Goal: Task Accomplishment & Management: Use online tool/utility

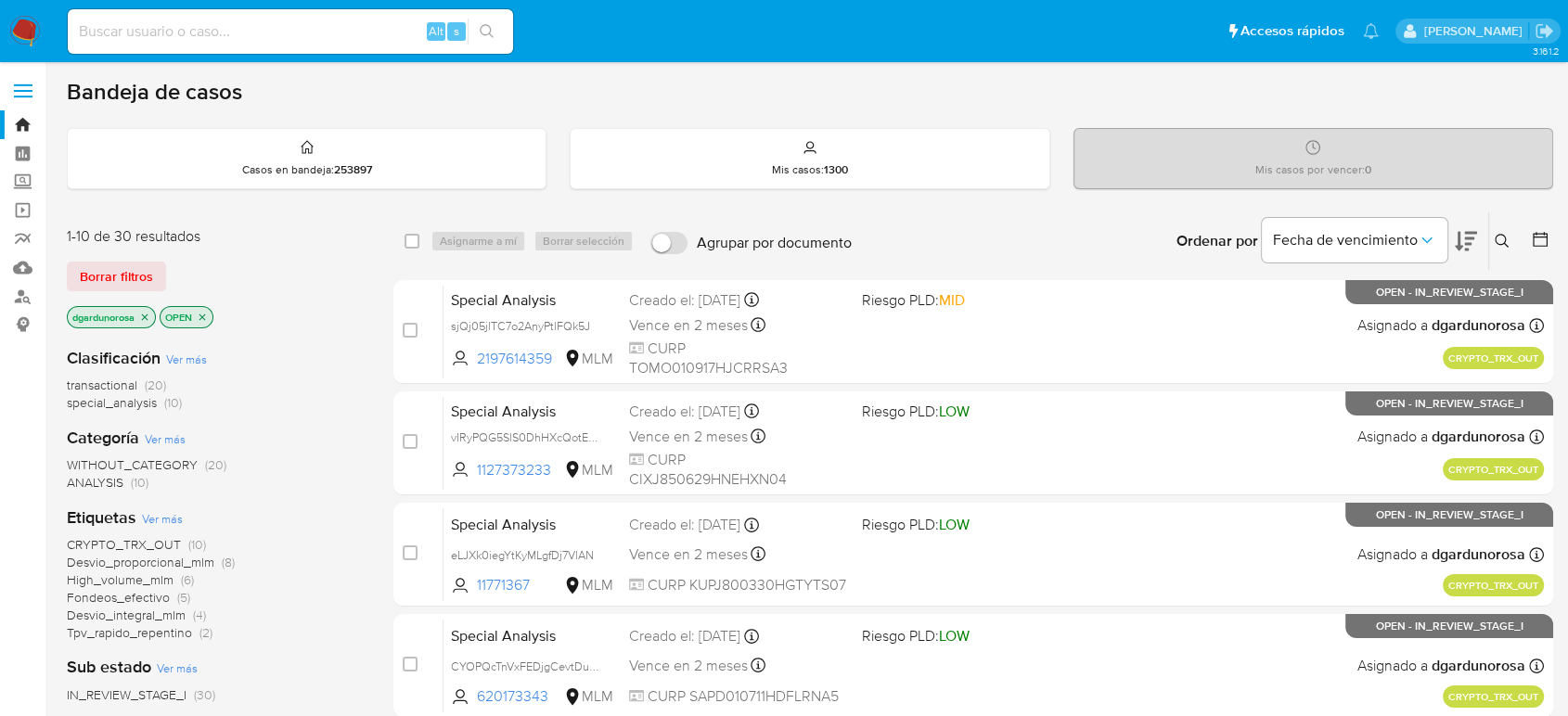
click at [1505, 235] on icon at bounding box center [1502, 241] width 14 height 14
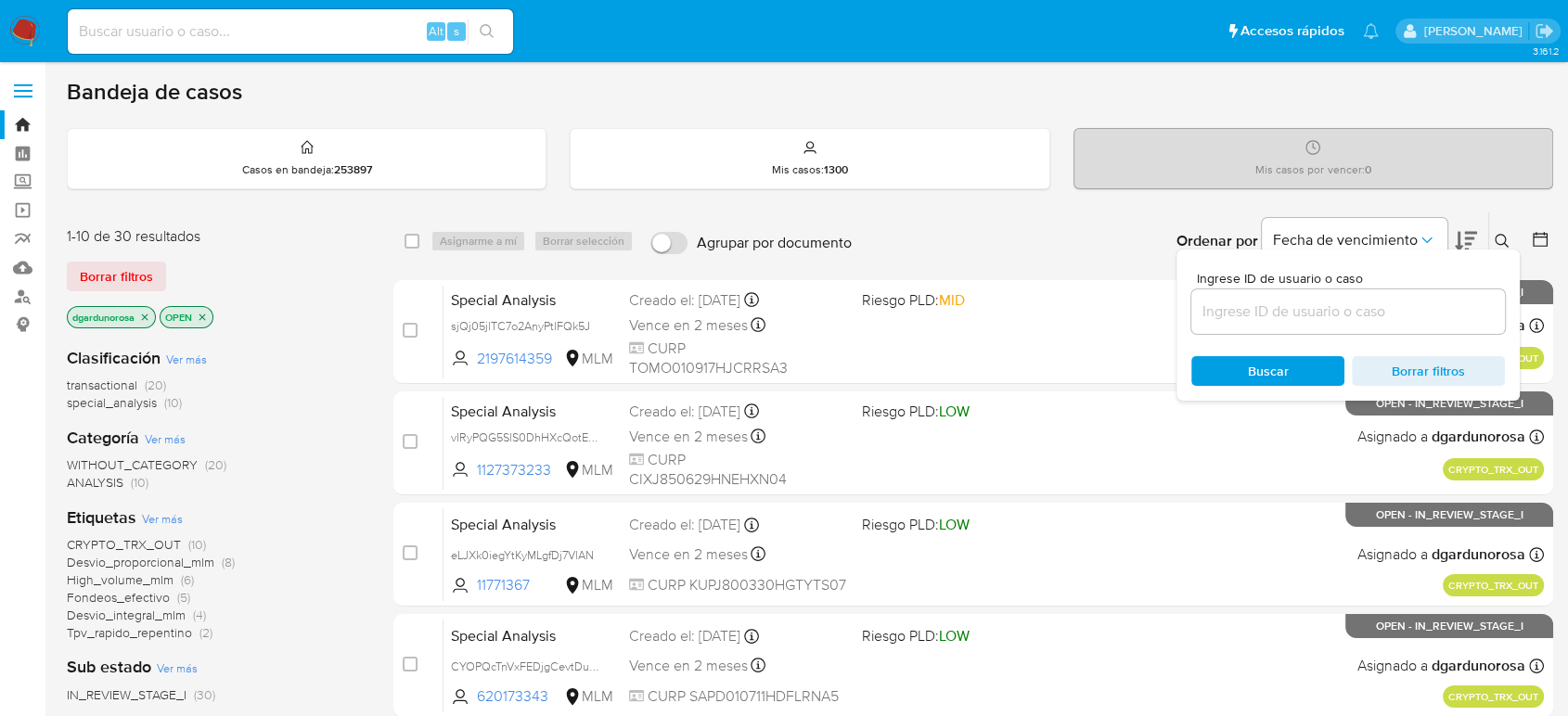
click at [1446, 306] on input at bounding box center [1347, 311] width 313 height 24
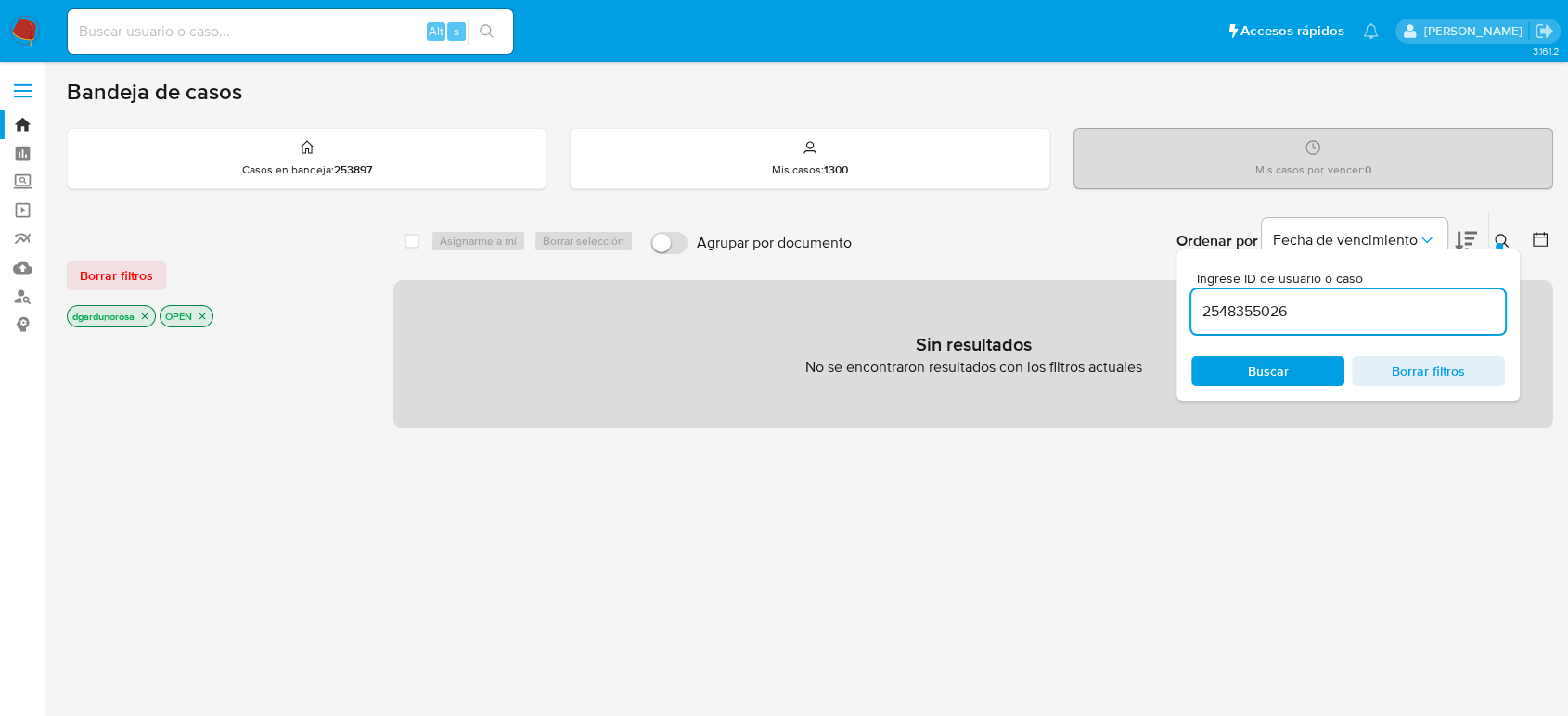
click at [1429, 314] on input "2548355026" at bounding box center [1347, 311] width 313 height 24
type input "2548355026"
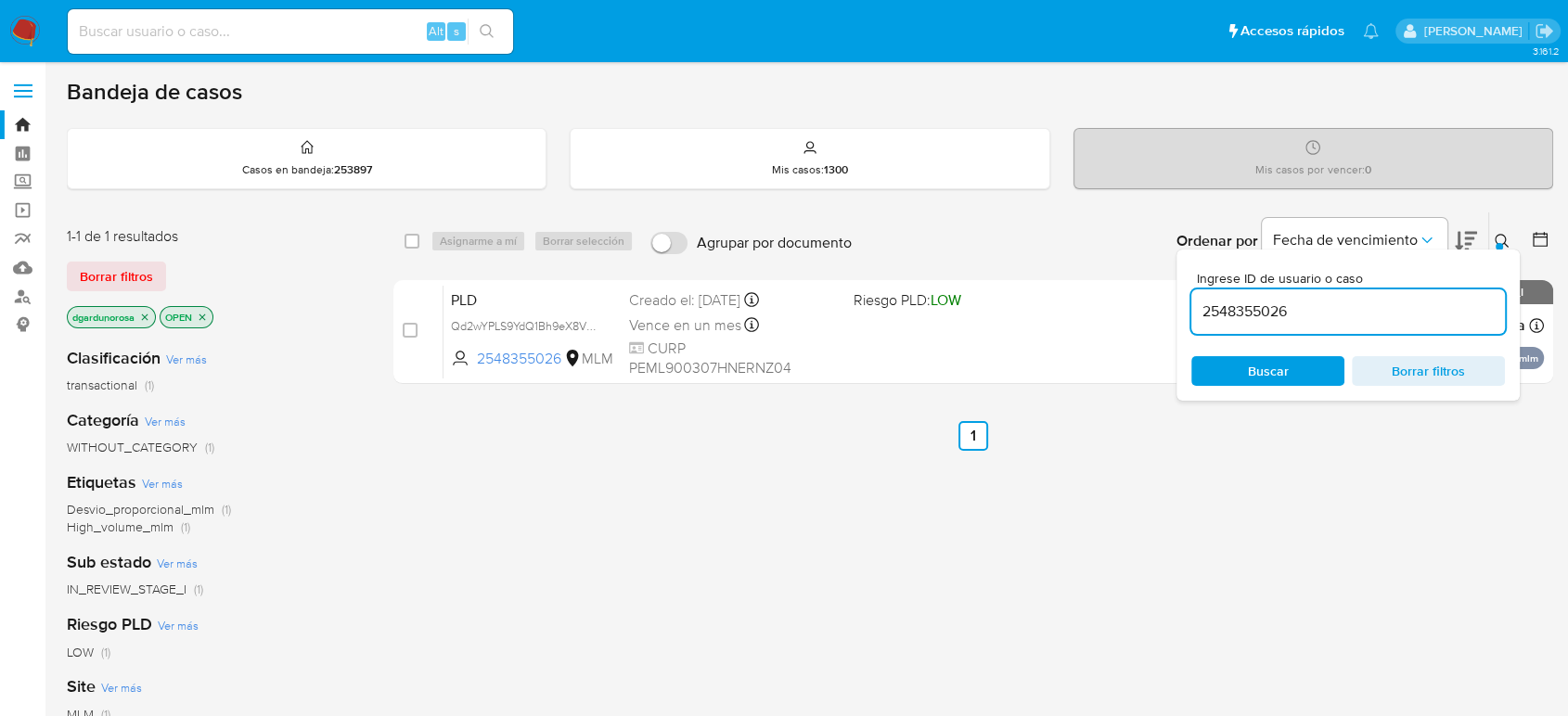
drag, startPoint x: 1493, startPoint y: 231, endPoint x: 1435, endPoint y: 277, distance: 74.0
click at [1495, 231] on button at bounding box center [1504, 241] width 30 height 22
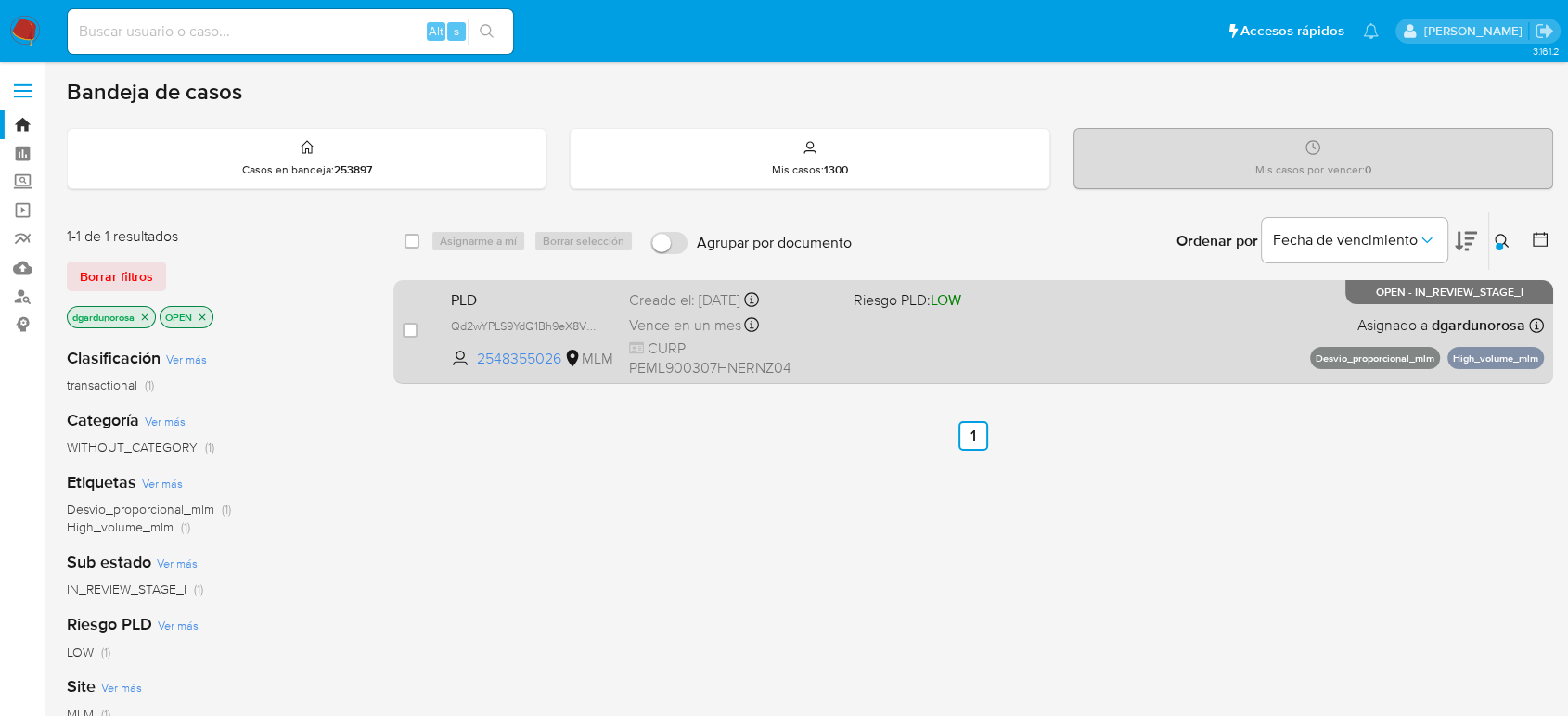
click at [1138, 357] on div "PLD Qd2wYPLS9YdQ1Bh9eX8VZytE 2548355026 MLM Riesgo PLD: LOW Creado el: 12/09/20…" at bounding box center [994, 332] width 1101 height 94
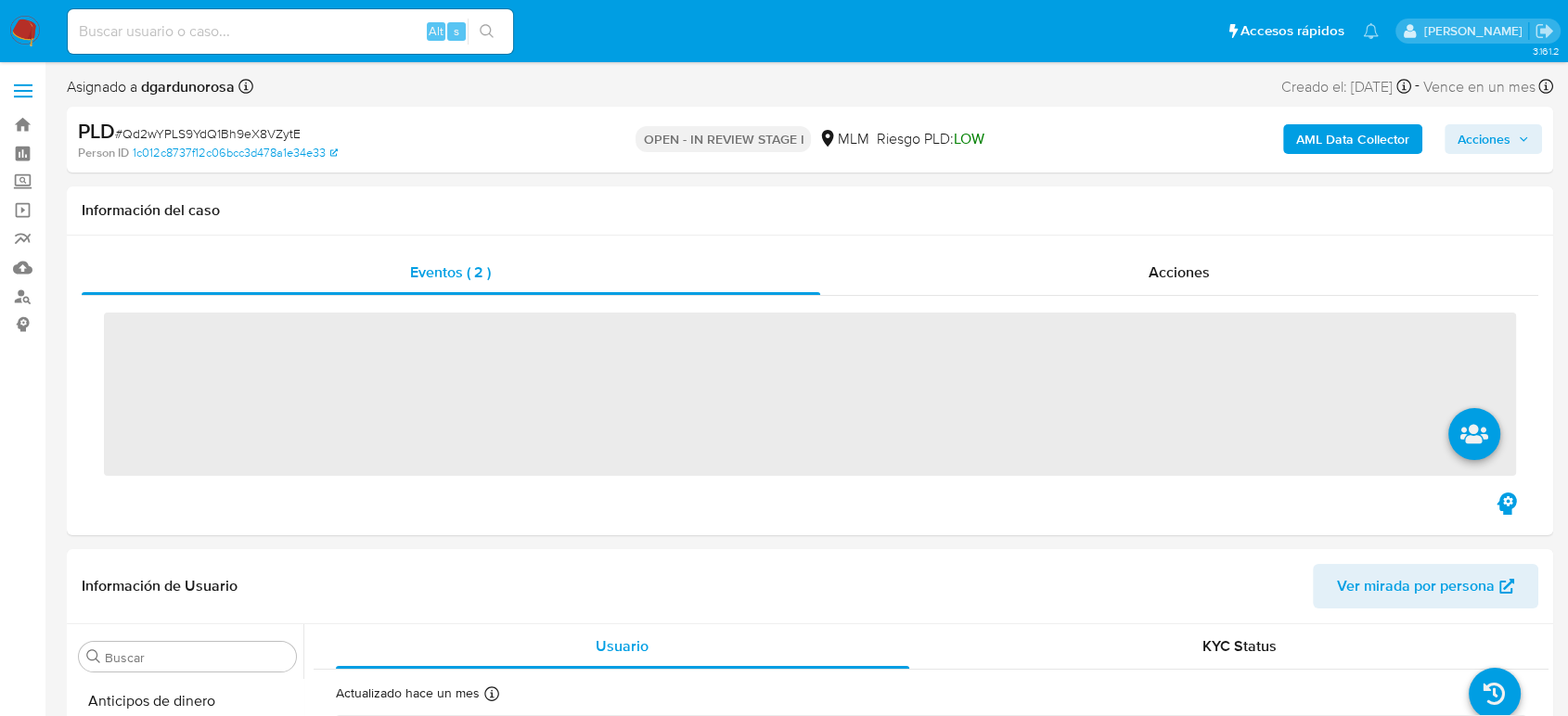
scroll to position [873, 0]
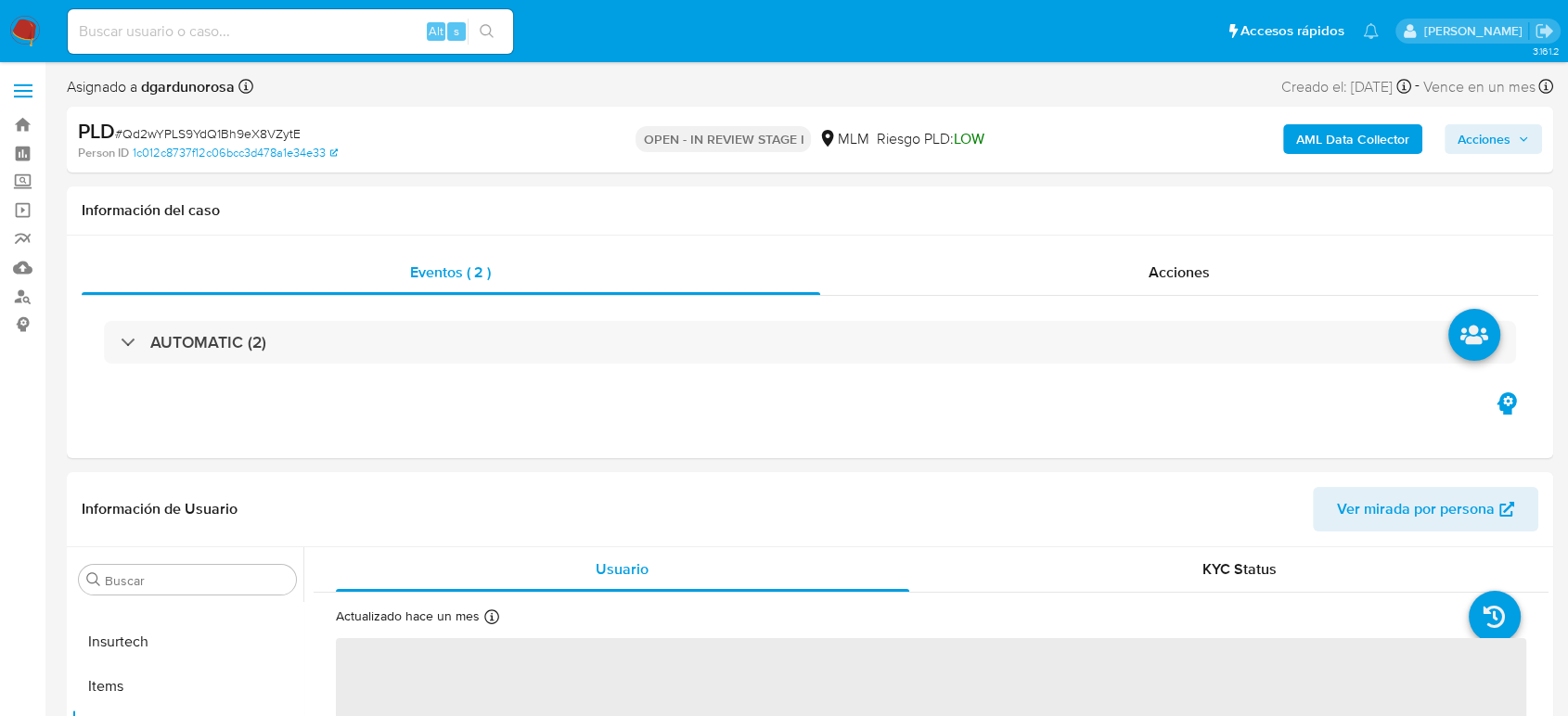
select select "10"
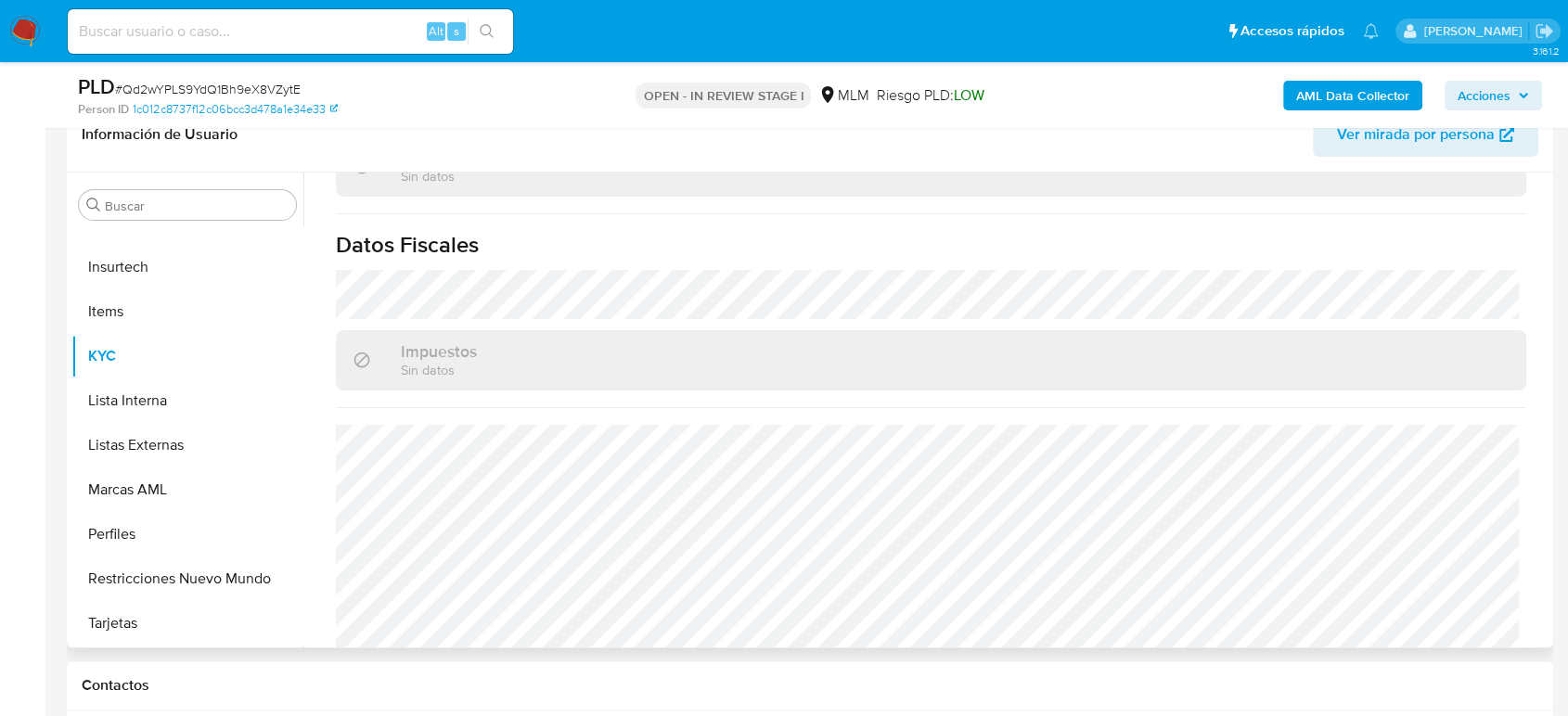
scroll to position [1165, 0]
click at [143, 460] on button "Listas Externas" at bounding box center [180, 446] width 218 height 45
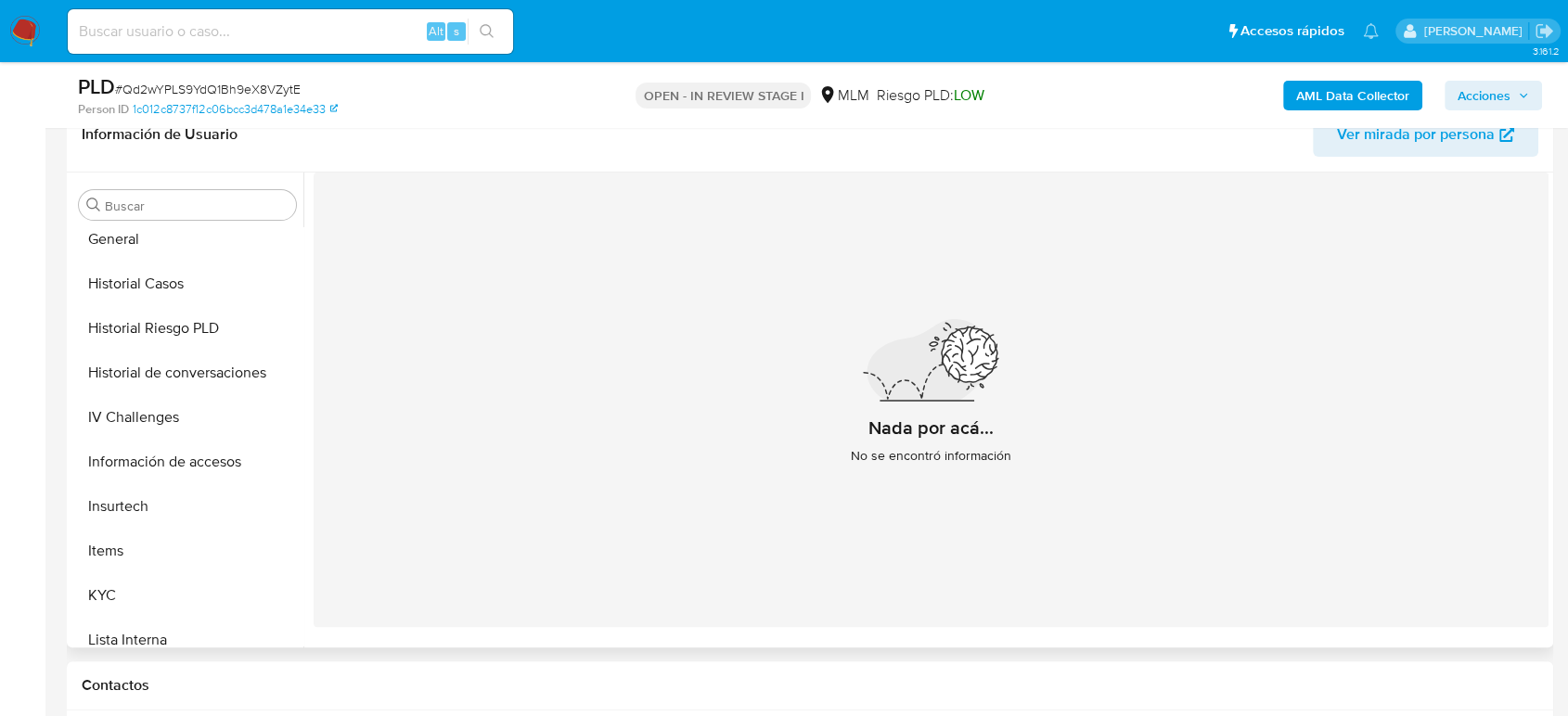
scroll to position [460, 0]
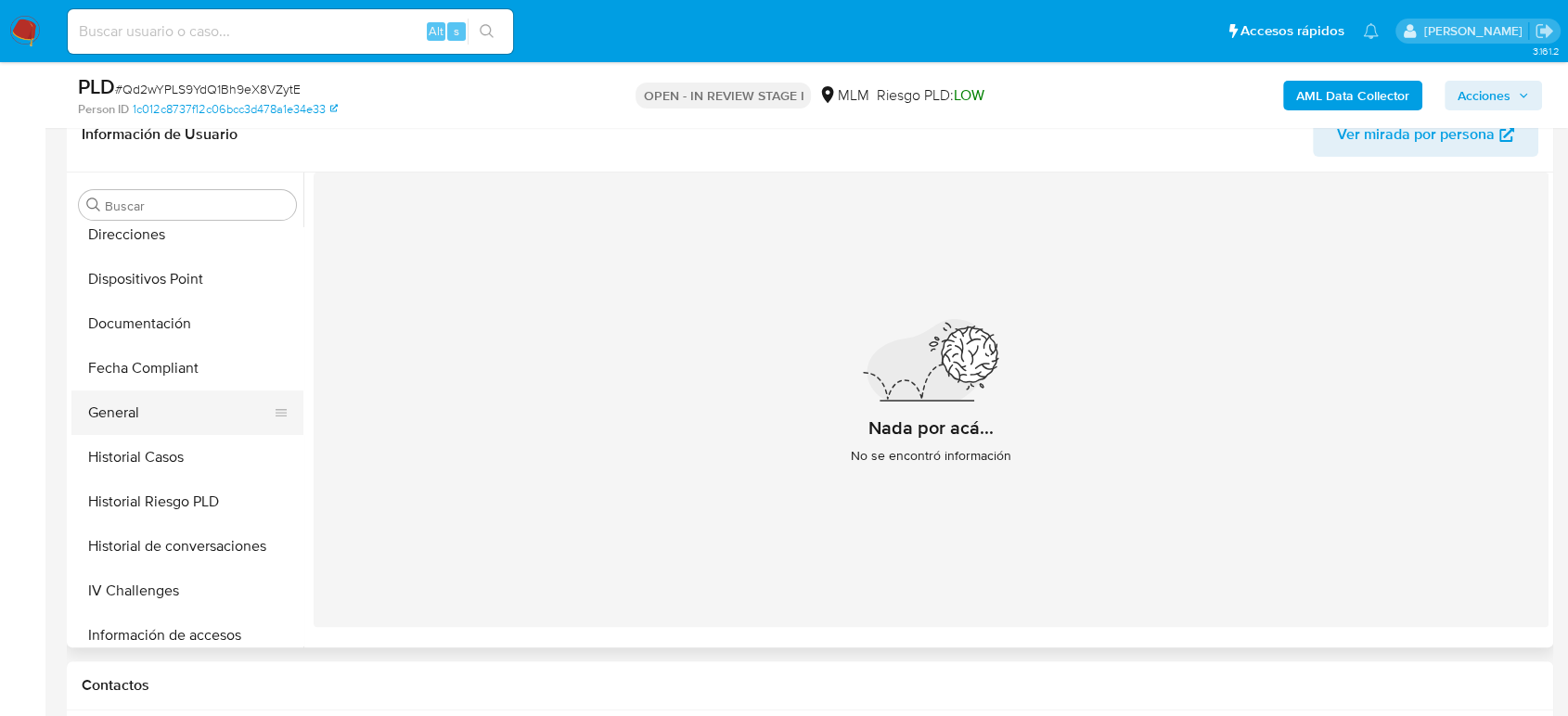
click at [158, 411] on button "General" at bounding box center [180, 413] width 218 height 45
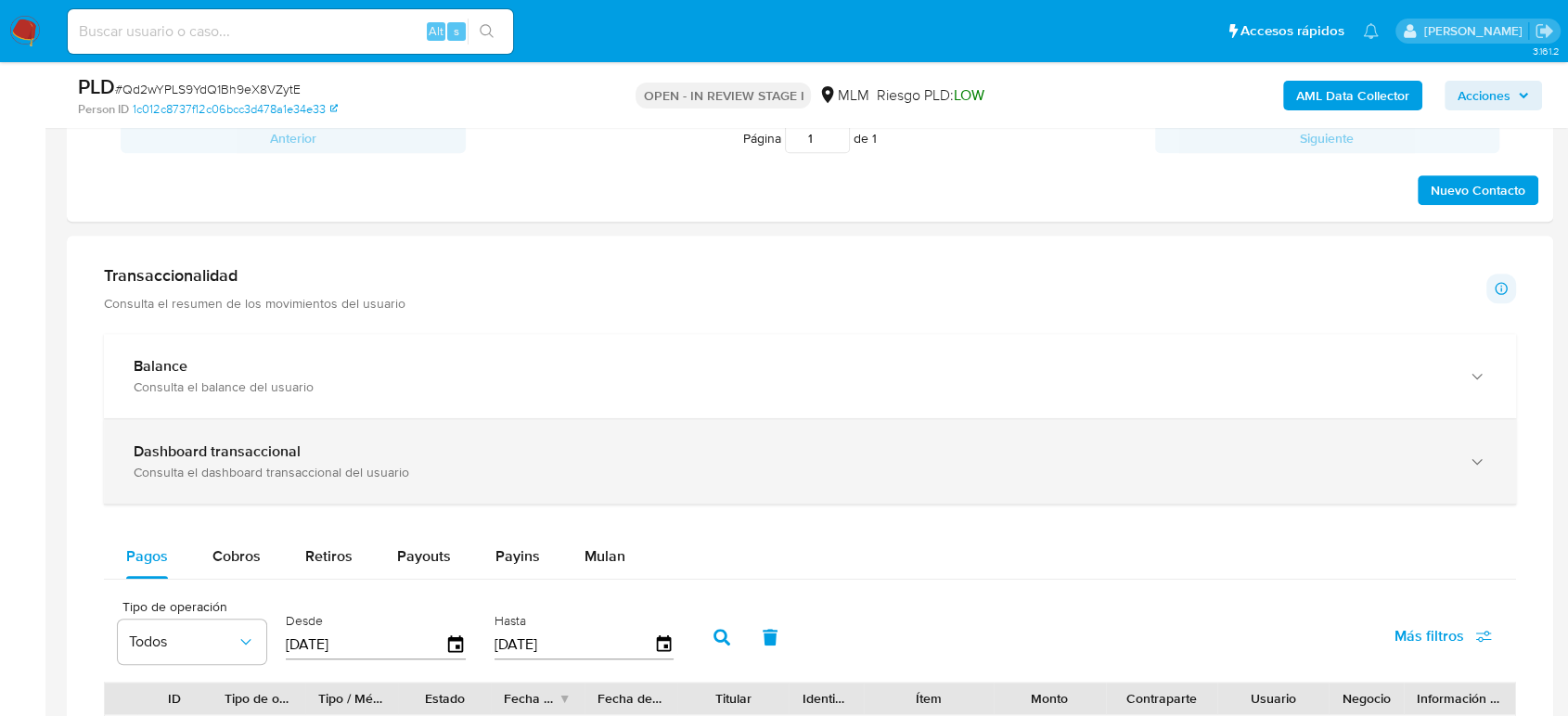
scroll to position [1031, 0]
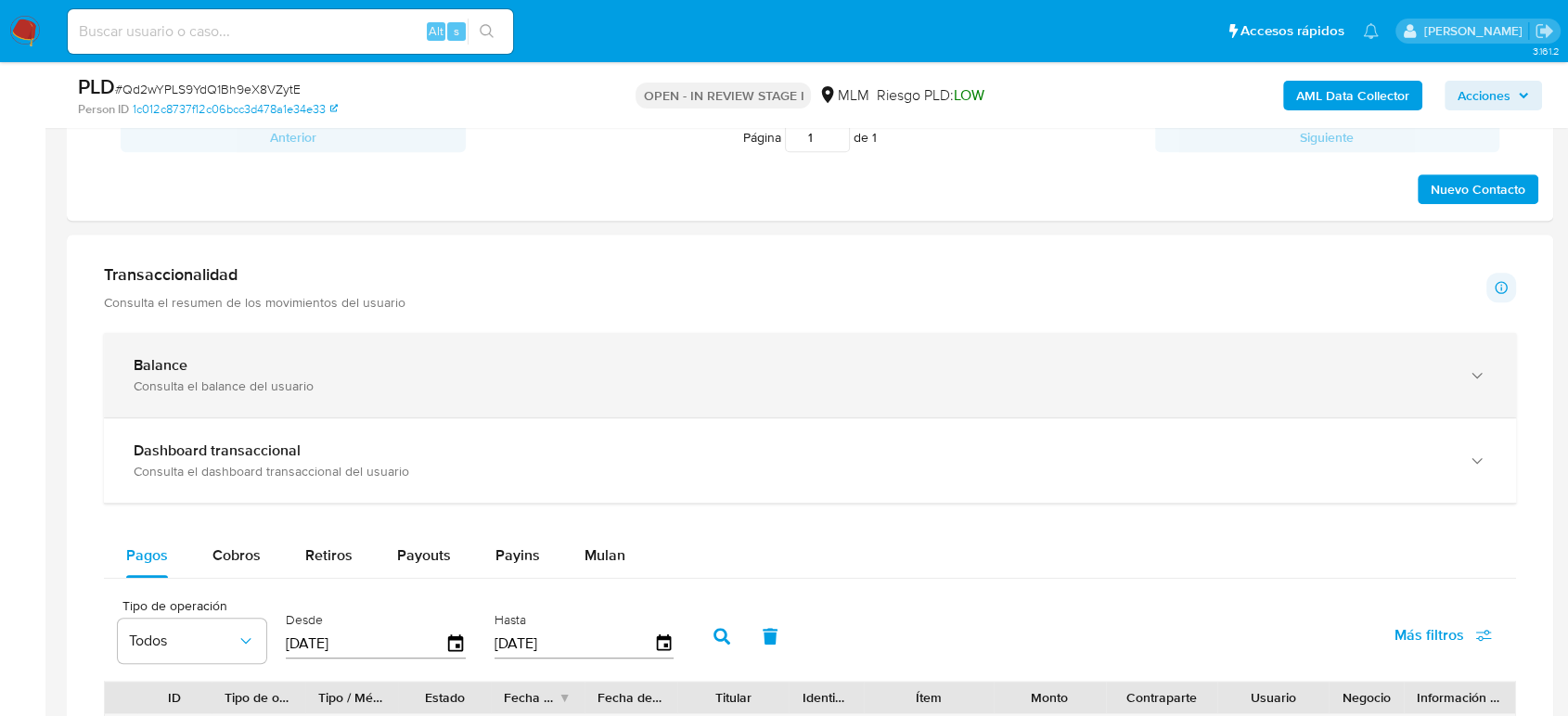
click at [312, 369] on div "Balance" at bounding box center [791, 365] width 1316 height 19
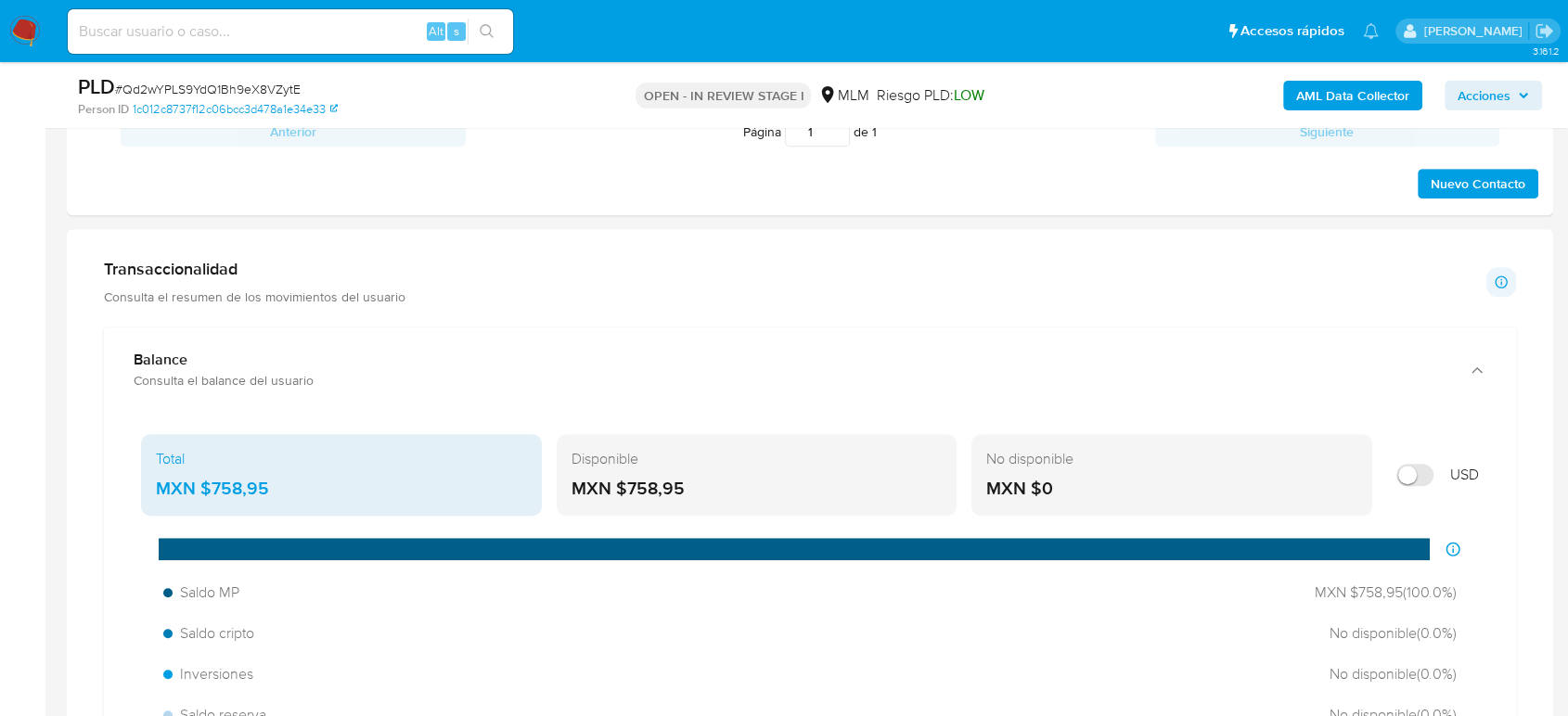
scroll to position [1134, 0]
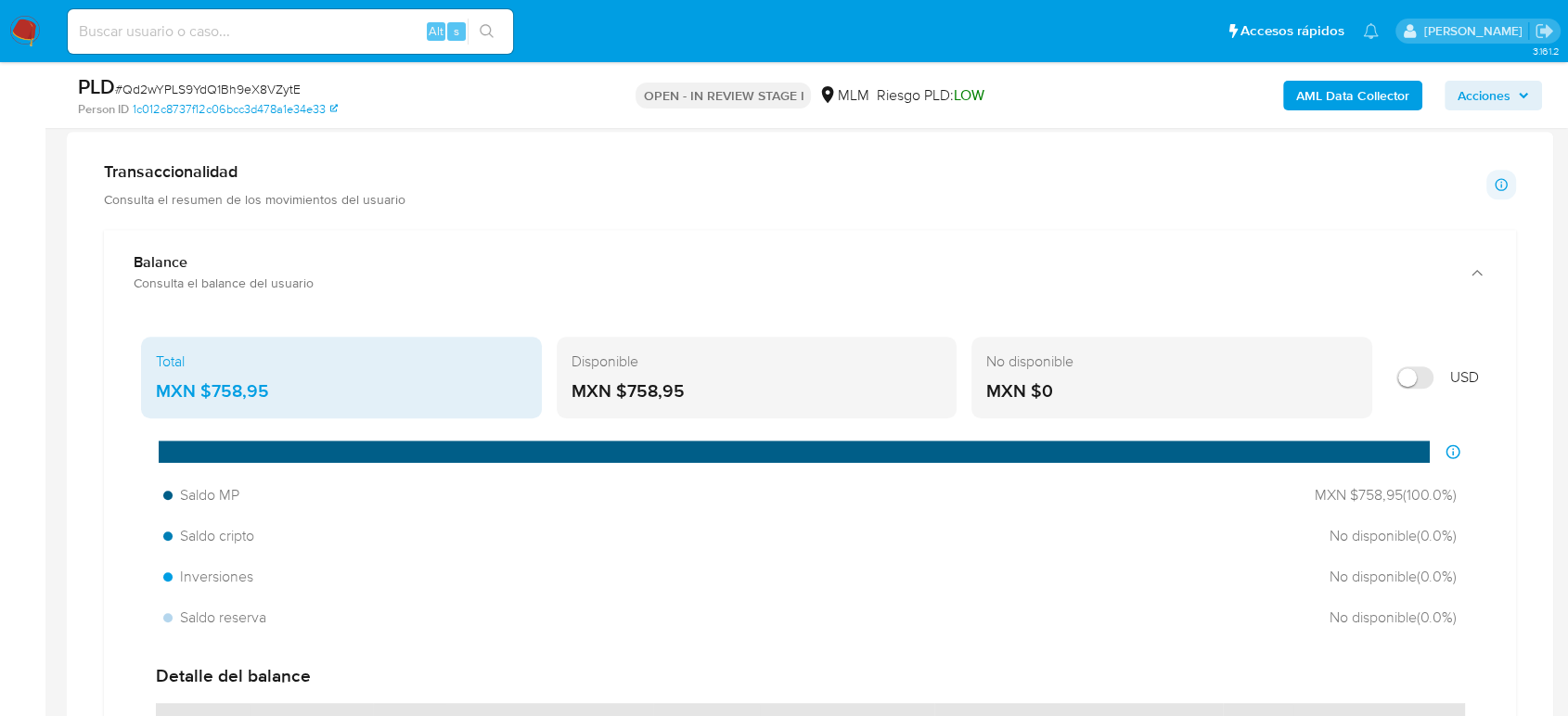
drag, startPoint x: 263, startPoint y: 389, endPoint x: 202, endPoint y: 398, distance: 61.7
click at [202, 398] on div "MXN $758,95" at bounding box center [342, 391] width 371 height 24
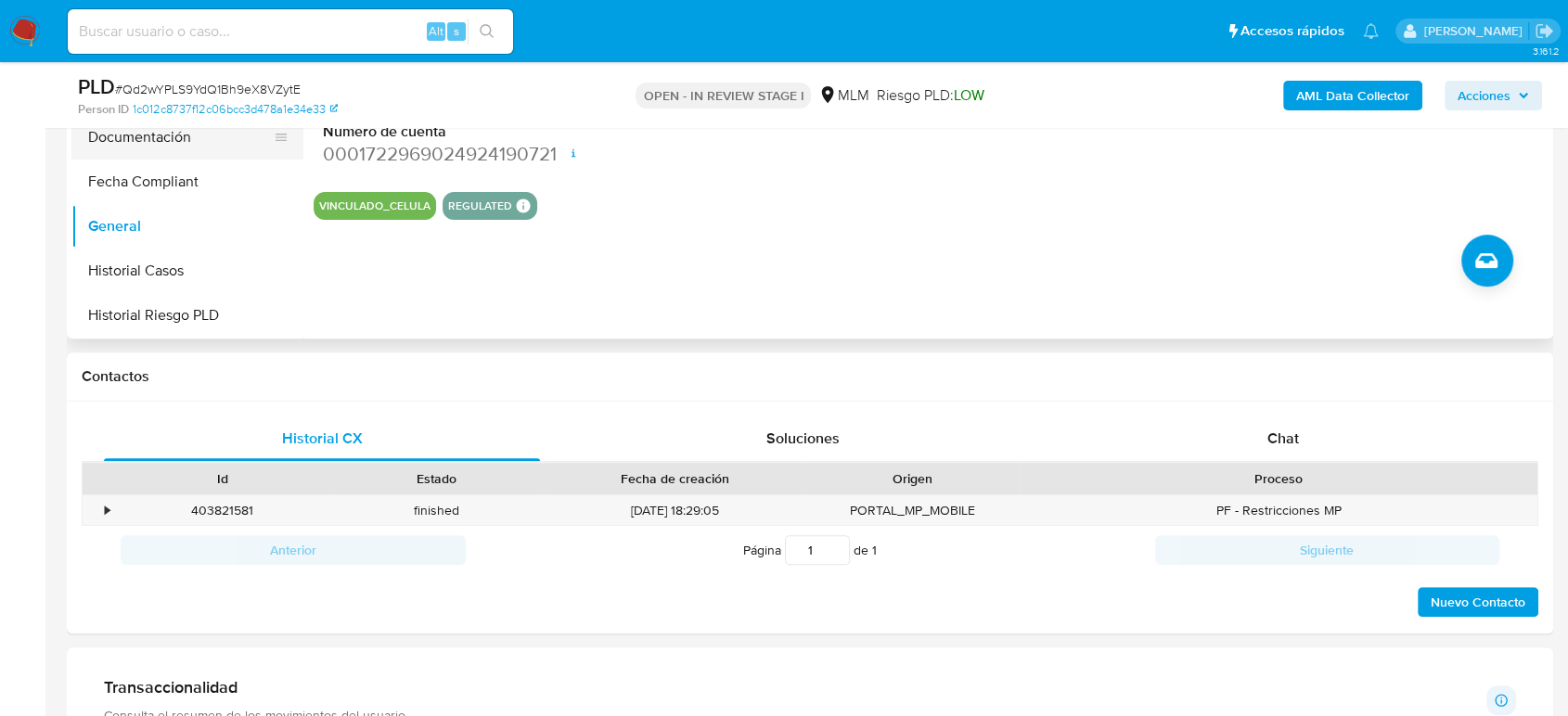
scroll to position [151, 0]
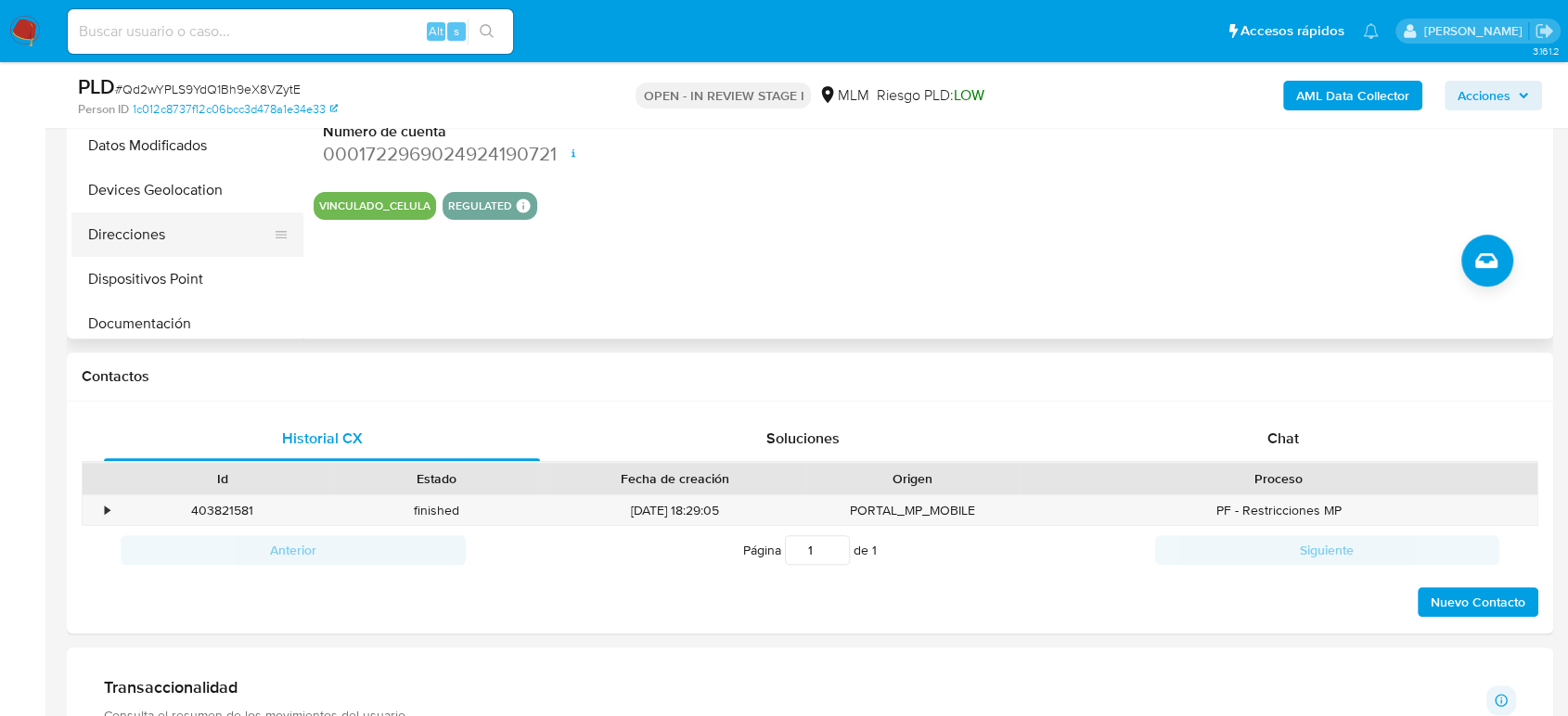
drag, startPoint x: 176, startPoint y: 179, endPoint x: 246, endPoint y: 227, distance: 84.9
click at [179, 179] on button "Devices Geolocation" at bounding box center [187, 190] width 232 height 45
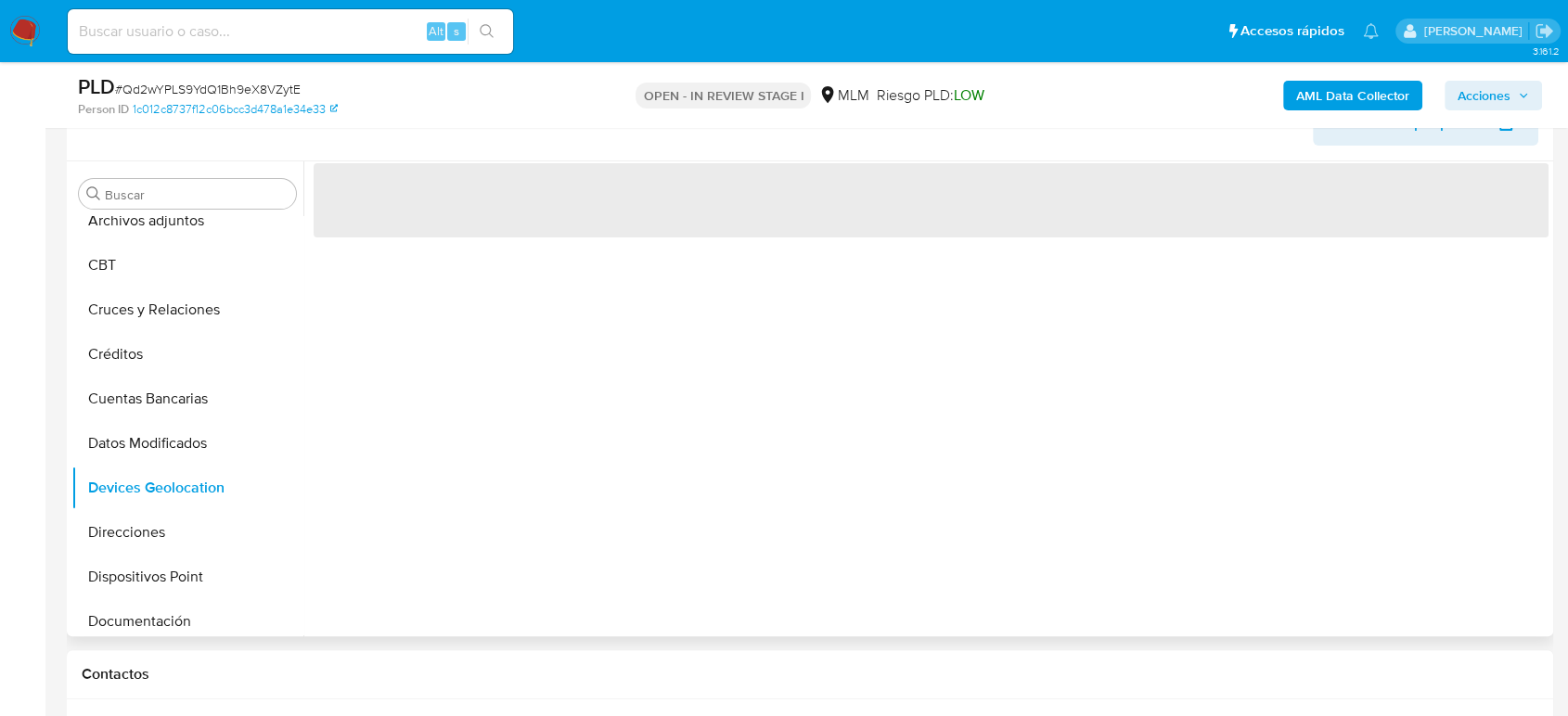
scroll to position [309, 0]
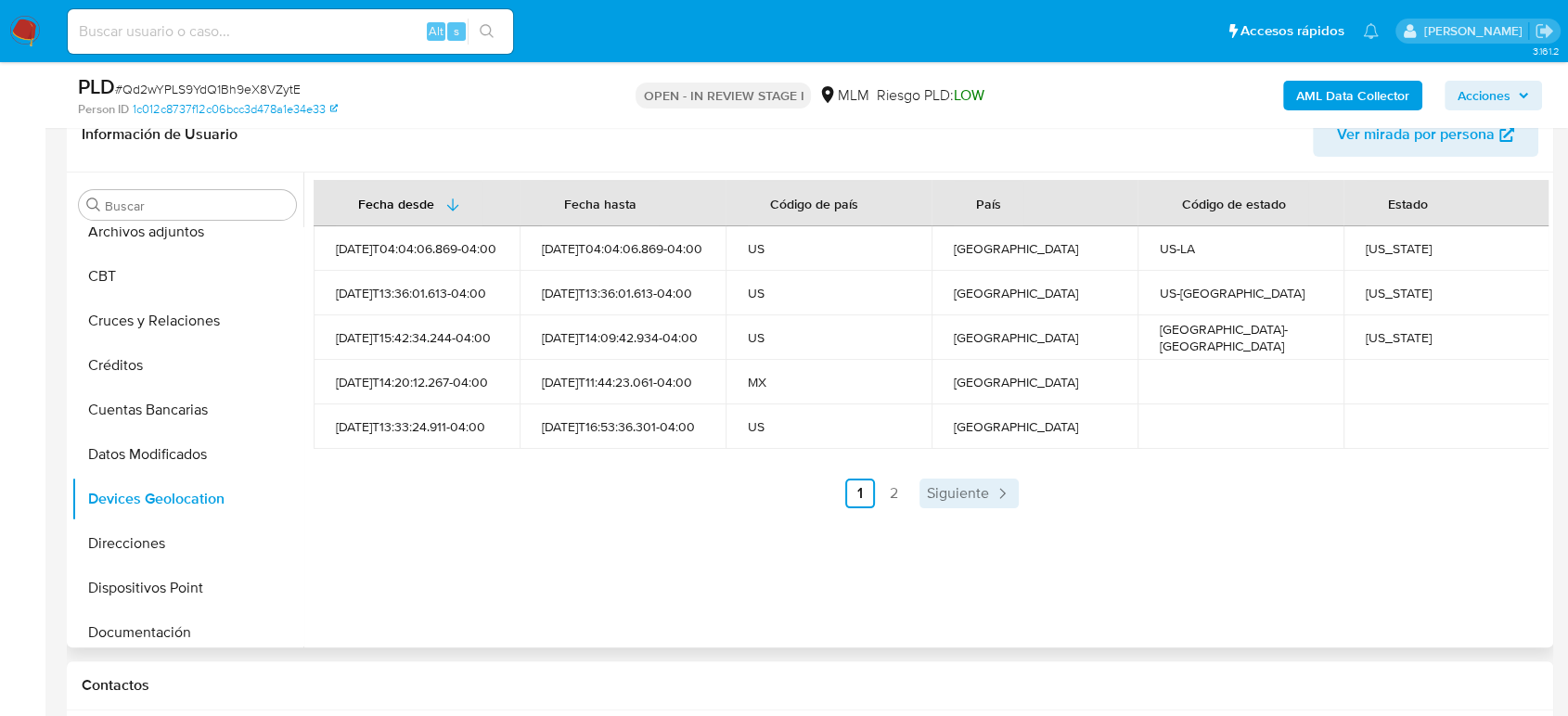
click at [963, 496] on span "Siguiente" at bounding box center [958, 493] width 62 height 15
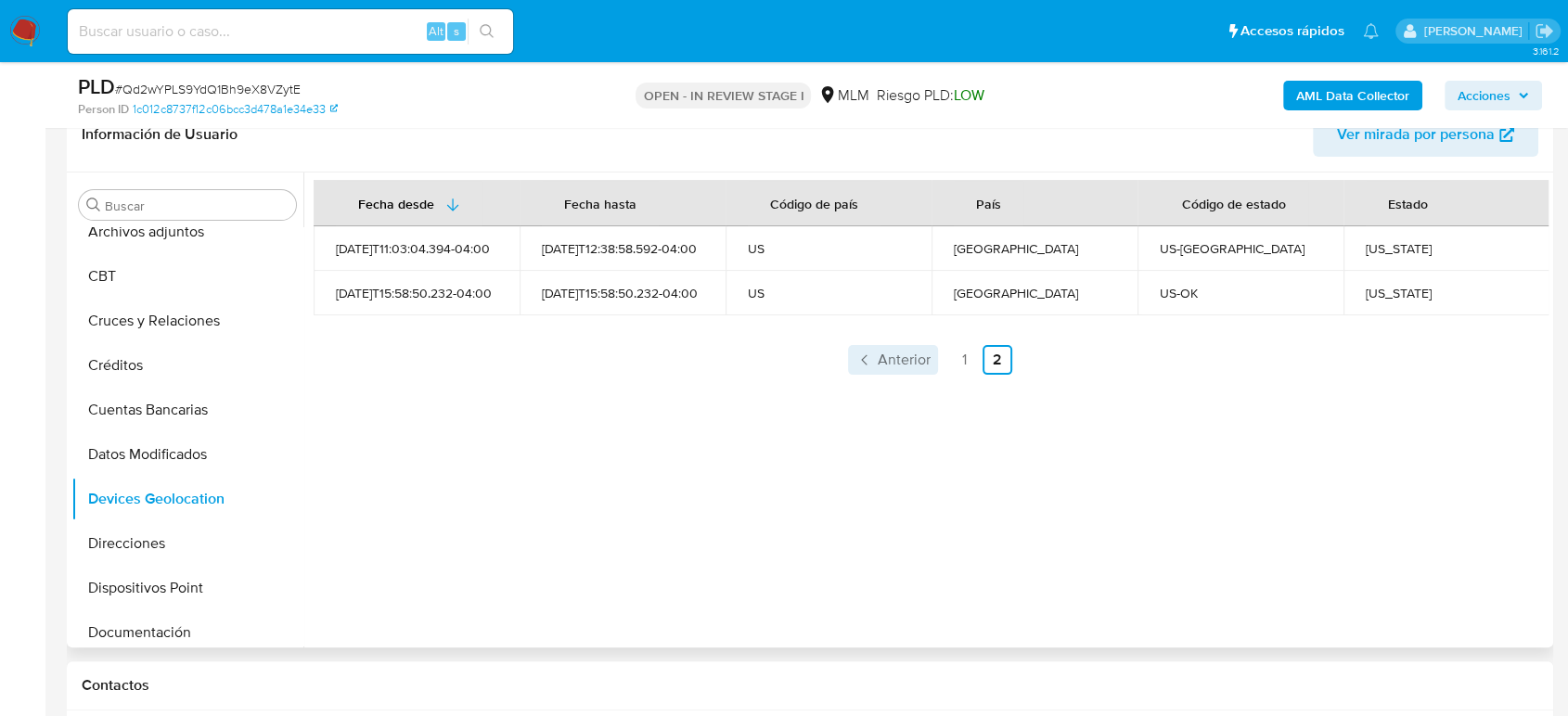
click at [900, 362] on span "Anterior" at bounding box center [905, 359] width 53 height 15
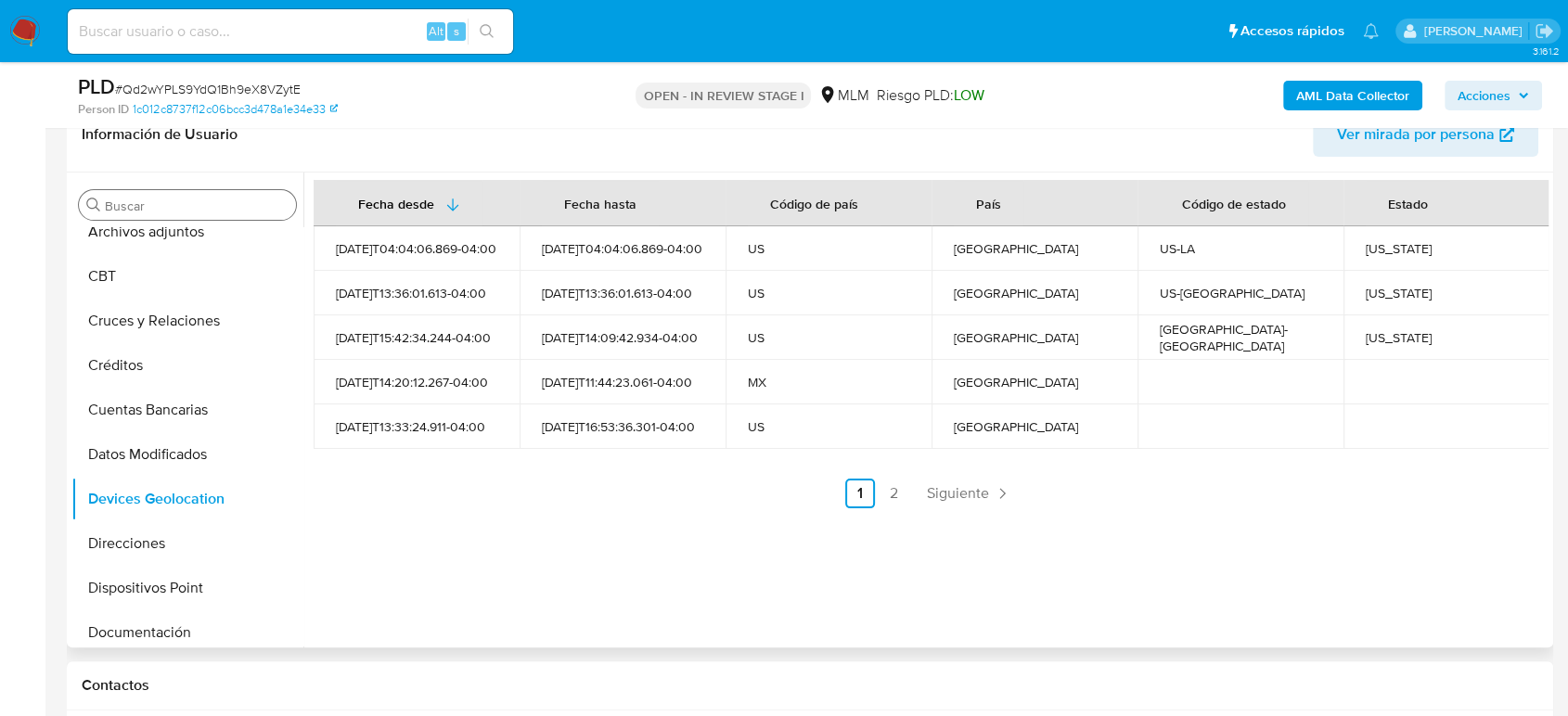
click at [256, 204] on input "Buscar" at bounding box center [196, 206] width 183 height 17
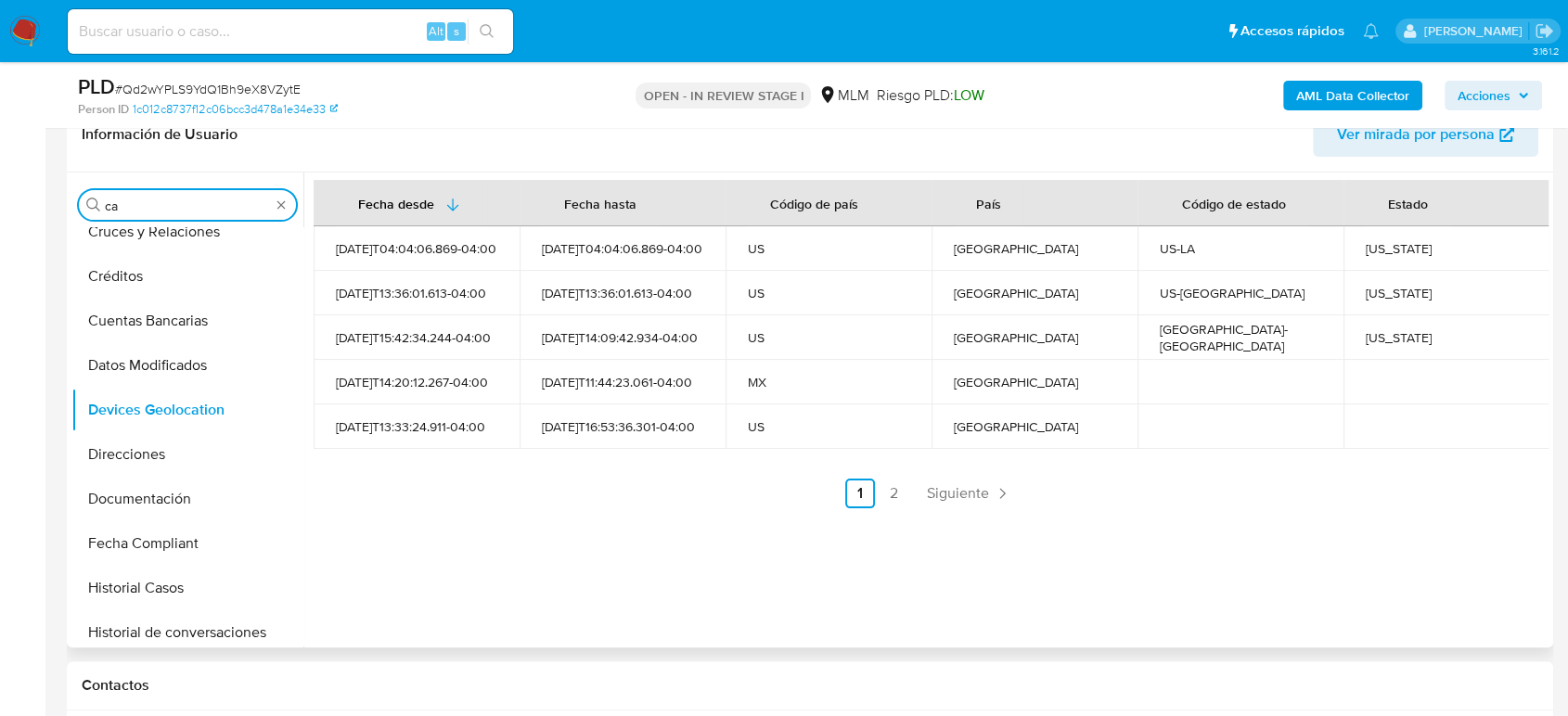
scroll to position [0, 0]
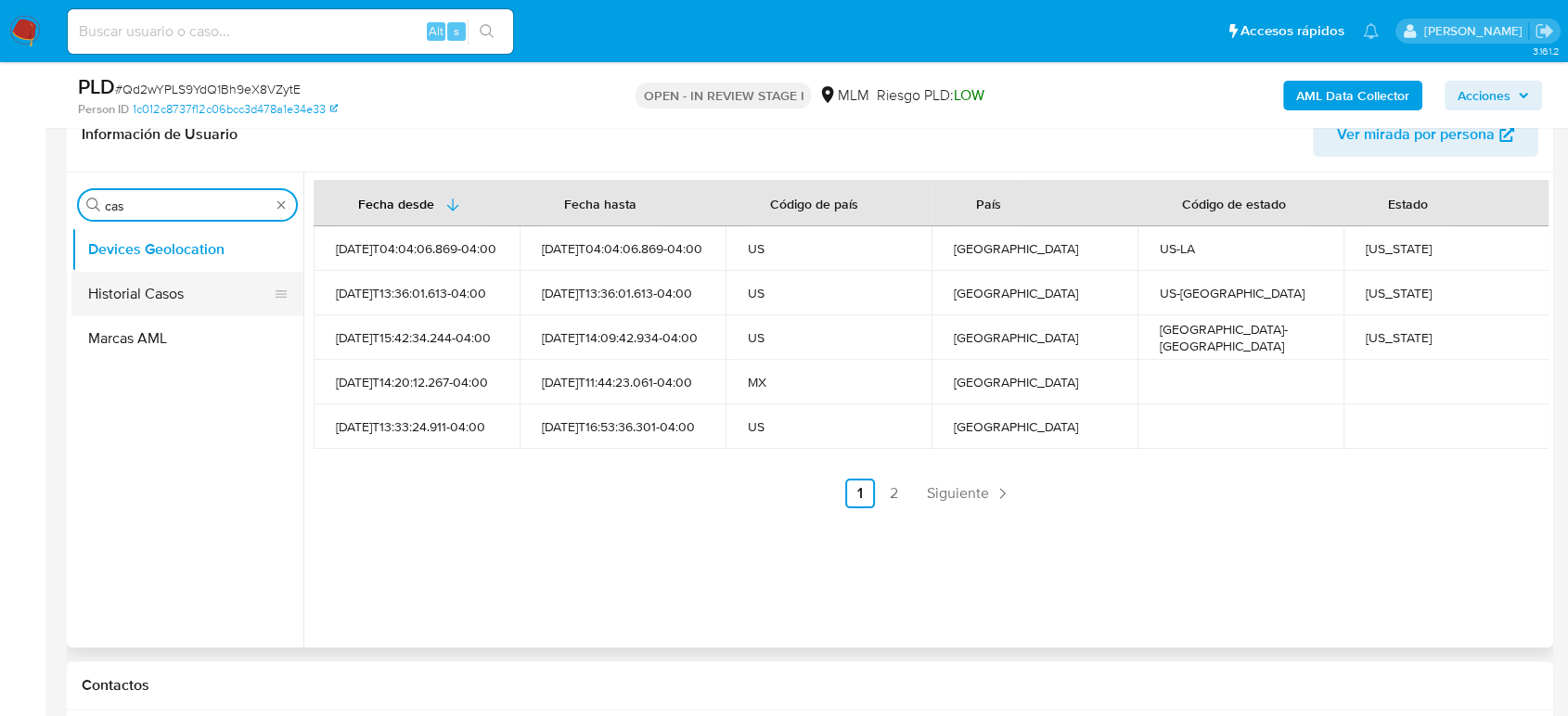
type input "cas"
click at [170, 312] on button "Historial Casos" at bounding box center [180, 295] width 218 height 45
drag, startPoint x: 199, startPoint y: 284, endPoint x: 187, endPoint y: 316, distance: 34.2
click at [204, 289] on button "Historial Casos" at bounding box center [187, 295] width 232 height 45
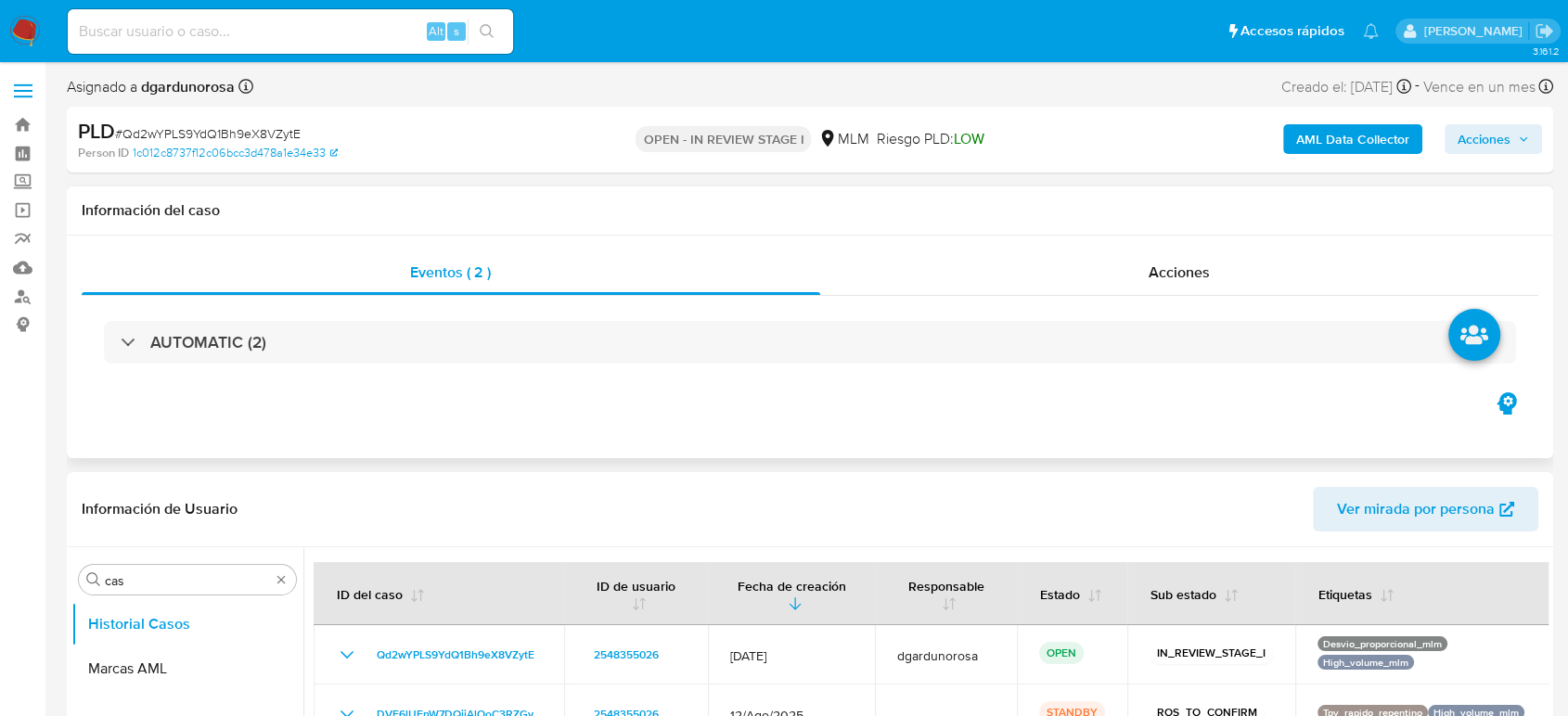
click at [289, 375] on div "AUTOMATIC (2)" at bounding box center [810, 341] width 1457 height 93
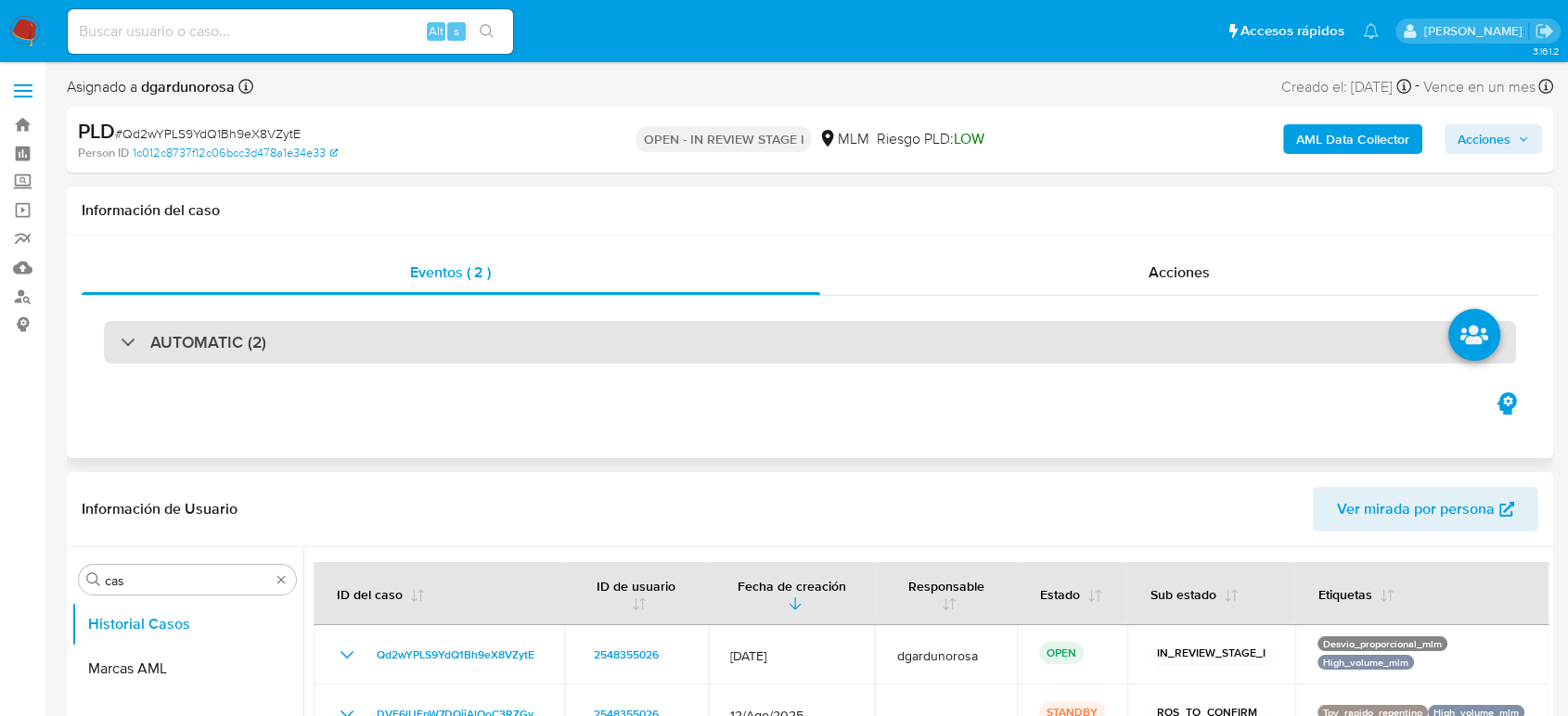
click at [290, 359] on div "AUTOMATIC (2)" at bounding box center [810, 342] width 1412 height 43
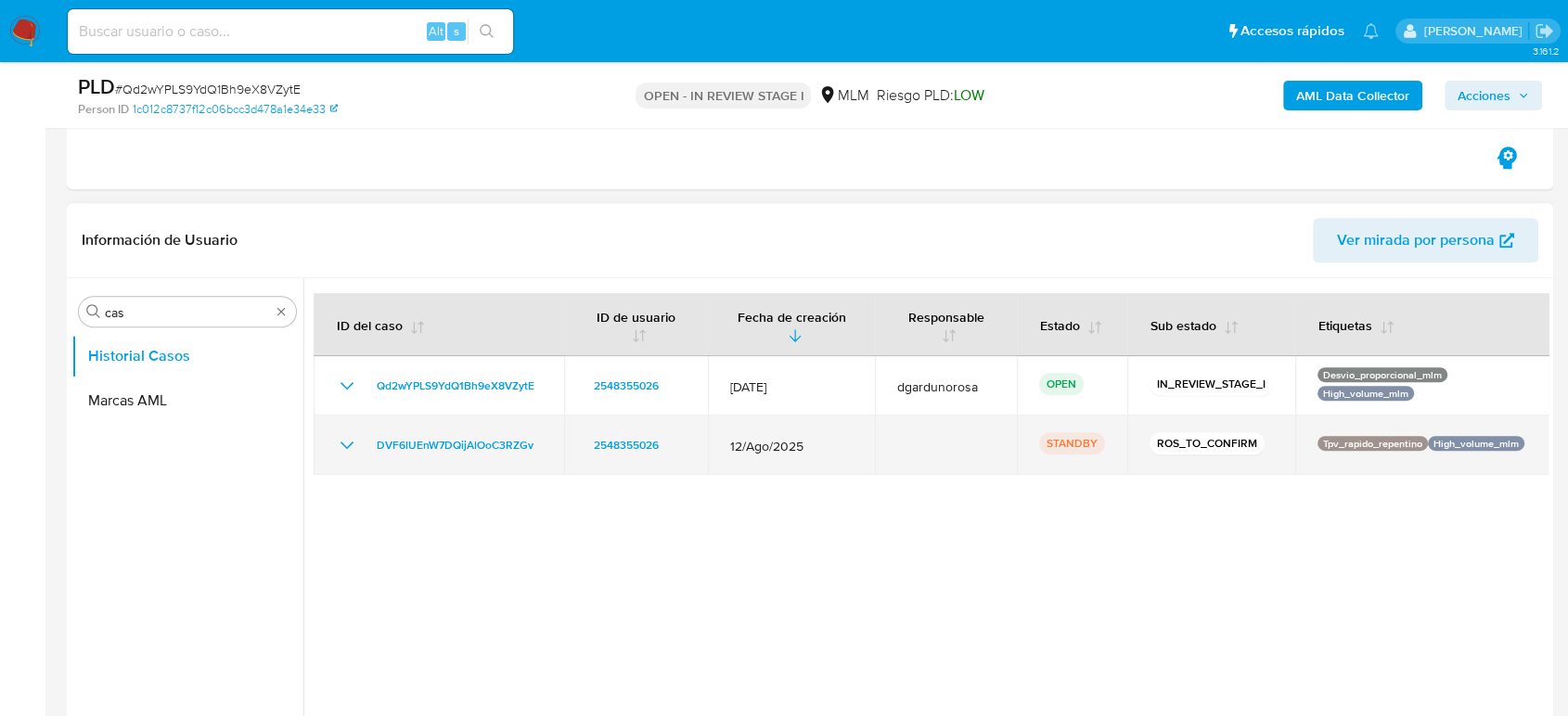
scroll to position [910, 0]
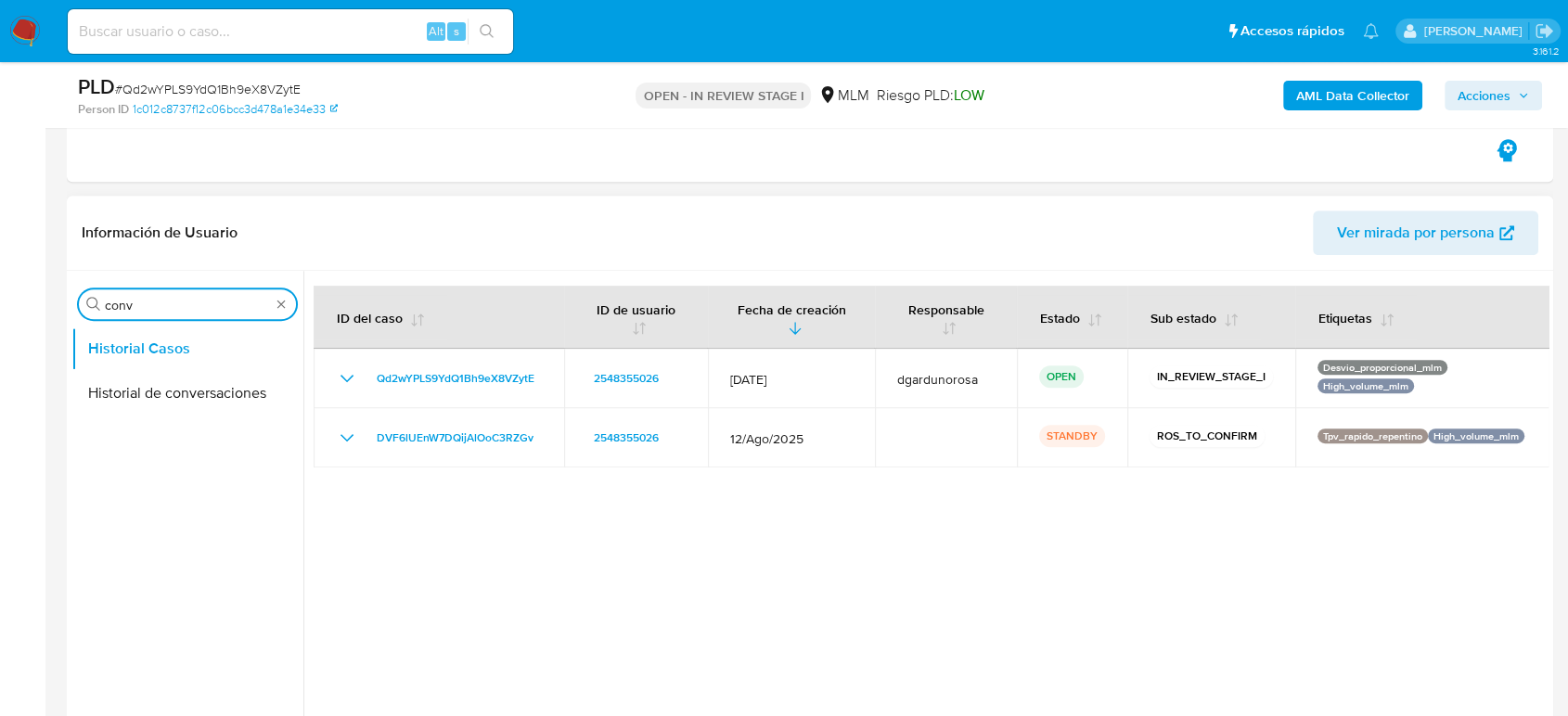
type input "conv"
click at [200, 398] on button "Historial de conversaciones" at bounding box center [187, 393] width 232 height 45
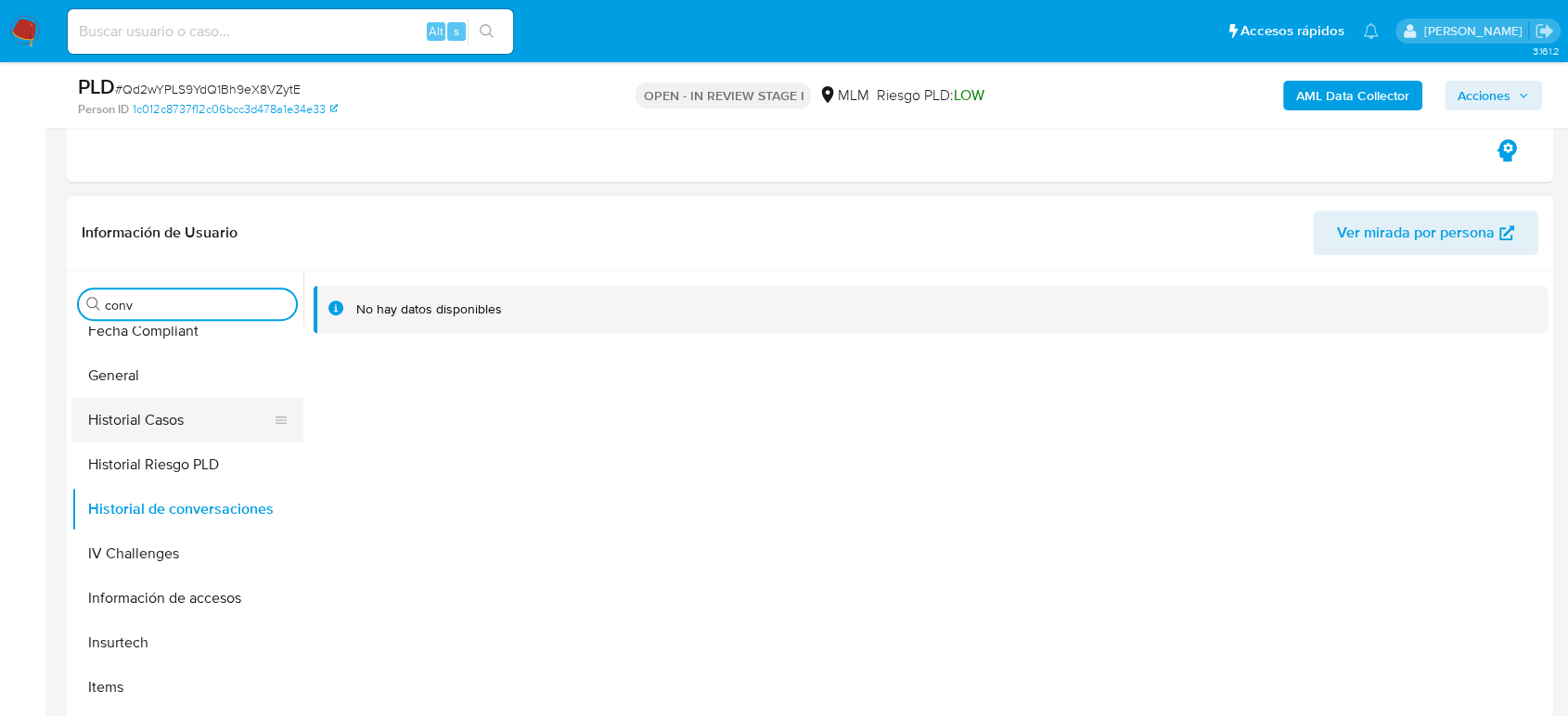
scroll to position [823, 0]
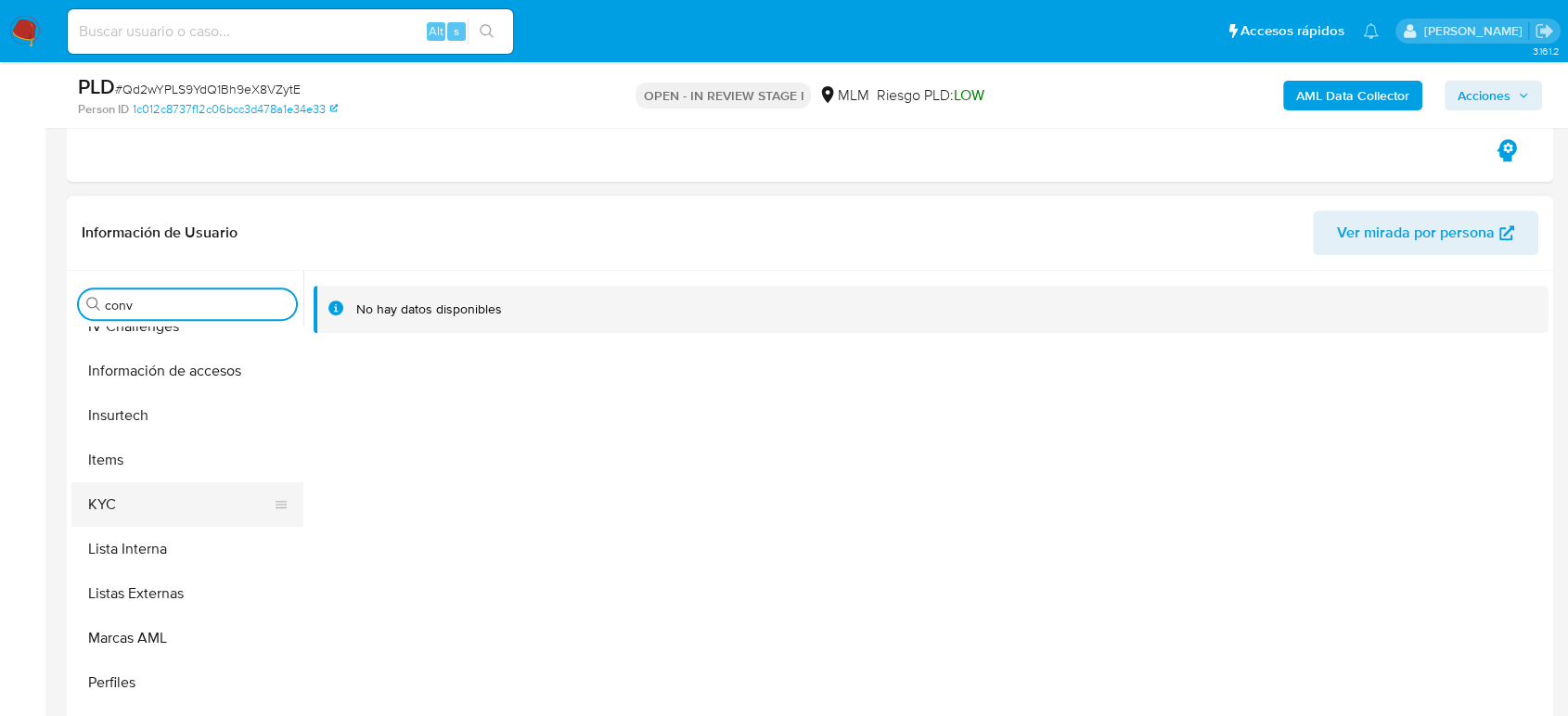
click at [111, 499] on button "KYC" at bounding box center [180, 505] width 218 height 45
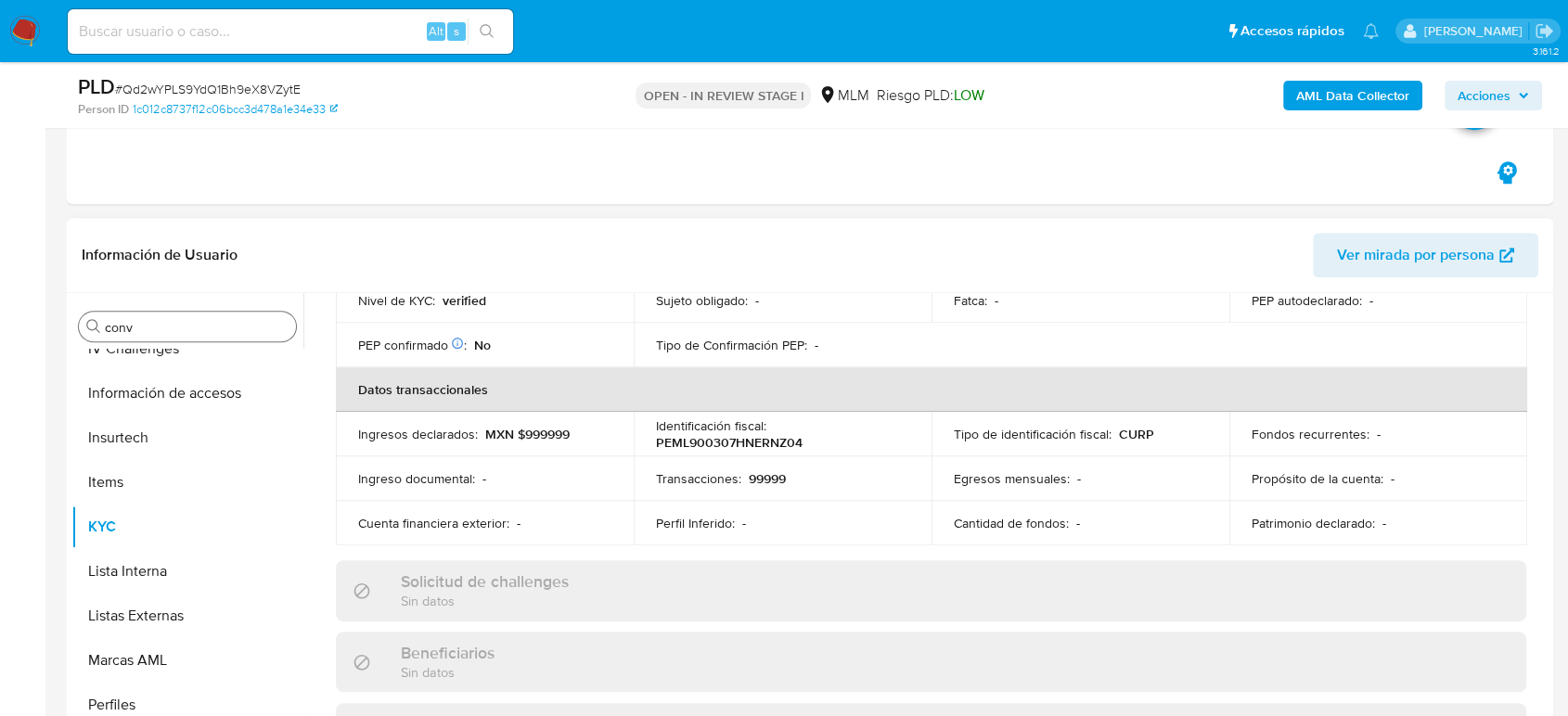
scroll to position [341, 0]
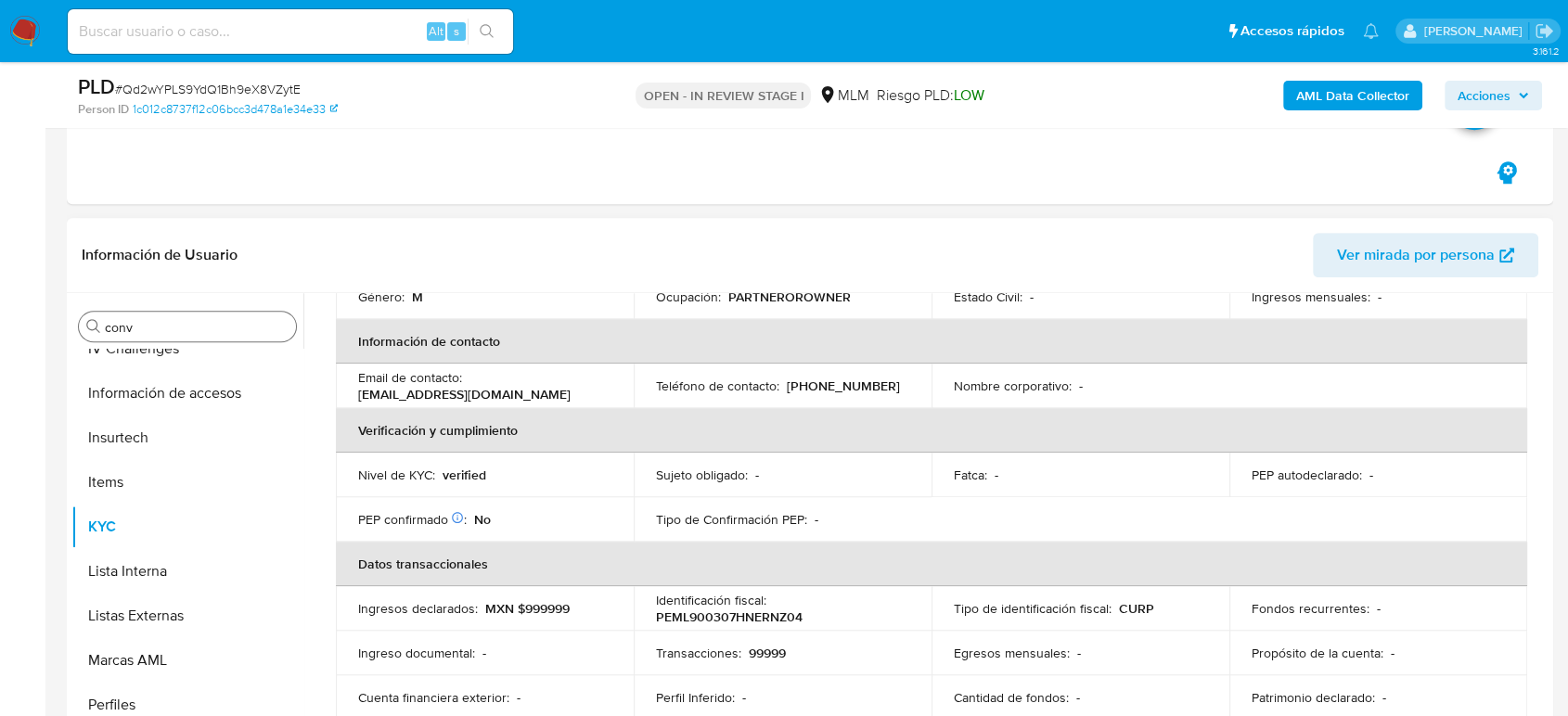
click at [822, 382] on p "(55) 26540314" at bounding box center [843, 385] width 113 height 17
click at [820, 381] on p "(55) 26540314" at bounding box center [843, 385] width 113 height 17
copy p "26540314"
click at [169, 325] on input "conv" at bounding box center [196, 327] width 183 height 17
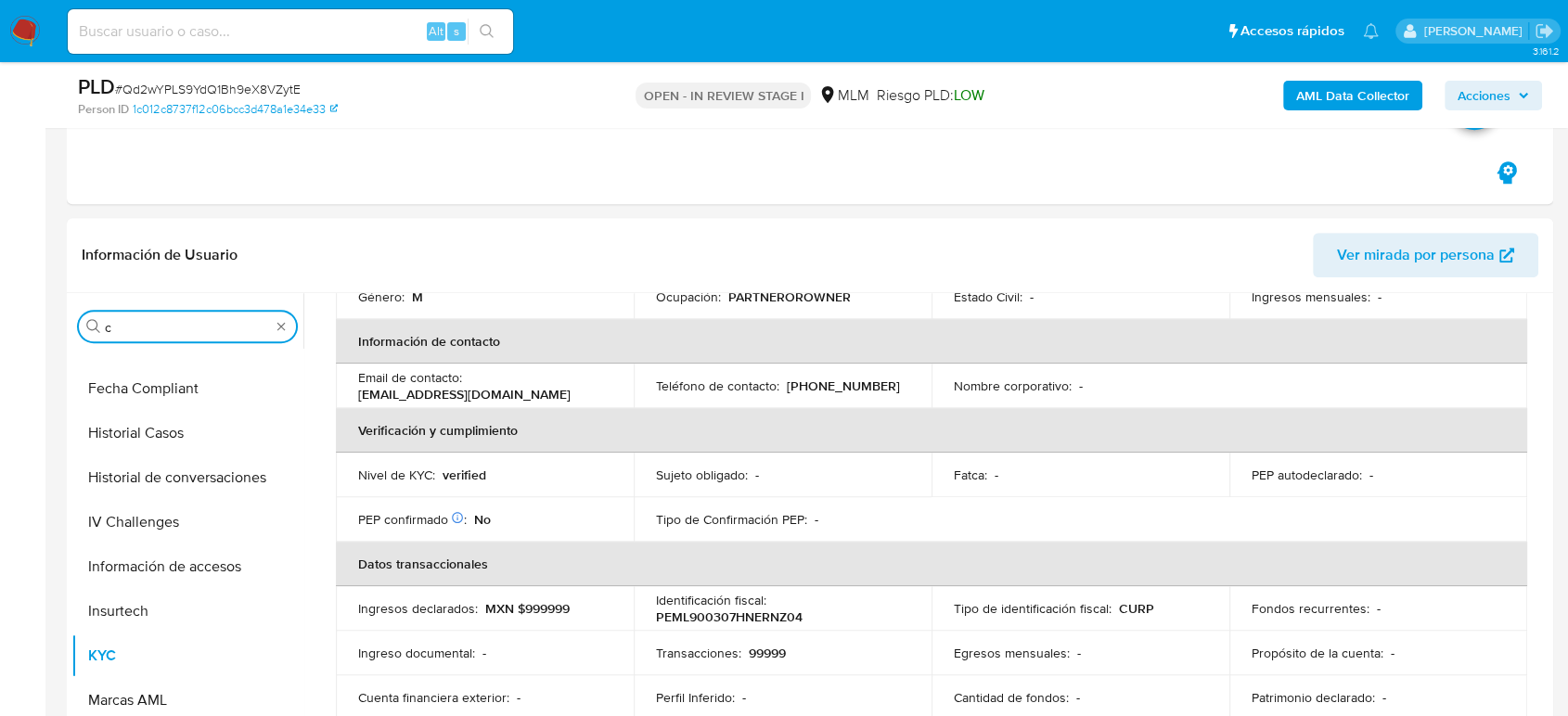
scroll to position [0, 0]
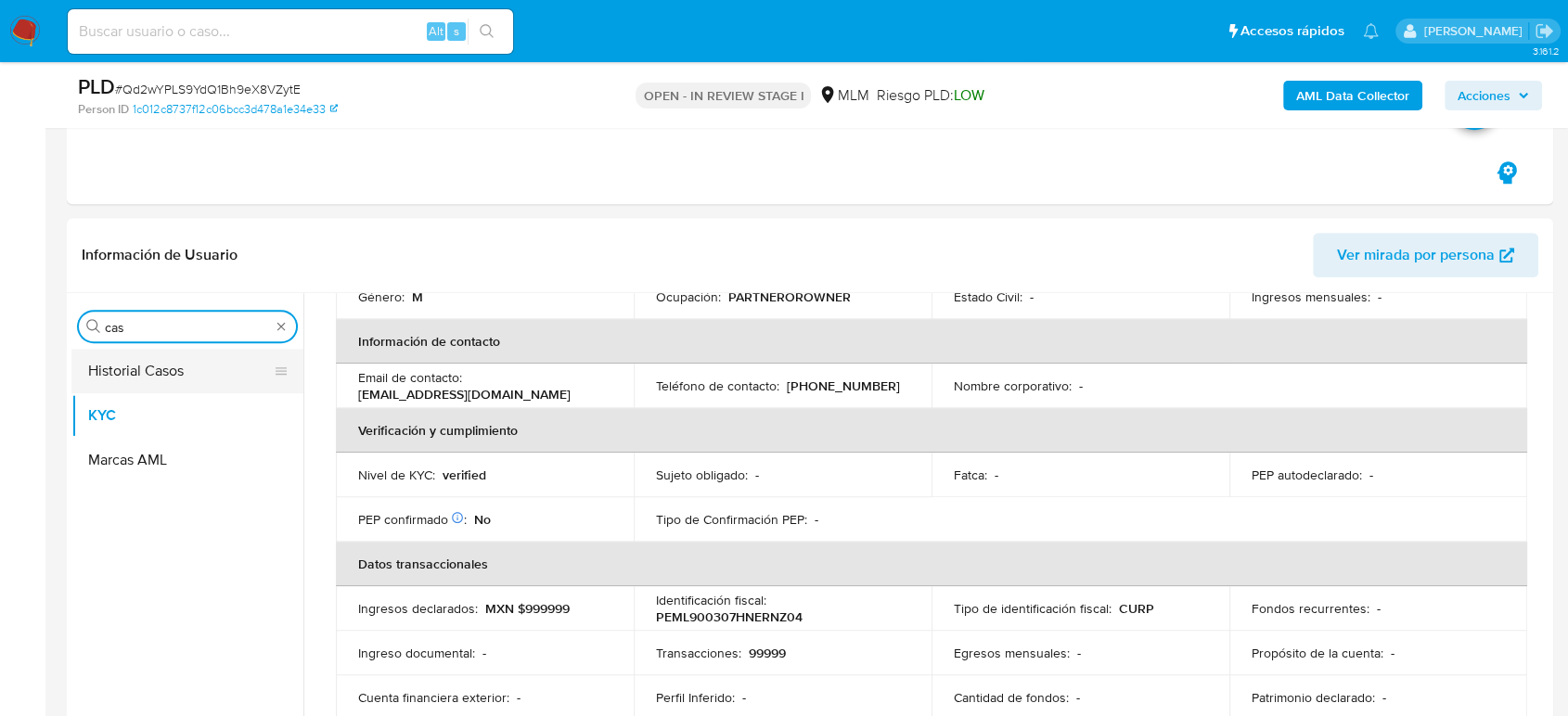
type input "cas"
click at [147, 378] on button "Historial Casos" at bounding box center [180, 372] width 218 height 45
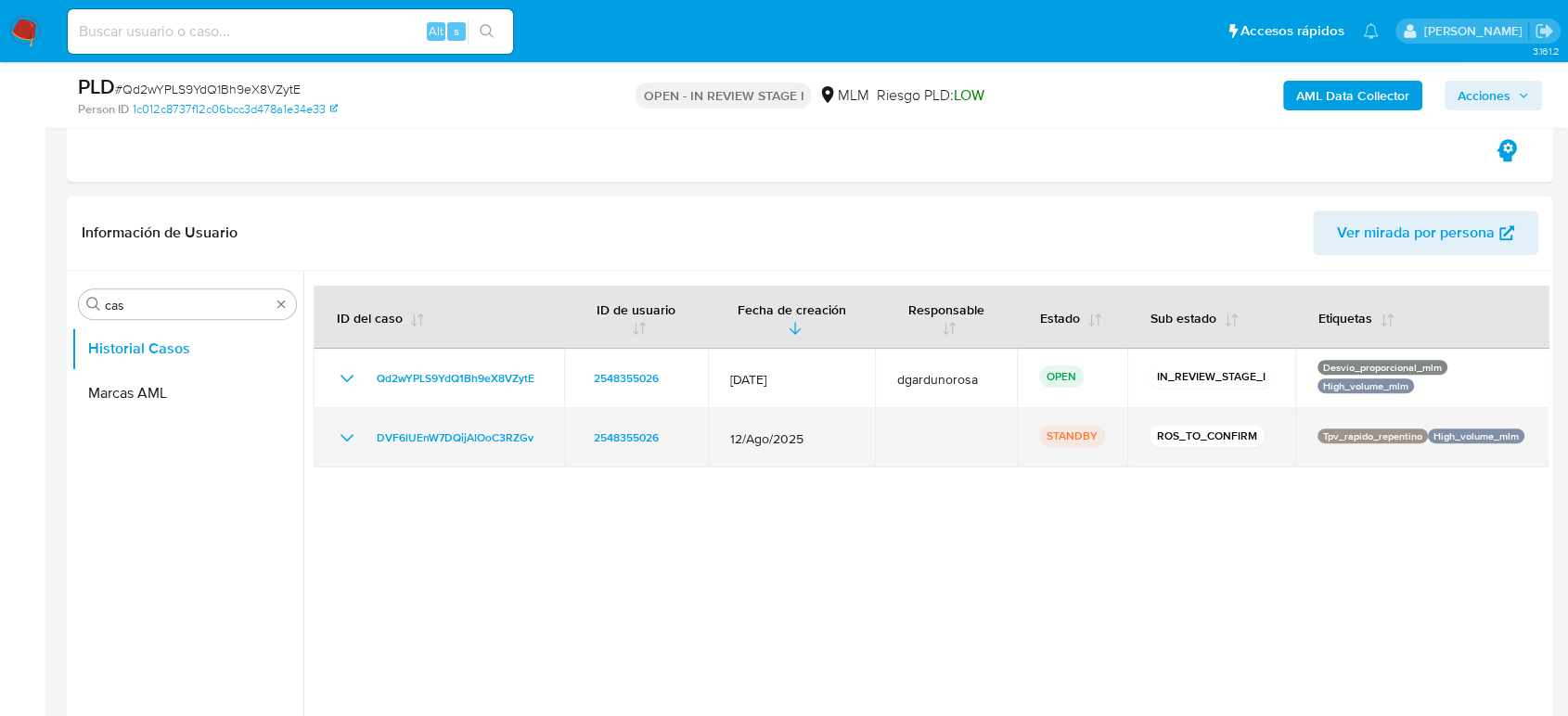
click at [348, 433] on icon "Mostrar/Ocultar" at bounding box center [346, 437] width 22 height 22
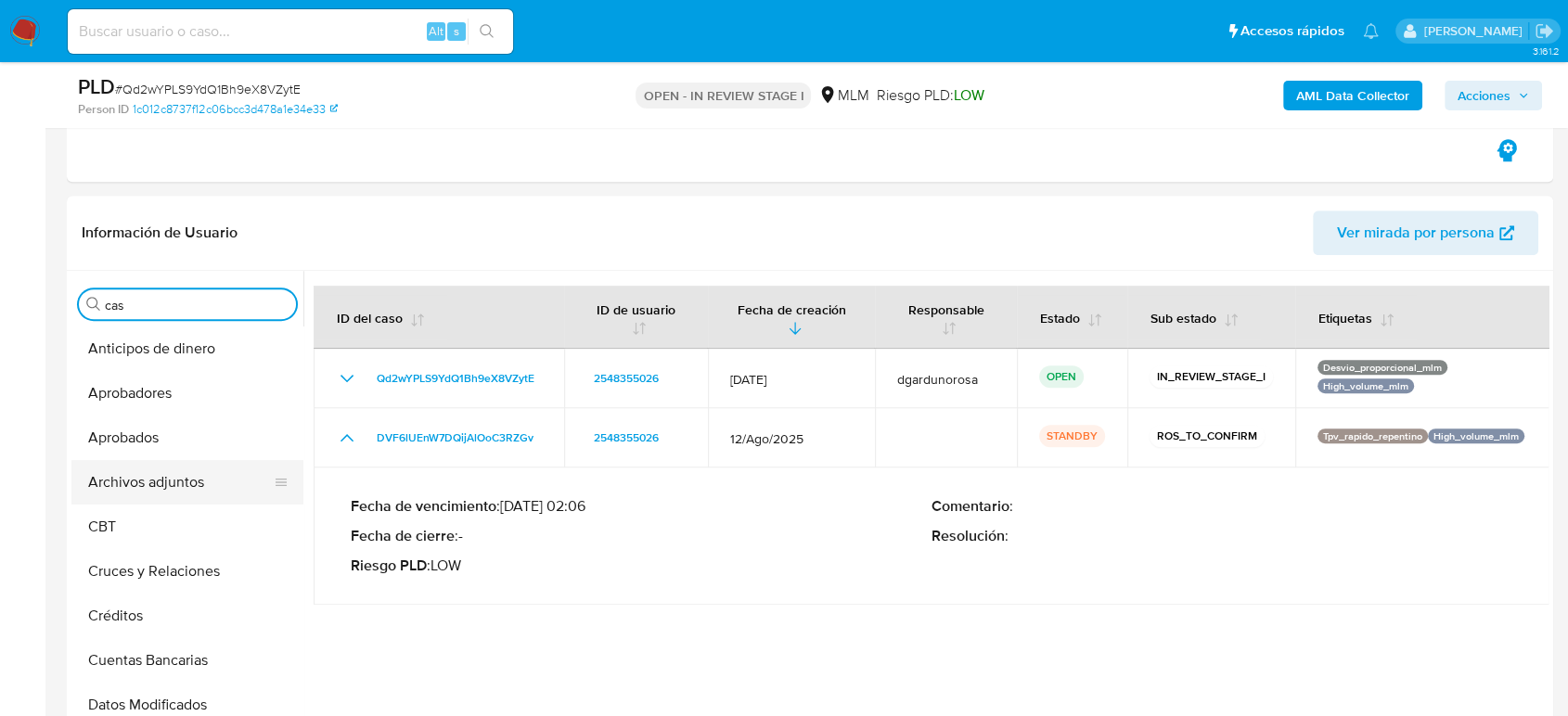
click at [177, 481] on button "Archivos adjuntos" at bounding box center [180, 483] width 218 height 45
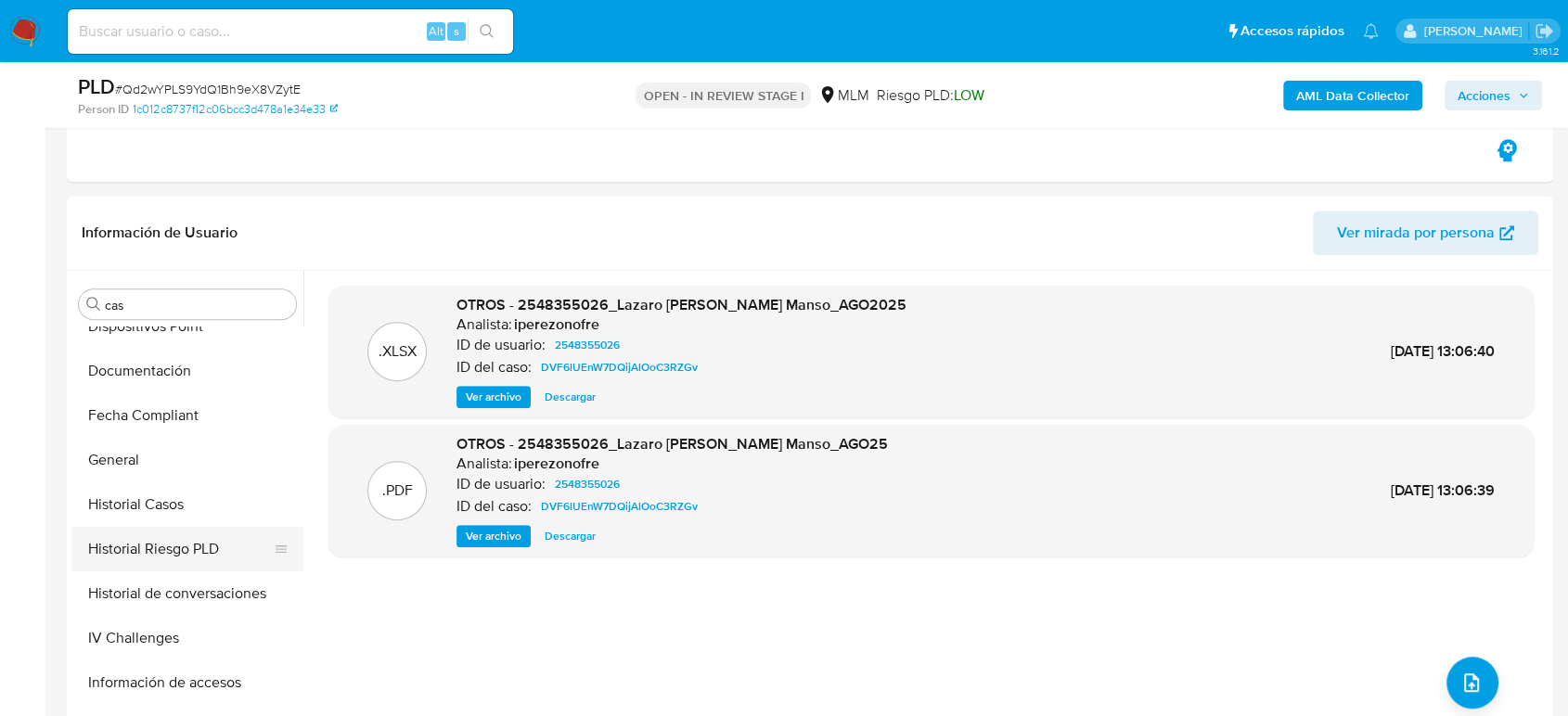
scroll to position [515, 0]
click at [127, 457] on button "General" at bounding box center [180, 457] width 218 height 45
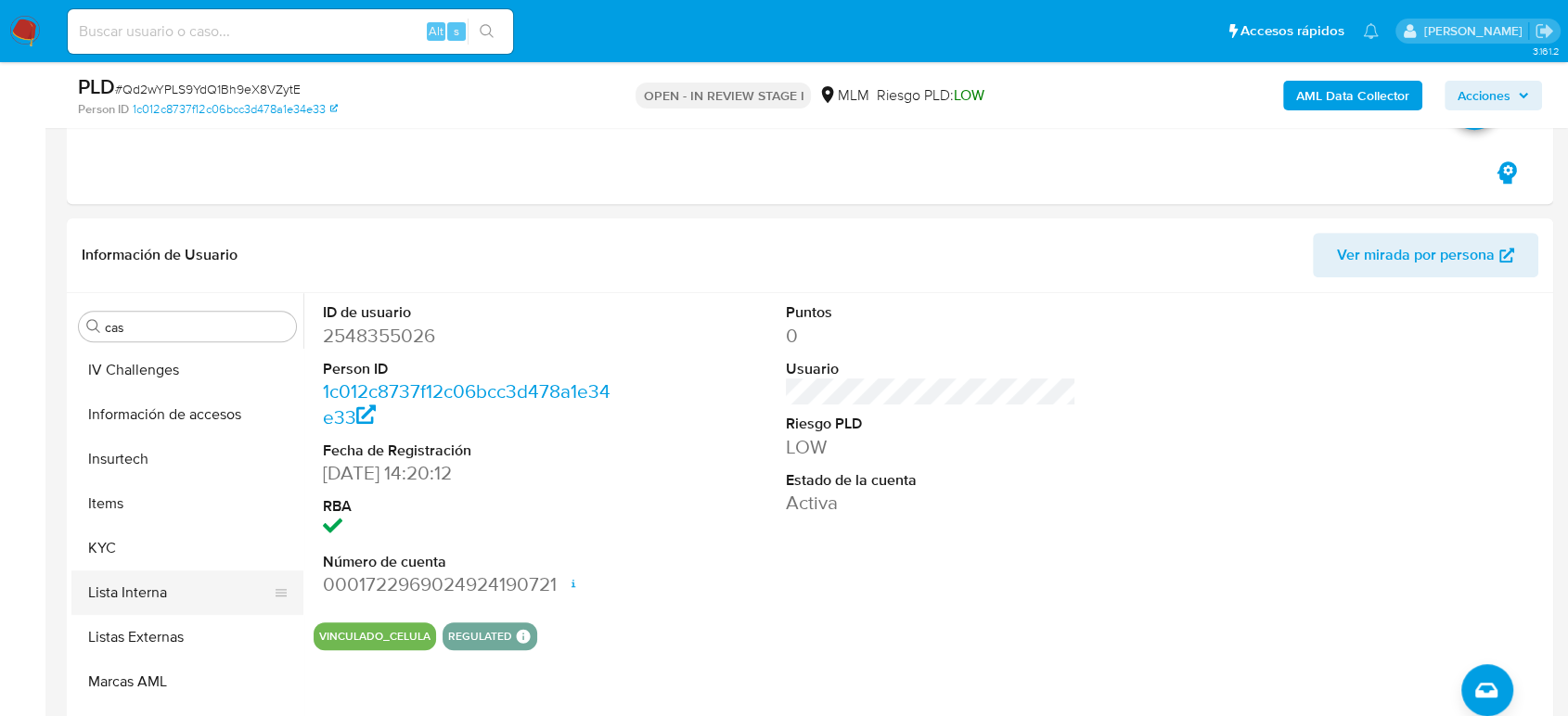
scroll to position [823, 0]
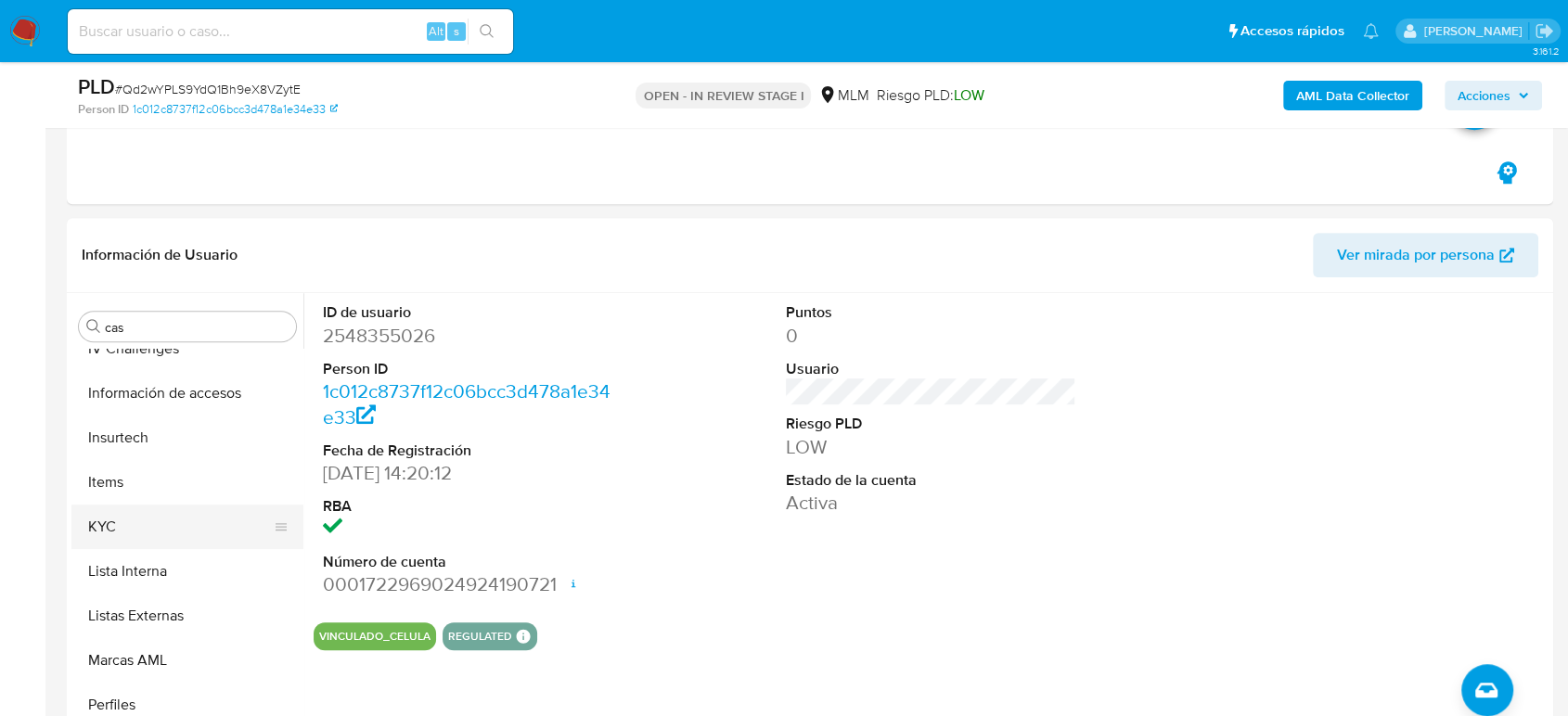
click at [163, 510] on button "KYC" at bounding box center [180, 527] width 218 height 45
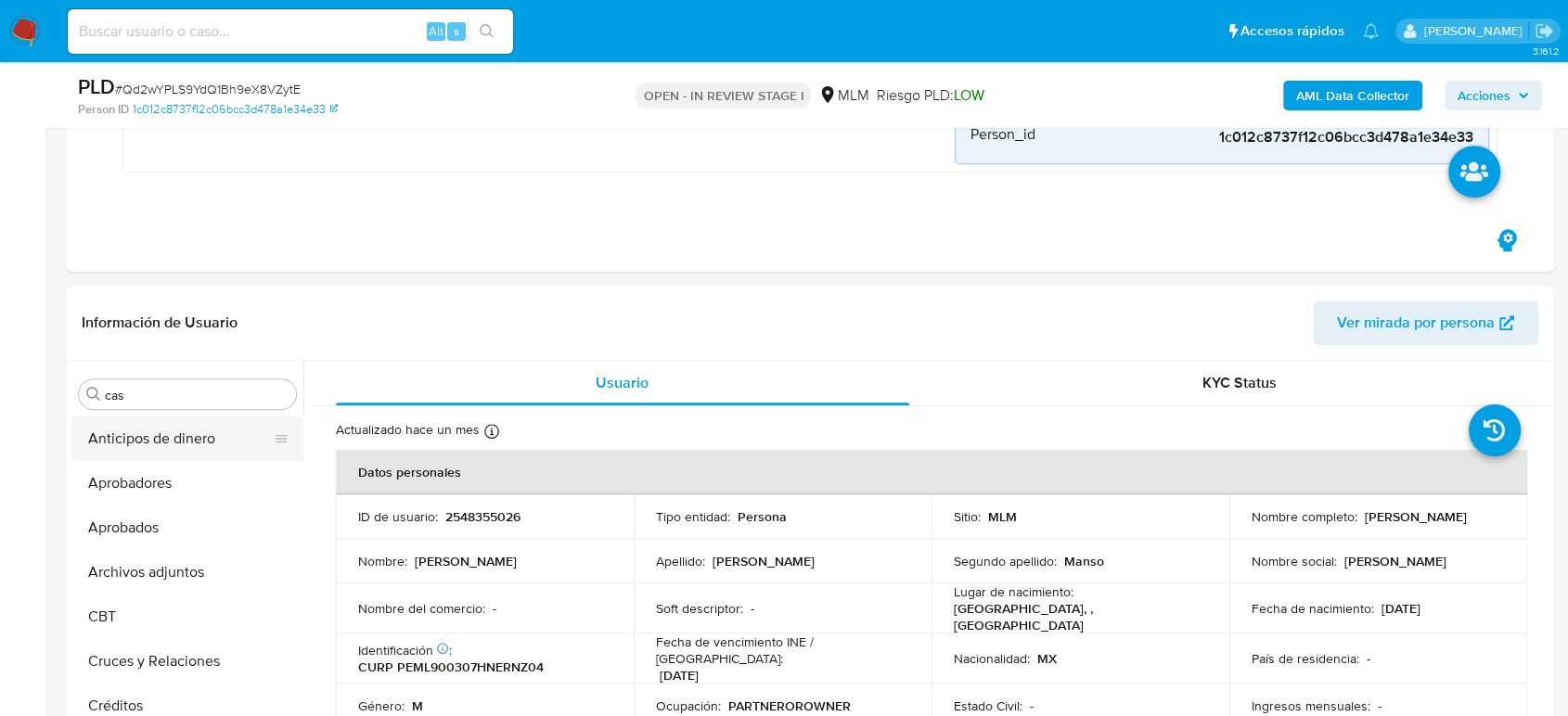
scroll to position [807, 0]
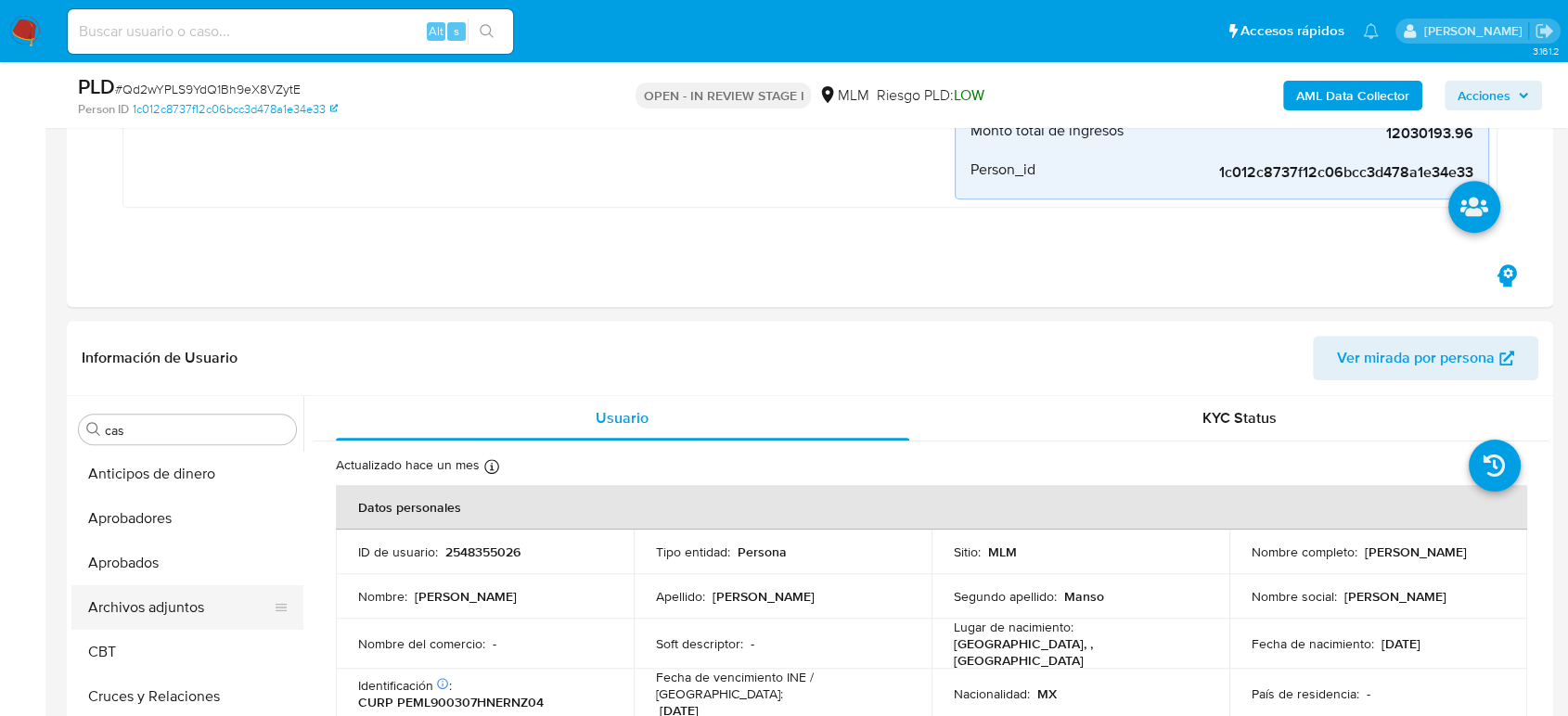
click at [181, 603] on button "Archivos adjuntos" at bounding box center [180, 608] width 218 height 45
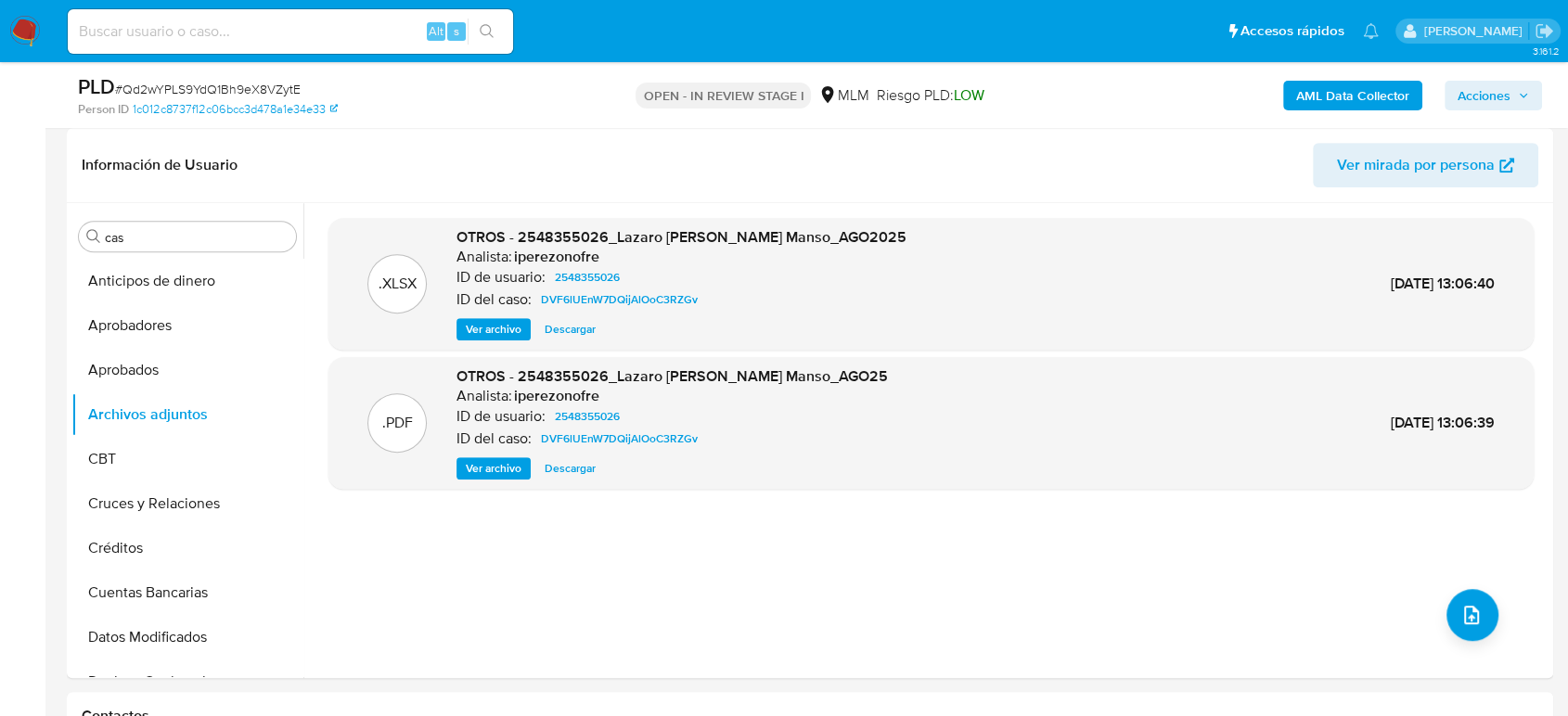
scroll to position [1013, 0]
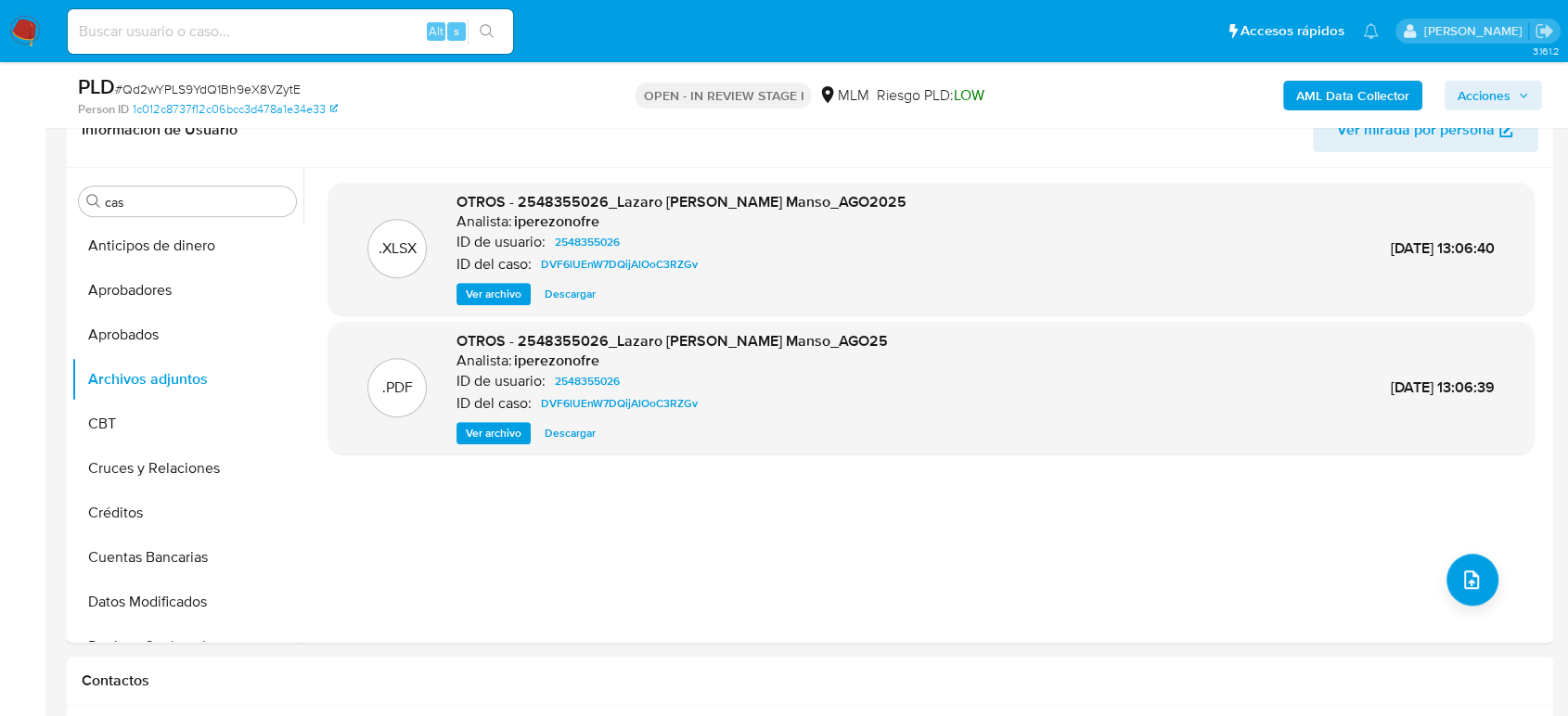
click at [508, 430] on span "Ver archivo" at bounding box center [493, 433] width 56 height 19
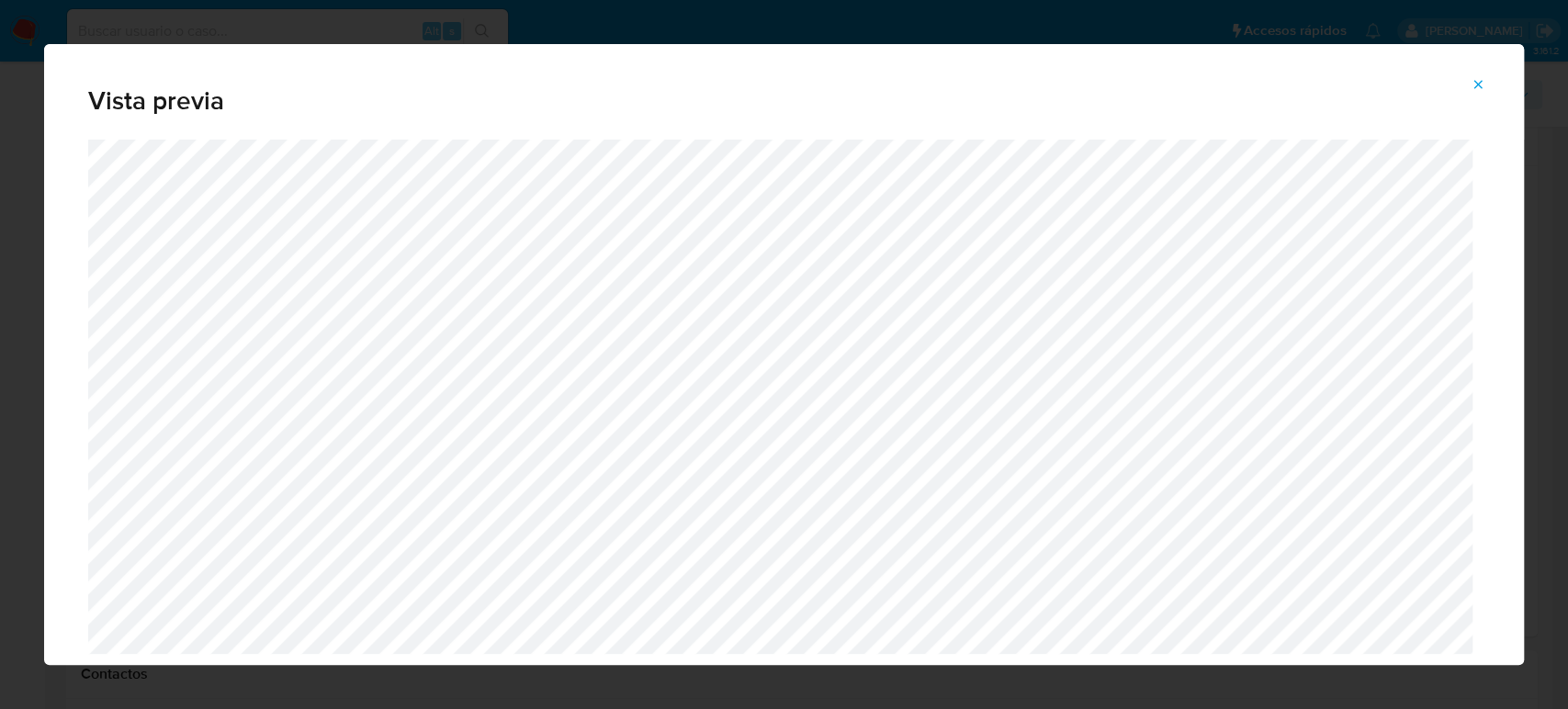
click at [1477, 88] on icon "Attachment preview" at bounding box center [1478, 84] width 14 height 14
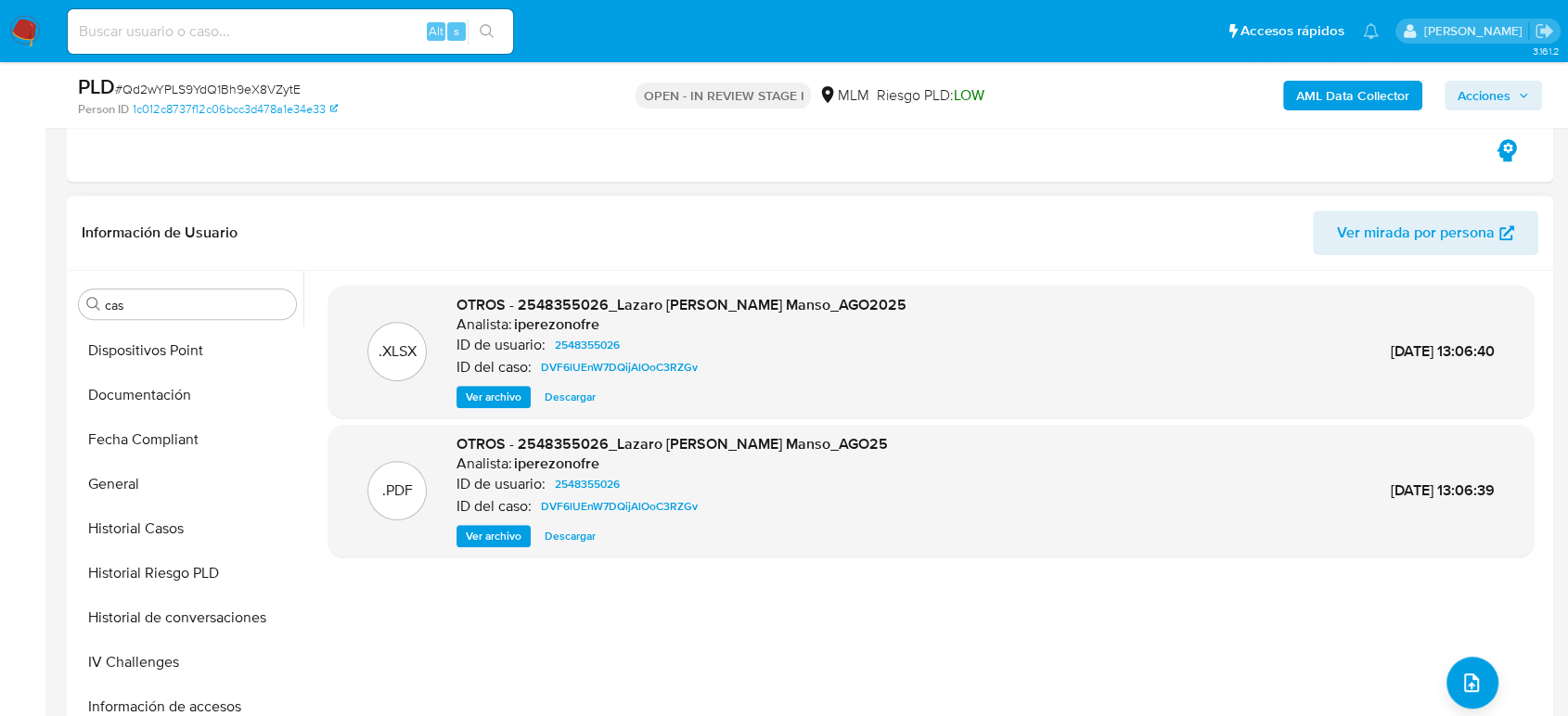
scroll to position [412, 0]
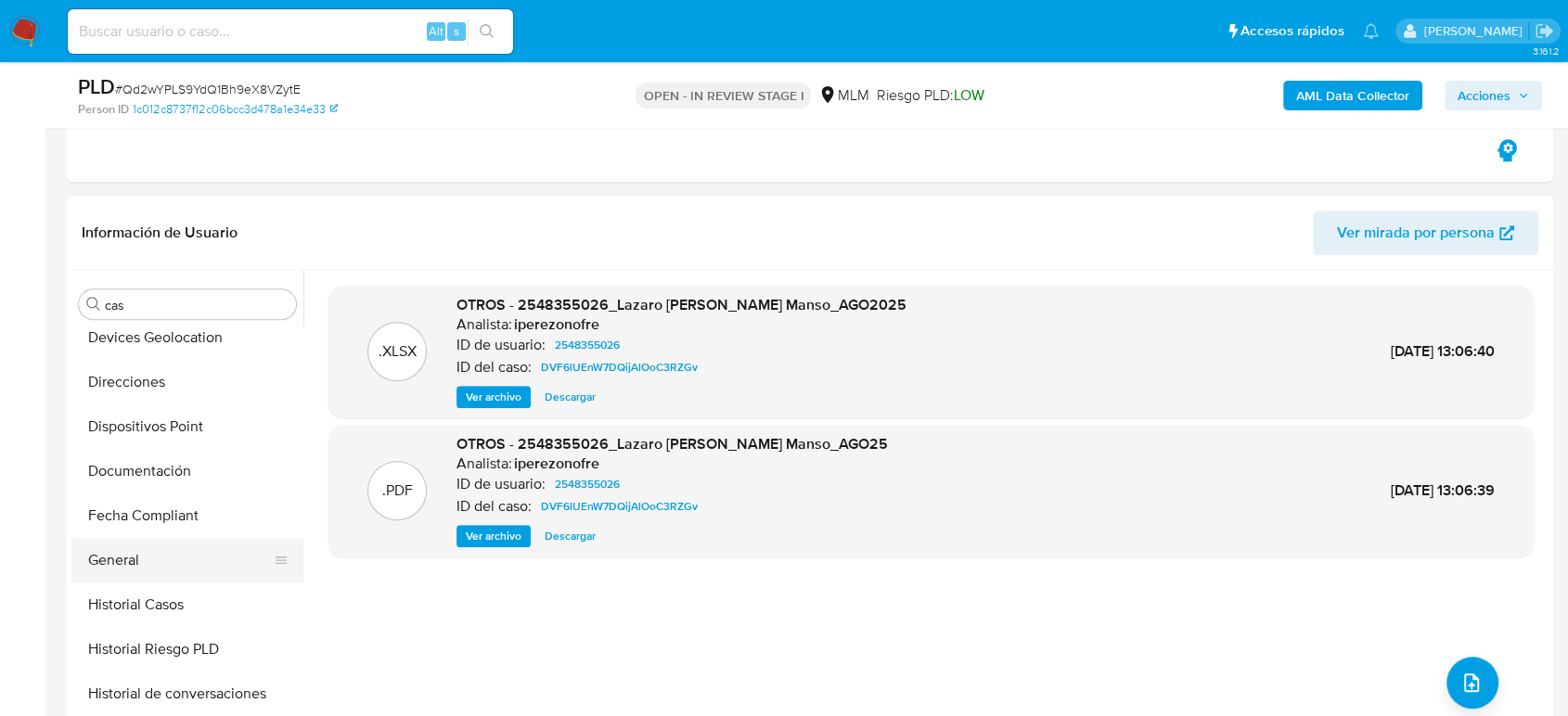
click at [148, 553] on button "General" at bounding box center [180, 561] width 218 height 45
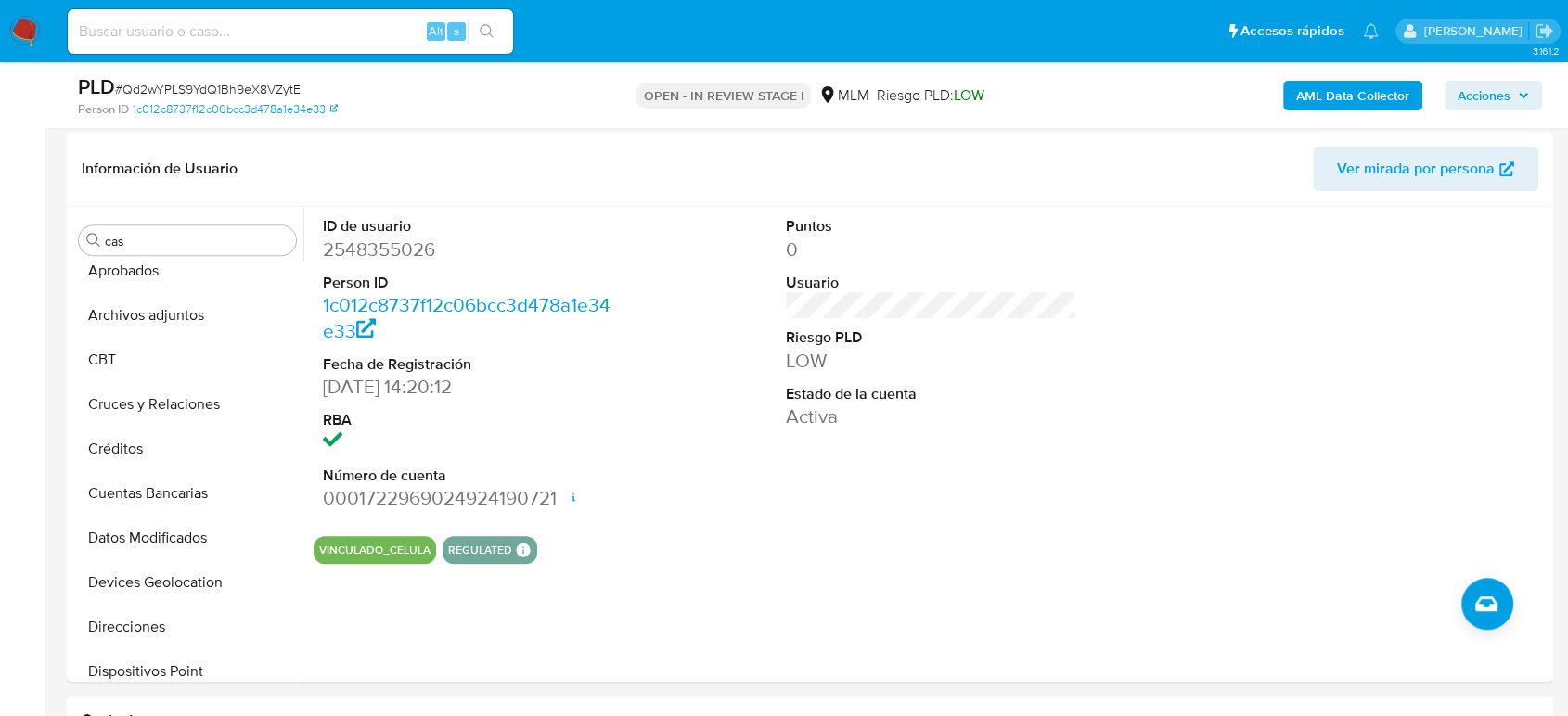
scroll to position [807, 0]
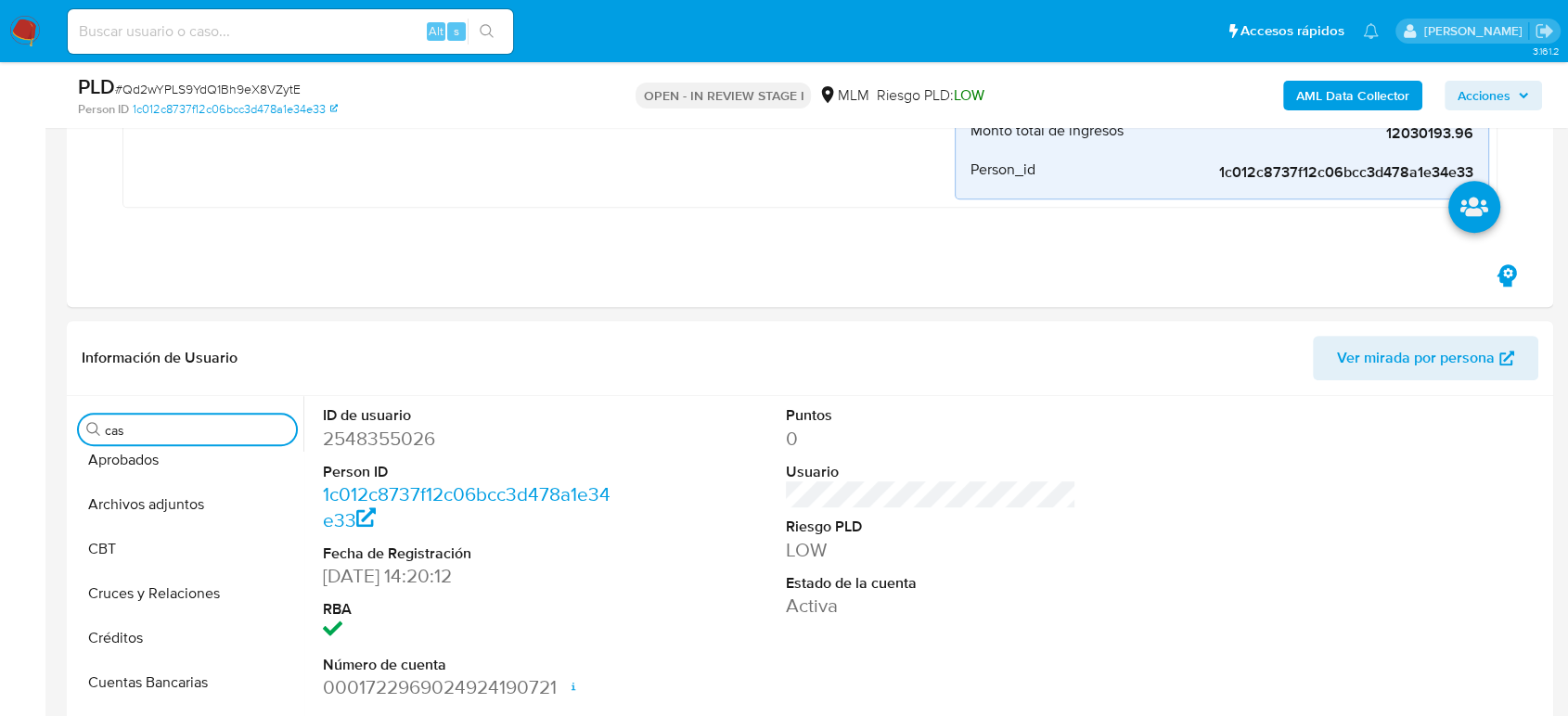
click at [132, 435] on input "cas" at bounding box center [196, 430] width 183 height 17
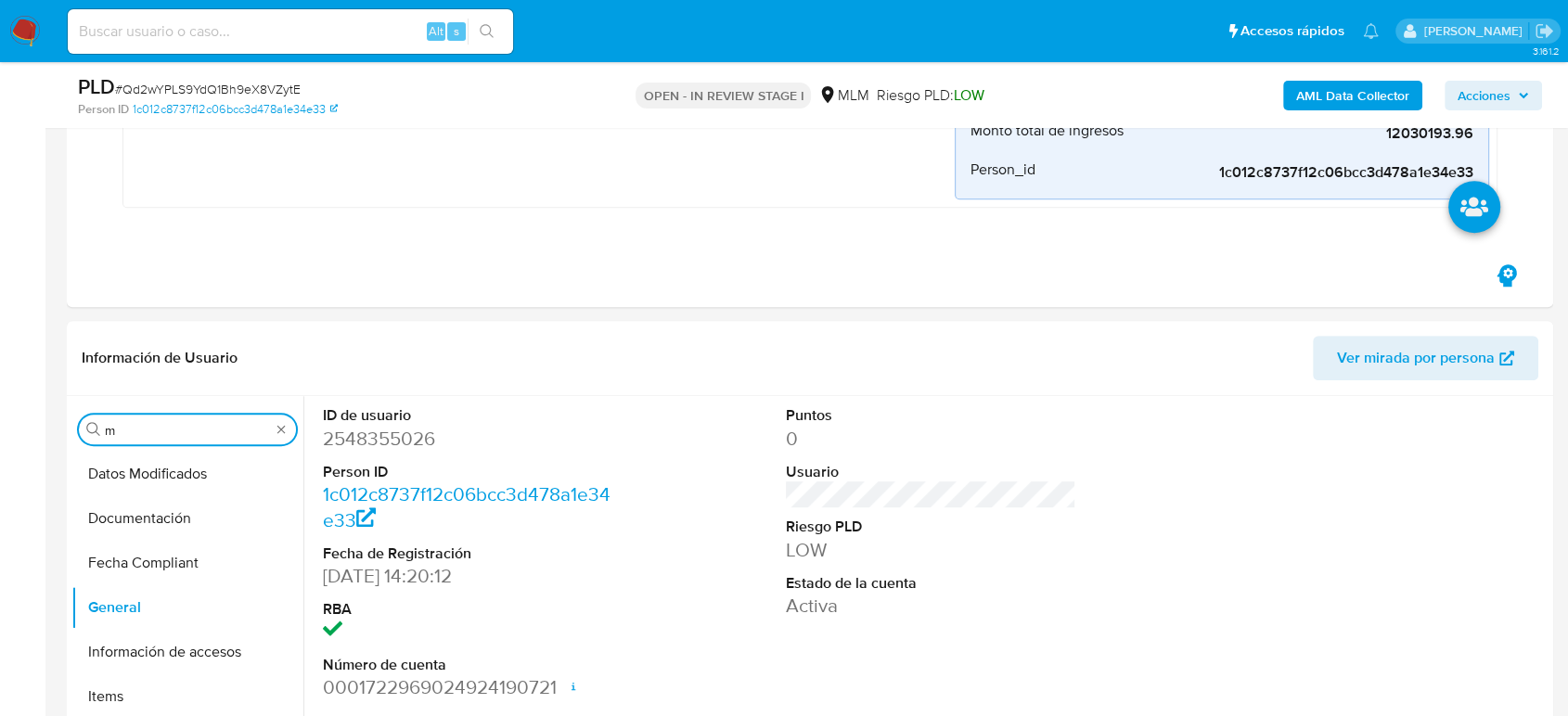
scroll to position [0, 0]
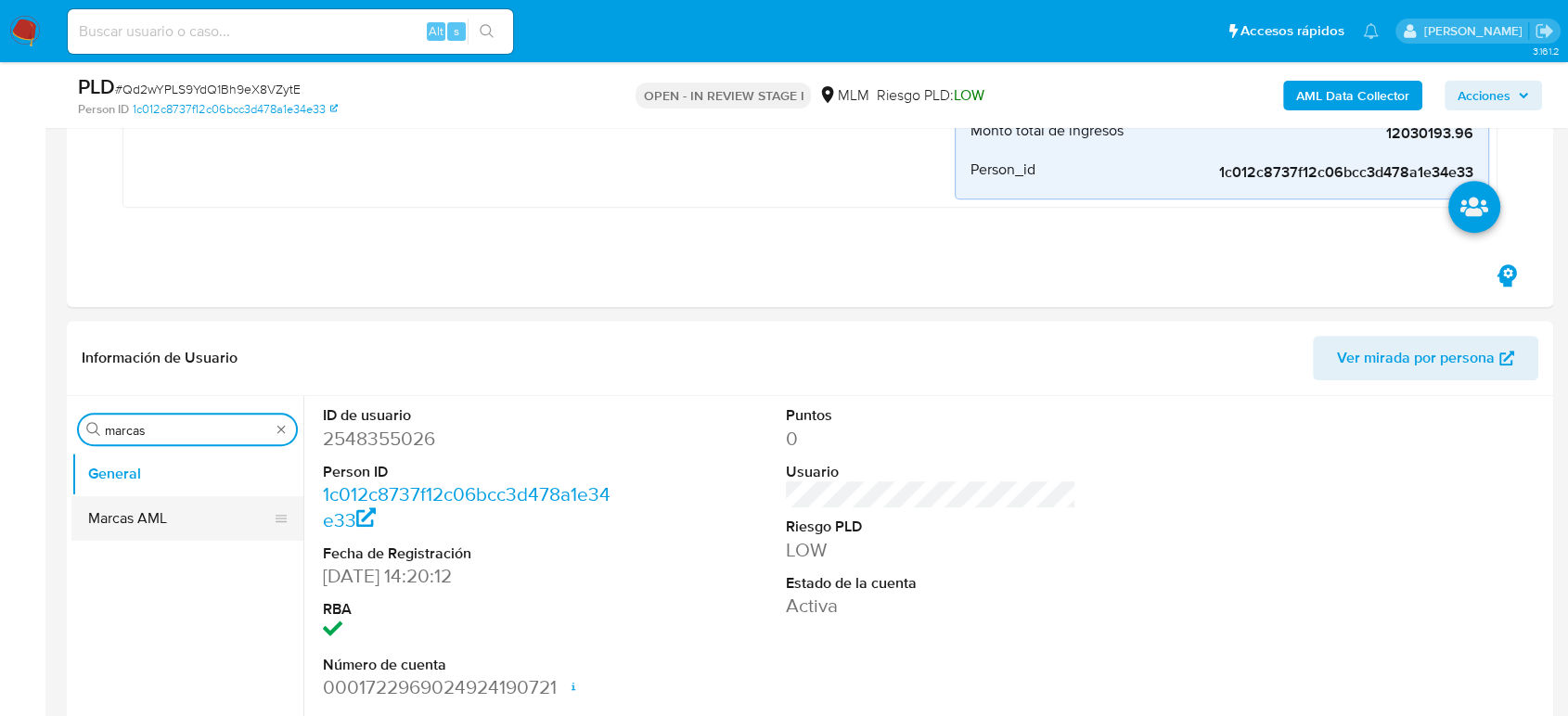
type input "marcas"
click at [132, 521] on button "Marcas AML" at bounding box center [180, 519] width 218 height 45
click at [166, 523] on button "Marcas AML" at bounding box center [187, 519] width 232 height 45
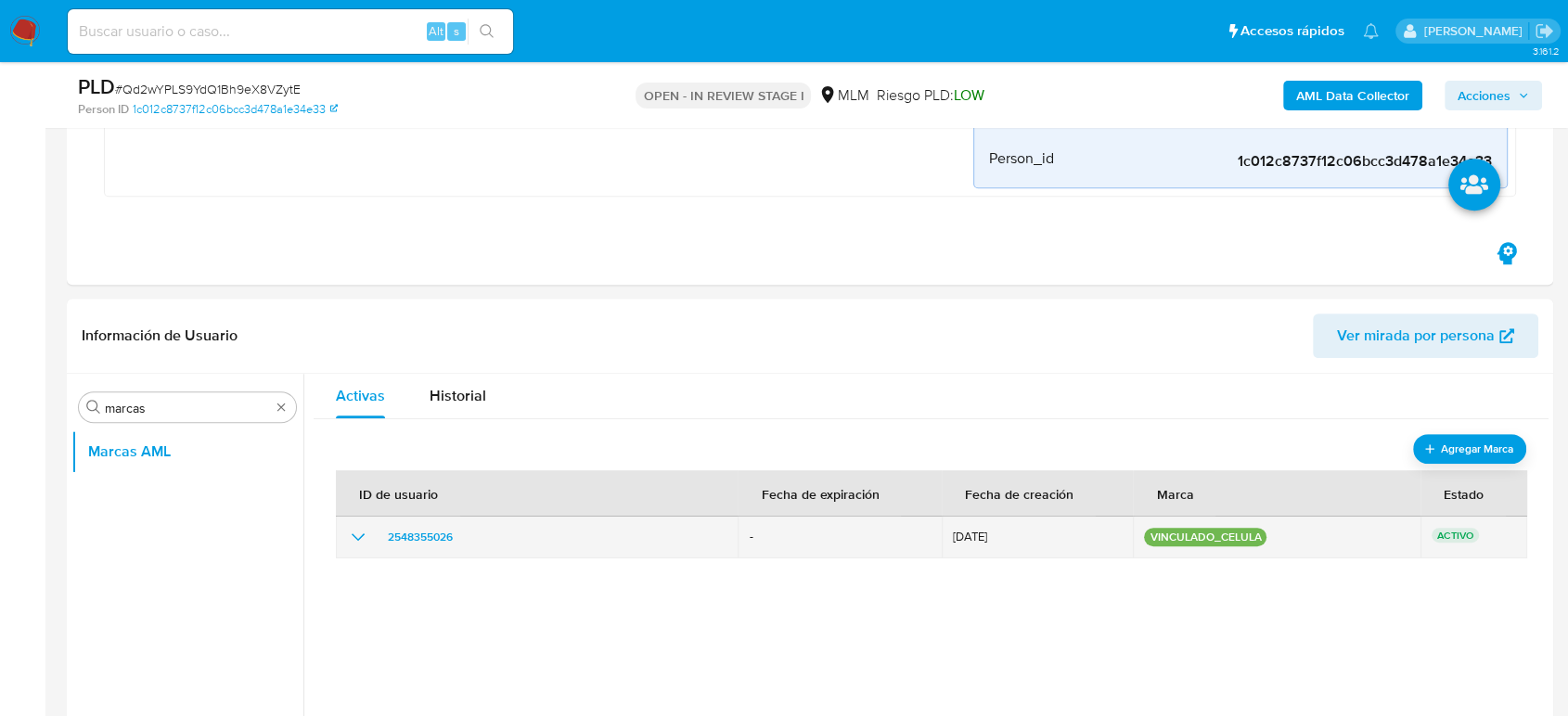
click at [349, 531] on icon "show_hidden_detail_by_id_2548355026" at bounding box center [358, 537] width 22 height 22
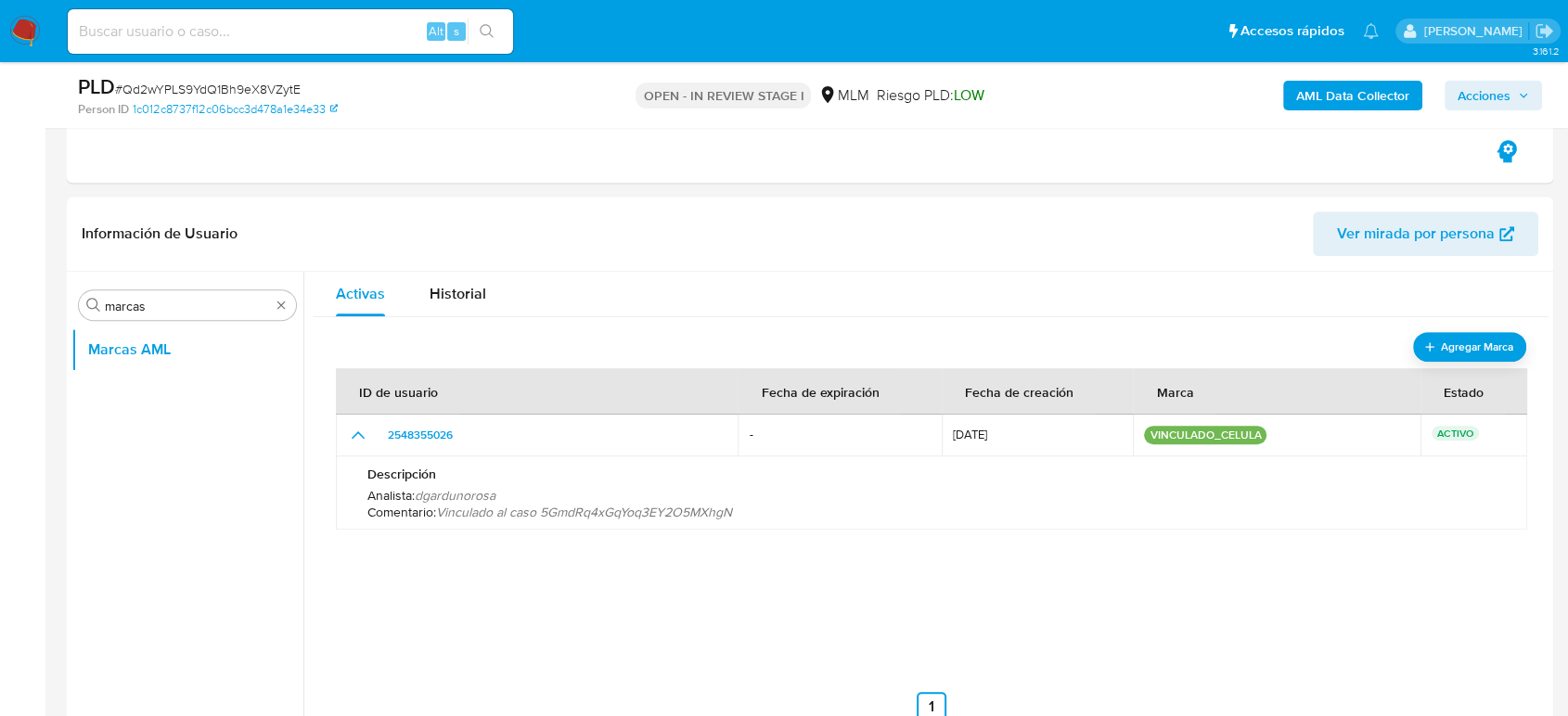
scroll to position [910, 0]
click at [590, 517] on span "Vinculado al caso 5GmdRq4xGqYoq3EY2O5MXhgN" at bounding box center [583, 510] width 296 height 19
click at [715, 504] on span "Vinculado al caso 5GmdRq4xGqYoq3EY2O5MXhgN" at bounding box center [583, 510] width 296 height 19
click at [250, 81] on span "# Qd2wYPLS9YdQ1Bh9eX8VZytE" at bounding box center [208, 89] width 185 height 19
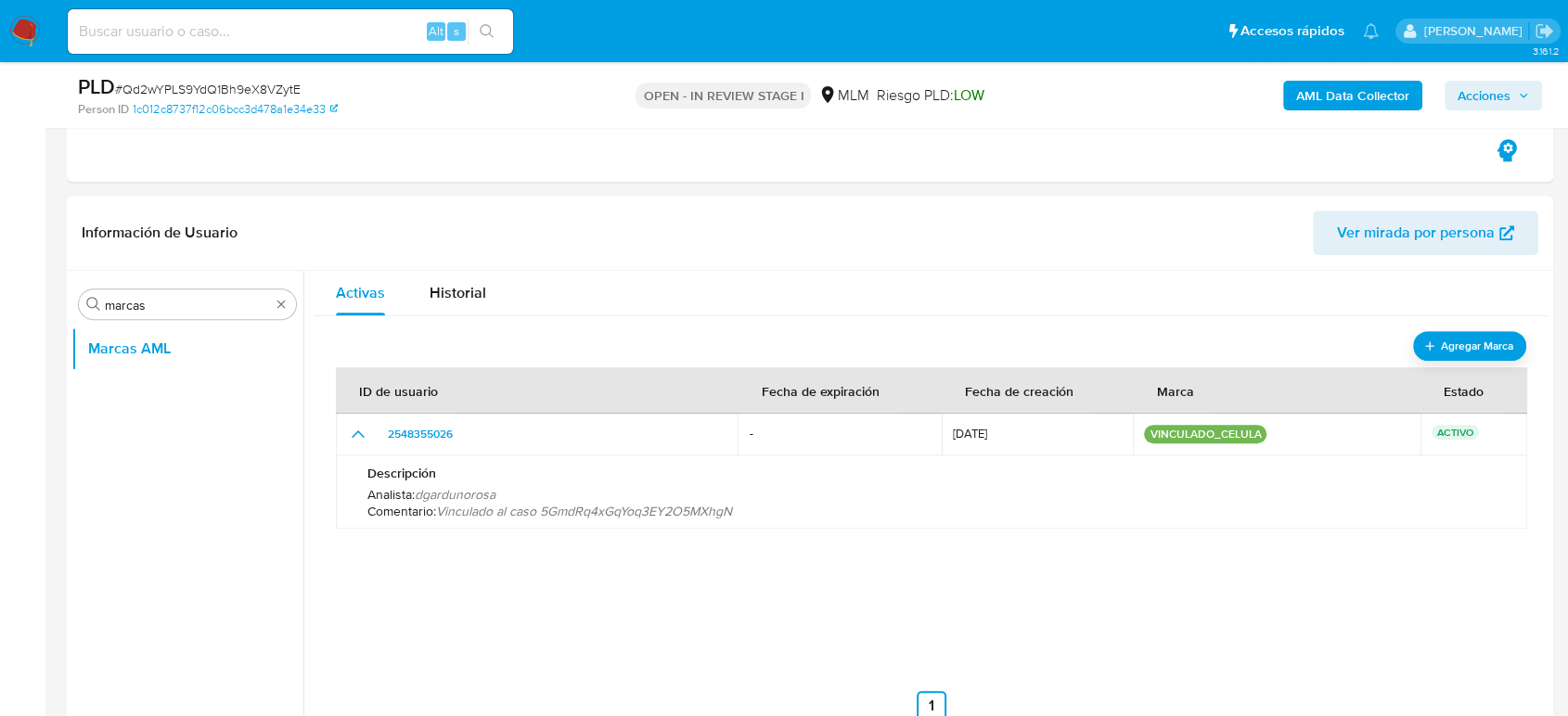
click at [250, 81] on span "# Qd2wYPLS9YdQ1Bh9eX8VZytE" at bounding box center [208, 89] width 185 height 19
copy span "Qd2wYPLS9YdQ1Bh9eX8VZytE"
click at [253, 87] on span "# Qd2wYPLS9YdQ1Bh9eX8VZytE" at bounding box center [208, 89] width 185 height 19
click at [237, 87] on span "# Qd2wYPLS9YdQ1Bh9eX8VZytE" at bounding box center [208, 89] width 185 height 19
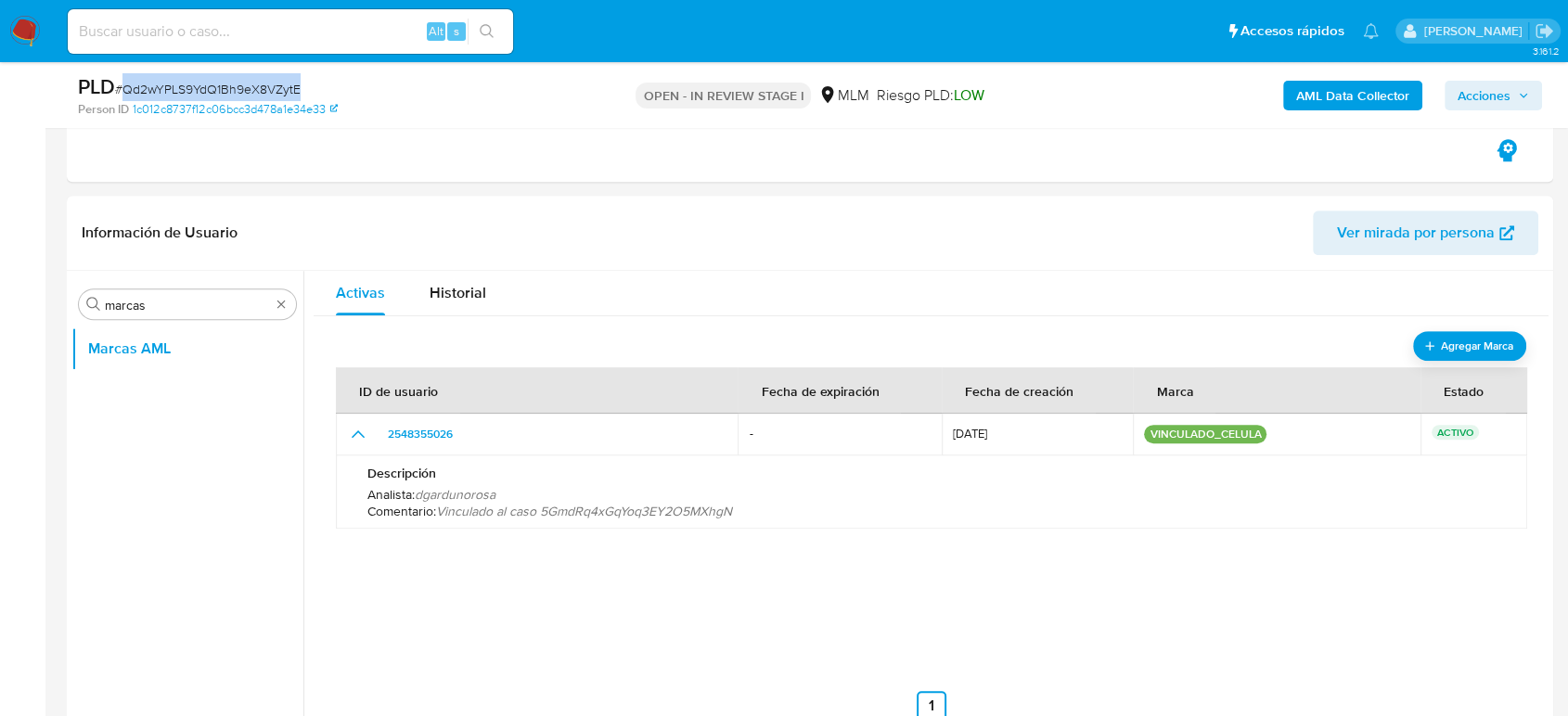
click at [237, 89] on span "# Qd2wYPLS9YdQ1Bh9eX8VZytE" at bounding box center [208, 89] width 185 height 19
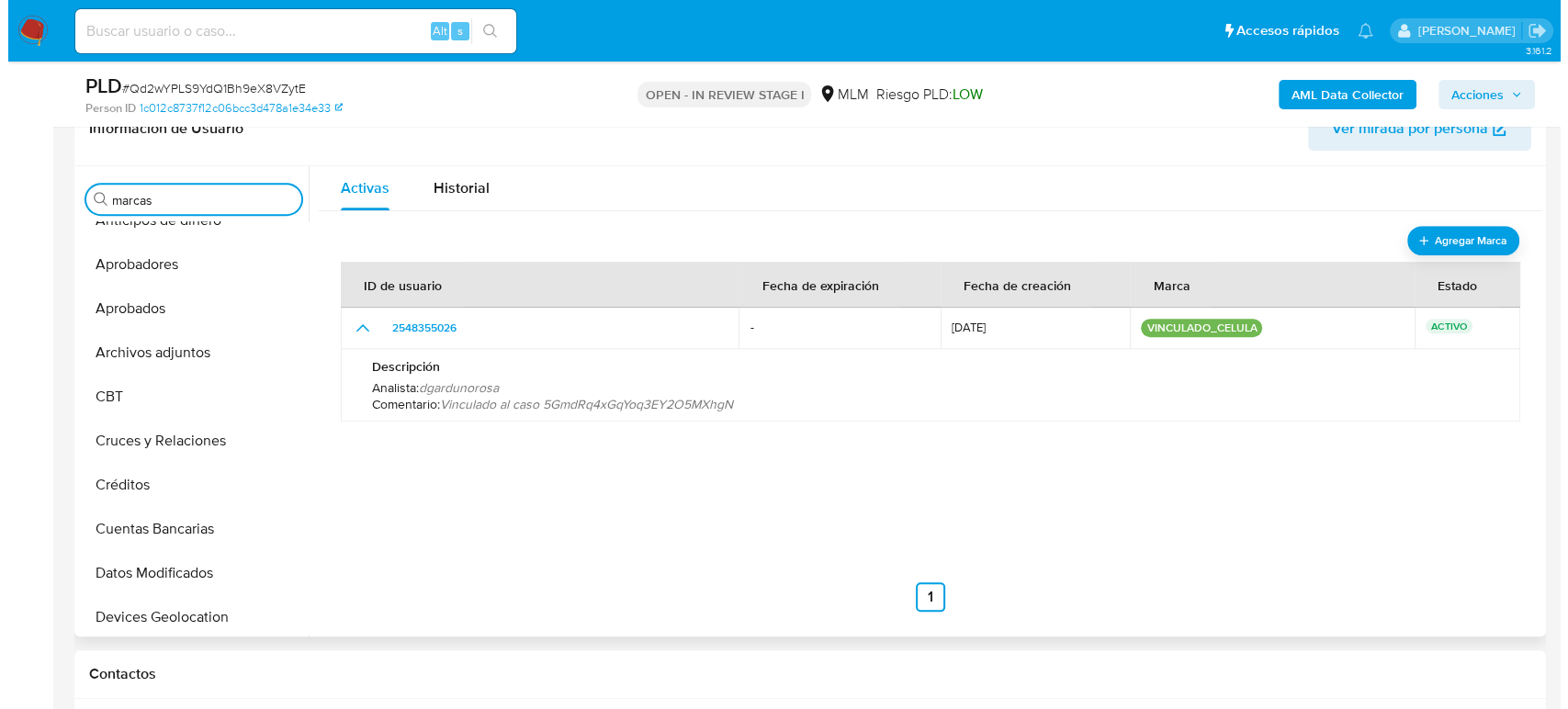
scroll to position [0, 0]
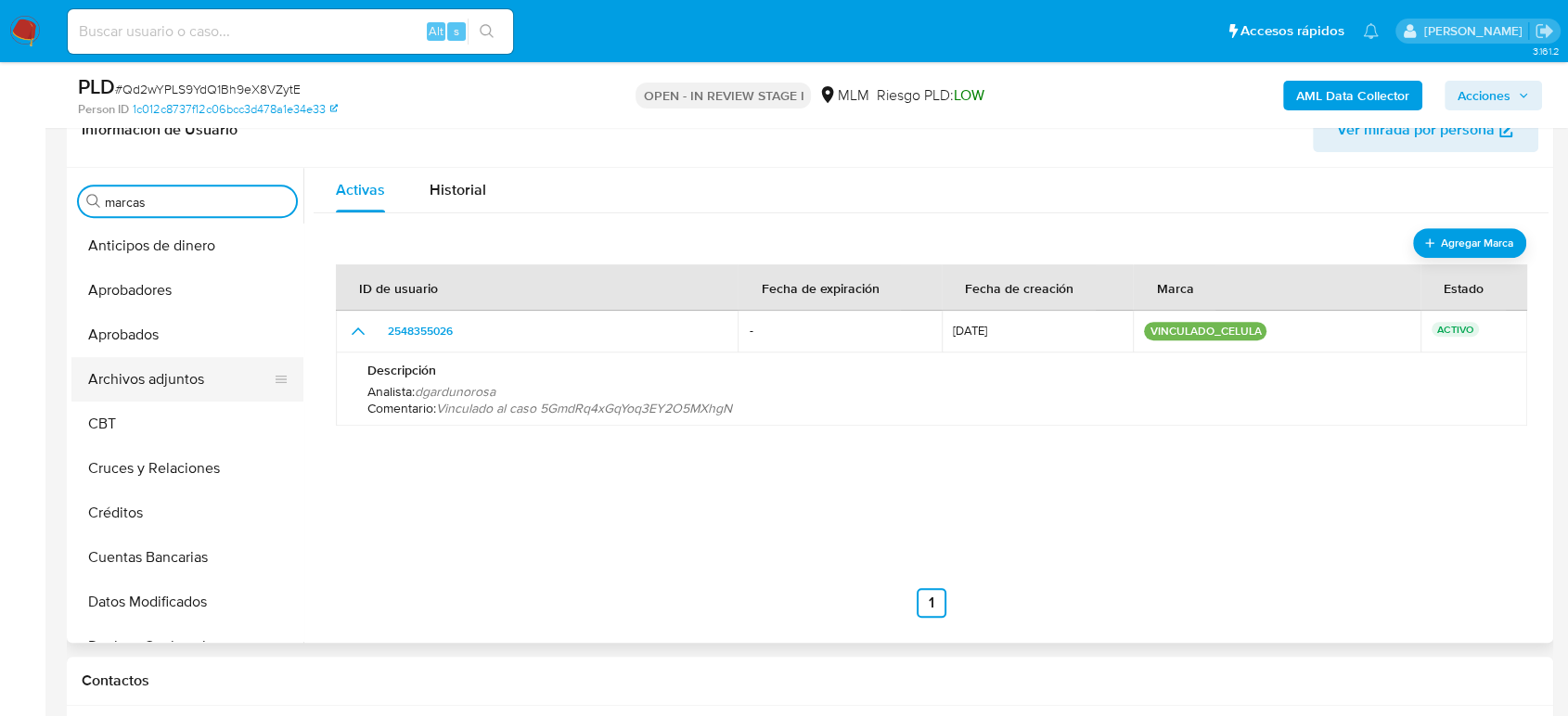
click at [198, 386] on button "Archivos adjuntos" at bounding box center [180, 379] width 218 height 45
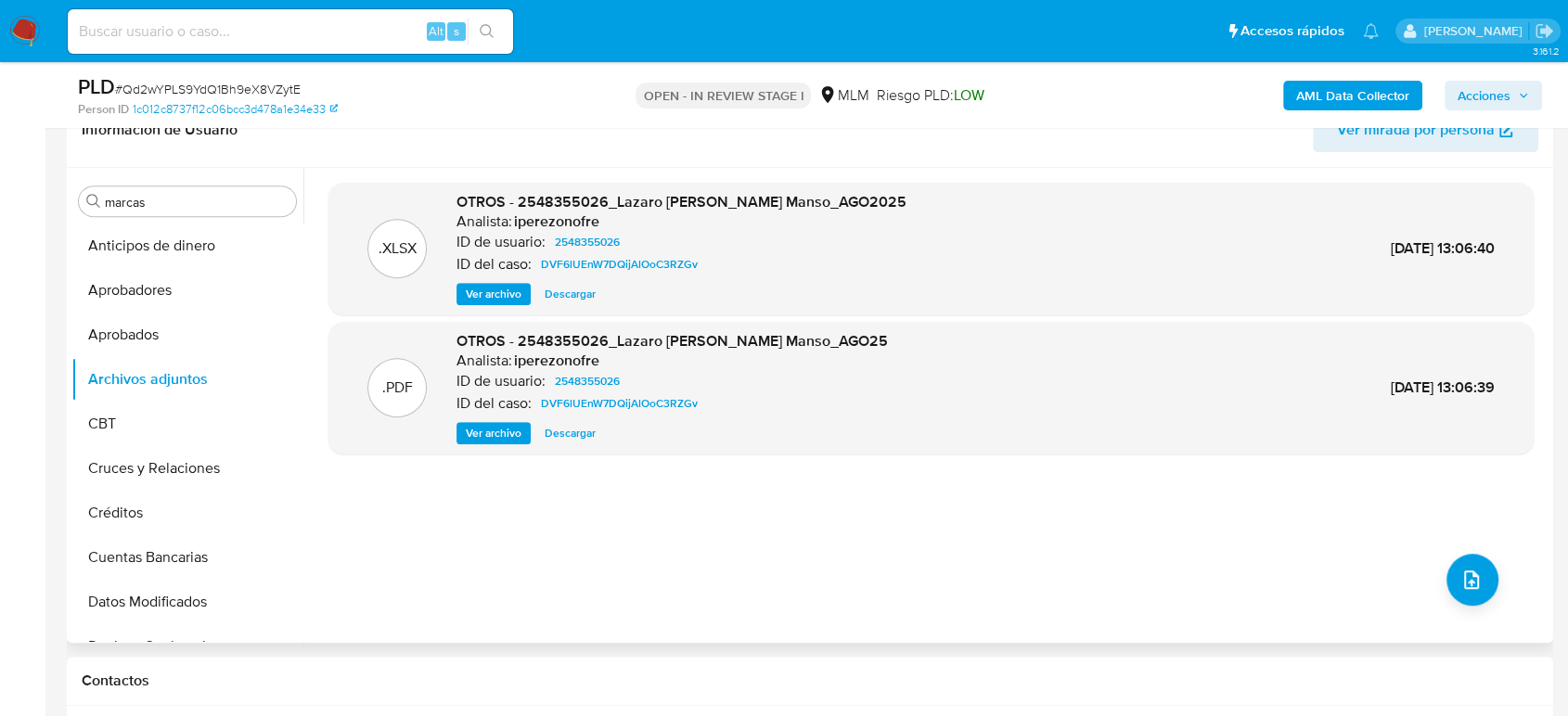
click at [515, 426] on span "Ver archivo" at bounding box center [493, 433] width 56 height 19
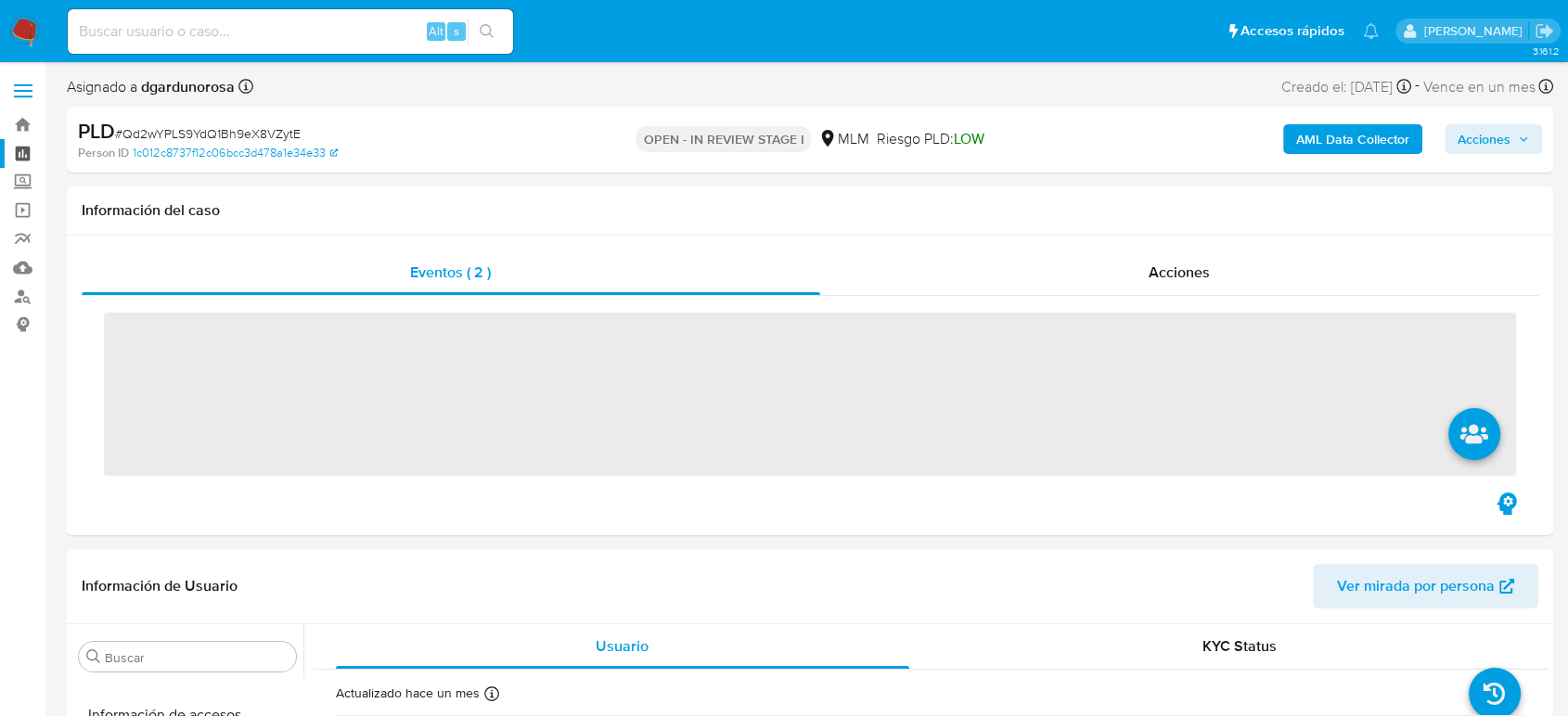
scroll to position [873, 0]
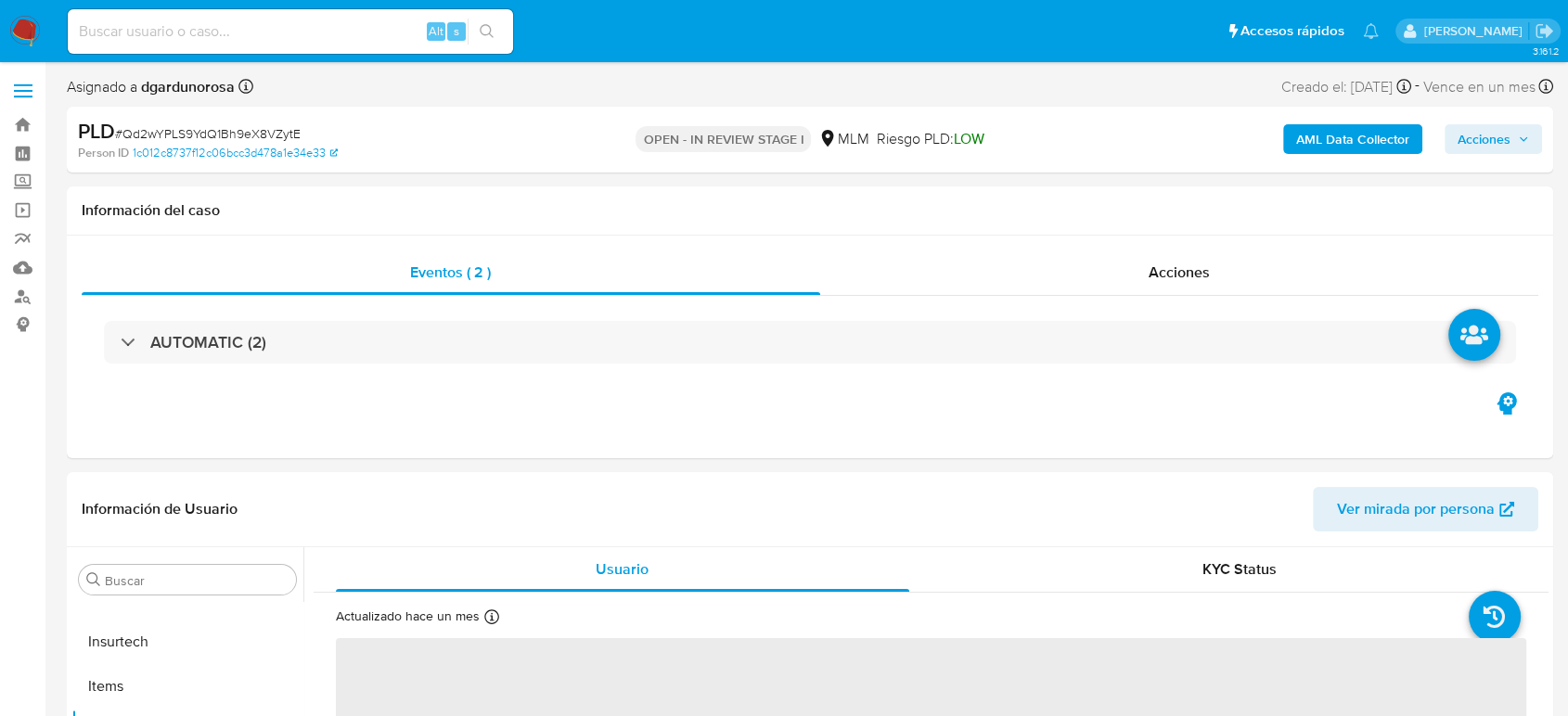
click at [33, 22] on img at bounding box center [25, 31] width 31 height 31
select select "10"
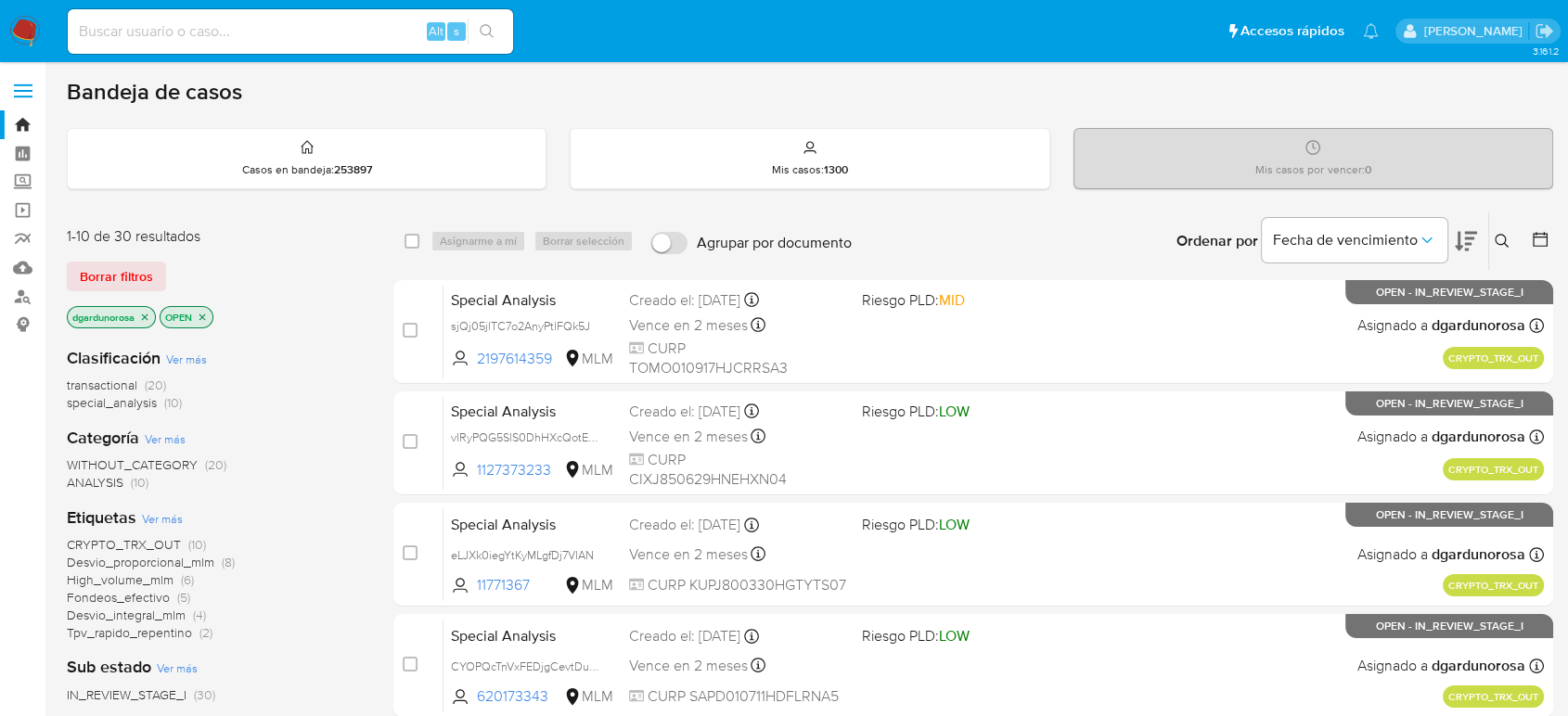
click at [126, 265] on span "Borrar filtros" at bounding box center [116, 276] width 73 height 26
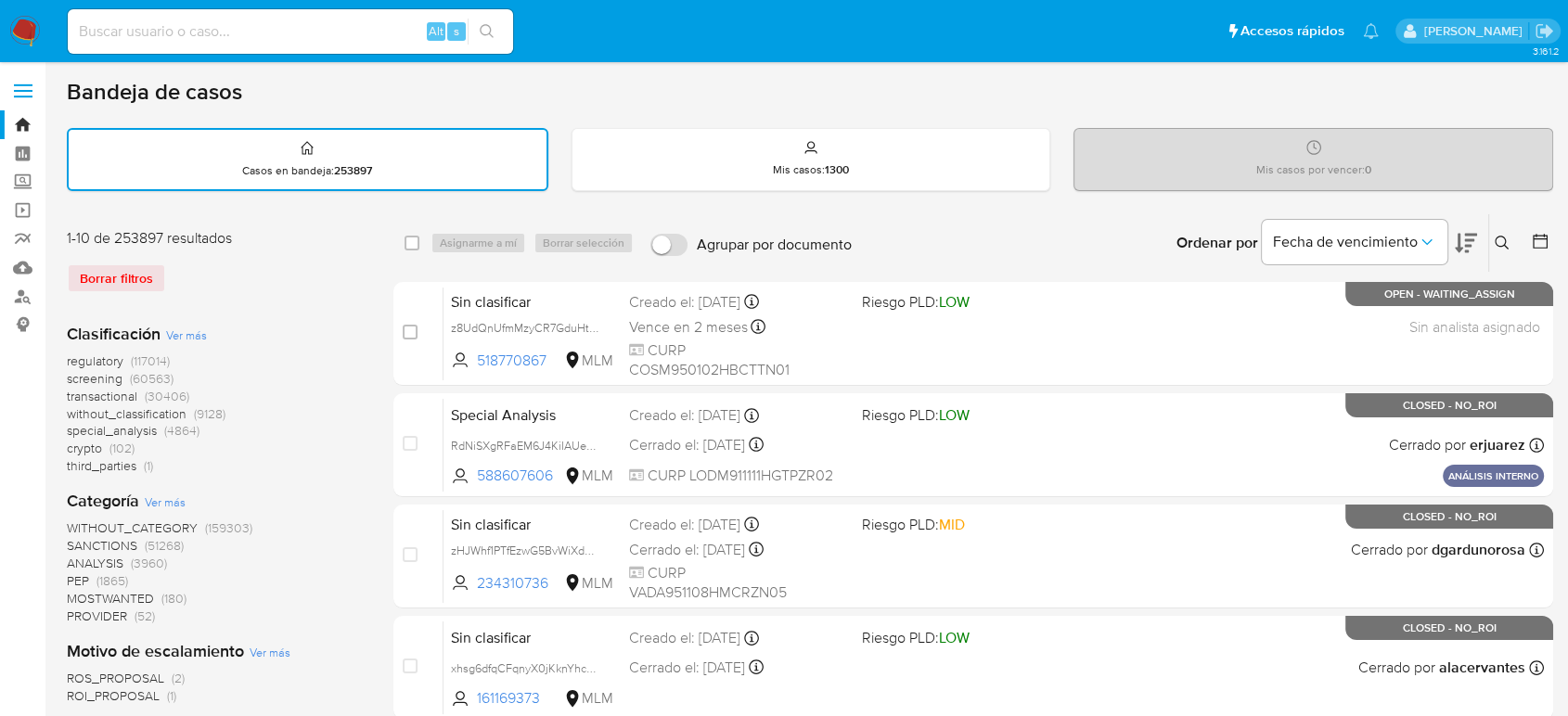
click at [1501, 242] on icon at bounding box center [1502, 243] width 15 height 15
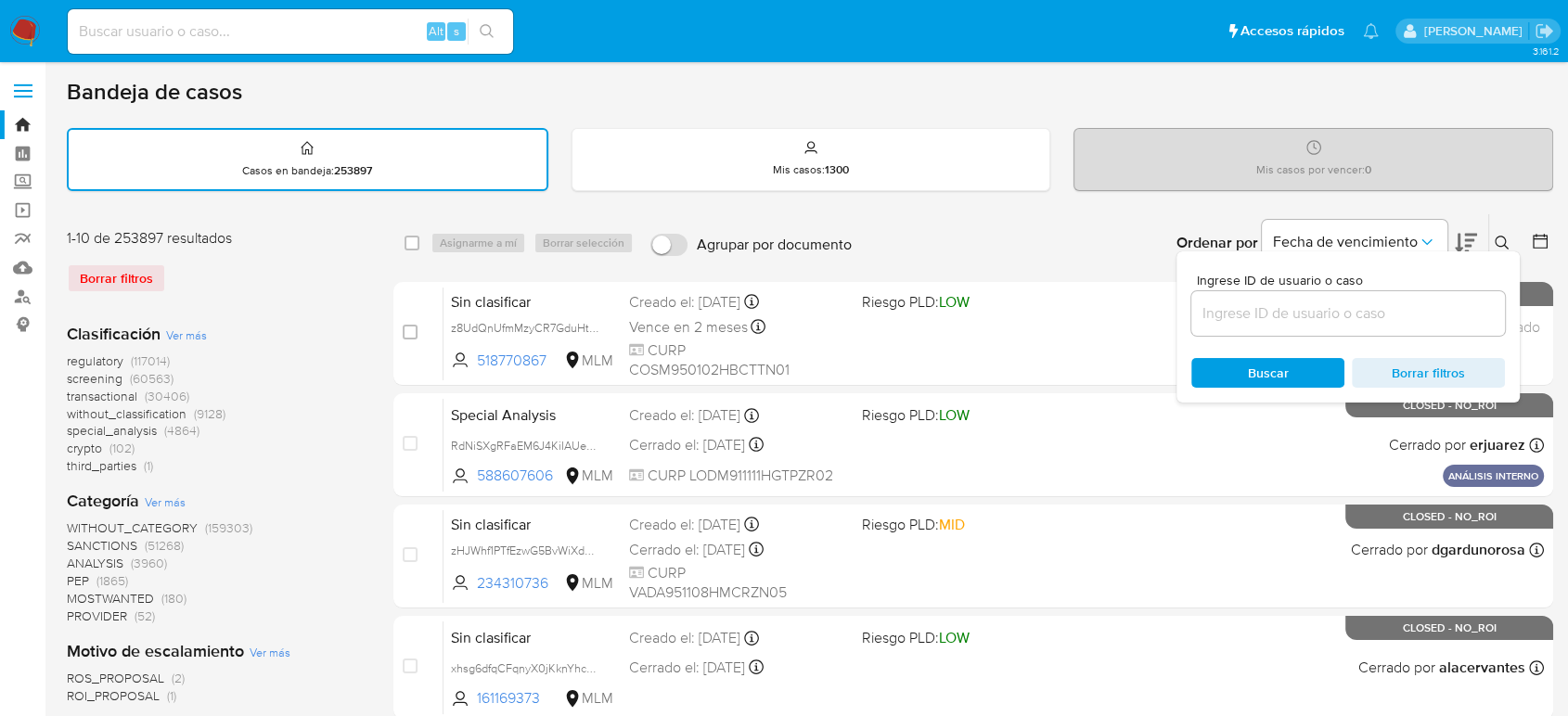
click at [1402, 306] on input at bounding box center [1347, 313] width 313 height 24
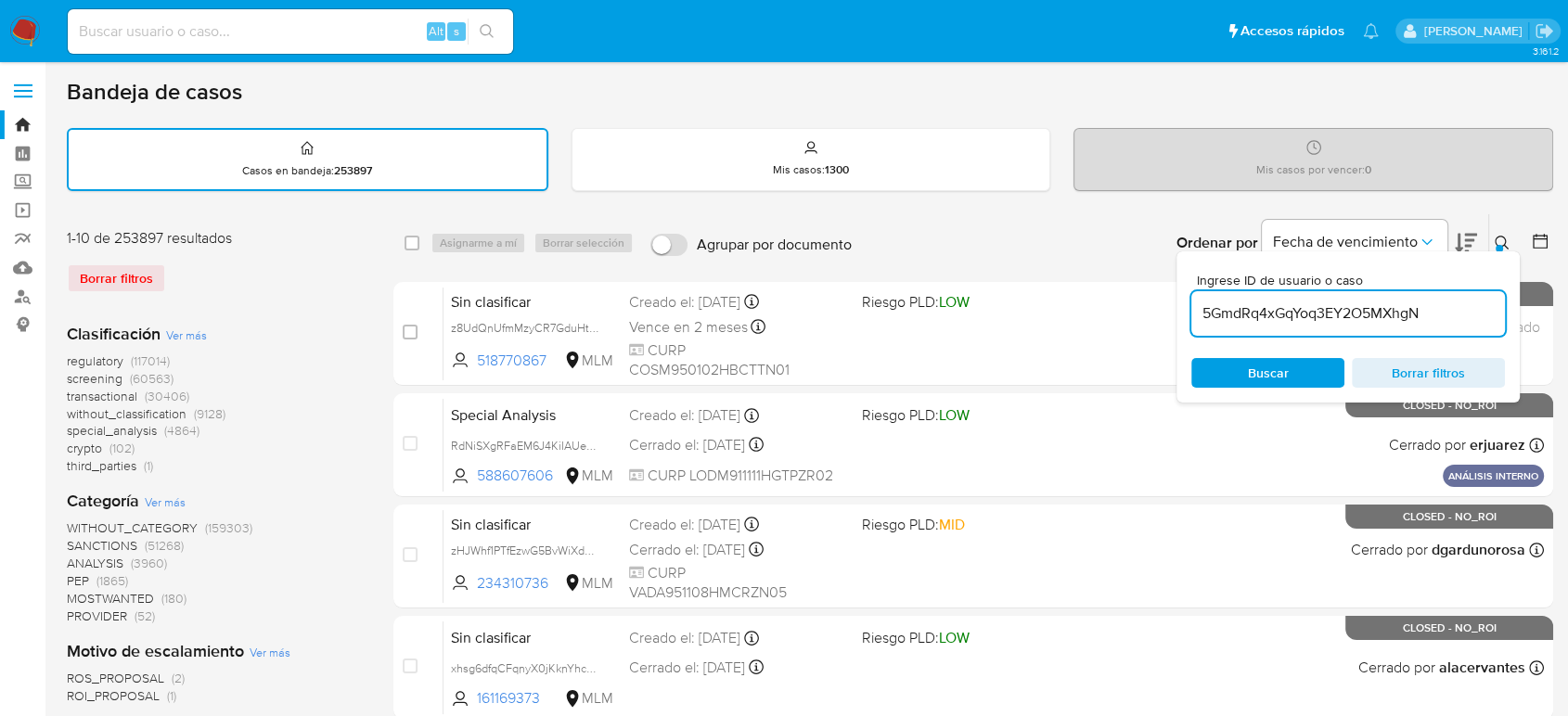
type input "5GmdRq4xGqYoq3EY2O5MXhgN"
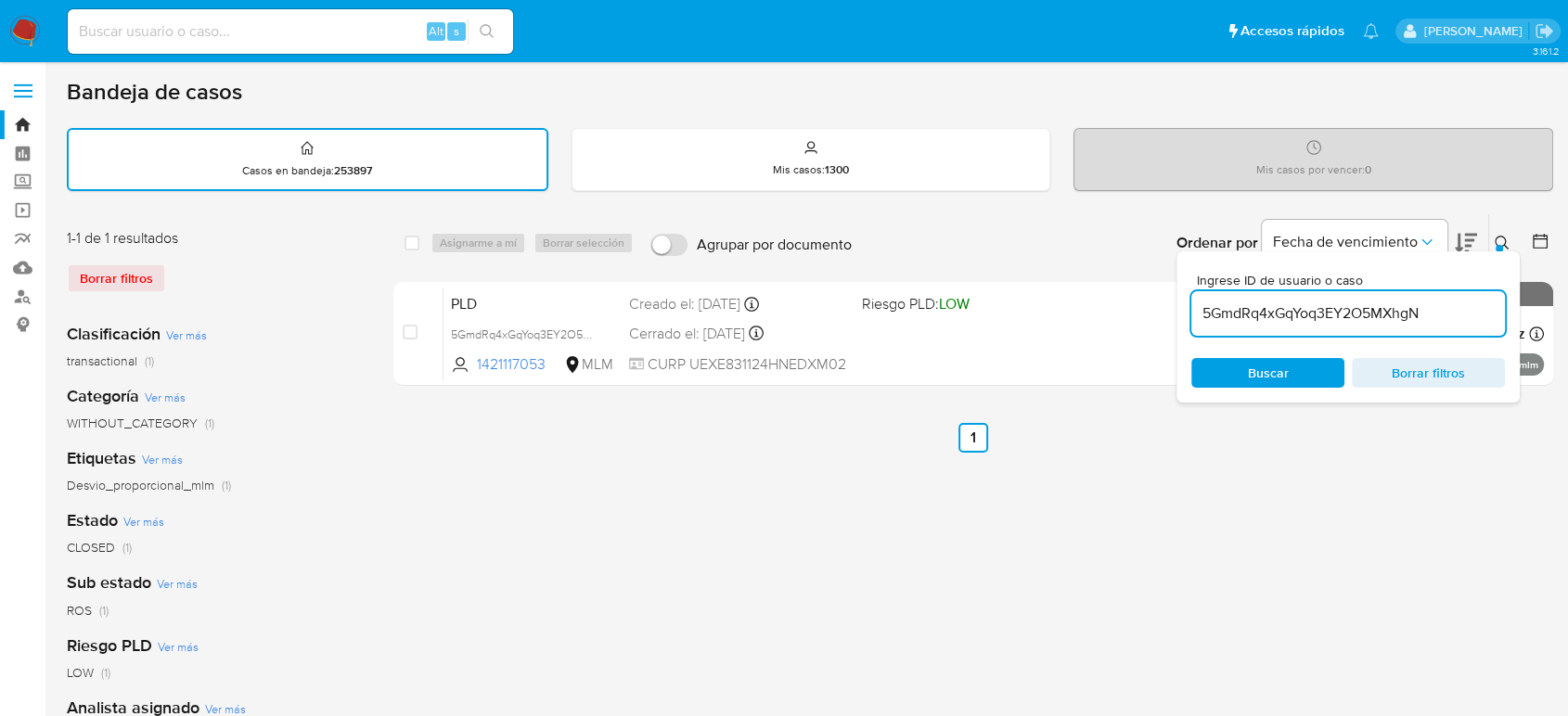
click at [1502, 228] on div "Ingrese ID de usuario o caso 5GmdRq4xGqYoq3EY2O5MXhgN Buscar Borrar filtros" at bounding box center [1504, 243] width 31 height 58
click at [1503, 243] on icon at bounding box center [1502, 243] width 14 height 14
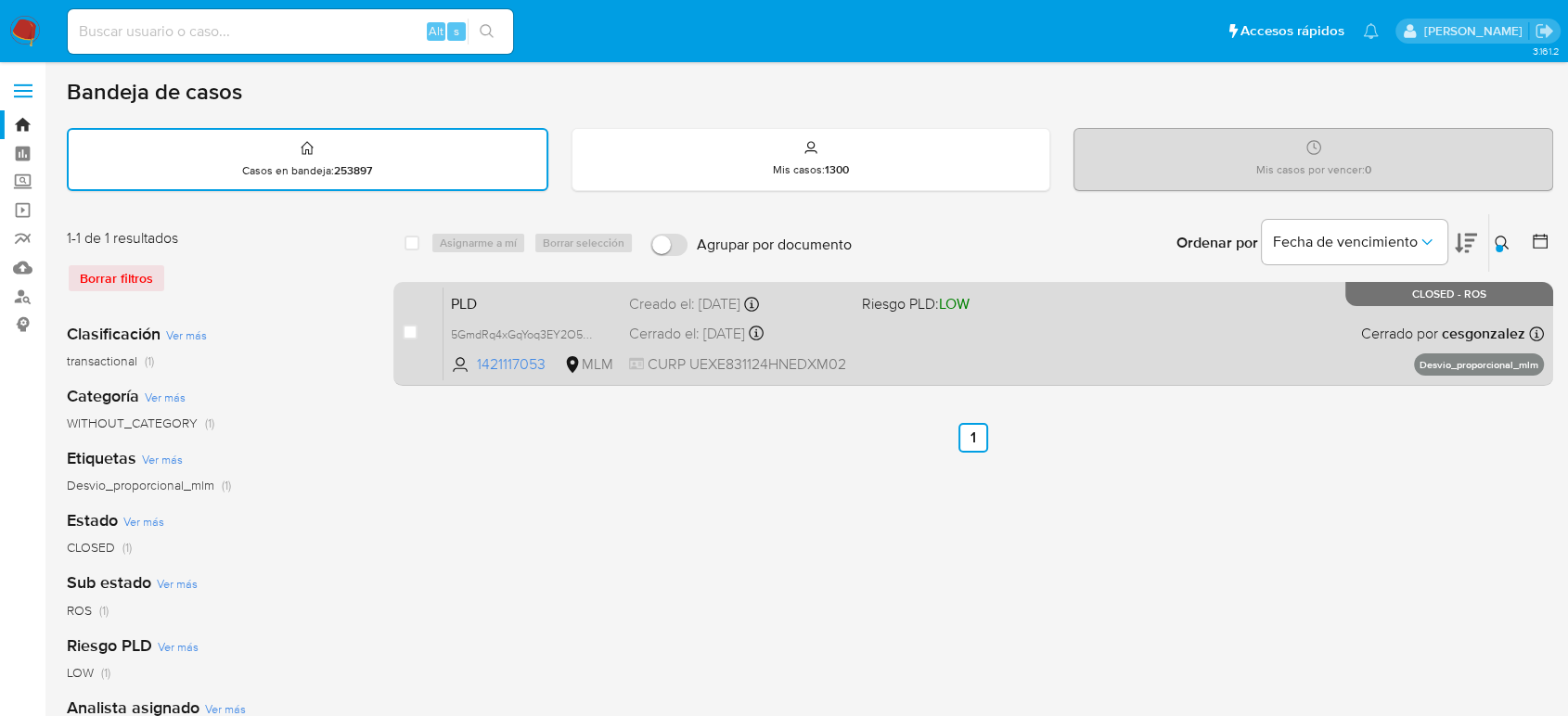
click at [1254, 342] on div "PLD 5GmdRq4xGqYoq3EY2O5MXhgN 1421117053 MLM Riesgo PLD: LOW Creado el: 12/07/20…" at bounding box center [994, 334] width 1101 height 94
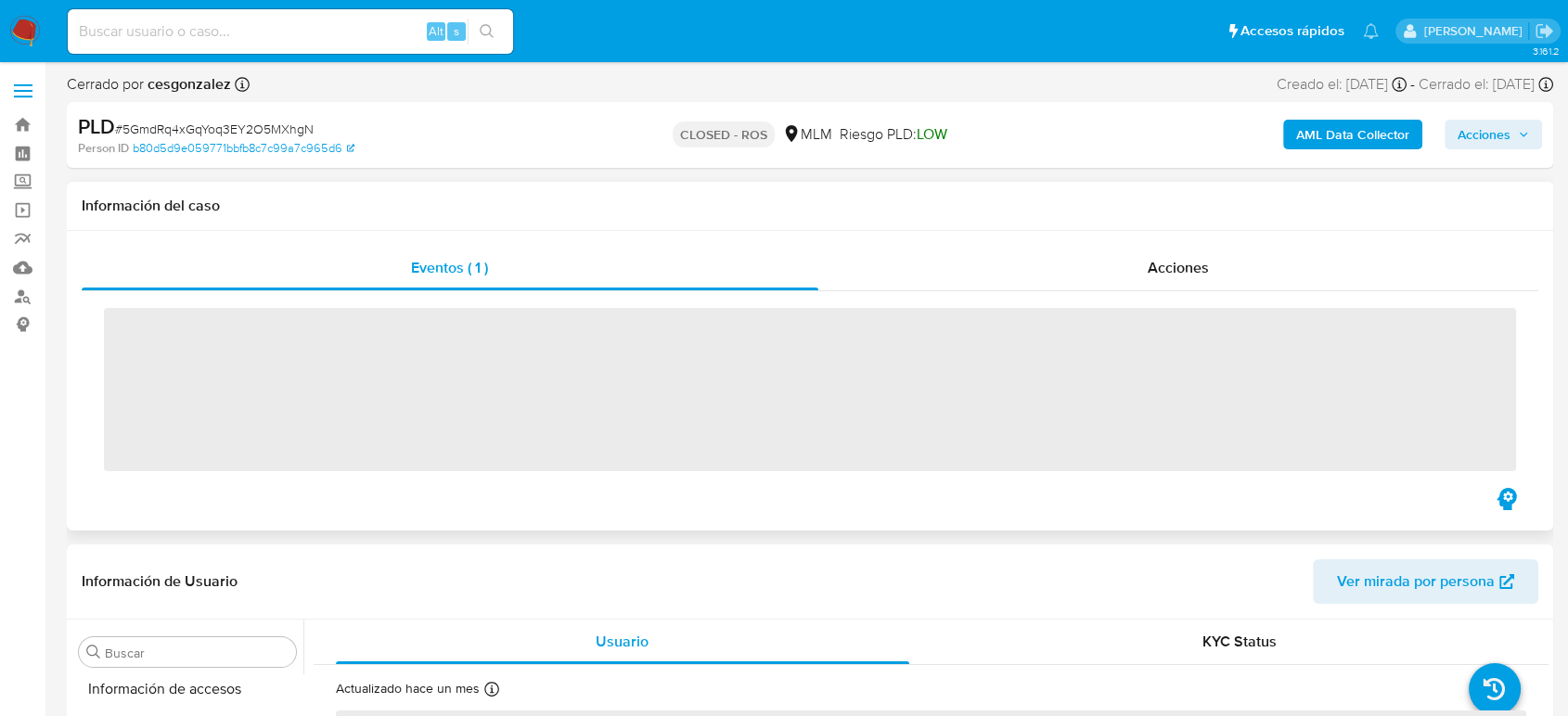
scroll to position [873, 0]
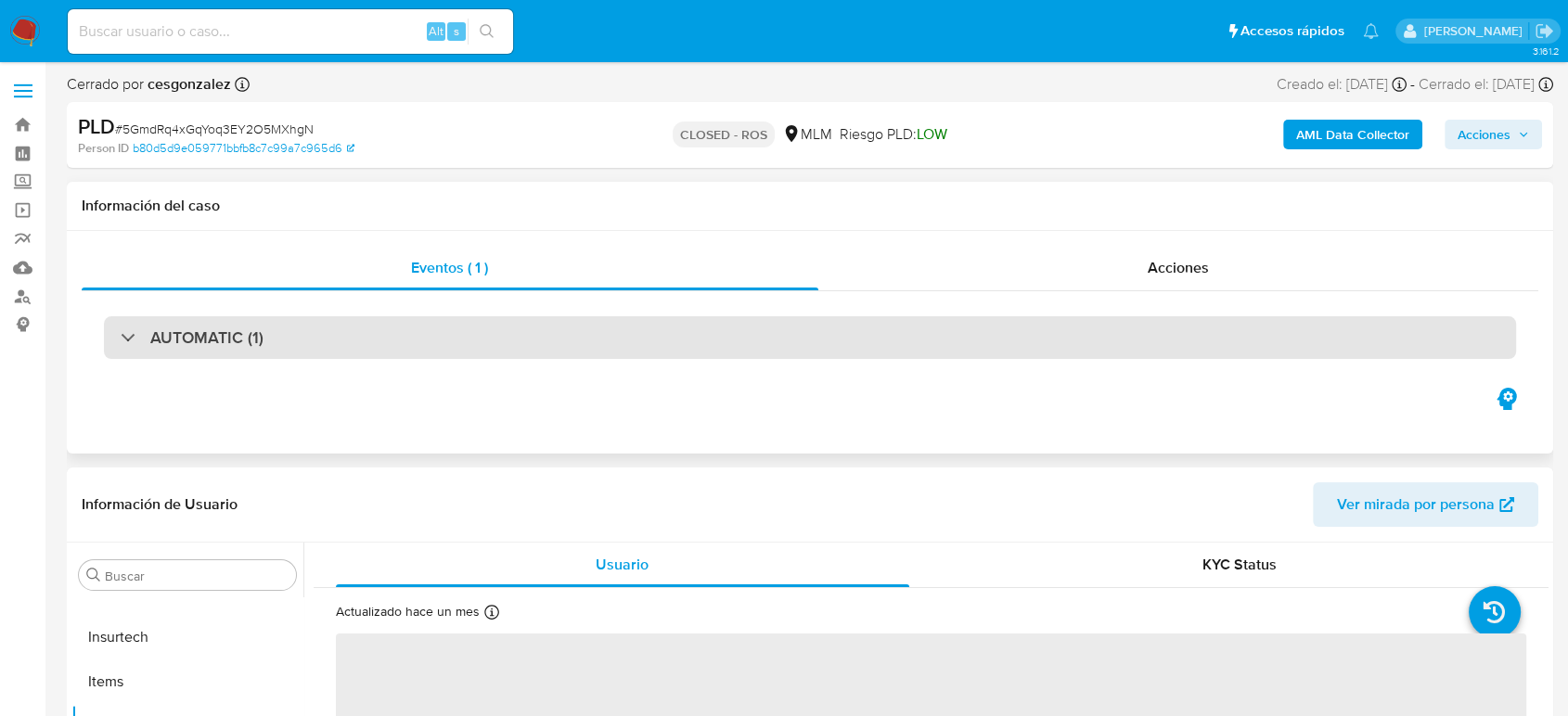
select select "10"
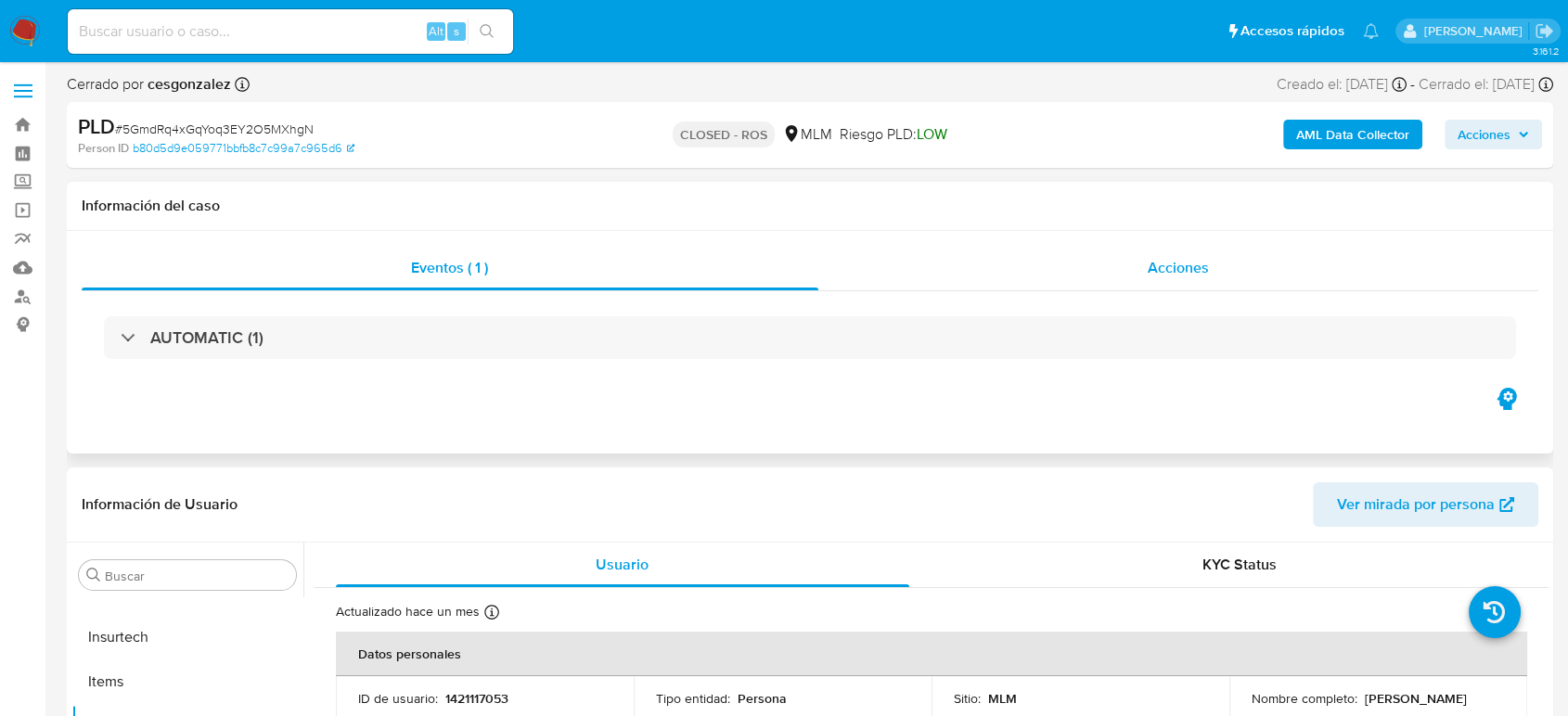
click at [1129, 285] on div "Acciones" at bounding box center [1179, 268] width 721 height 45
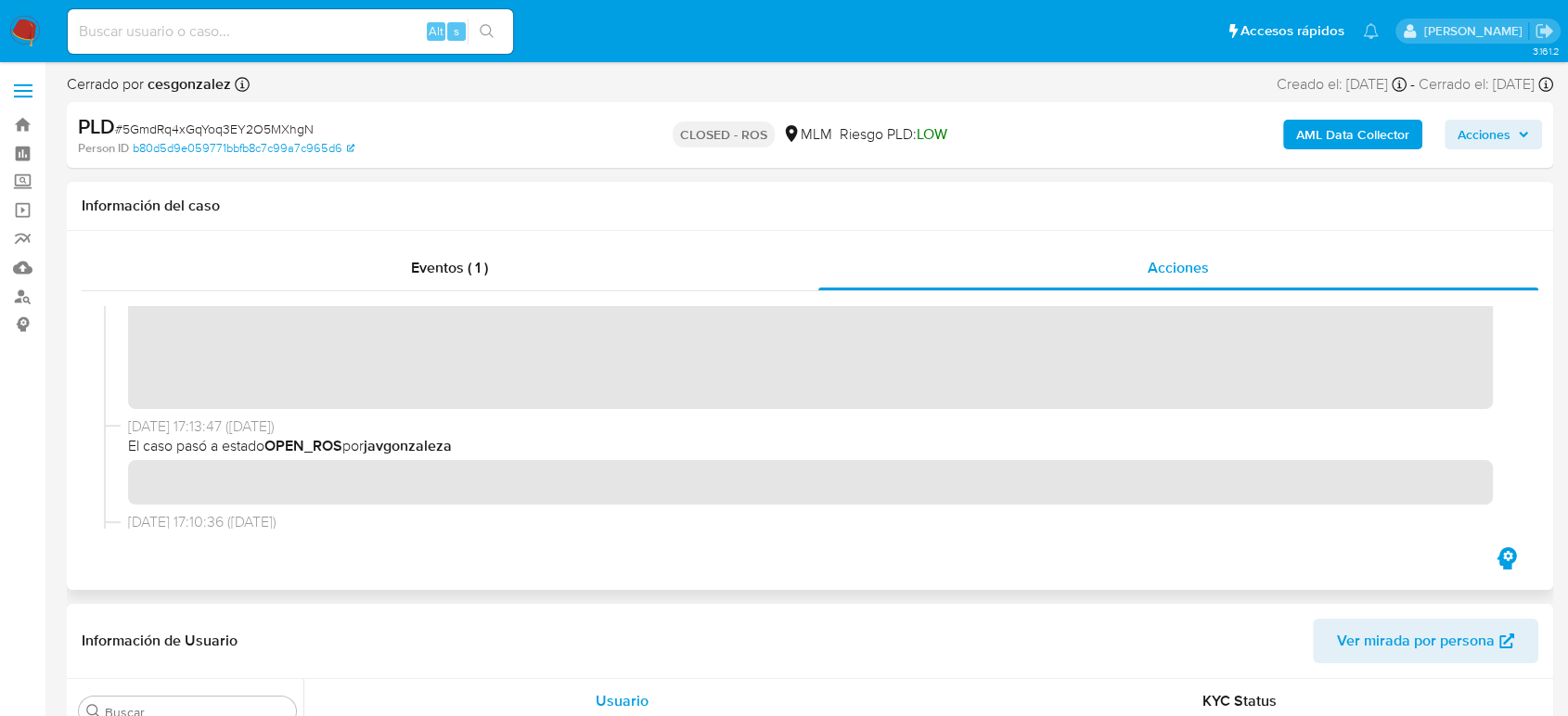
scroll to position [206, 0]
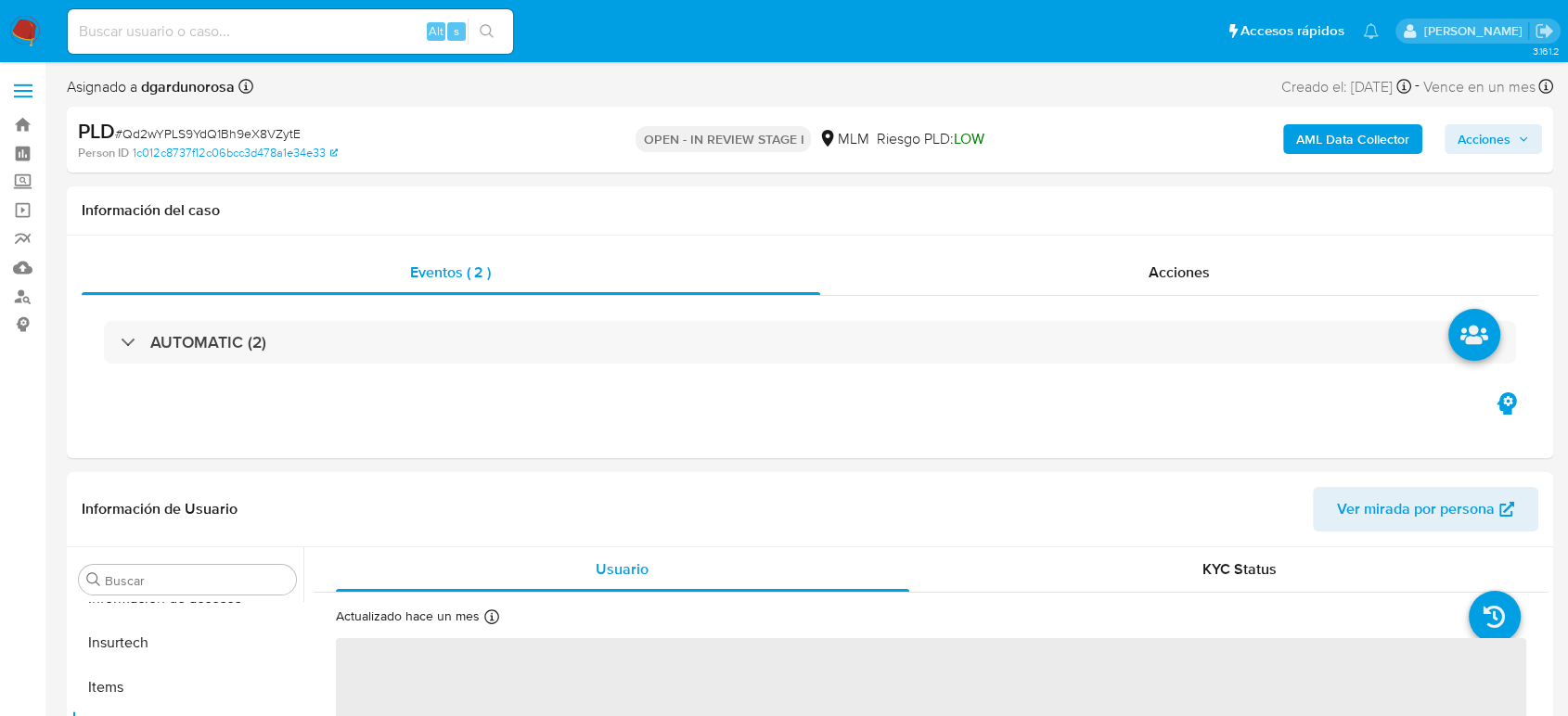
scroll to position [873, 0]
click at [377, 28] on input at bounding box center [290, 31] width 445 height 24
paste input "295902017"
type input "295902017"
select select "10"
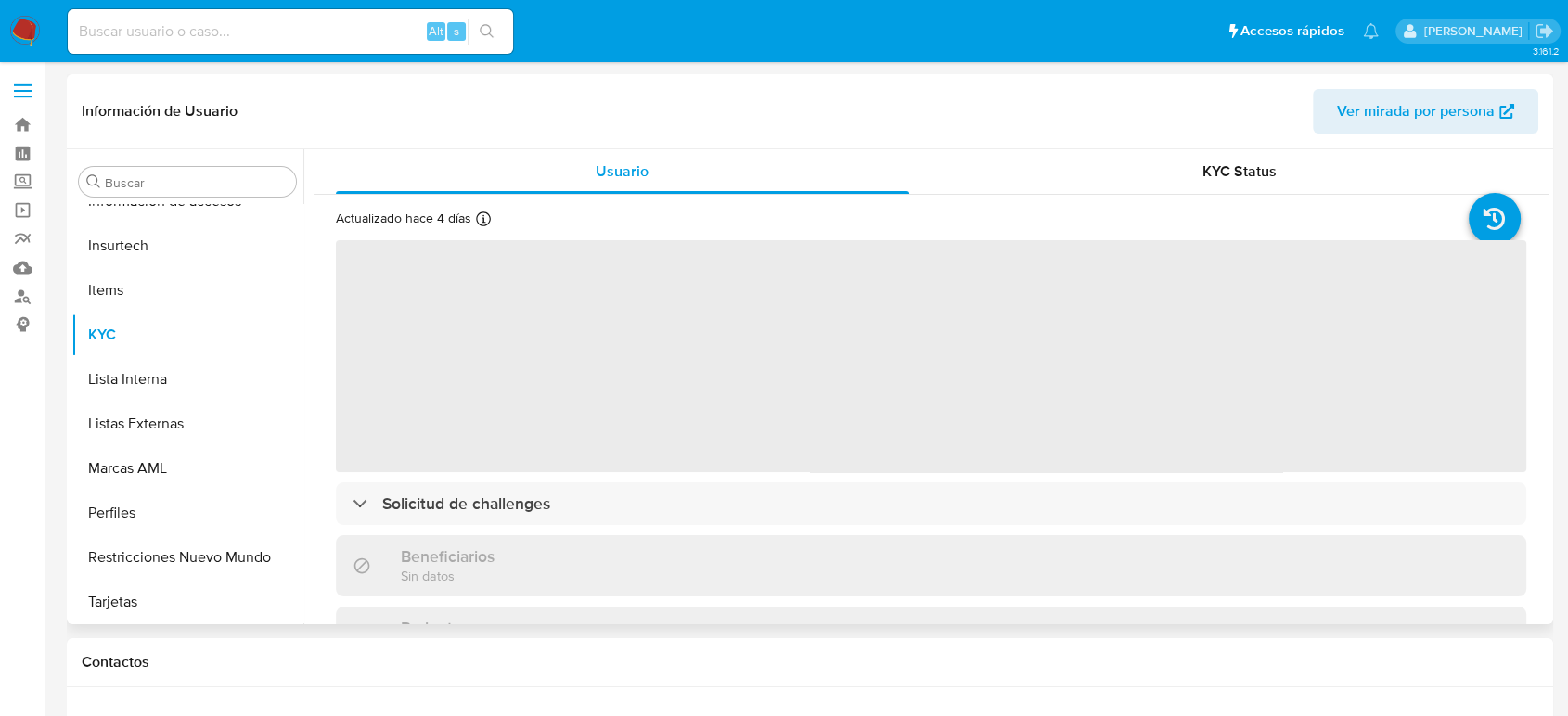
scroll to position [873, 0]
select select "10"
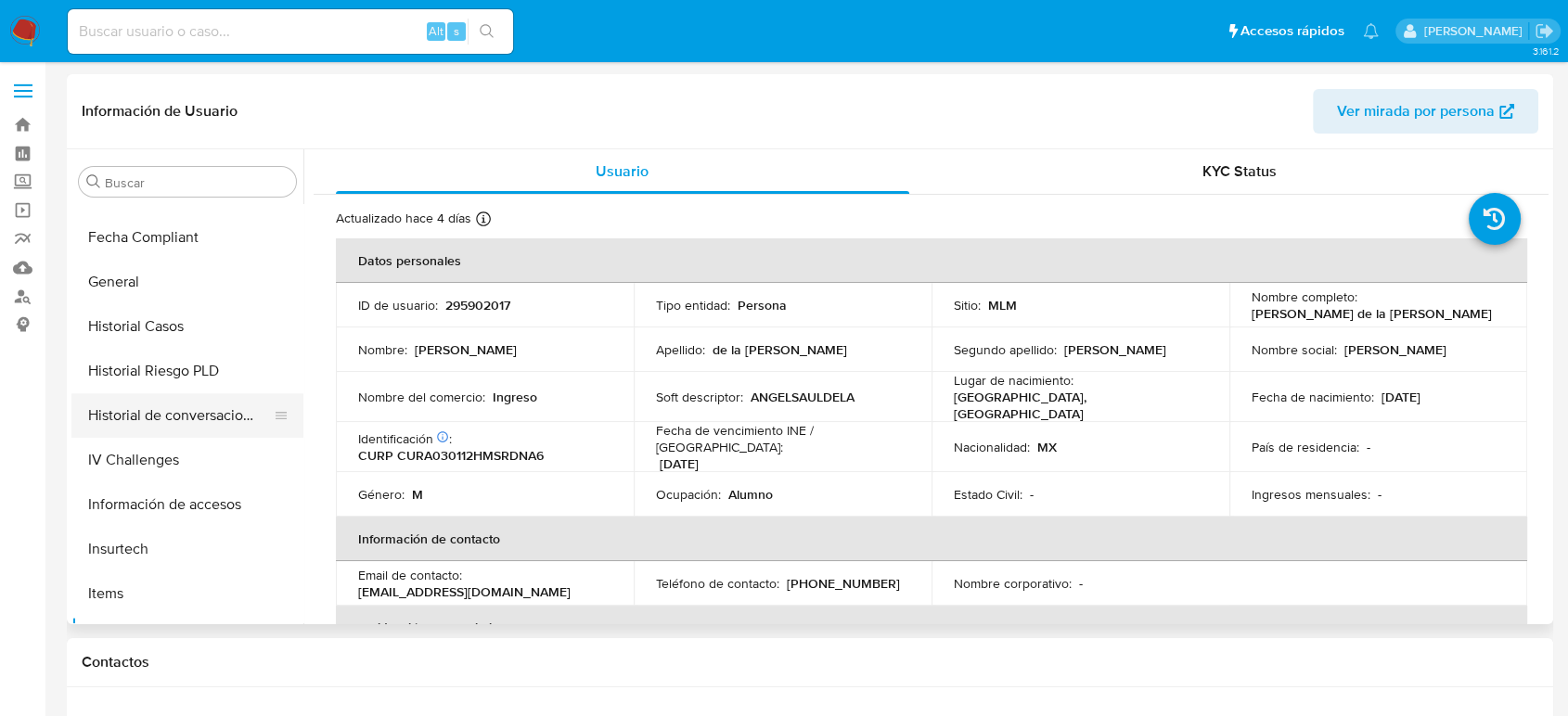
scroll to position [564, 0]
click at [179, 339] on button "Historial Casos" at bounding box center [180, 331] width 218 height 45
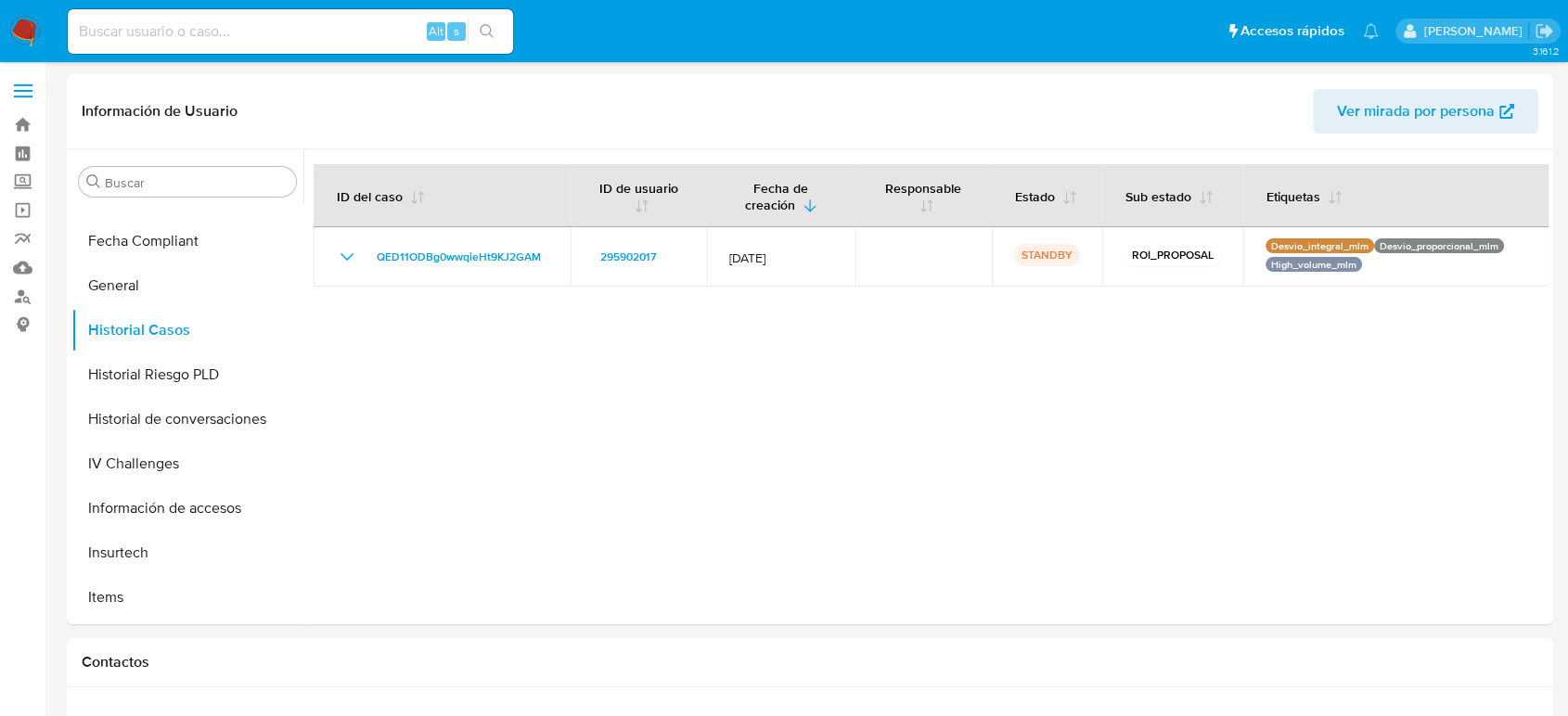
drag, startPoint x: 229, startPoint y: 48, endPoint x: 249, endPoint y: 20, distance: 34.4
click at [229, 48] on div "Alt s" at bounding box center [290, 32] width 445 height 45
click at [251, 20] on input at bounding box center [290, 31] width 445 height 24
paste input "2012430046"
type input "2012430046"
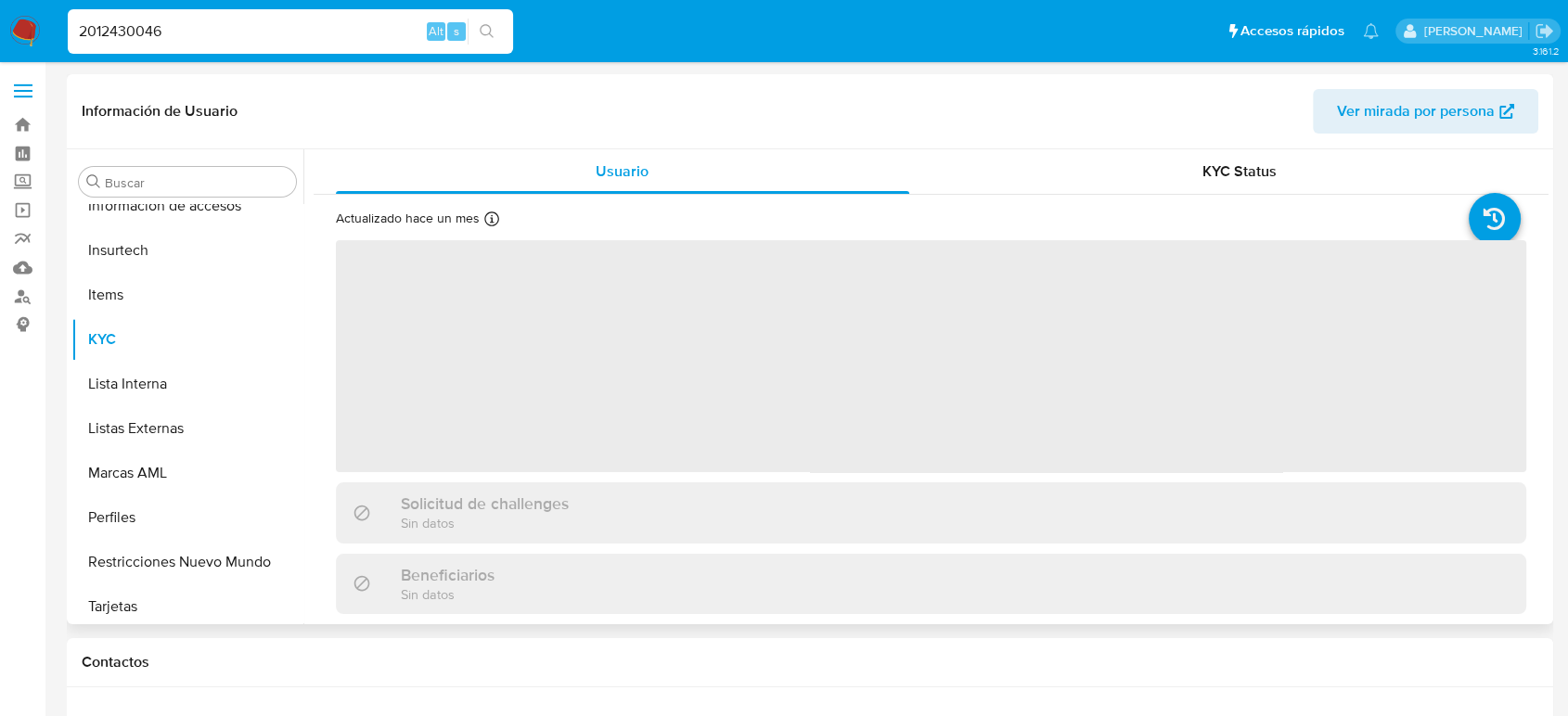
scroll to position [873, 0]
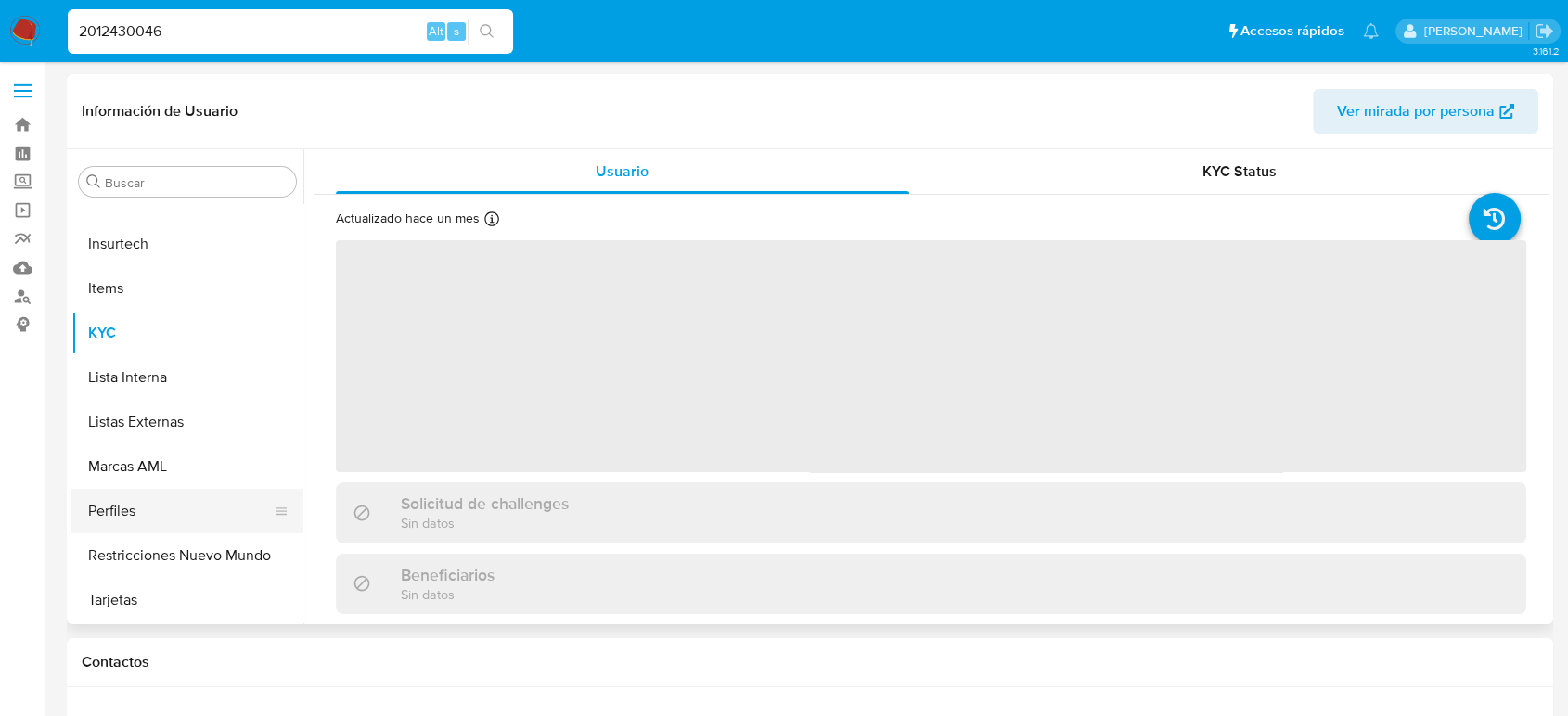
select select "10"
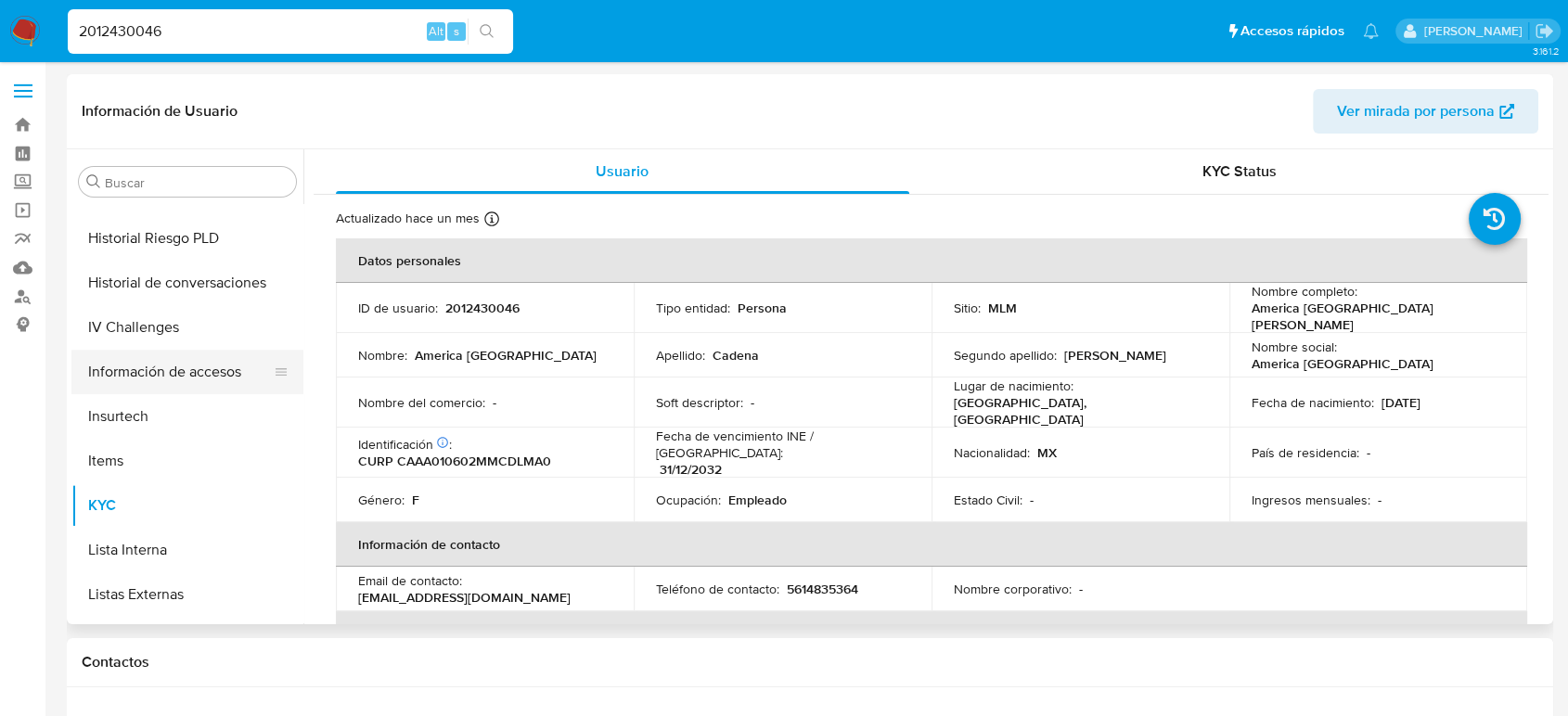
scroll to position [564, 0]
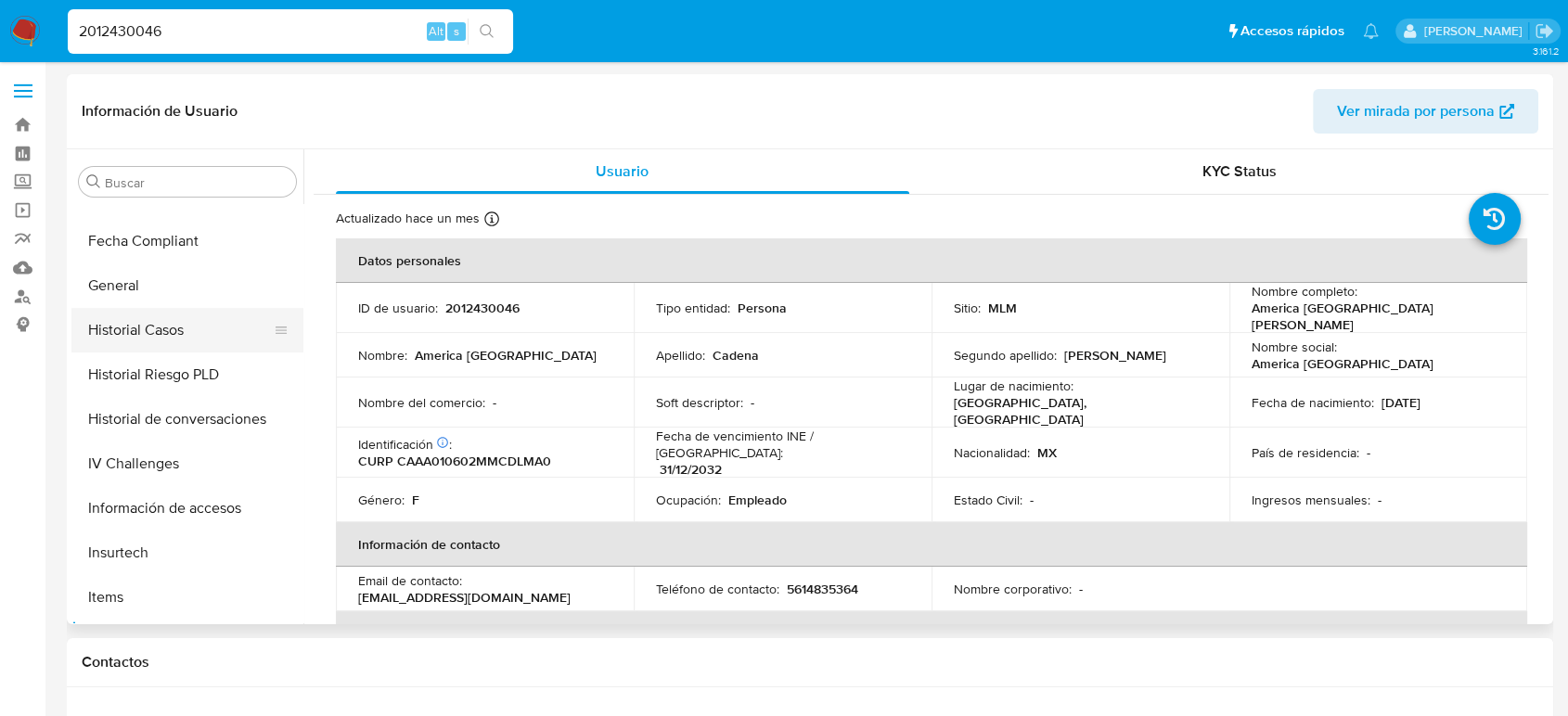
click at [155, 325] on button "Historial Casos" at bounding box center [180, 331] width 218 height 45
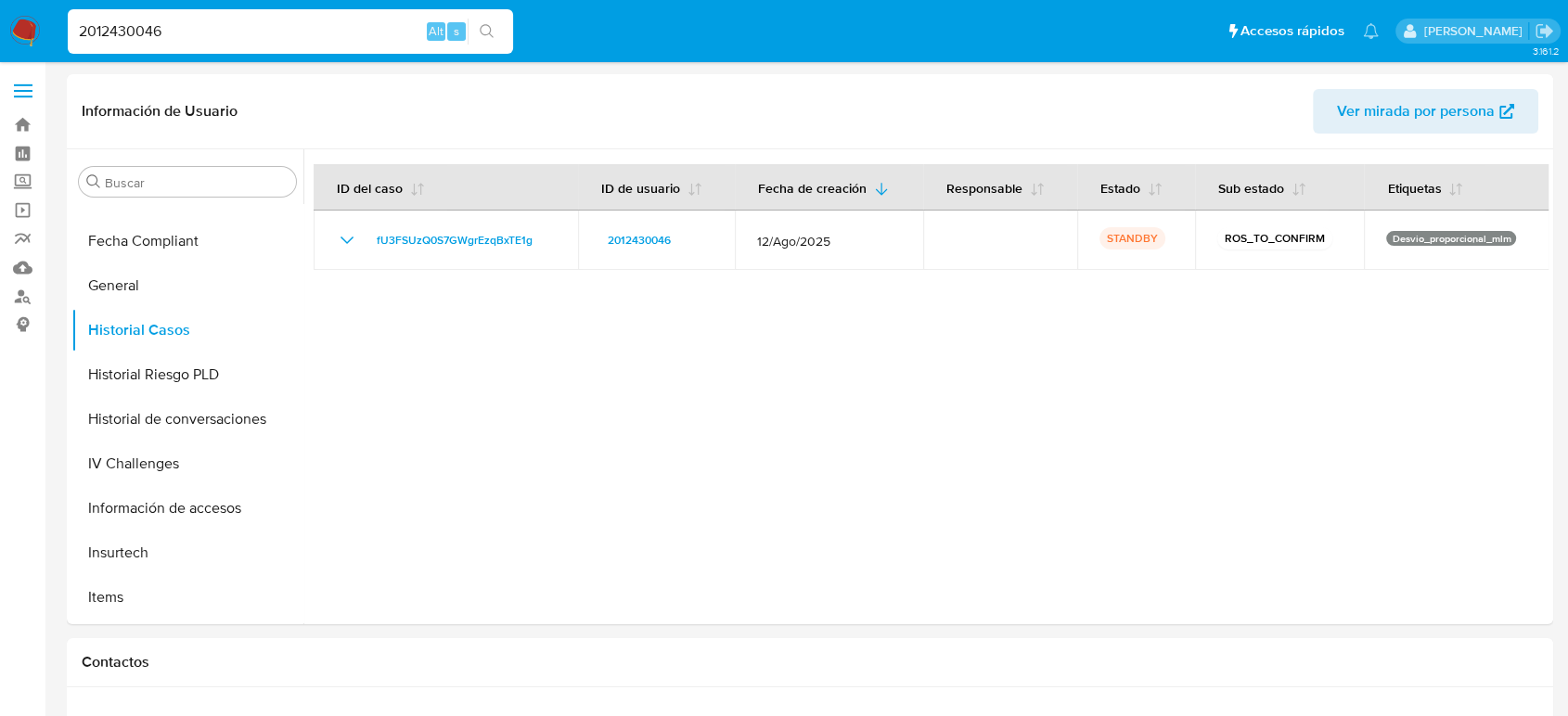
click at [138, 36] on input "2012430046" at bounding box center [290, 31] width 445 height 24
paste input "1288101730"
type input "1288101730"
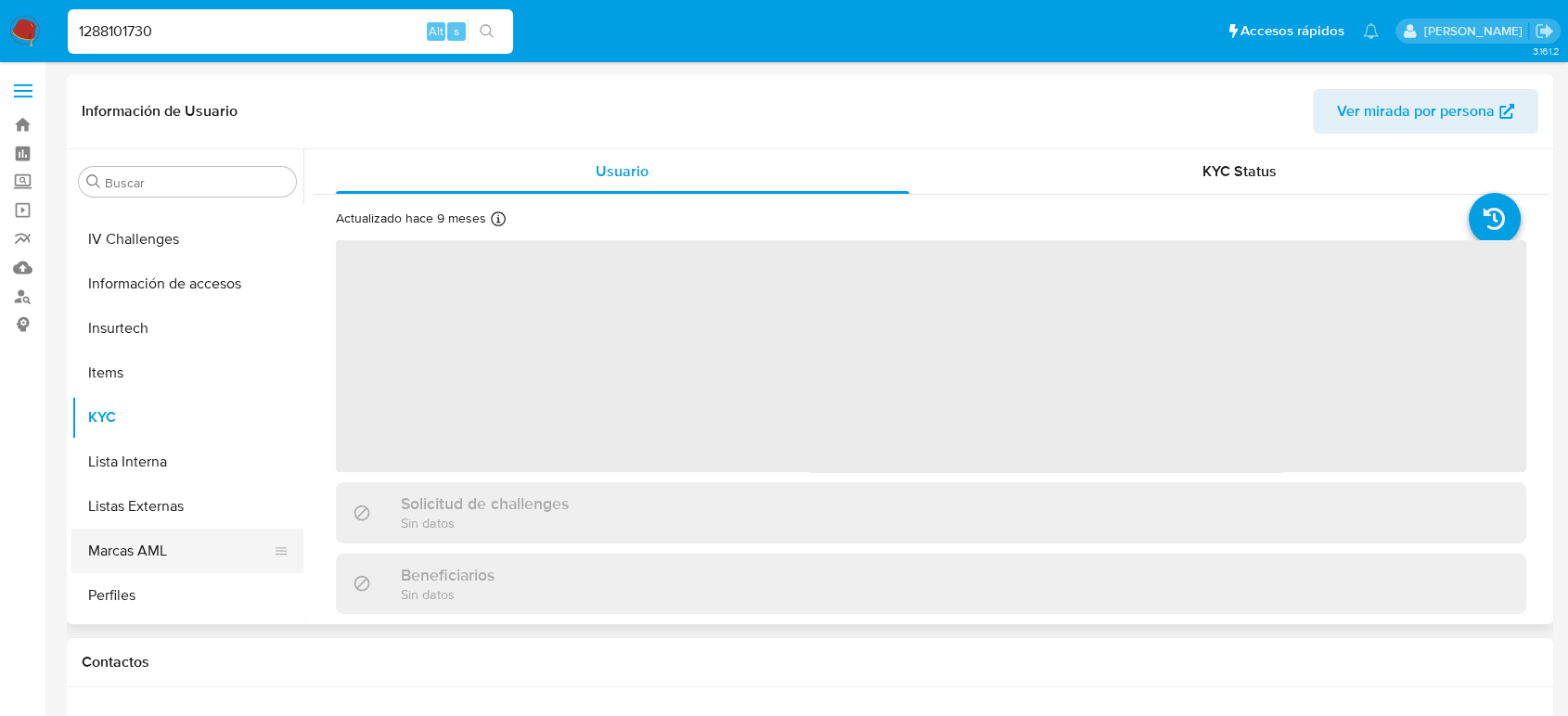
select select "10"
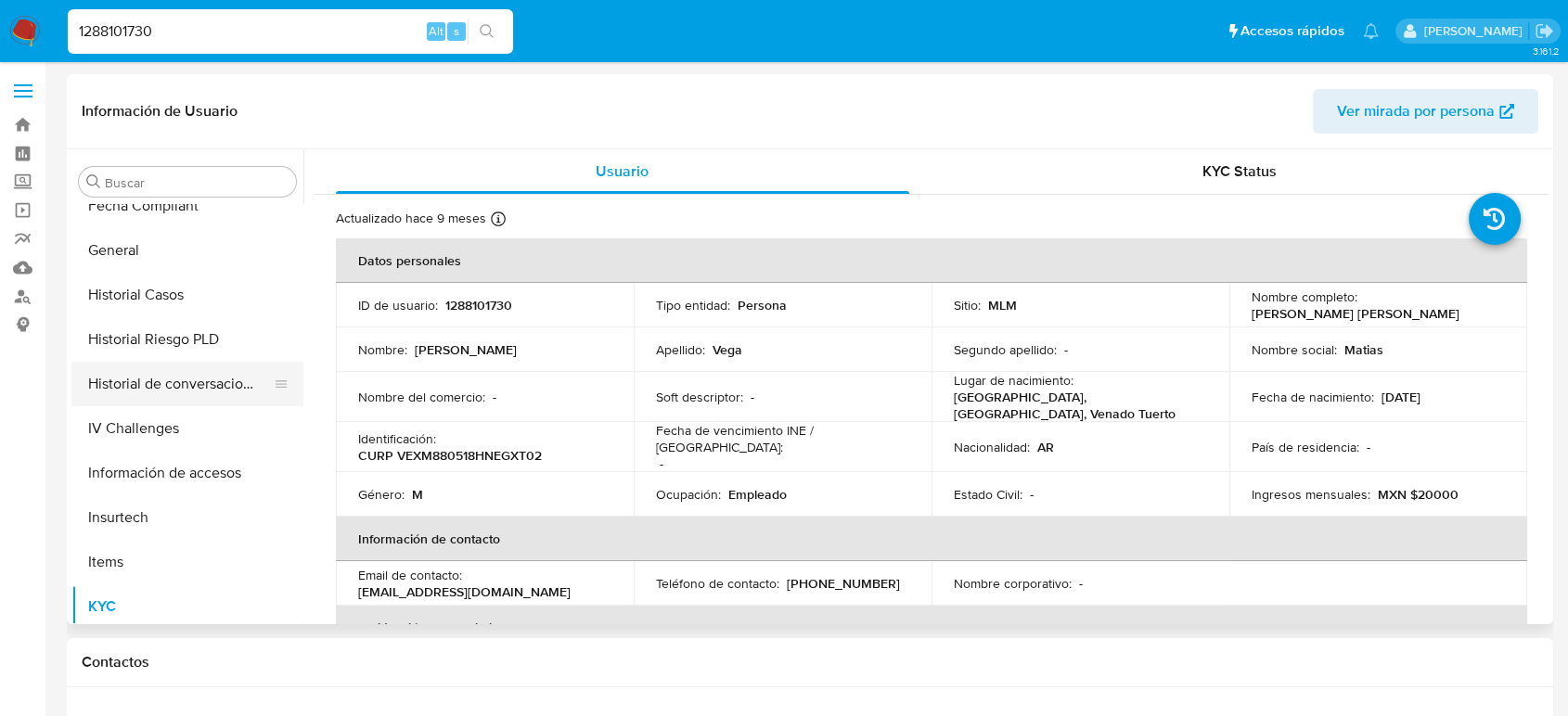
scroll to position [564, 0]
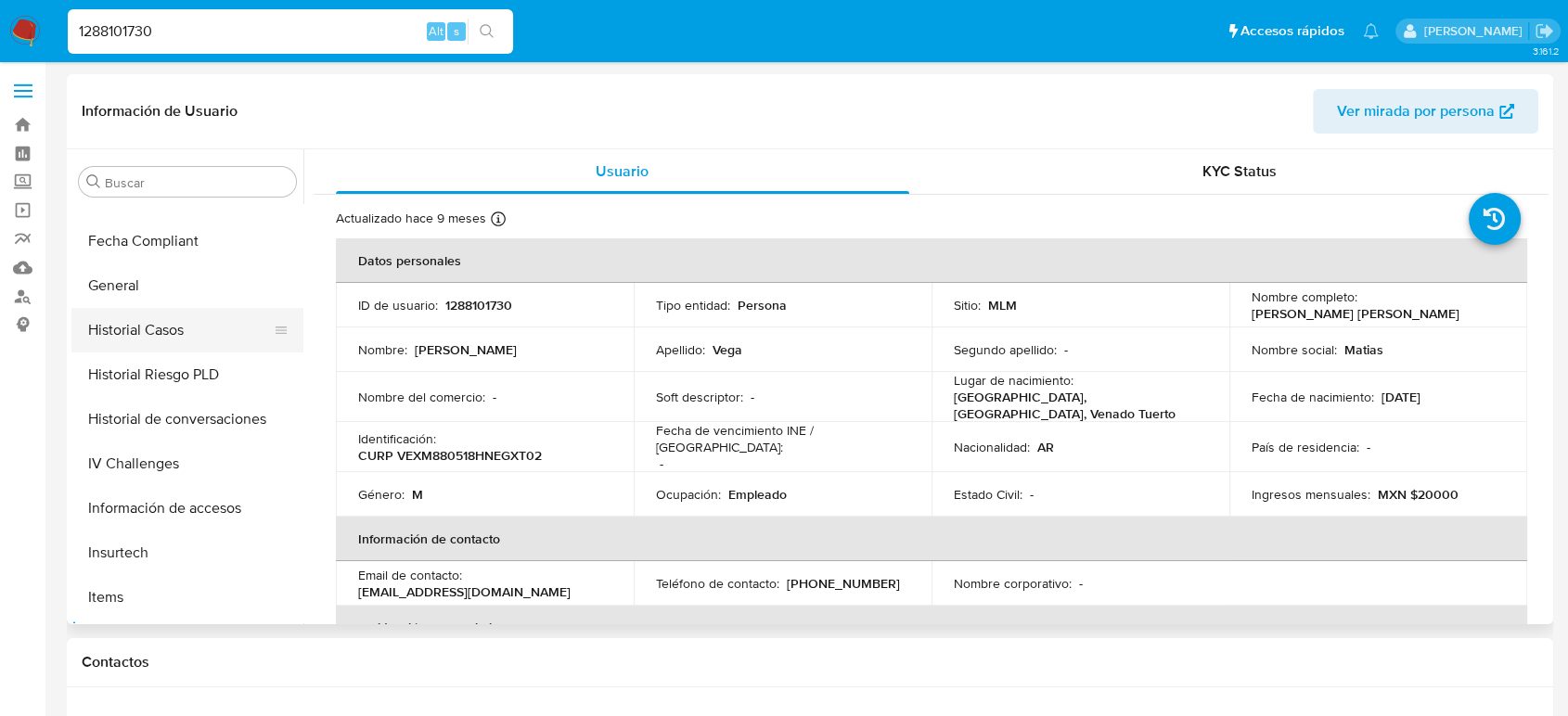
click at [148, 331] on button "Historial Casos" at bounding box center [180, 331] width 218 height 45
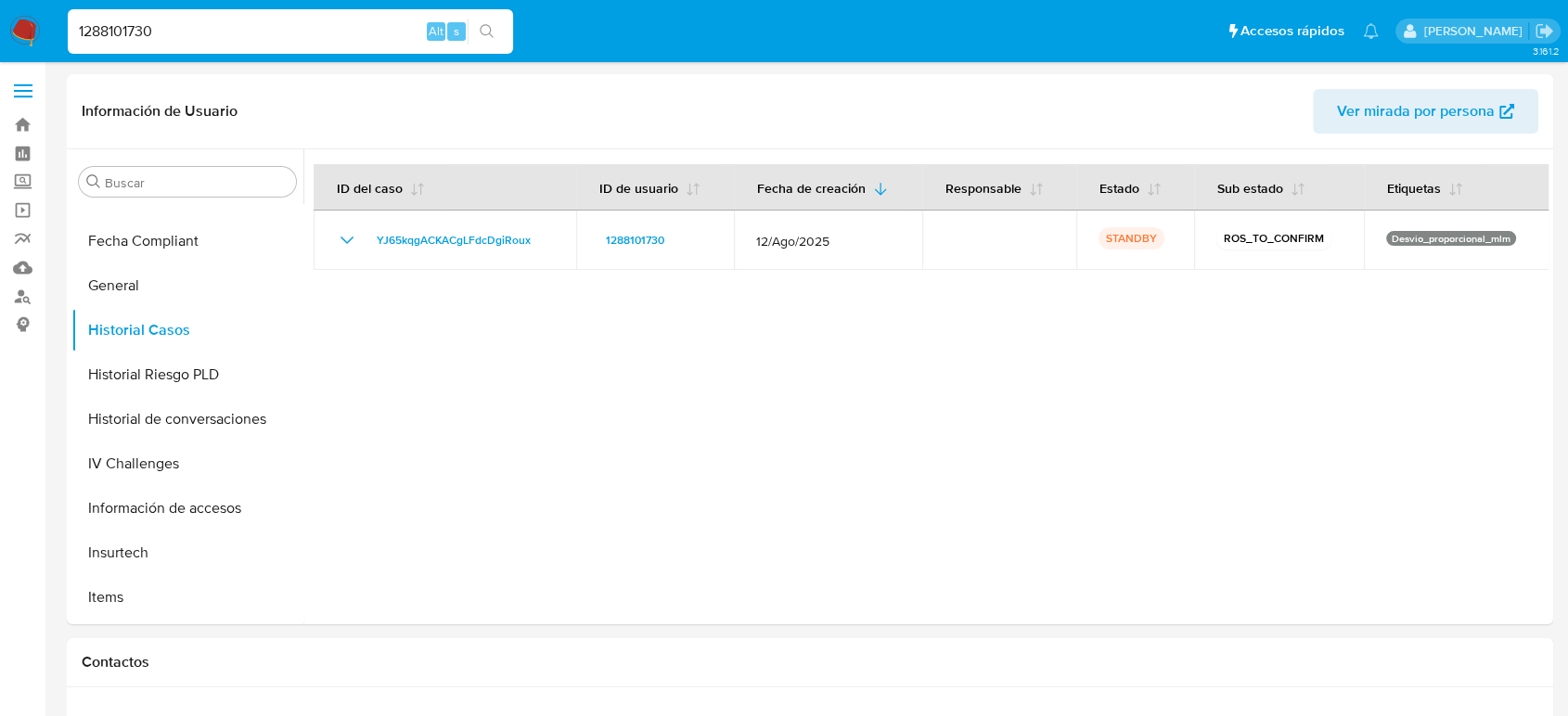
click at [117, 31] on input "1288101730" at bounding box center [290, 31] width 445 height 24
click at [119, 31] on input "1288101730" at bounding box center [290, 31] width 445 height 24
paste input "35695792"
type input "1235695792"
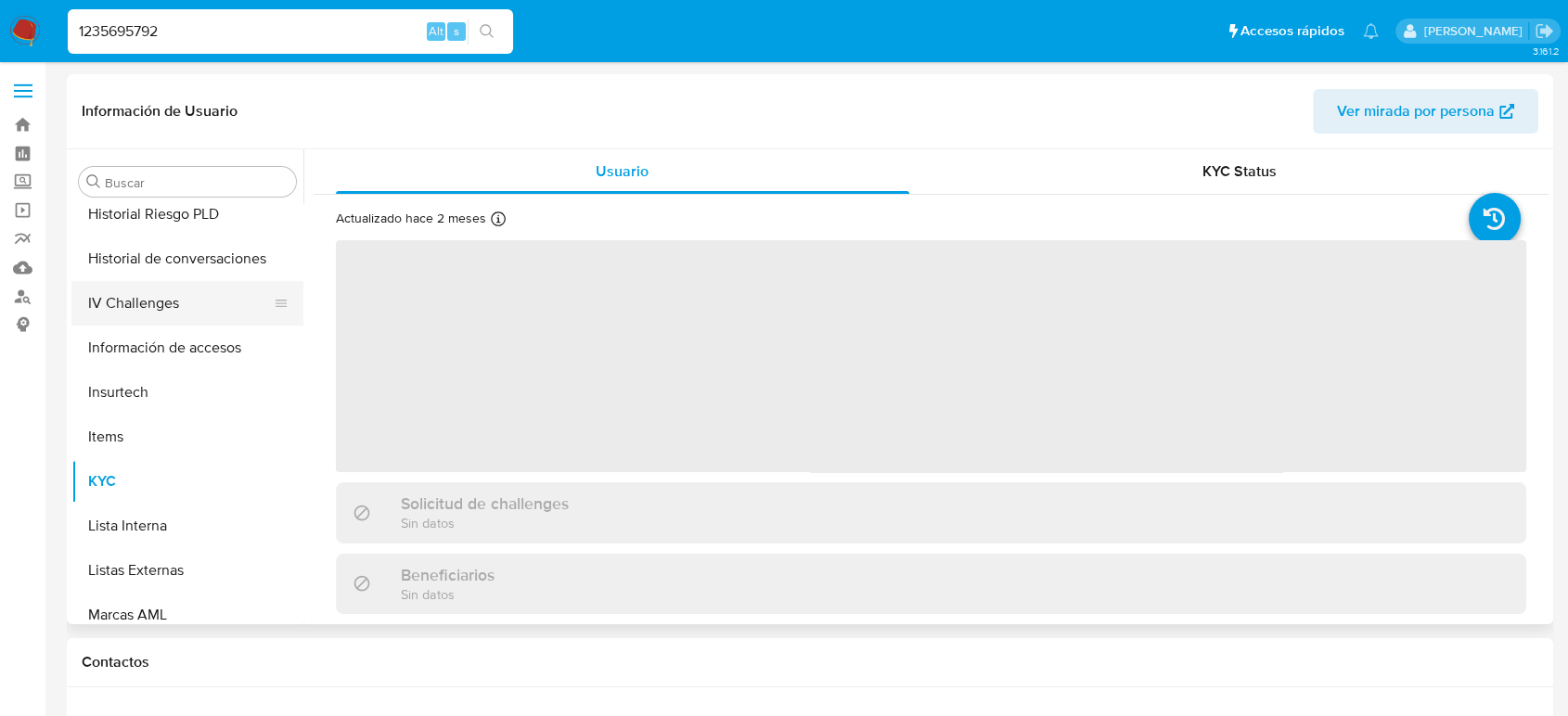
scroll to position [564, 0]
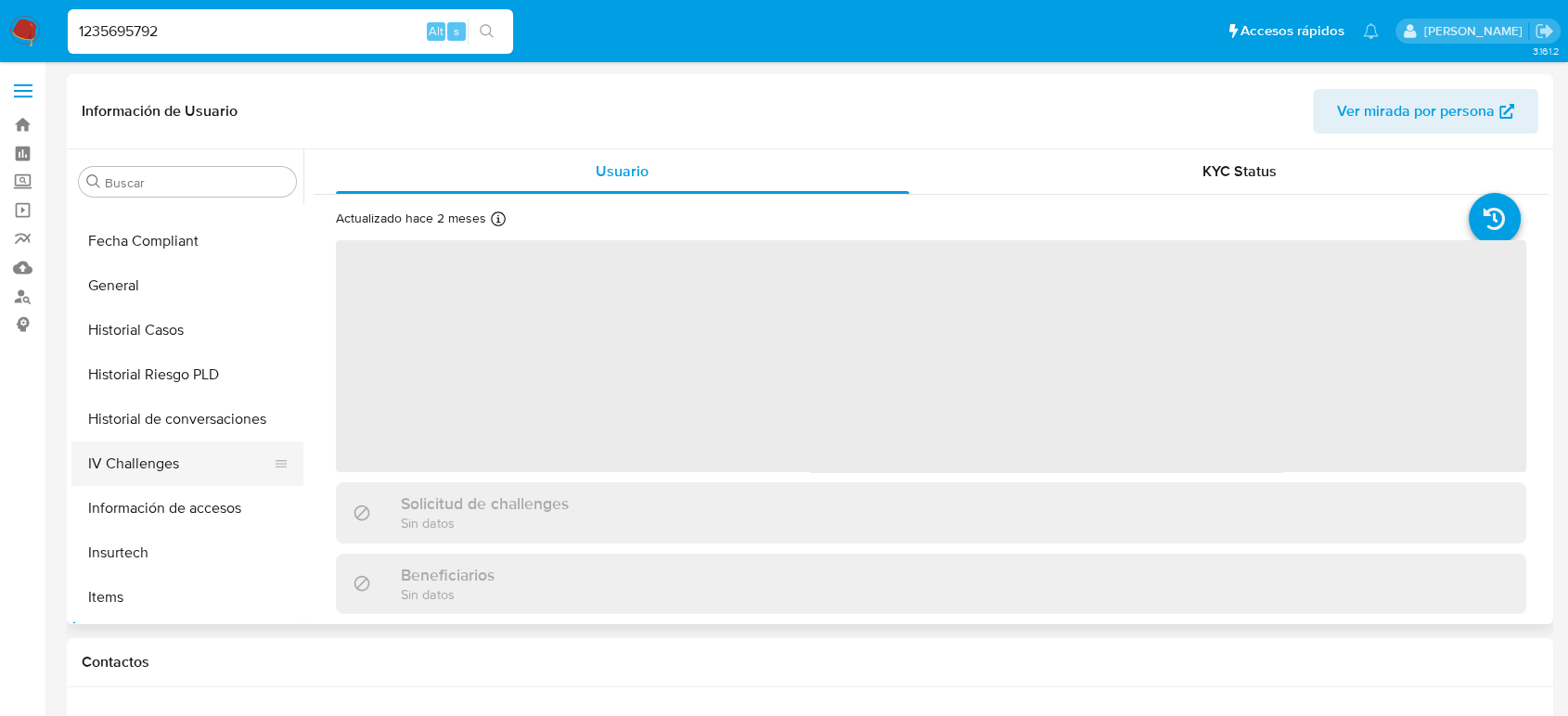
select select "10"
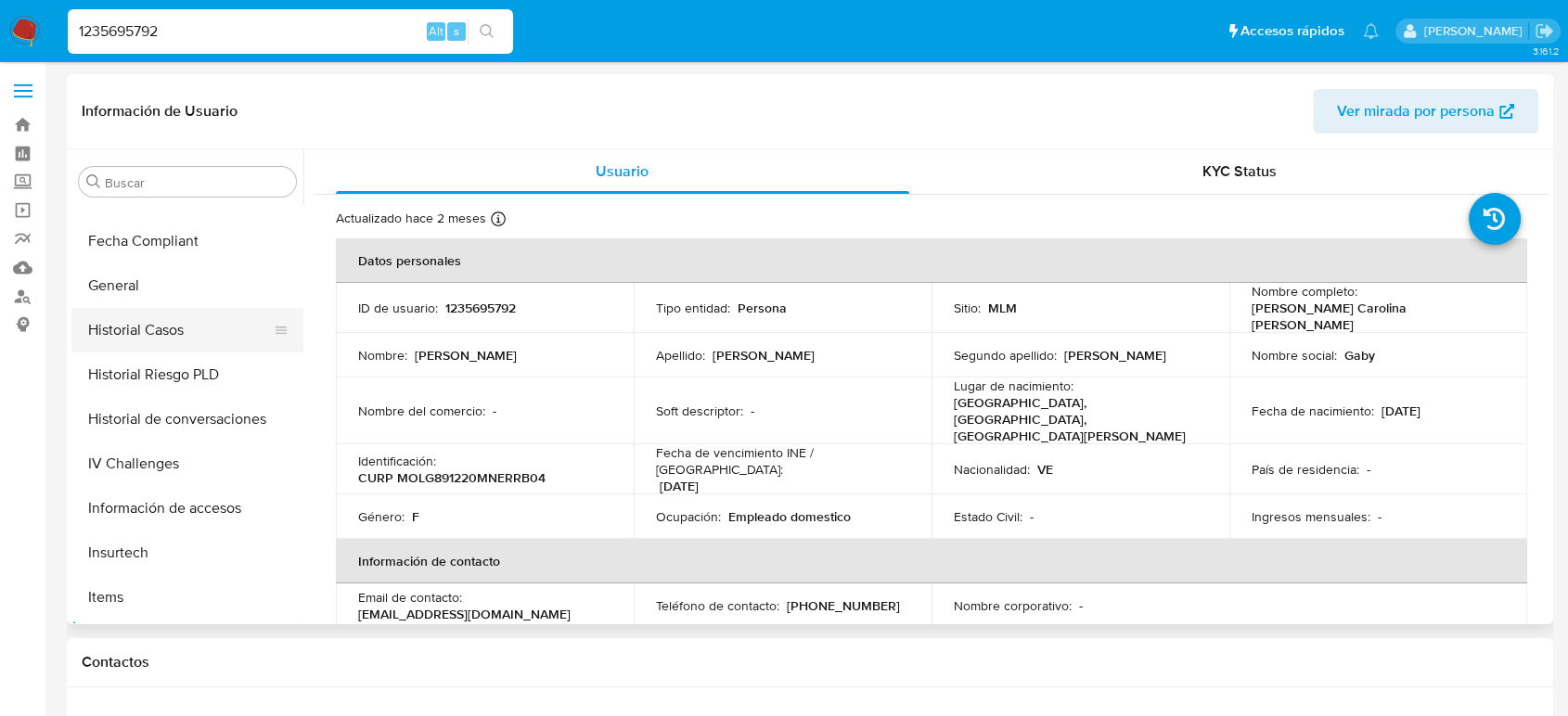
click at [141, 332] on button "Historial Casos" at bounding box center [180, 331] width 218 height 45
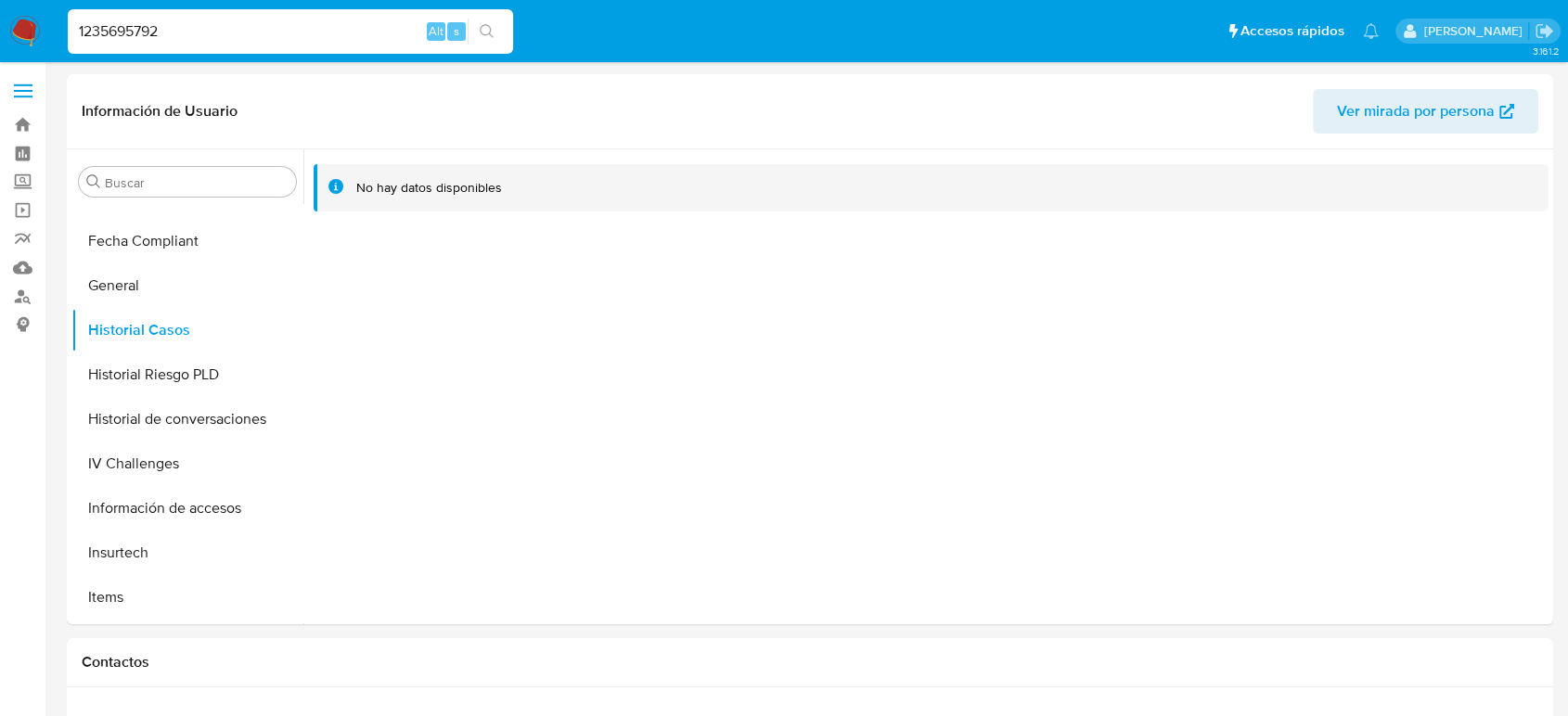
click at [134, 43] on input "1235695792" at bounding box center [290, 31] width 445 height 24
paste input "295902017"
type input "295902017"
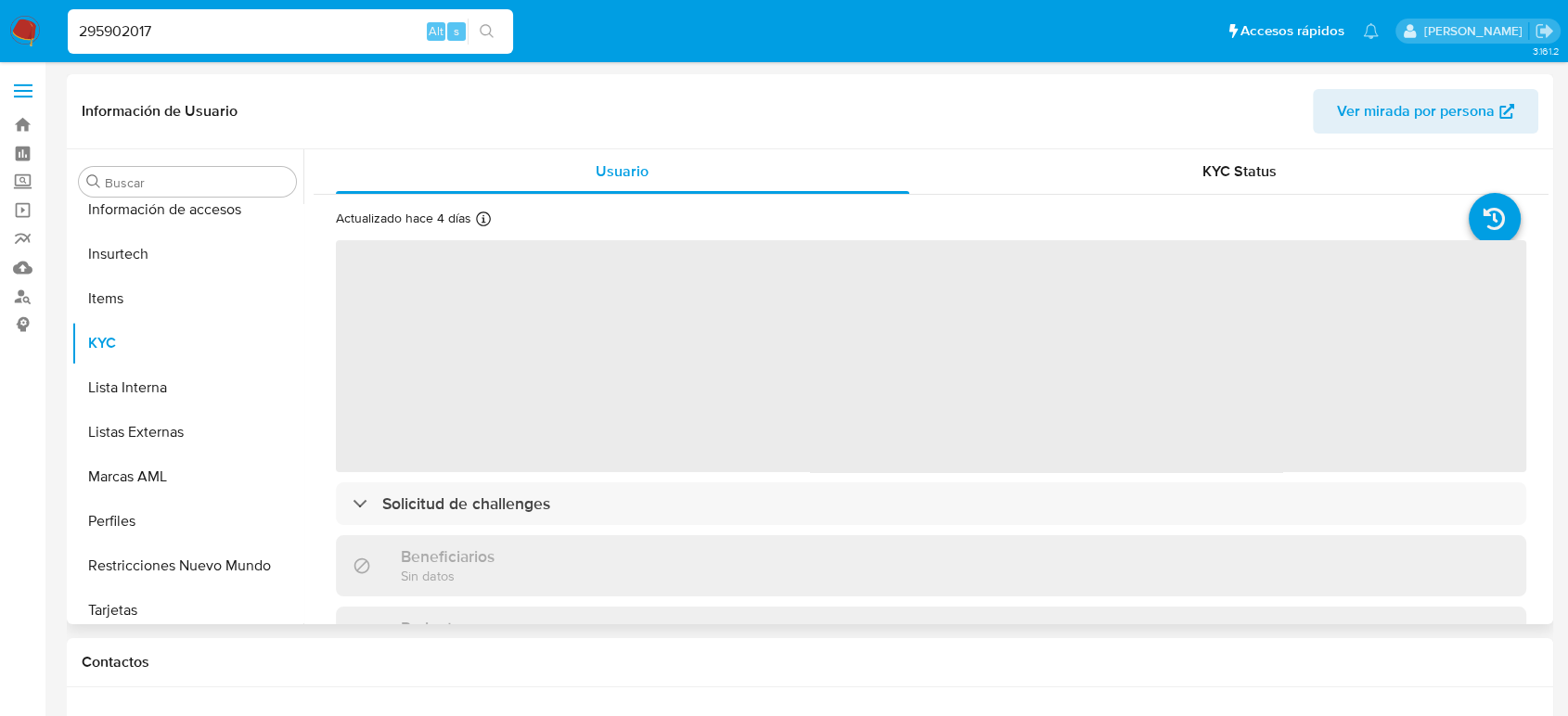
scroll to position [873, 0]
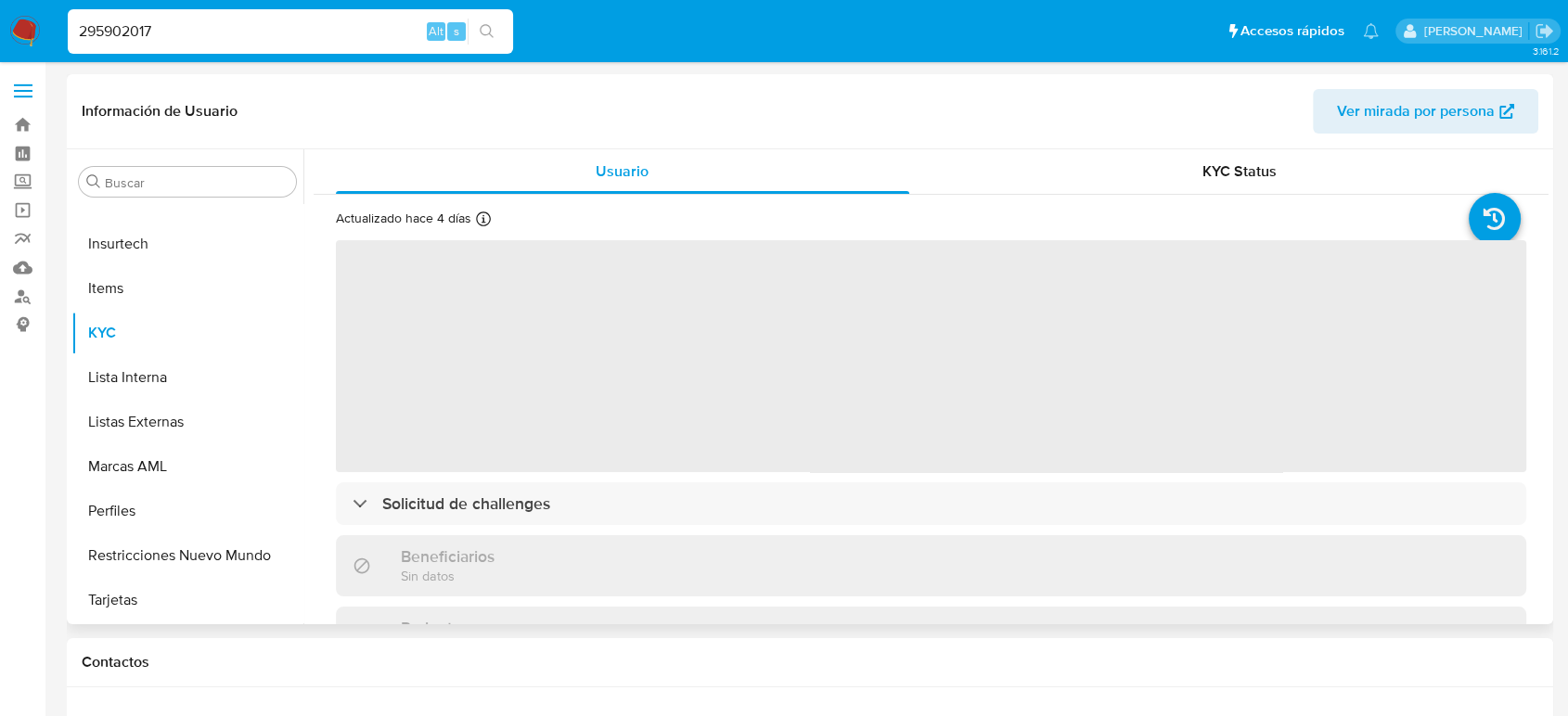
select select "10"
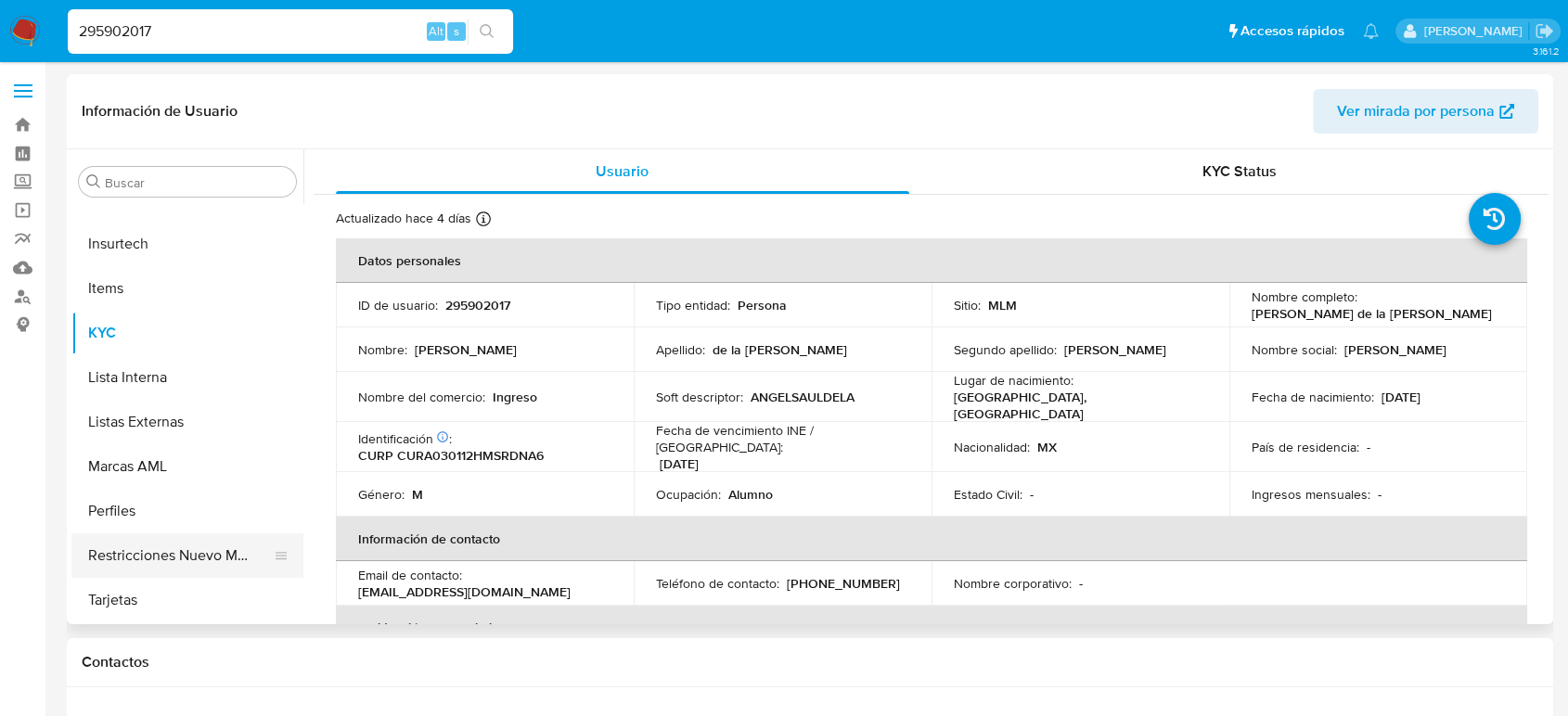
click at [169, 537] on button "Restricciones Nuevo Mundo" at bounding box center [180, 556] width 218 height 45
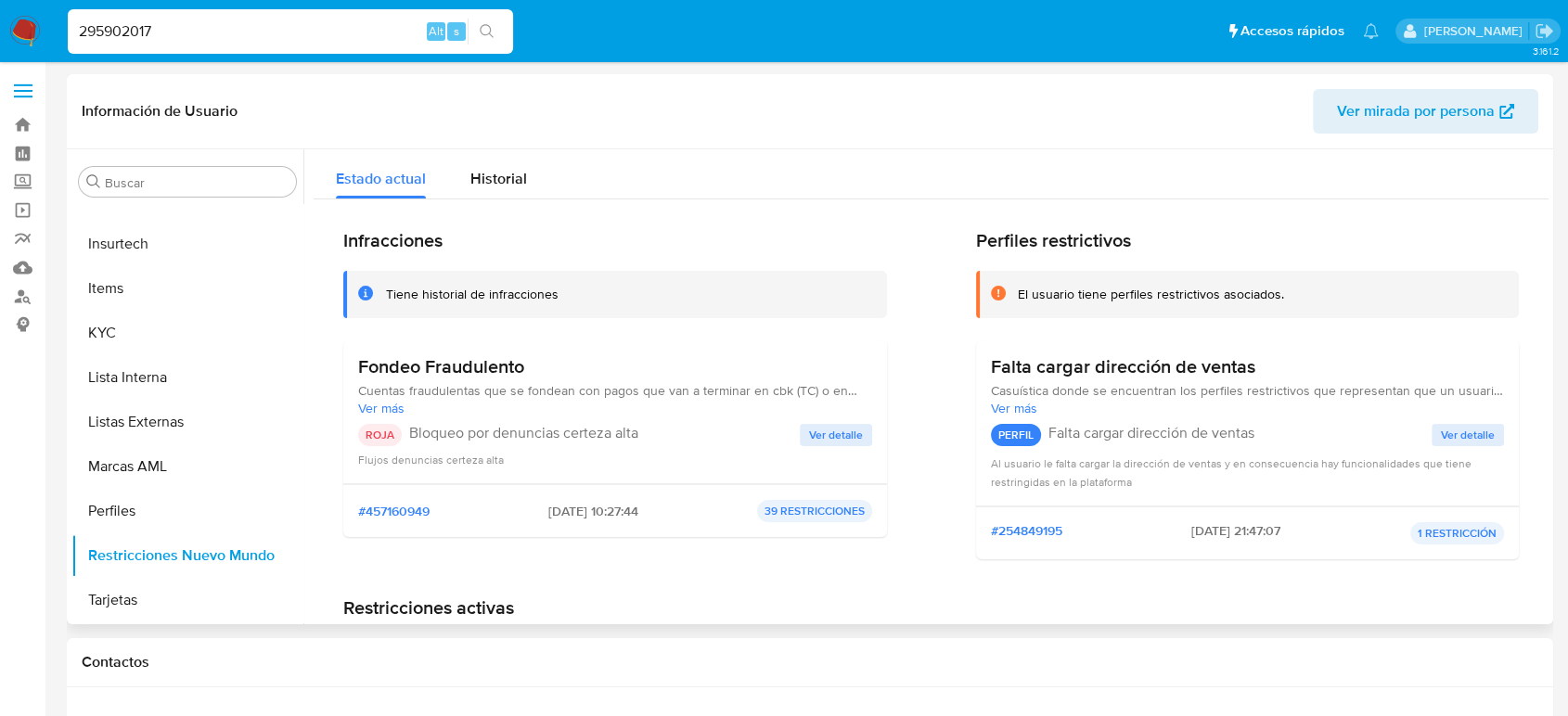
click at [824, 436] on span "Ver detalle" at bounding box center [835, 435] width 54 height 19
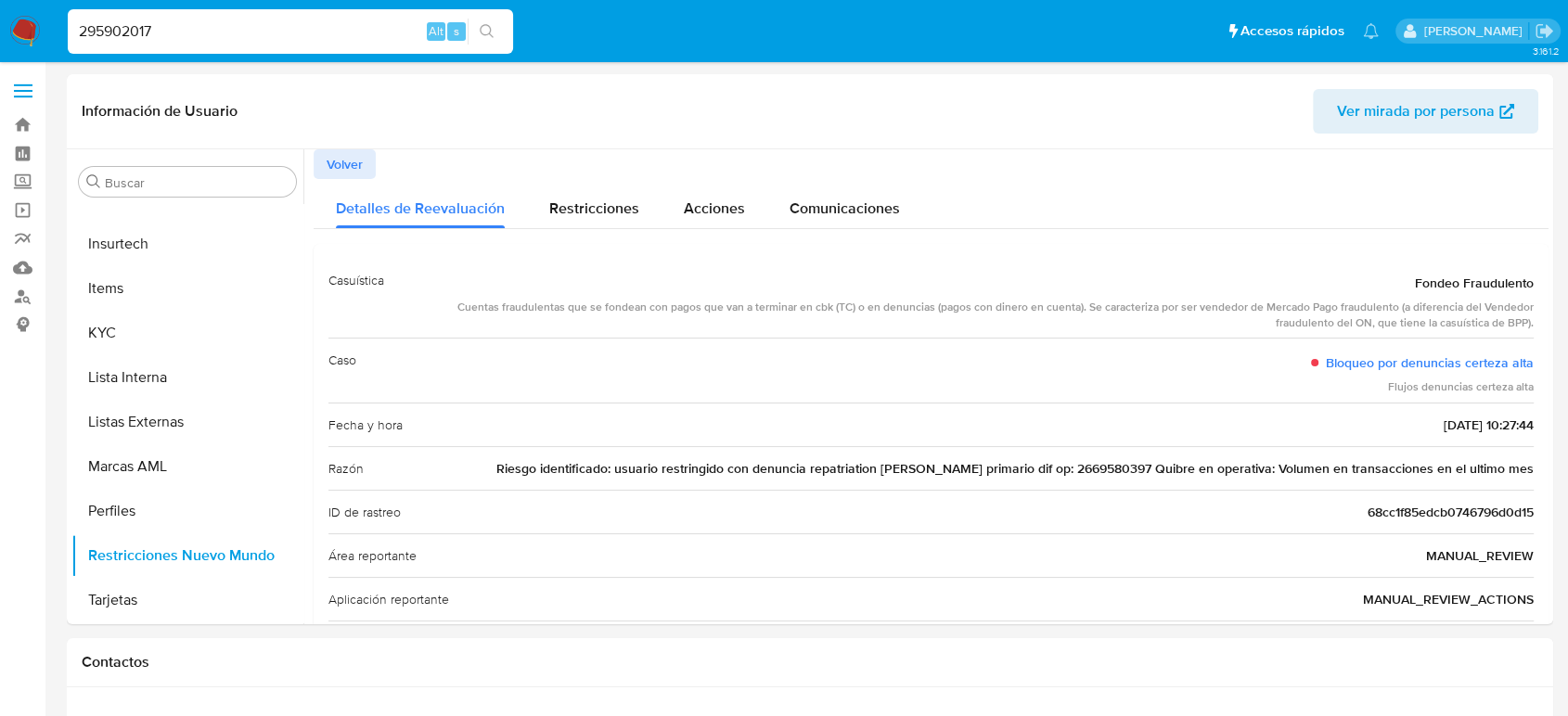
click at [132, 29] on input "295902017" at bounding box center [290, 31] width 445 height 24
paste input "1235695792"
type input "1235695792"
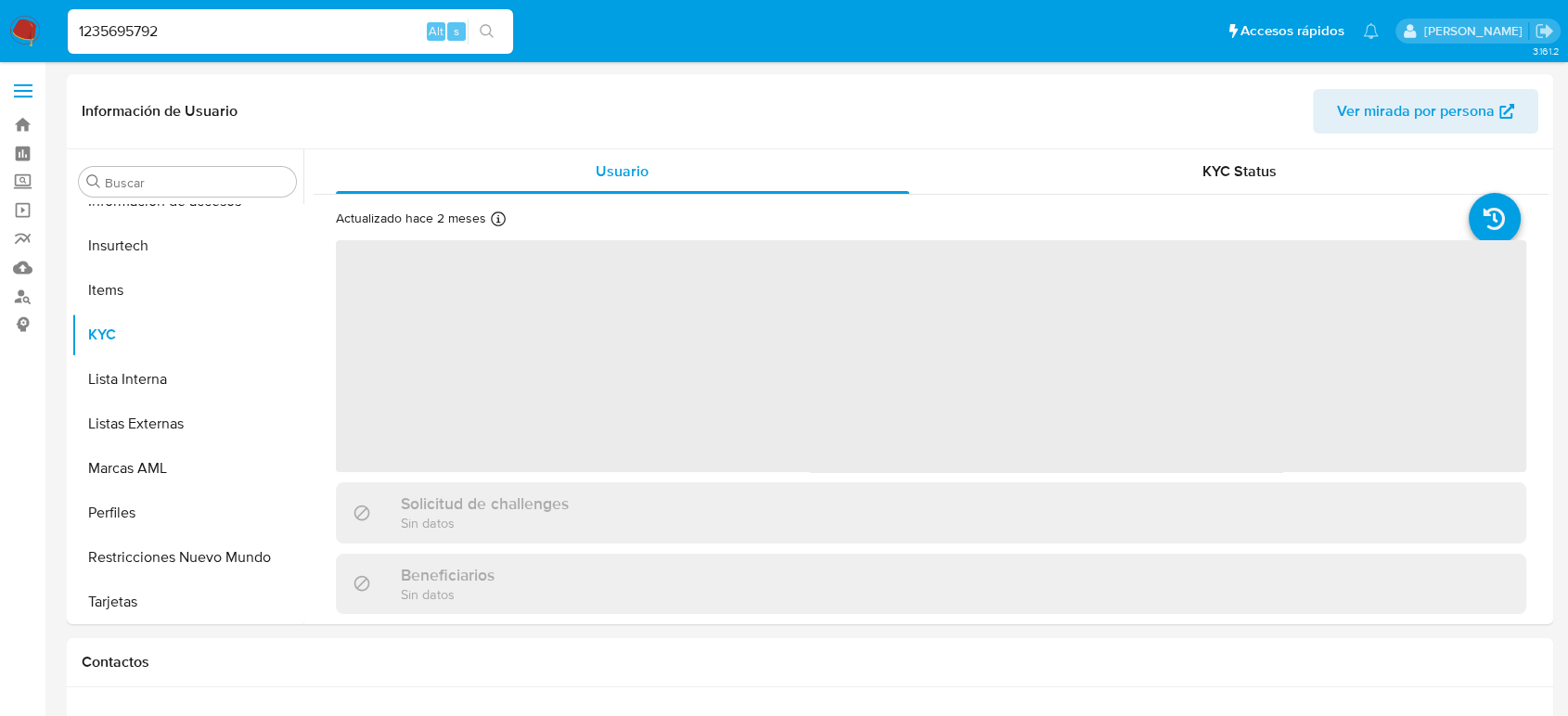
scroll to position [873, 0]
select select "10"
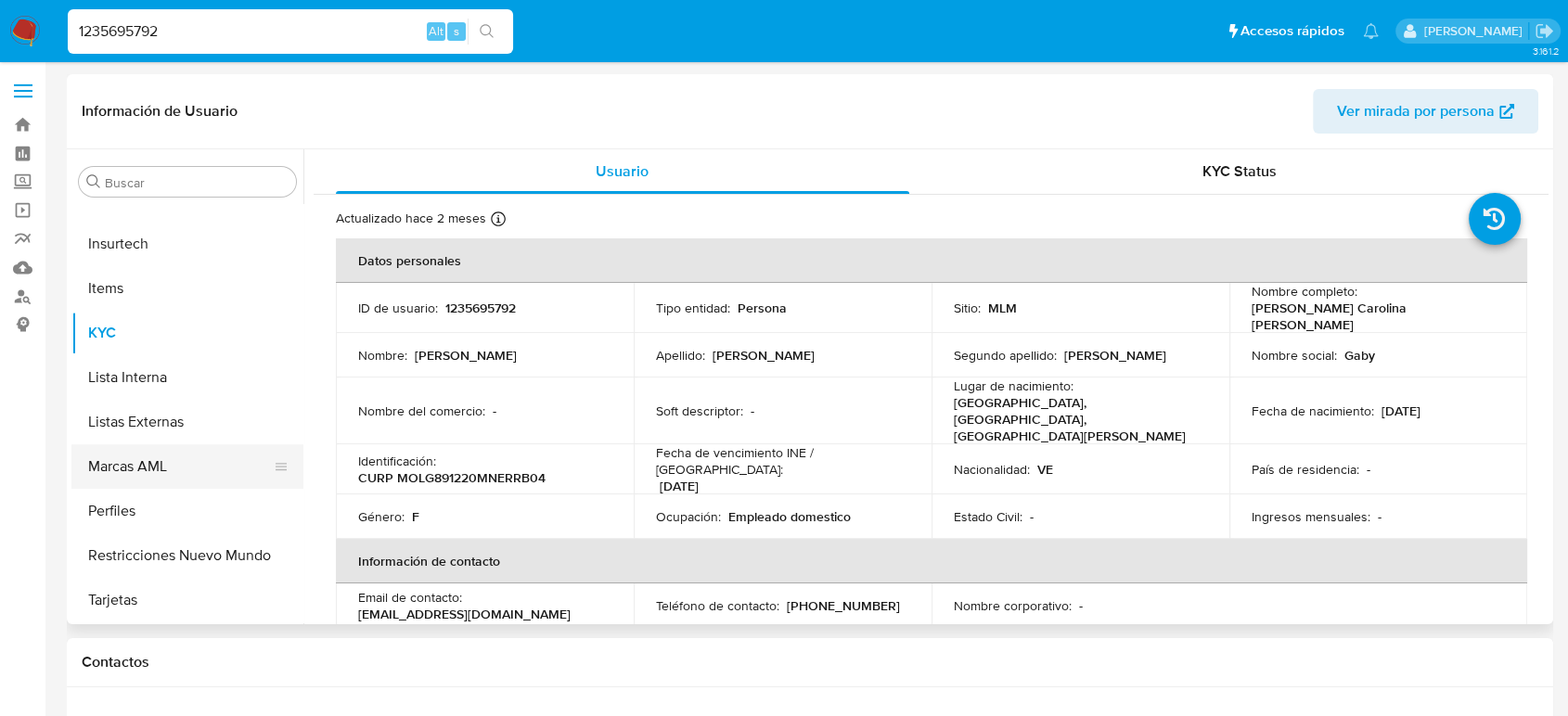
click at [172, 474] on button "Marcas AML" at bounding box center [180, 467] width 218 height 45
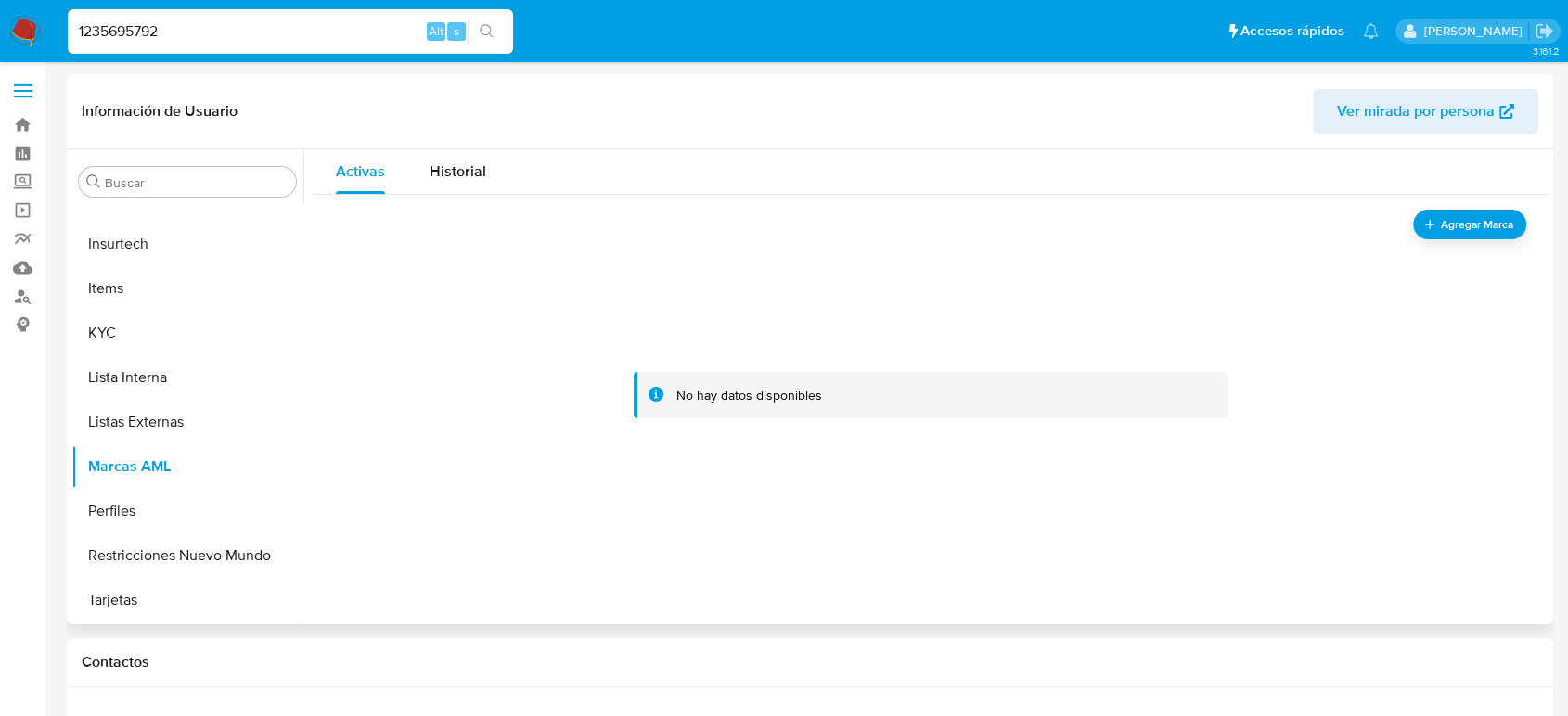
click at [1470, 239] on div at bounding box center [931, 395] width 1190 height 371
click at [1448, 215] on span "Agregar Marca" at bounding box center [1477, 225] width 74 height 23
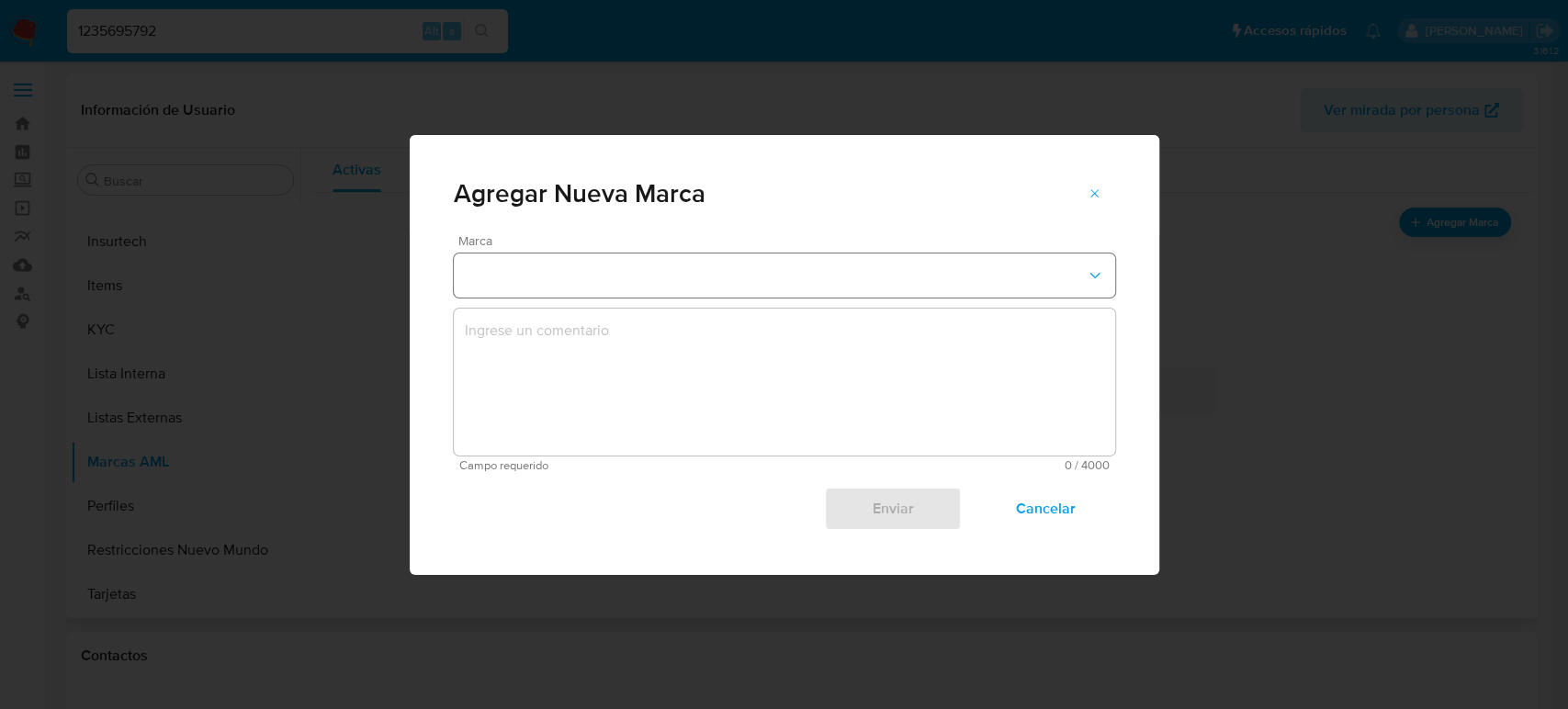
click at [664, 272] on button "marks-modal" at bounding box center [784, 275] width 662 height 44
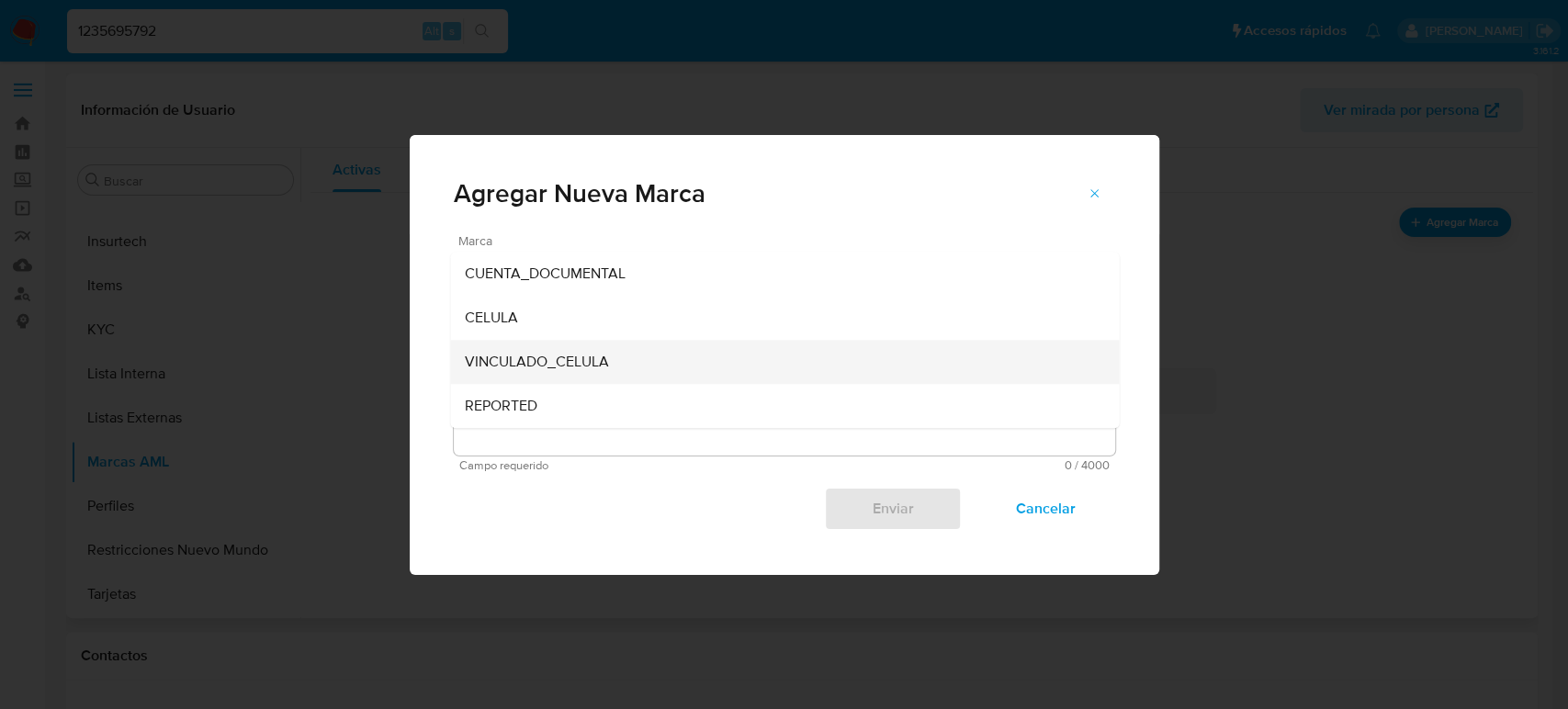
click at [662, 366] on div "VINCULADO_CELULA" at bounding box center [779, 362] width 628 height 44
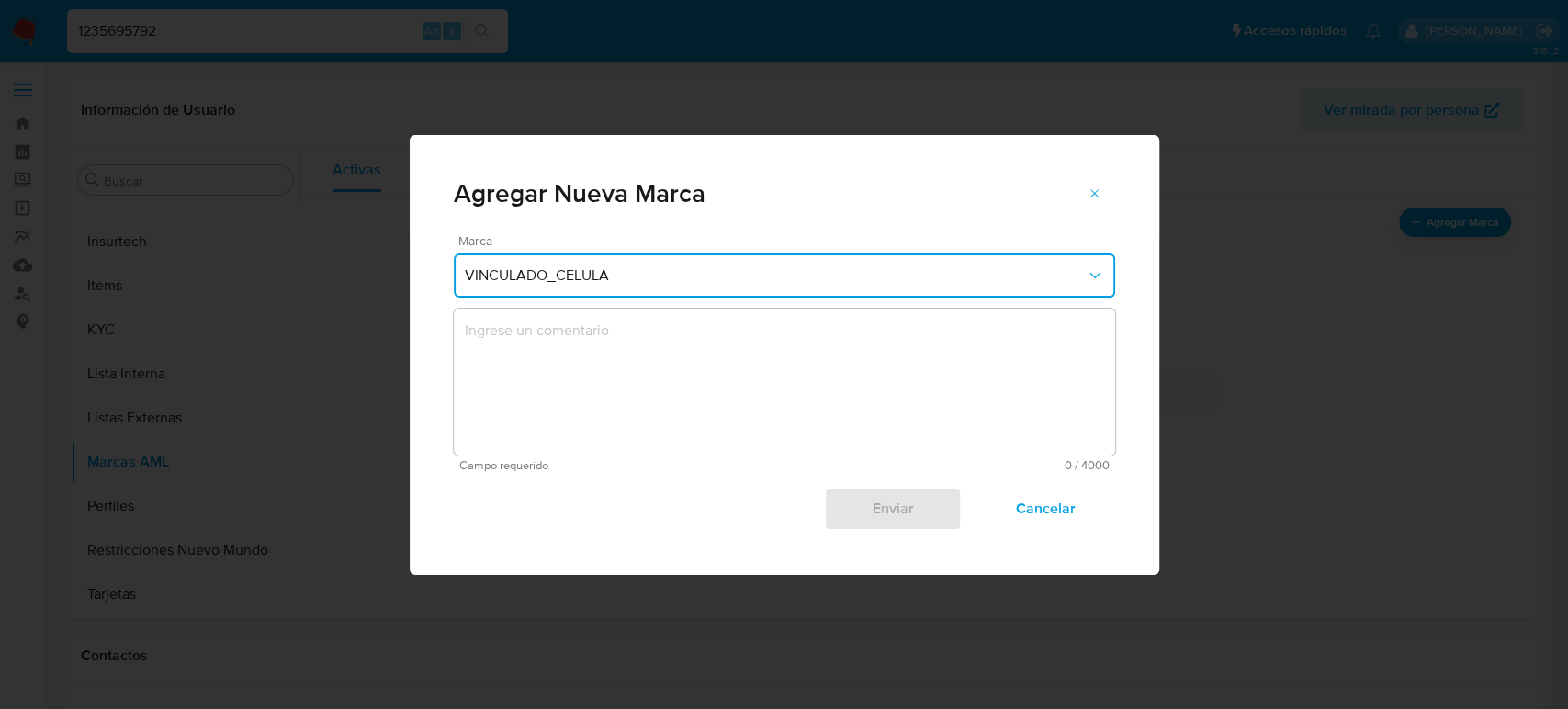
click at [672, 406] on textarea "marks-modal" at bounding box center [784, 383] width 662 height 147
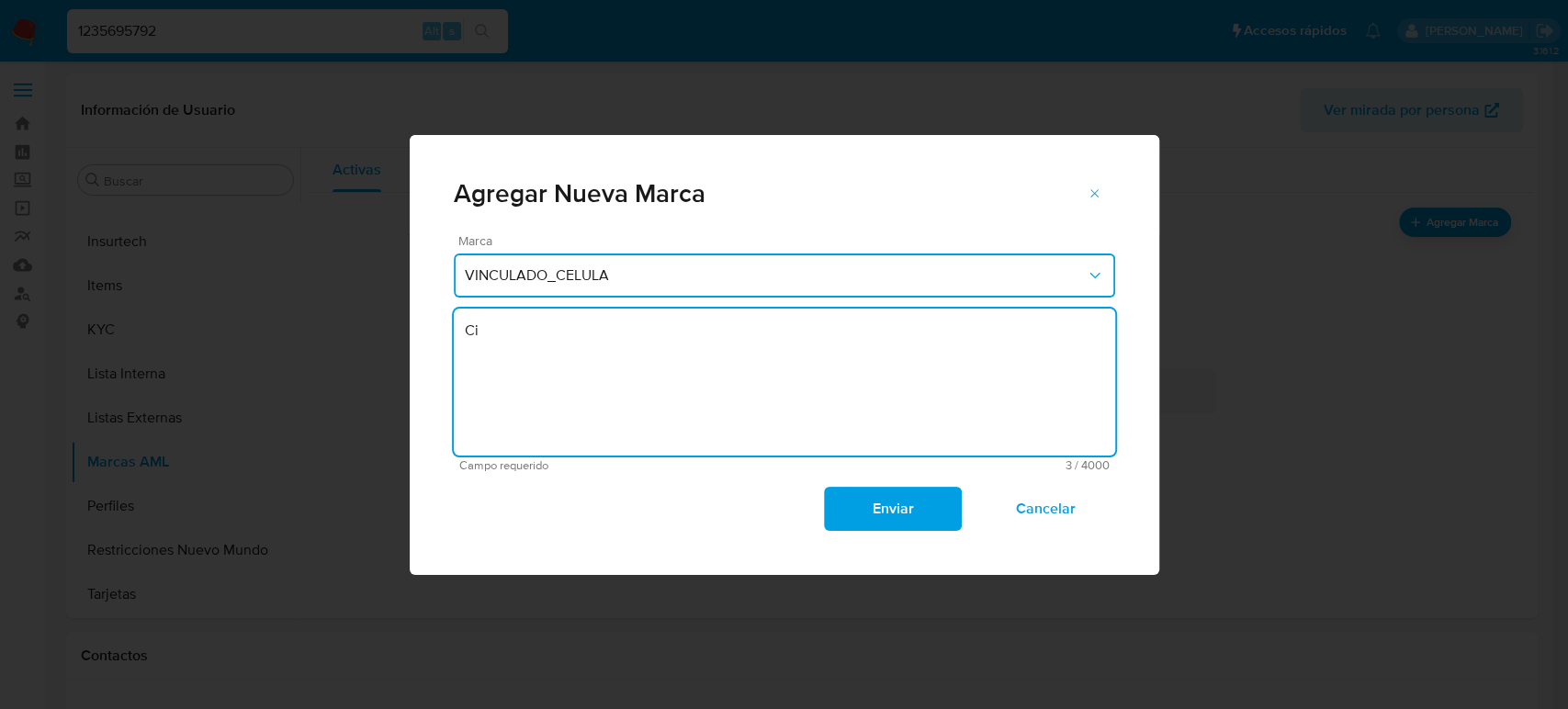
type textarea "C"
type textarea "v"
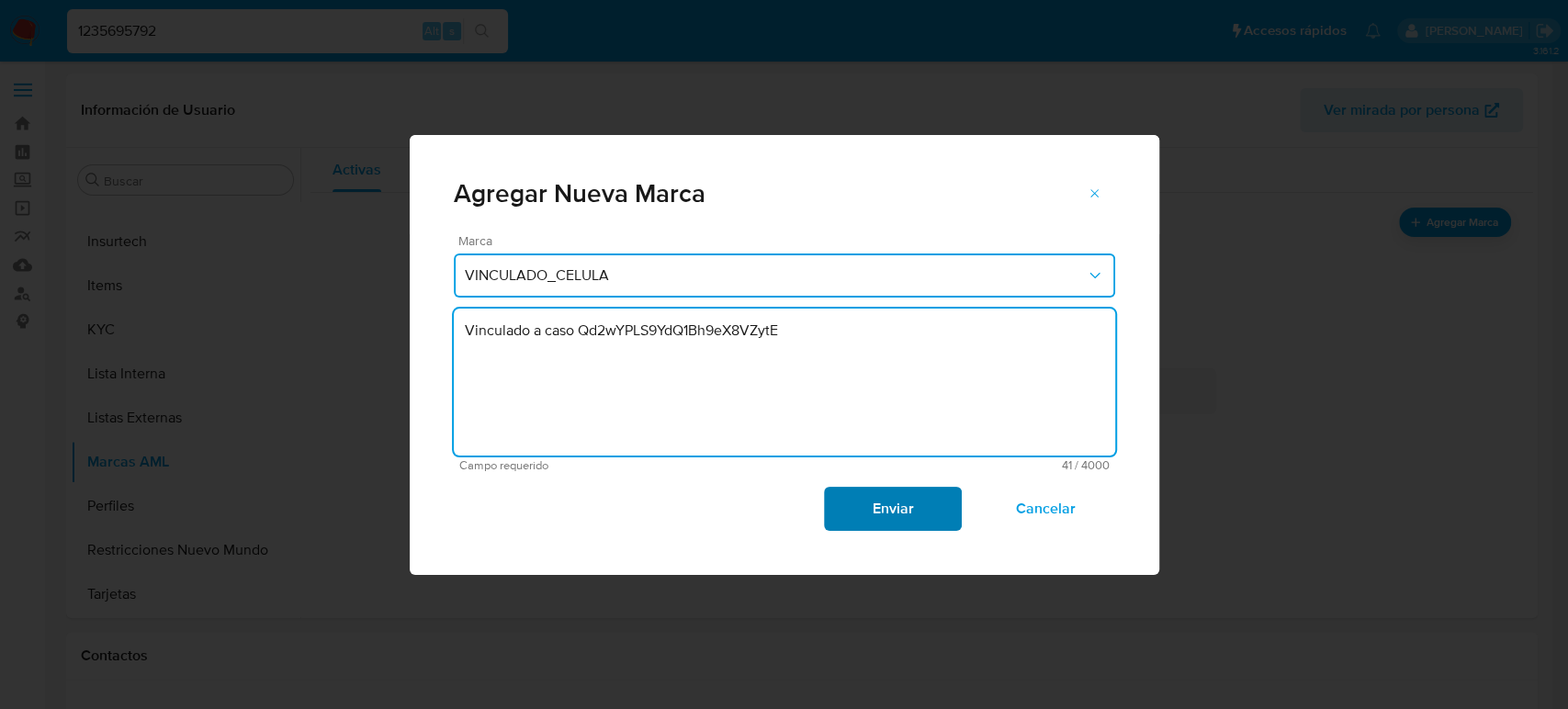
type textarea "Vinculado a caso Qd2wYPLS9YdQ1Bh9eX8VZytE"
click at [868, 522] on span "Enviar" at bounding box center [893, 509] width 90 height 41
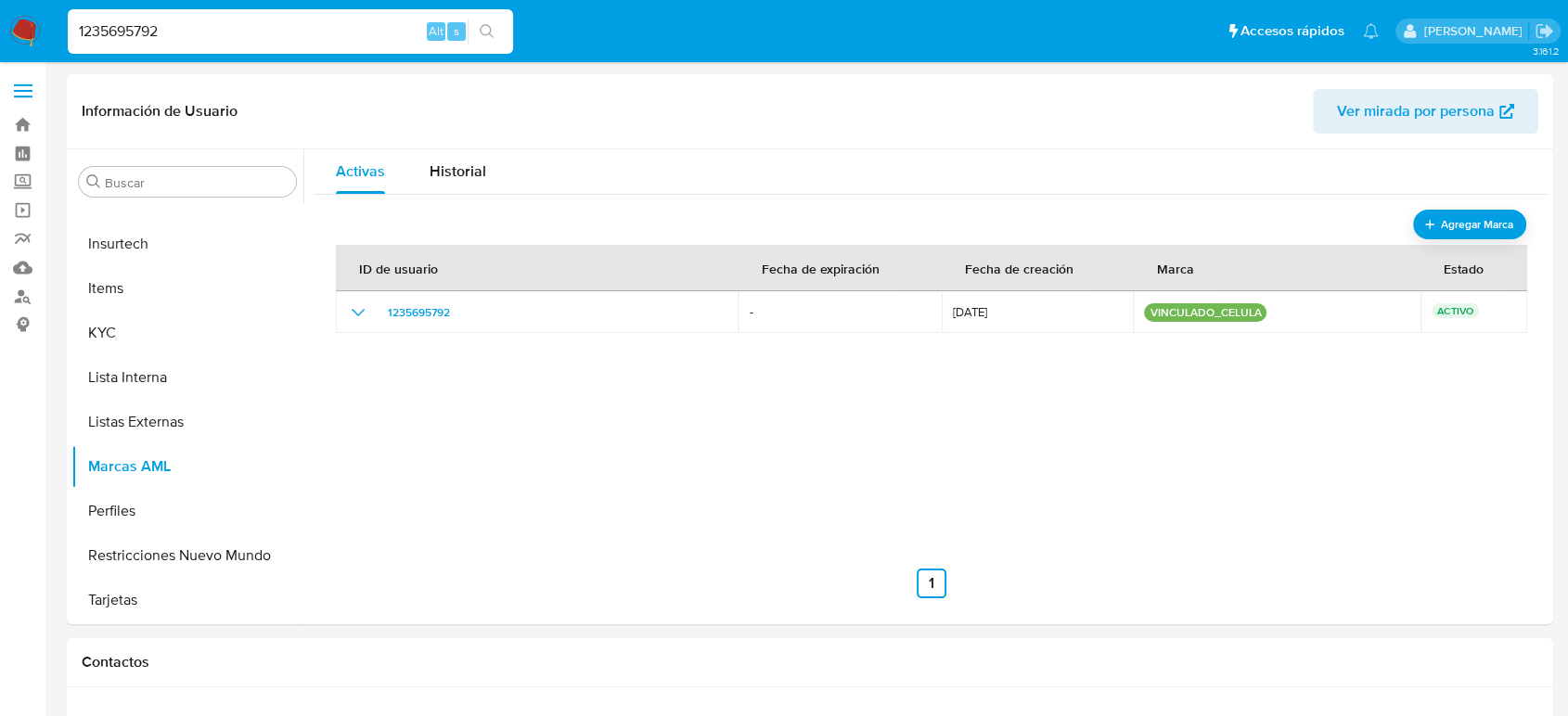
click at [156, 44] on div "1235695792 Alt s" at bounding box center [290, 32] width 445 height 45
click at [142, 36] on input "1235695792" at bounding box center [290, 31] width 445 height 24
paste input "2299117390"
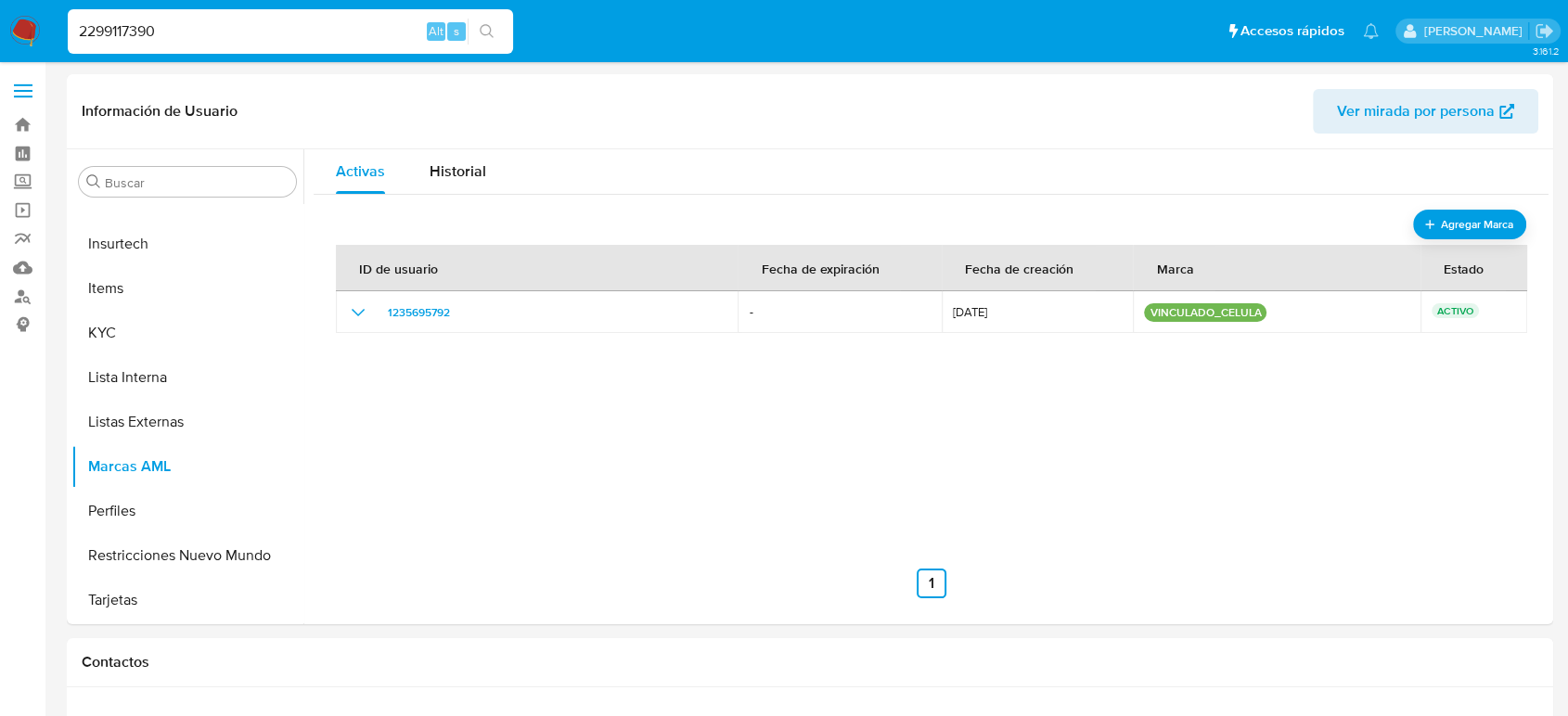
type input "2299117390"
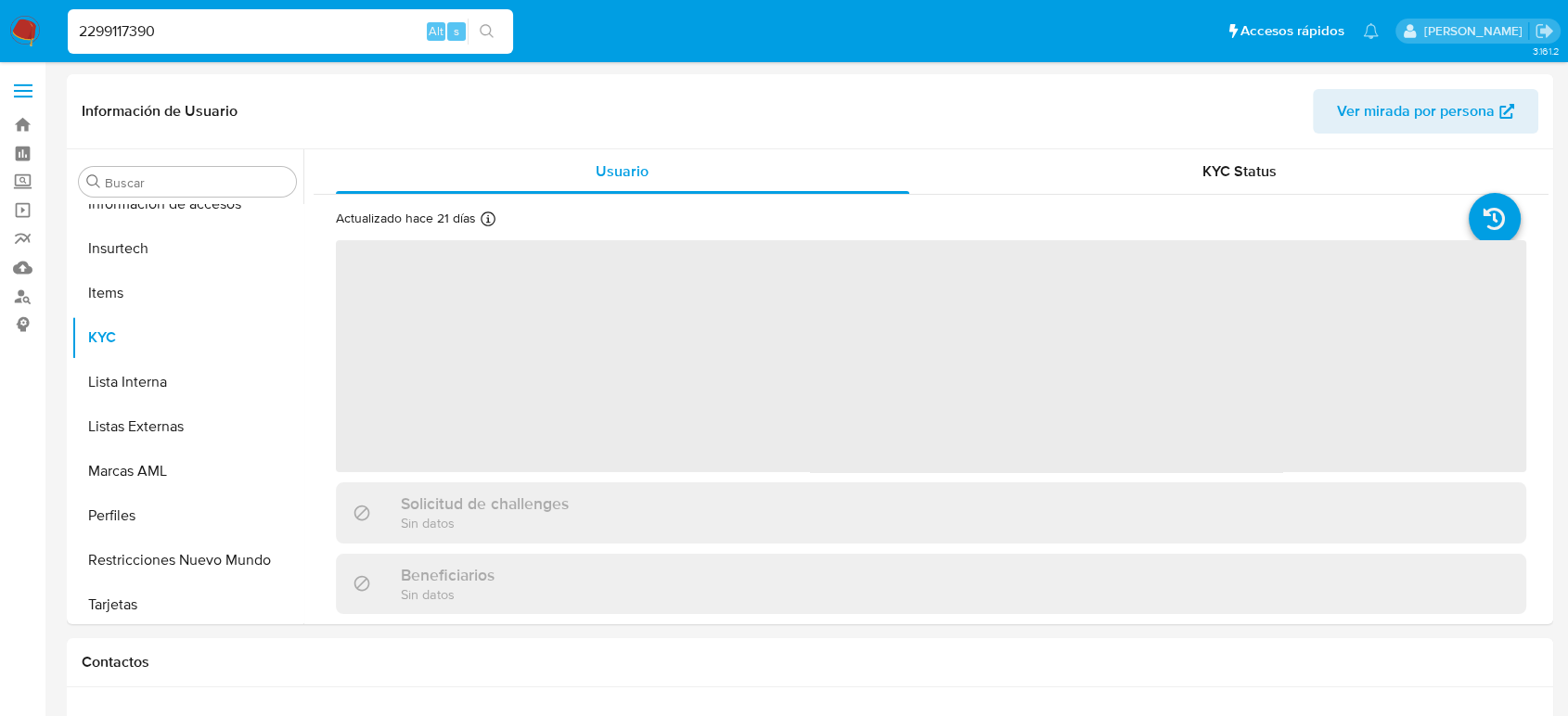
scroll to position [873, 0]
select select "10"
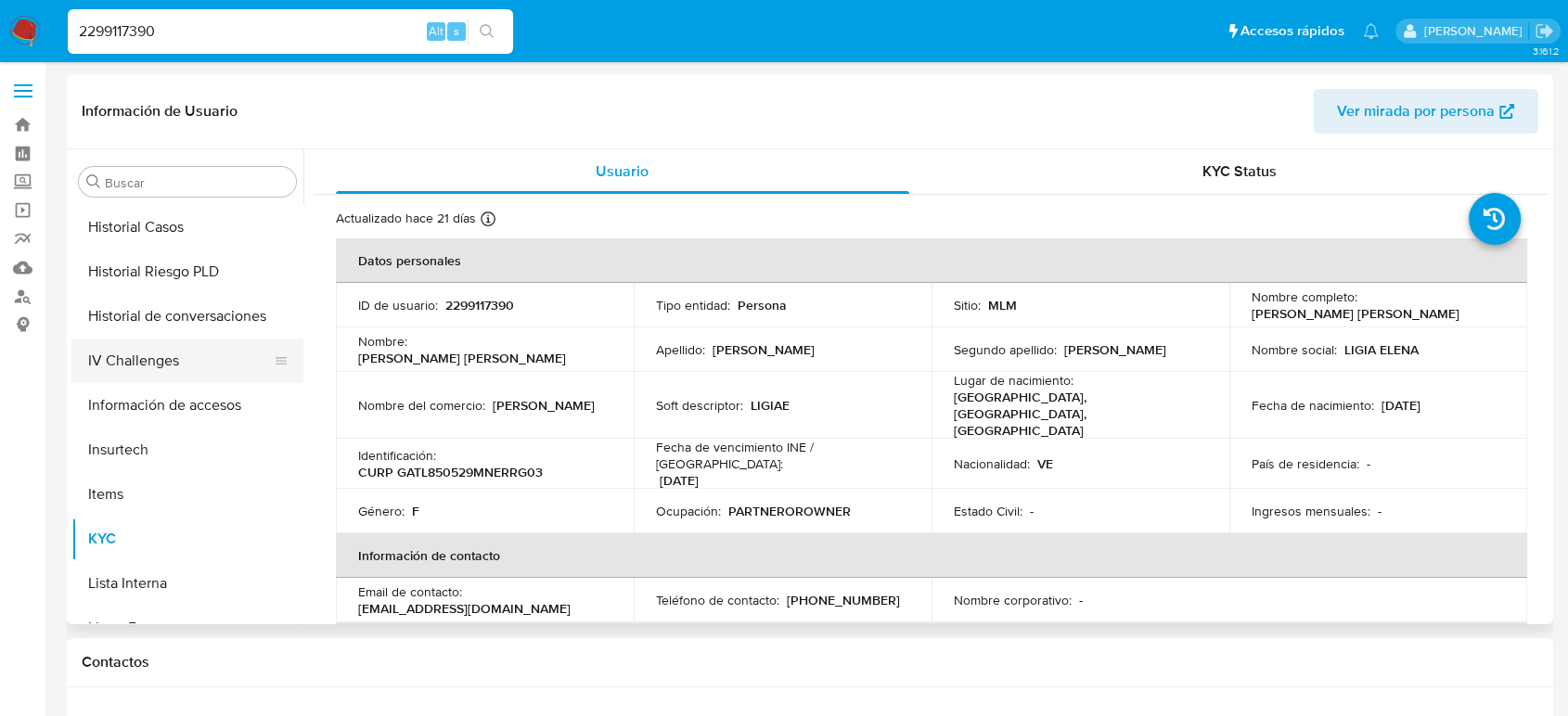
scroll to position [564, 0]
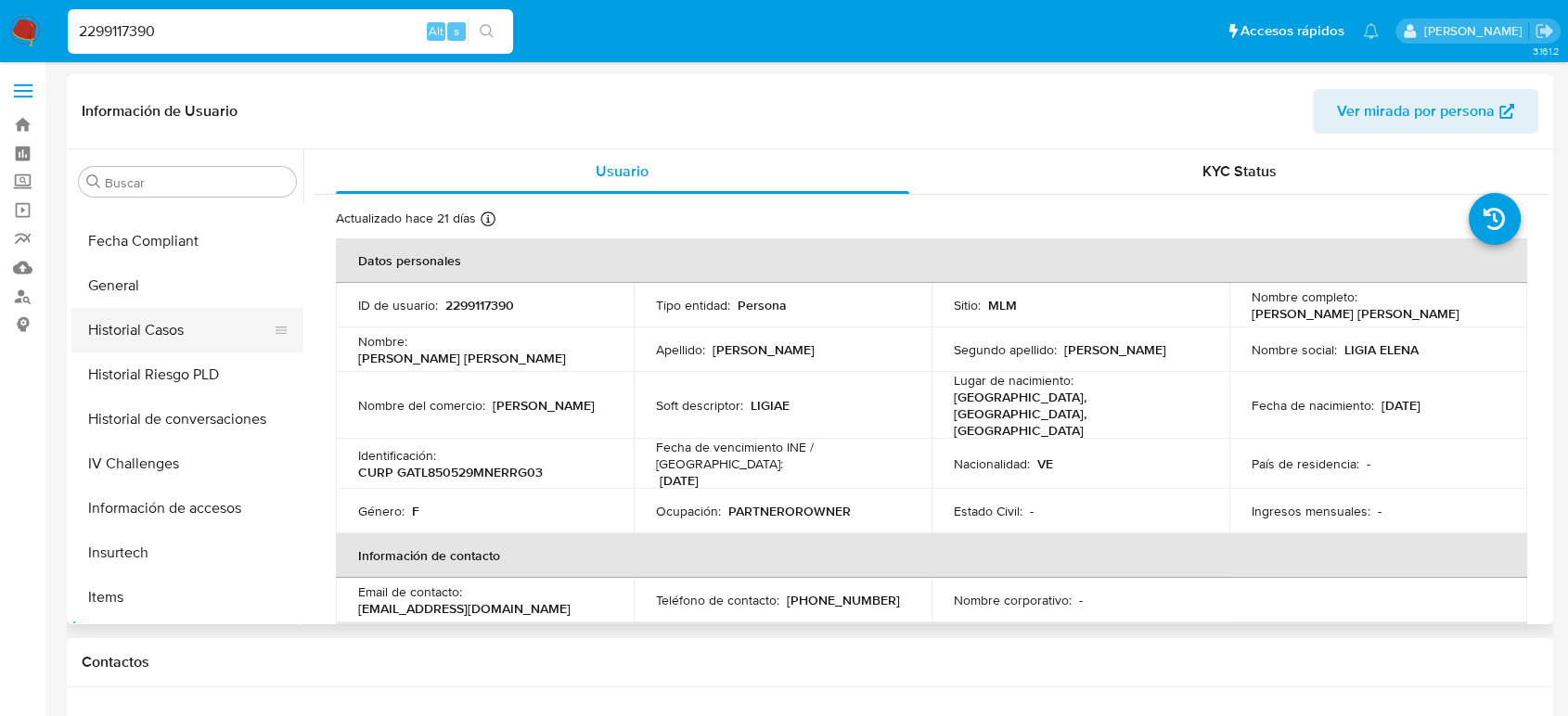
click at [158, 334] on button "Historial Casos" at bounding box center [180, 331] width 218 height 45
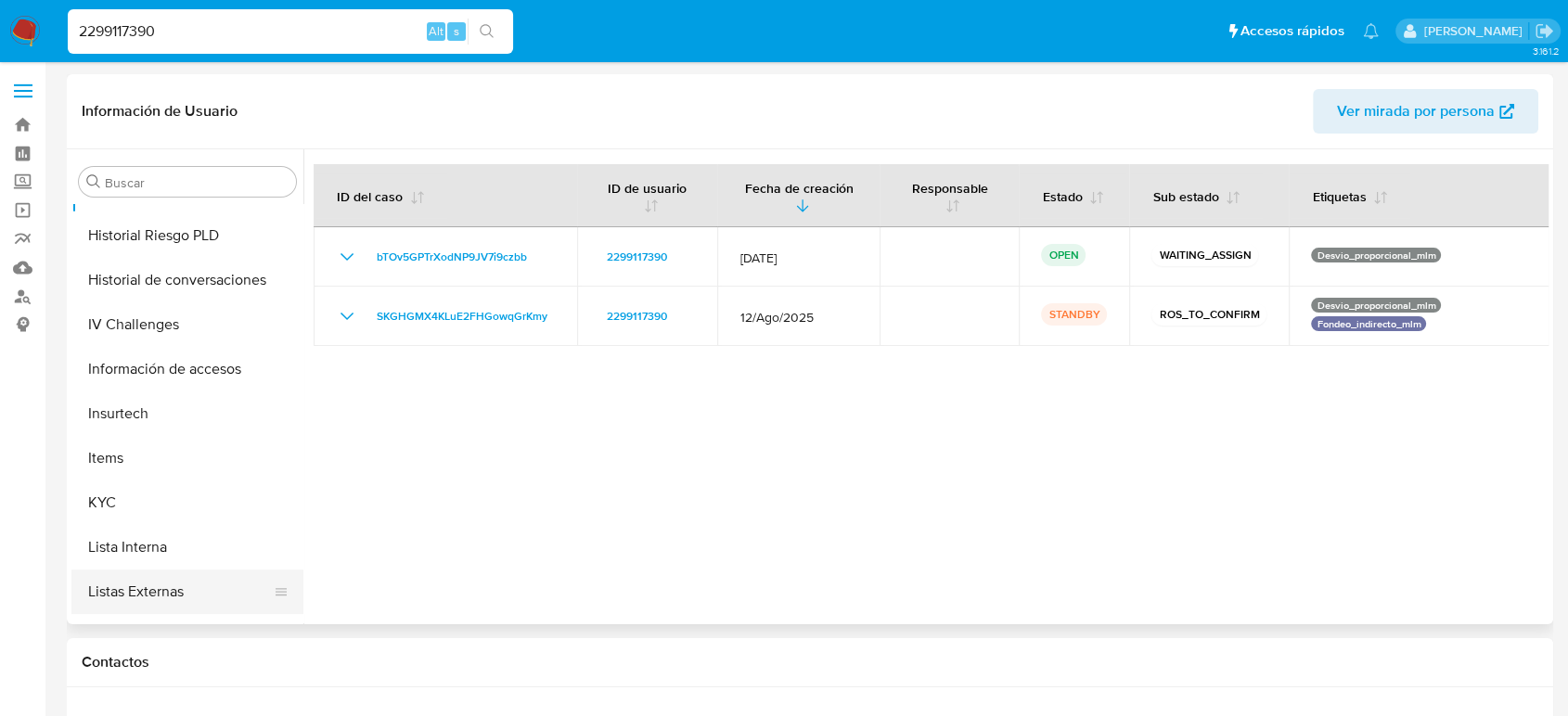
scroll to position [873, 0]
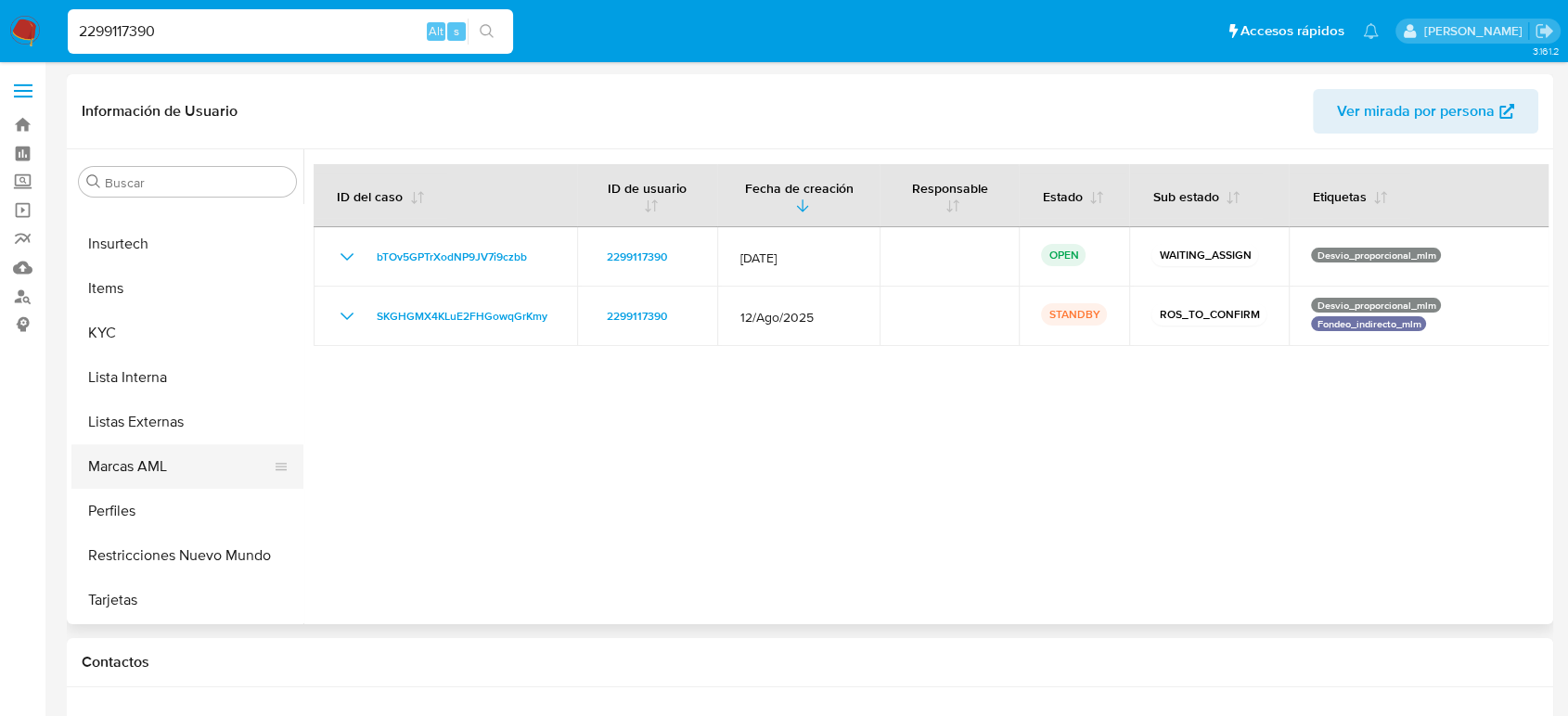
click at [158, 454] on button "Marcas AML" at bounding box center [180, 467] width 218 height 45
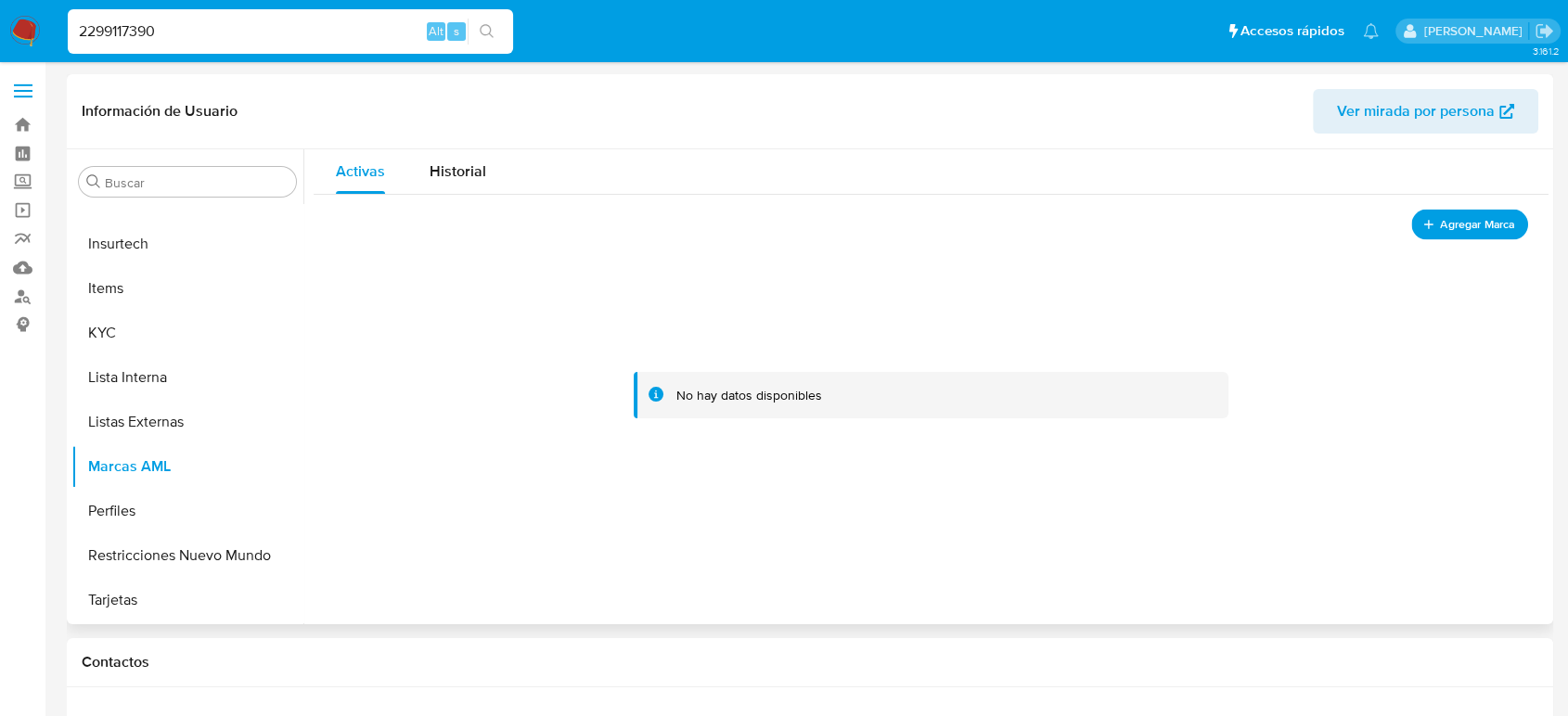
click at [1441, 231] on span "Agregar Marca" at bounding box center [1477, 225] width 74 height 23
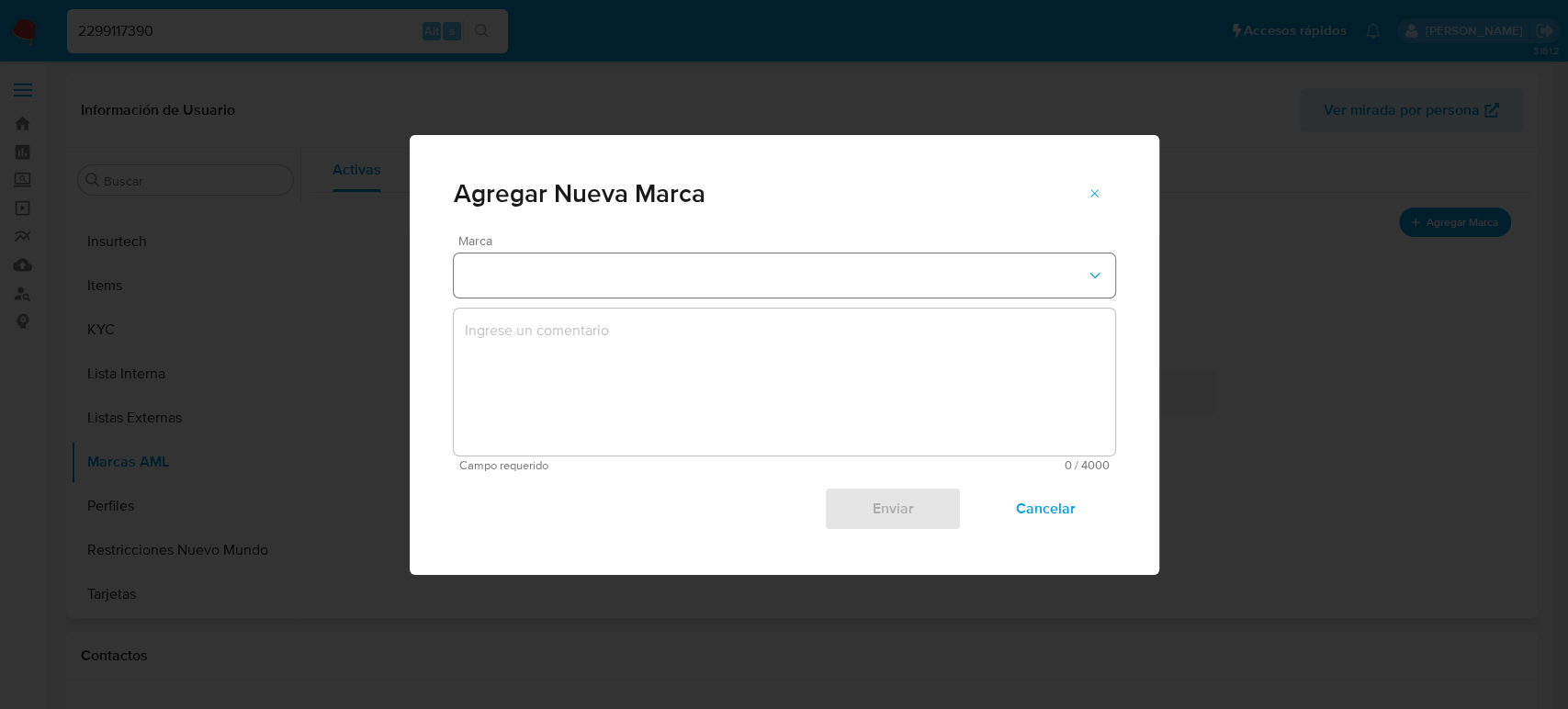
click at [782, 272] on button "marks-modal" at bounding box center [784, 275] width 662 height 44
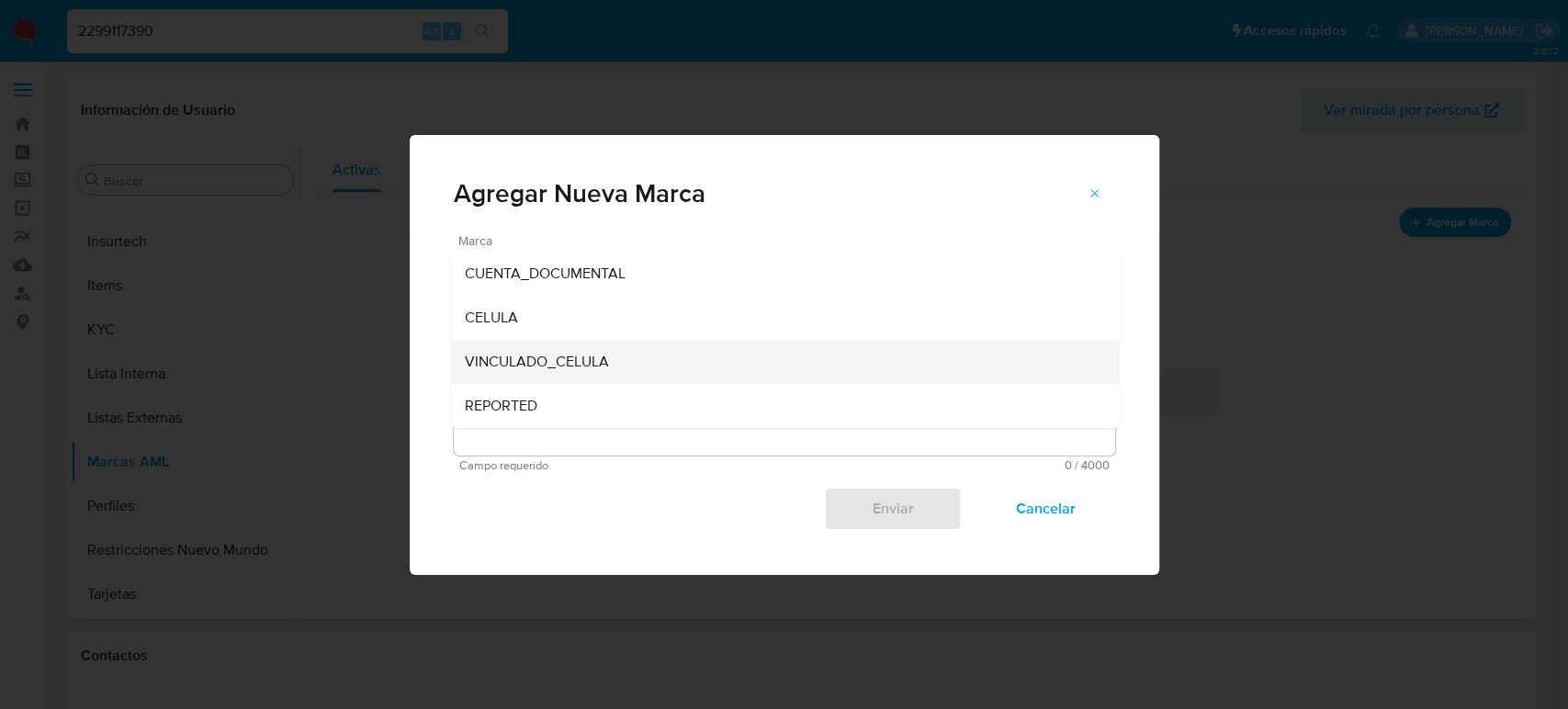
click at [713, 358] on div "VINCULADO_CELULA" at bounding box center [779, 362] width 628 height 44
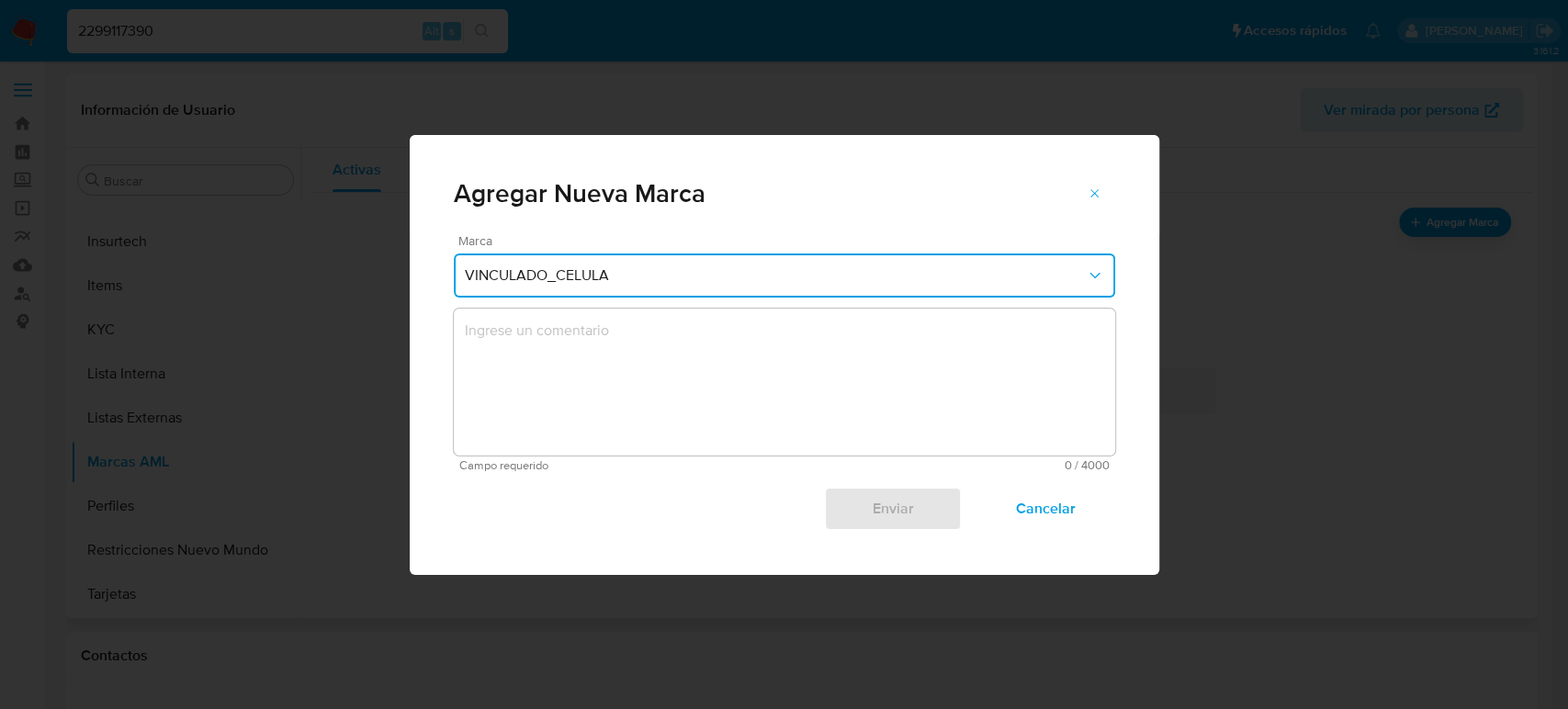
click at [723, 389] on textarea "marks-modal" at bounding box center [784, 383] width 662 height 147
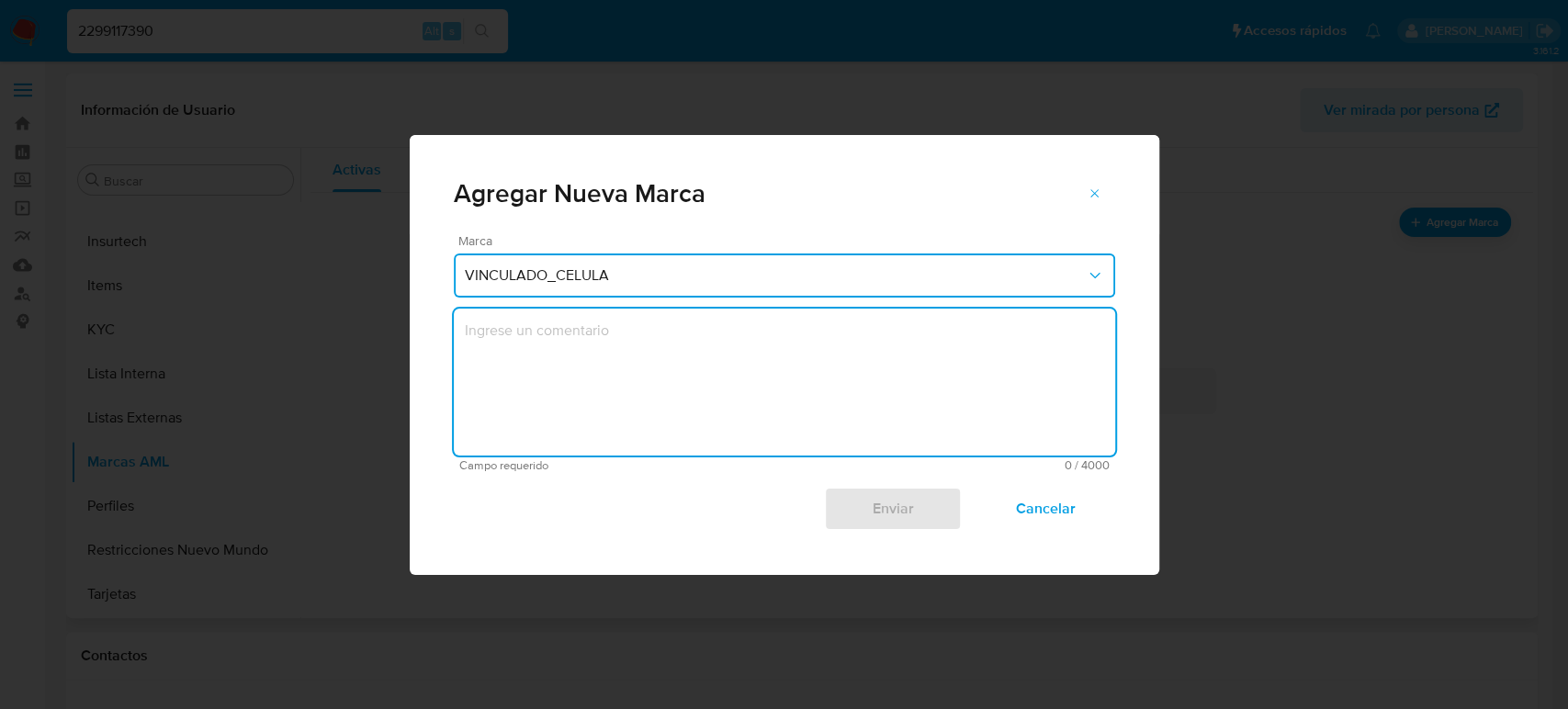
type textarea "2299117390"
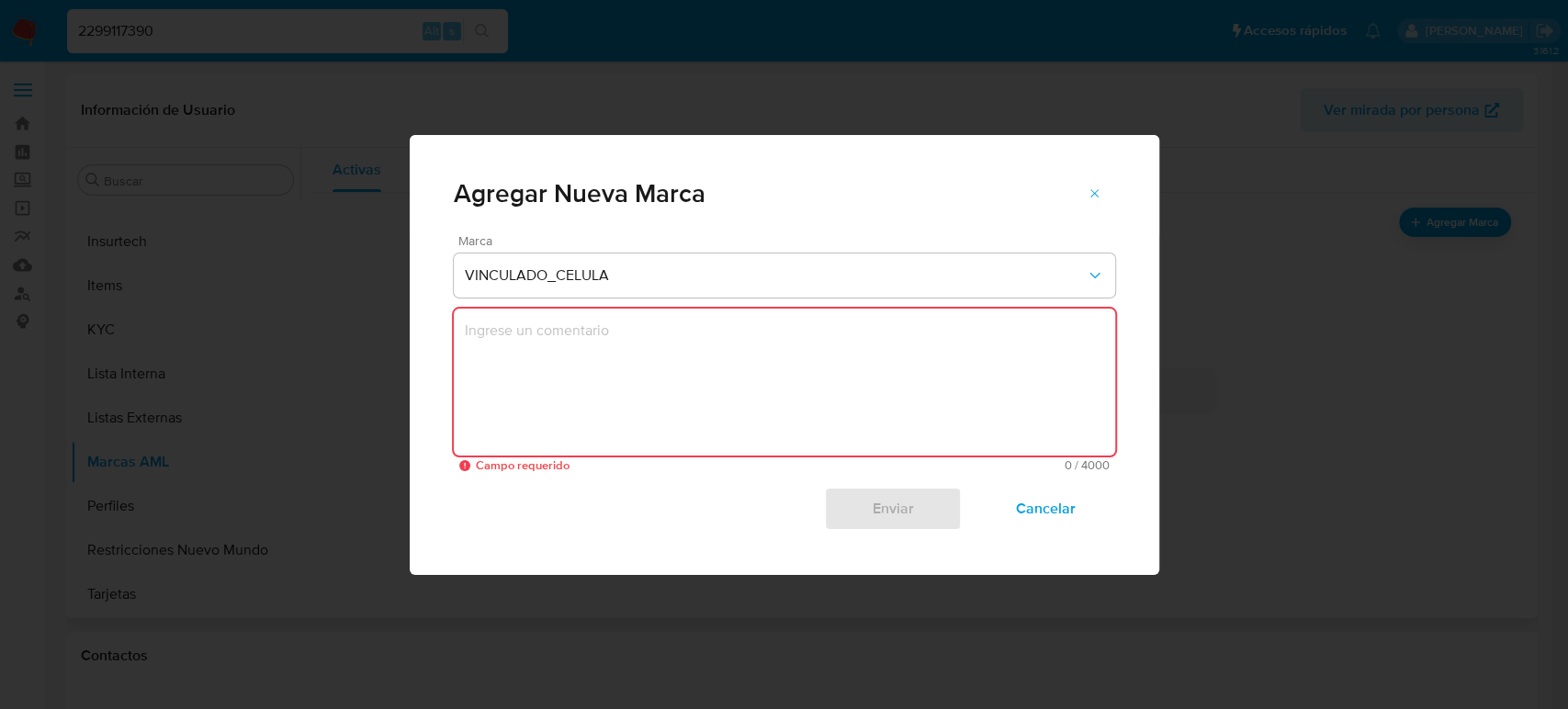
type textarea "C"
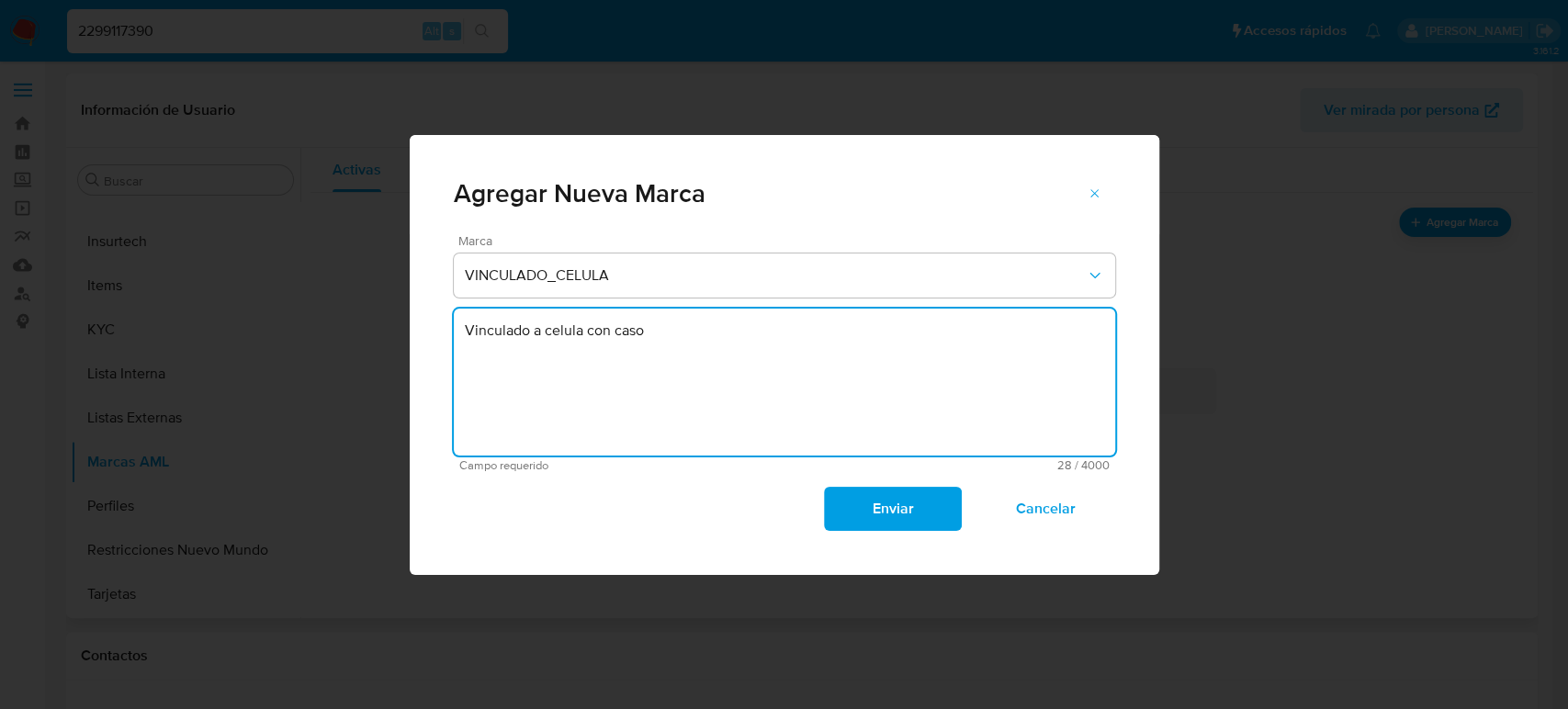
paste textarea "Qd2wYPLS9YdQ1Bh9eX8VZytE"
type textarea "Vinculado a célula con caso Qd2wYPLS9YdQ1Bh9eX8VZytE"
click at [927, 500] on span "Enviar" at bounding box center [893, 509] width 90 height 41
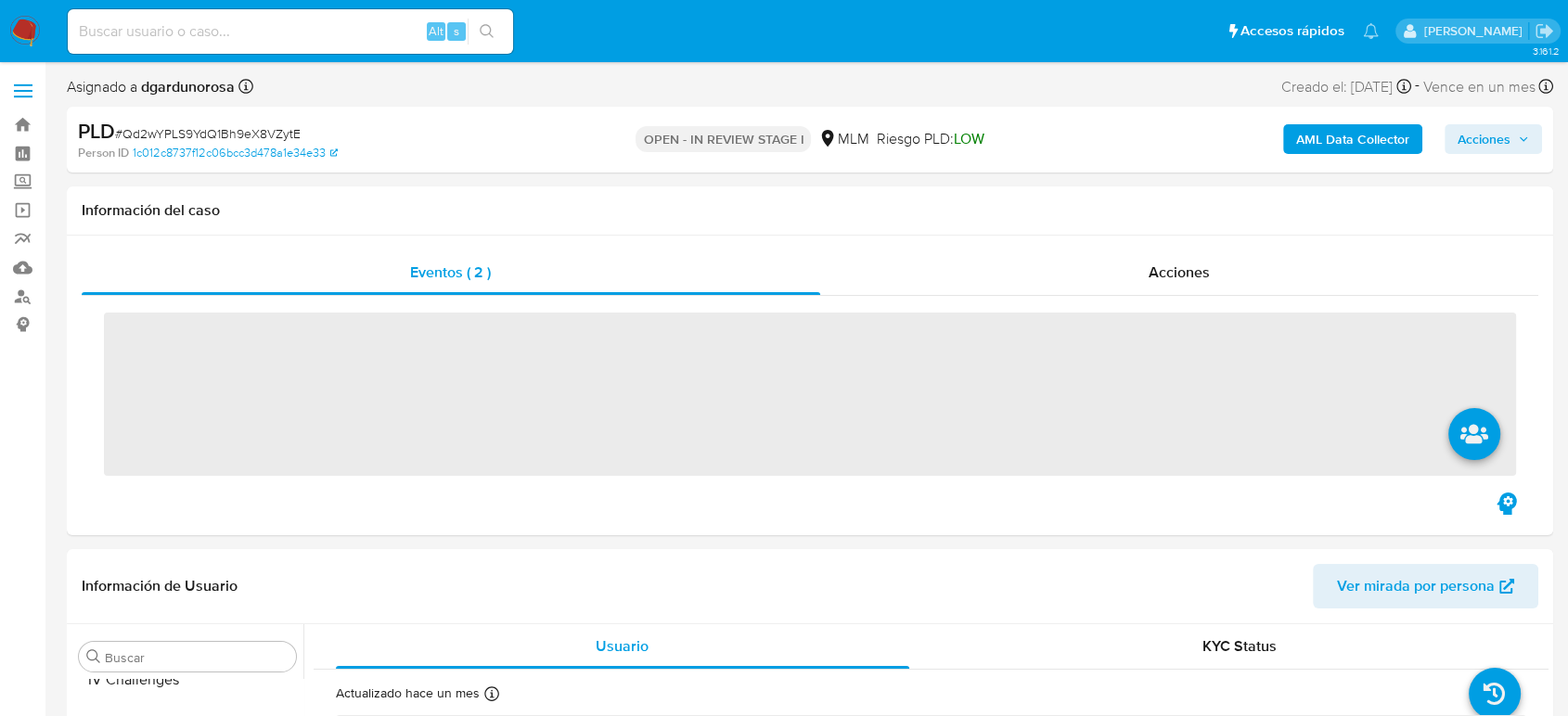
scroll to position [873, 0]
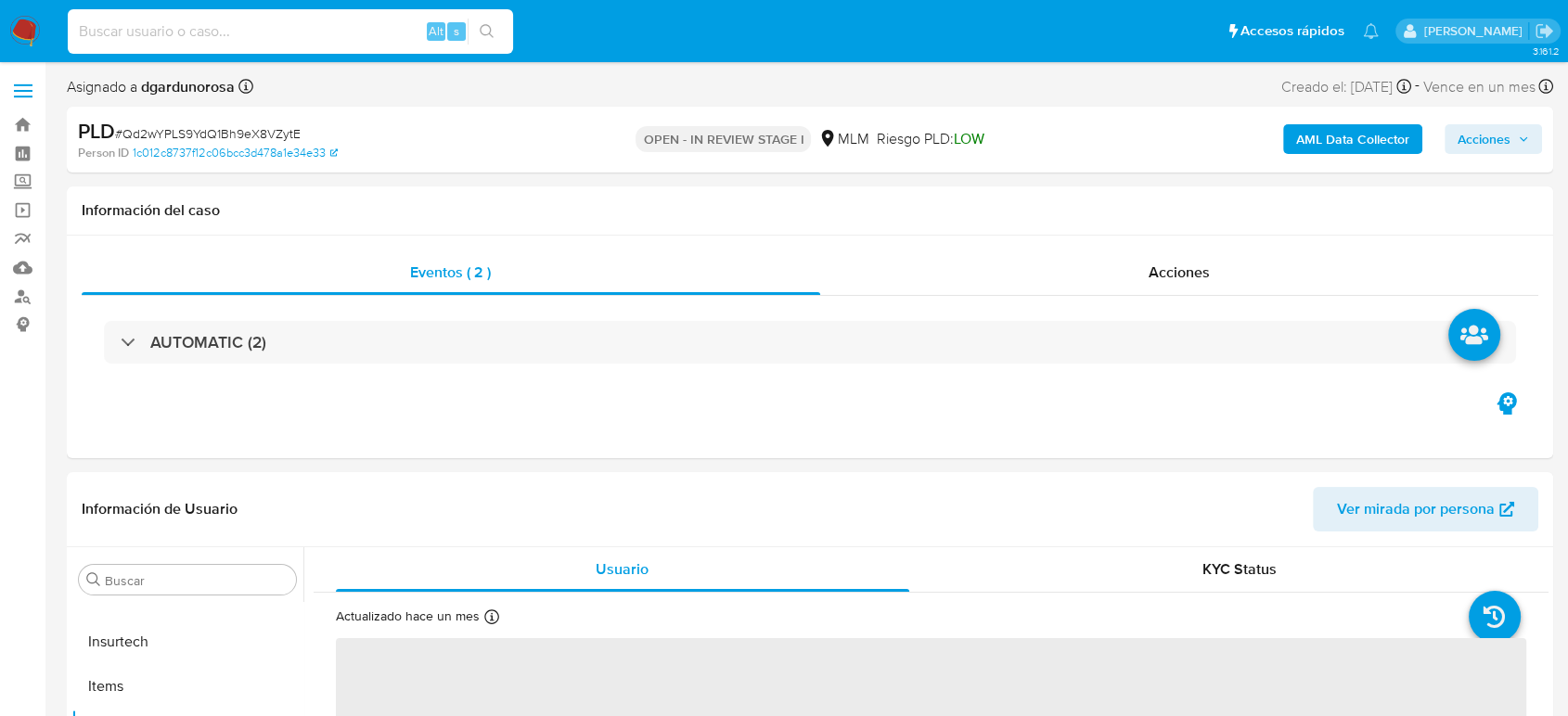
click at [199, 42] on input at bounding box center [290, 31] width 445 height 24
paste input "839746607"
type input "839746607"
select select "10"
type input "839746607"
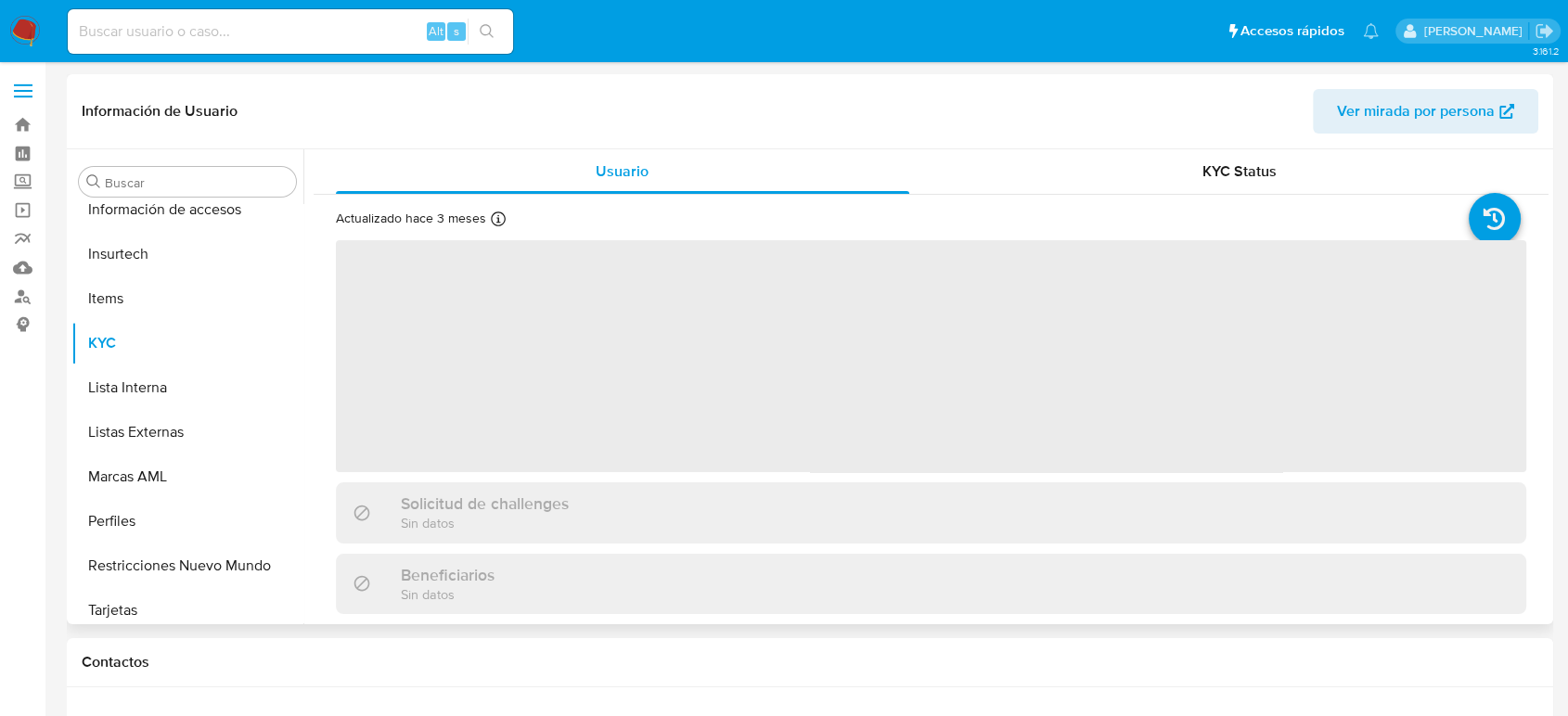
scroll to position [873, 0]
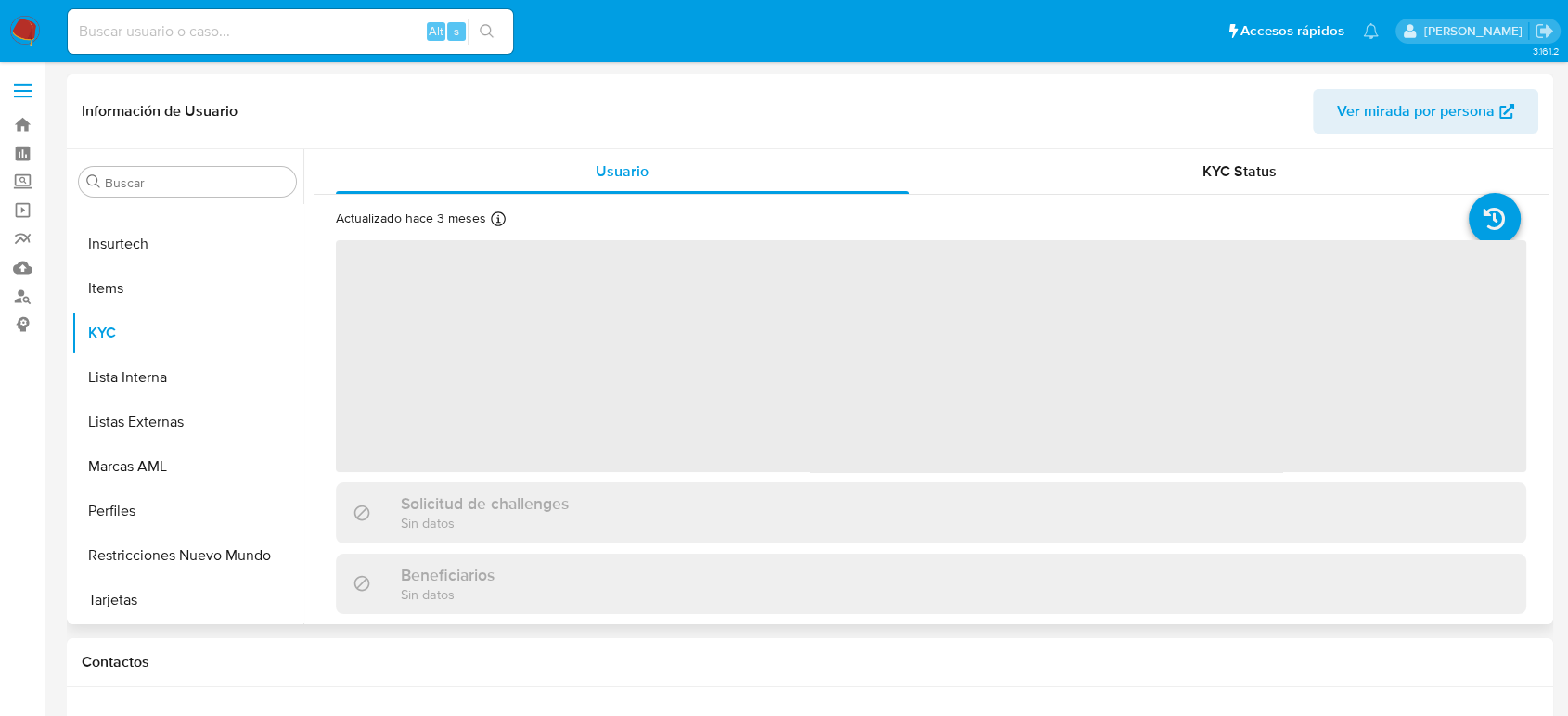
select select "10"
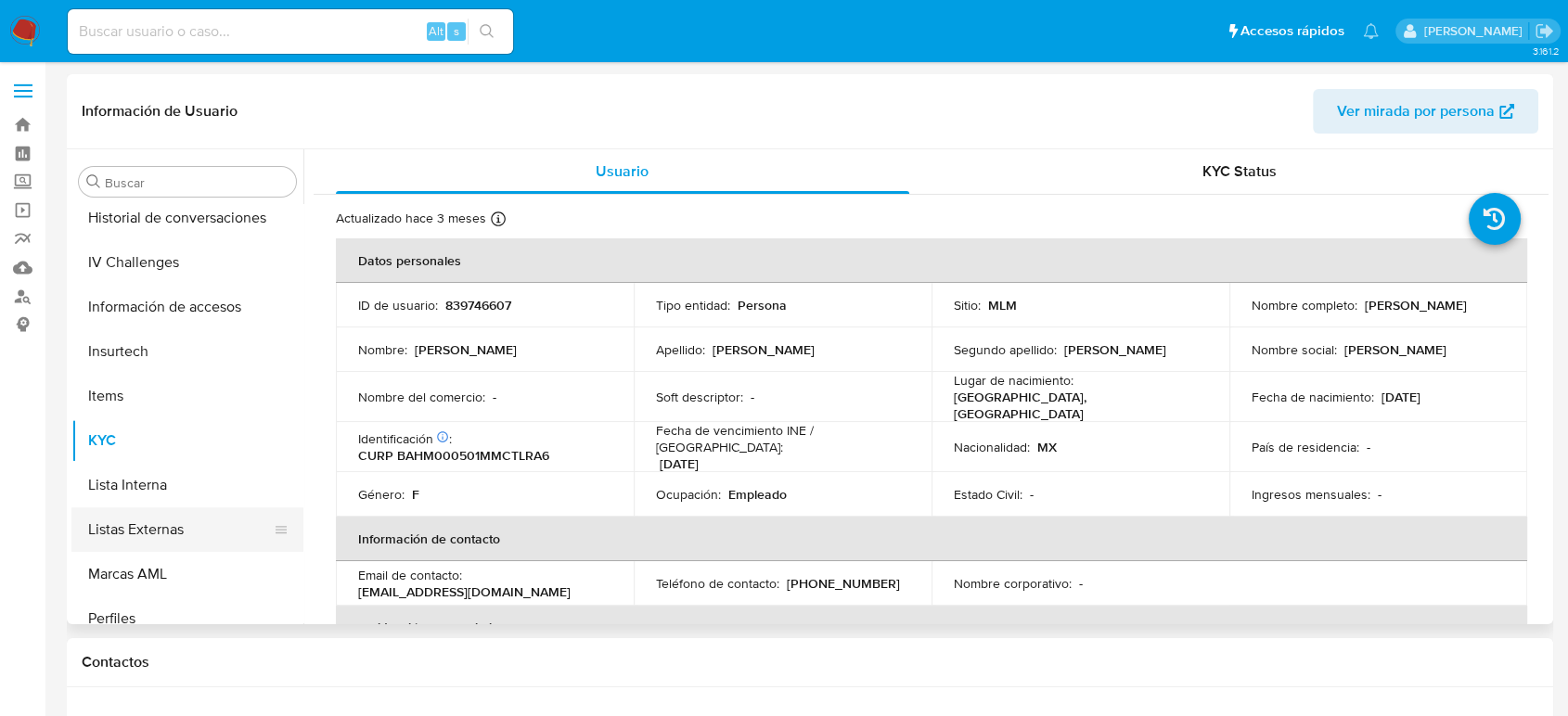
scroll to position [667, 0]
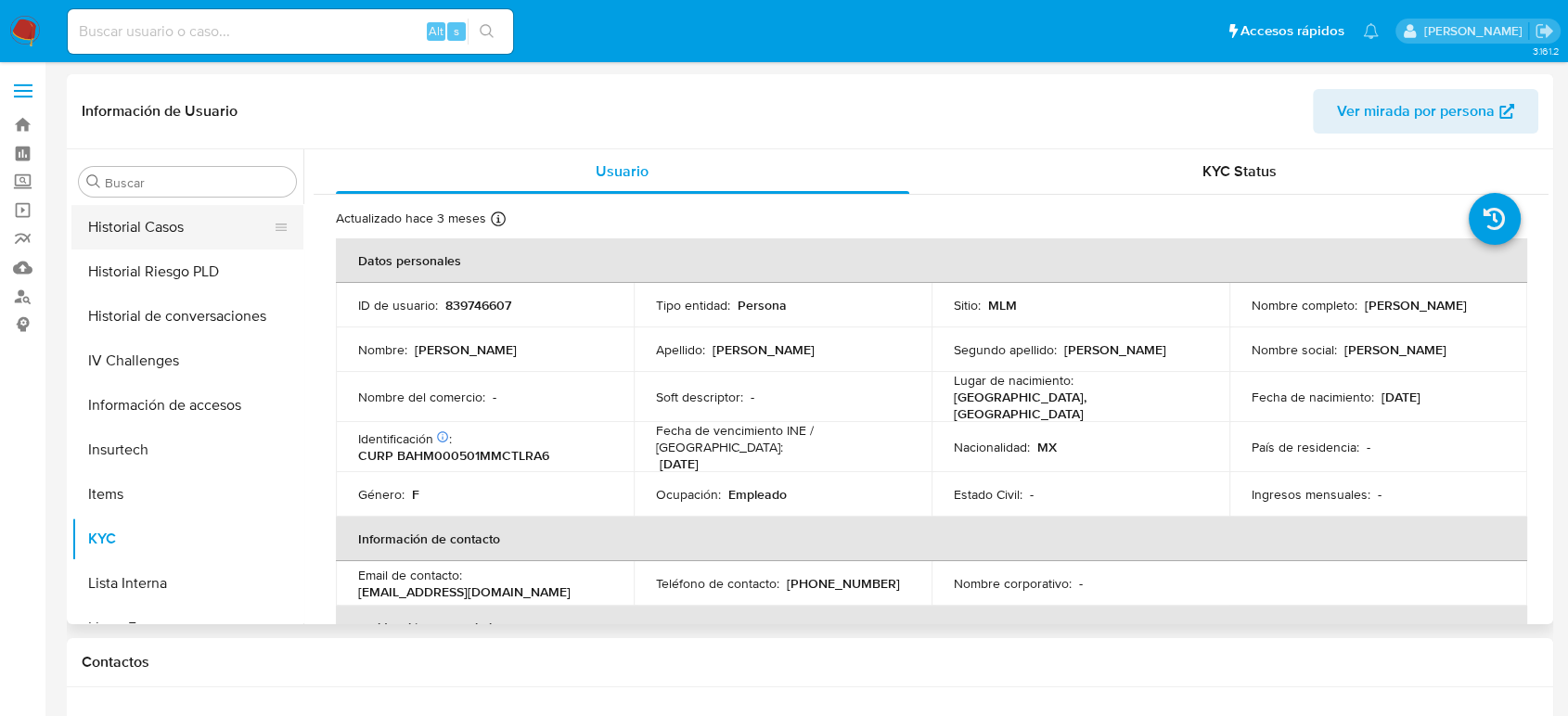
click at [152, 230] on button "Historial Casos" at bounding box center [180, 227] width 218 height 45
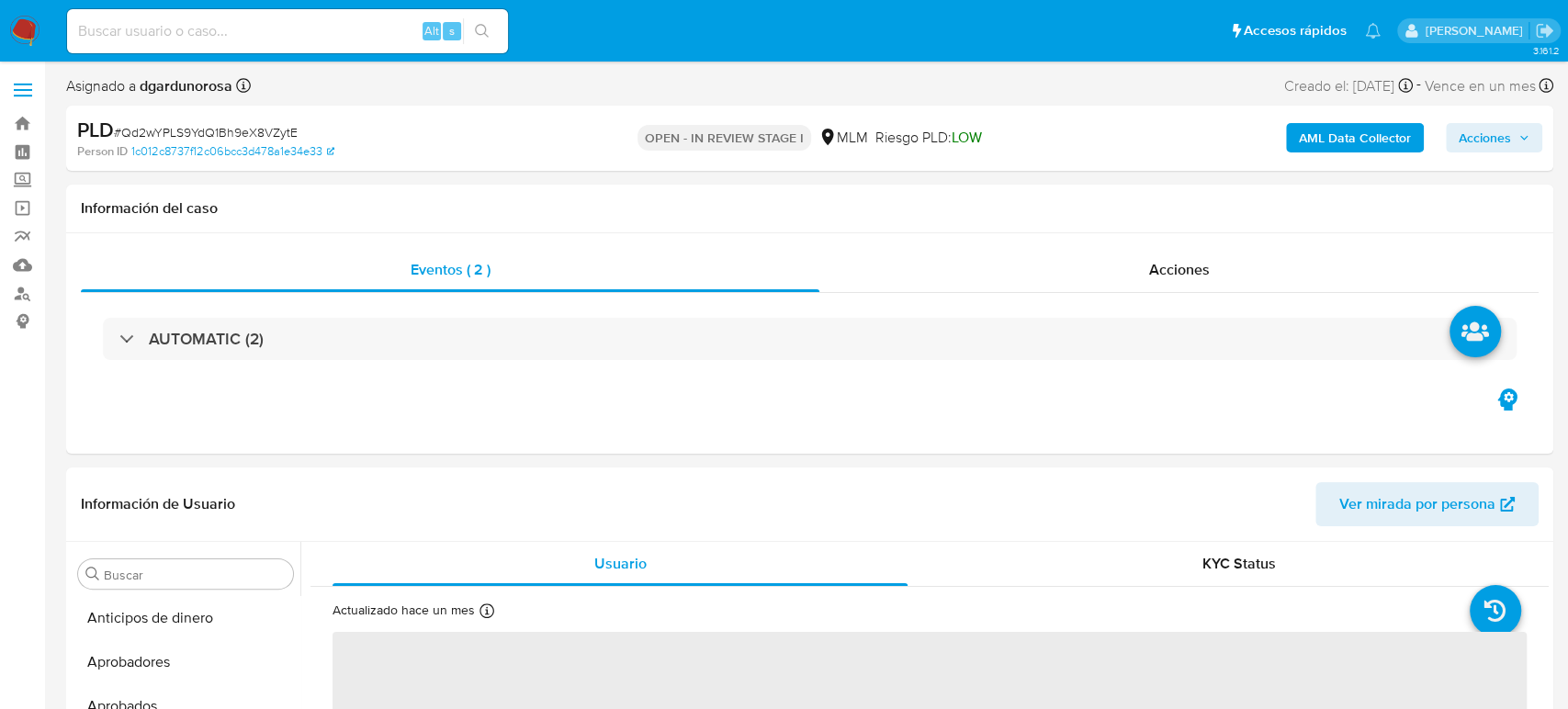
select select "10"
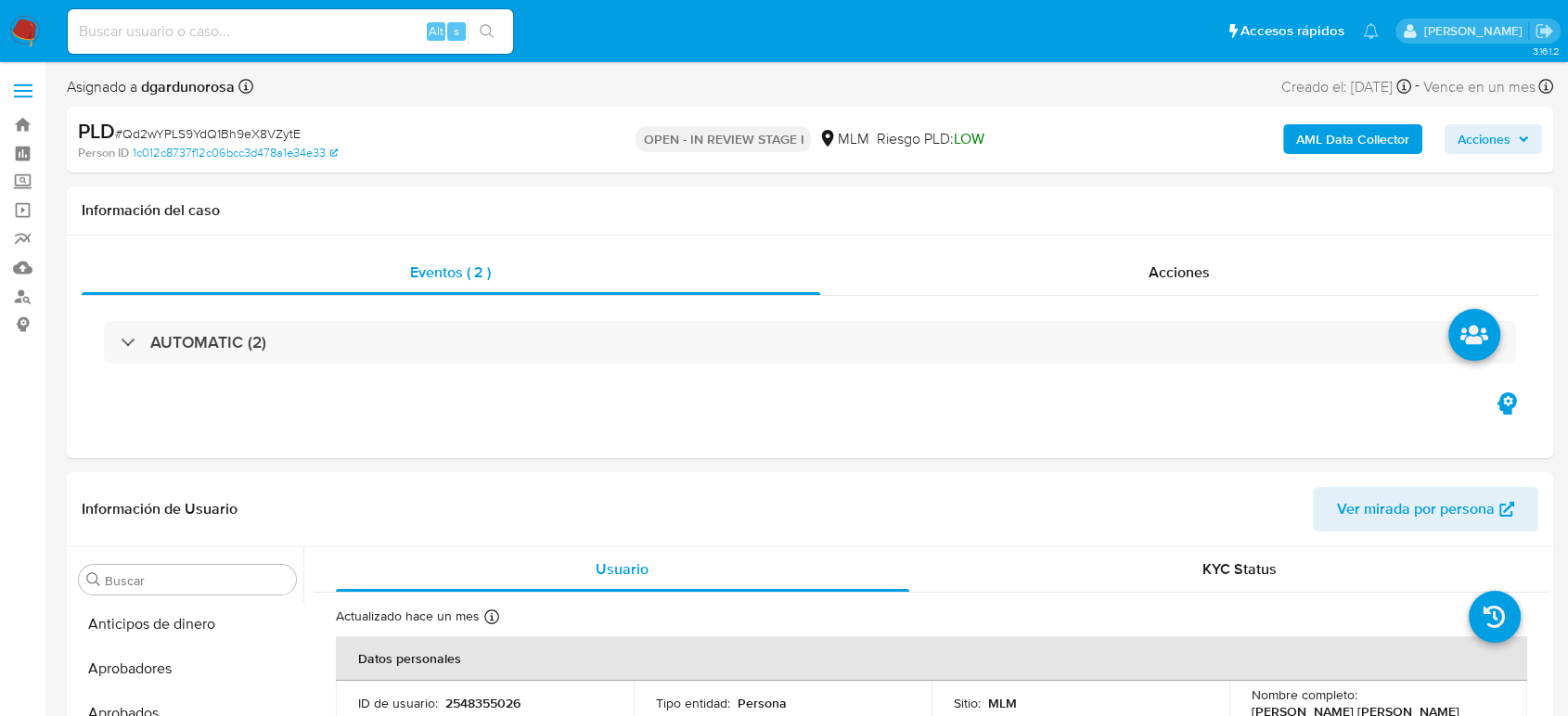
scroll to position [873, 0]
click at [204, 128] on span "# Qd2wYPLS9YdQ1Bh9eX8VZytE" at bounding box center [208, 133] width 185 height 19
click at [206, 128] on span "# Qd2wYPLS9YdQ1Bh9eX8VZytE" at bounding box center [208, 133] width 185 height 19
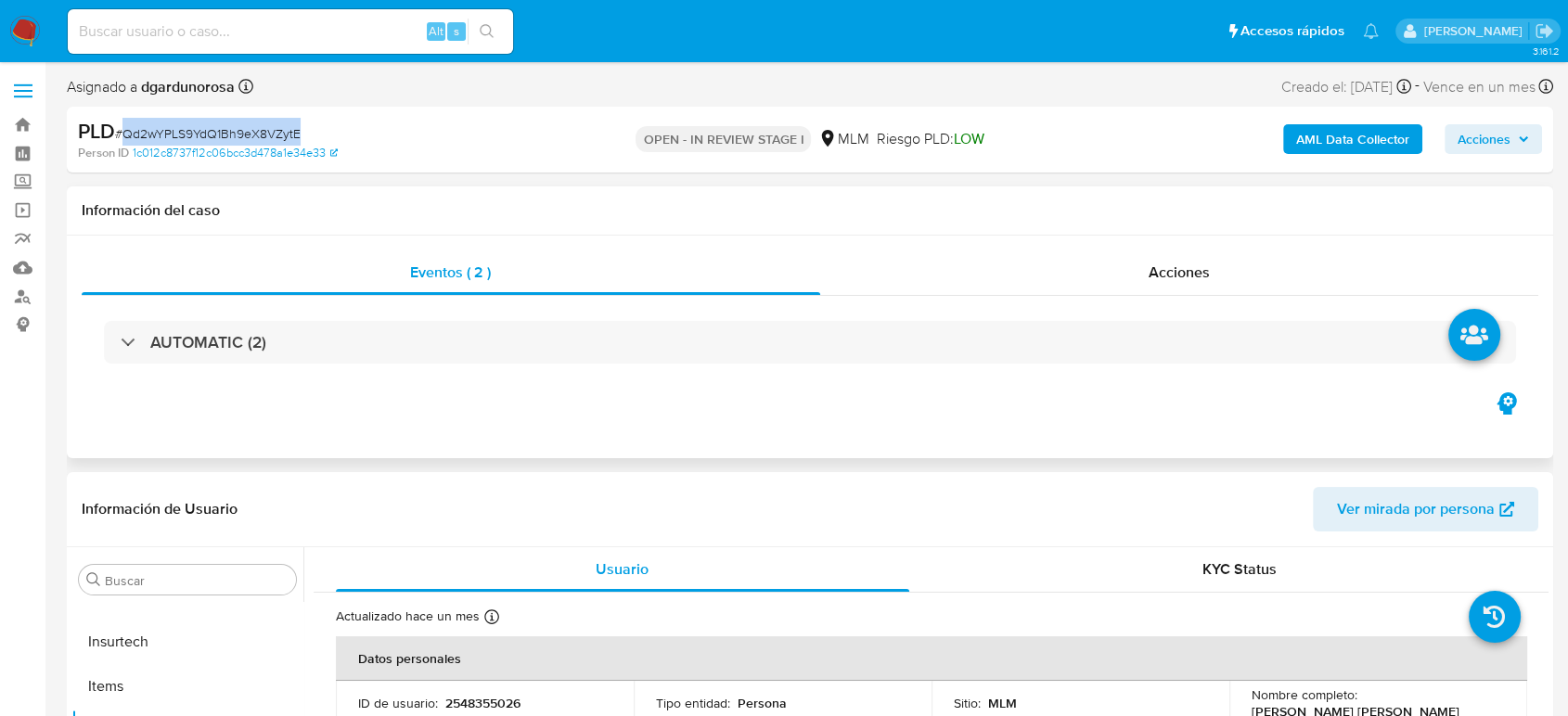
copy span "Qd2wYPLS9YdQ1Bh9eX8VZytE"
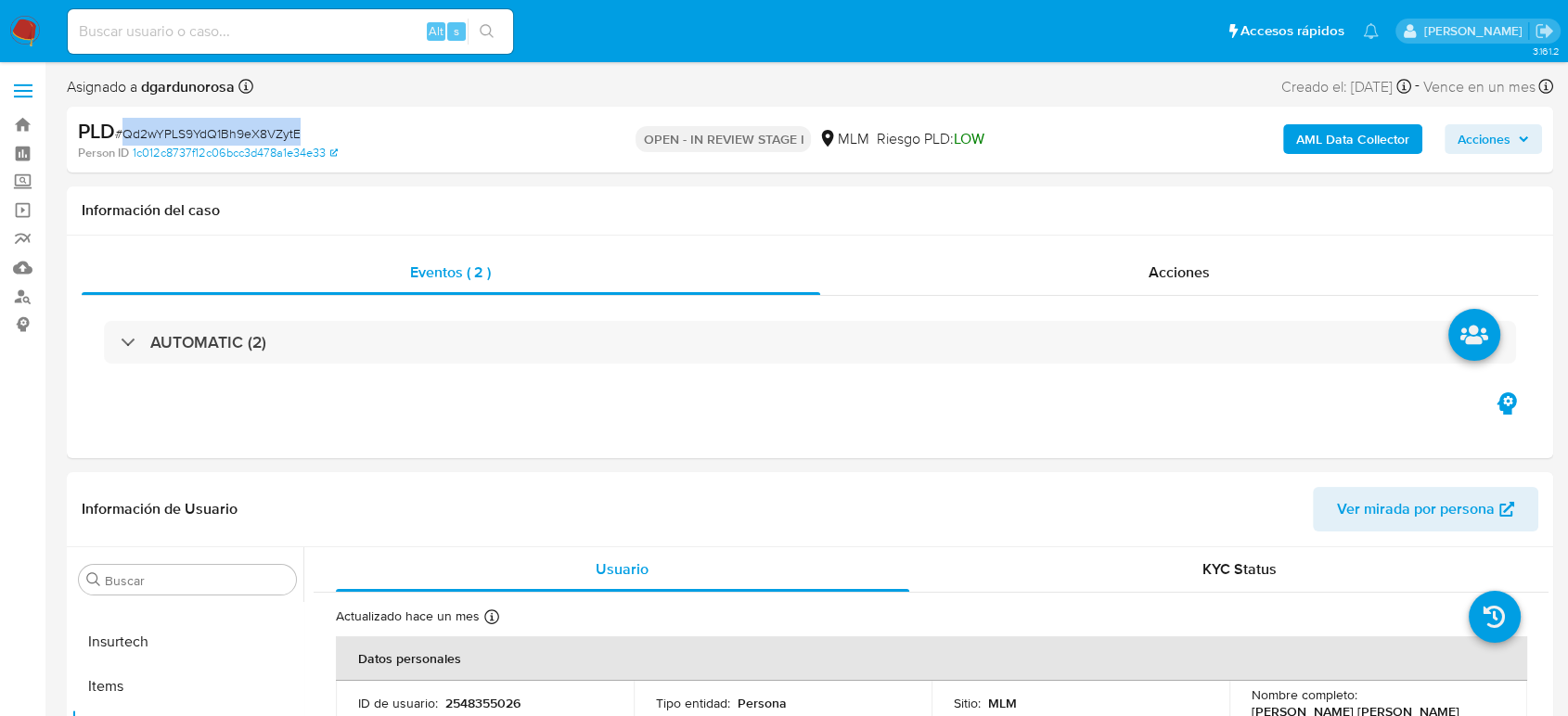
click at [193, 128] on span "# Qd2wYPLS9YdQ1Bh9eX8VZytE" at bounding box center [208, 133] width 185 height 19
click at [256, 132] on span "# Qd2wYPLS9YdQ1Bh9eX8VZytE" at bounding box center [208, 133] width 185 height 19
click at [246, 132] on span "# Qd2wYPLS9YdQ1Bh9eX8VZytE" at bounding box center [208, 133] width 185 height 19
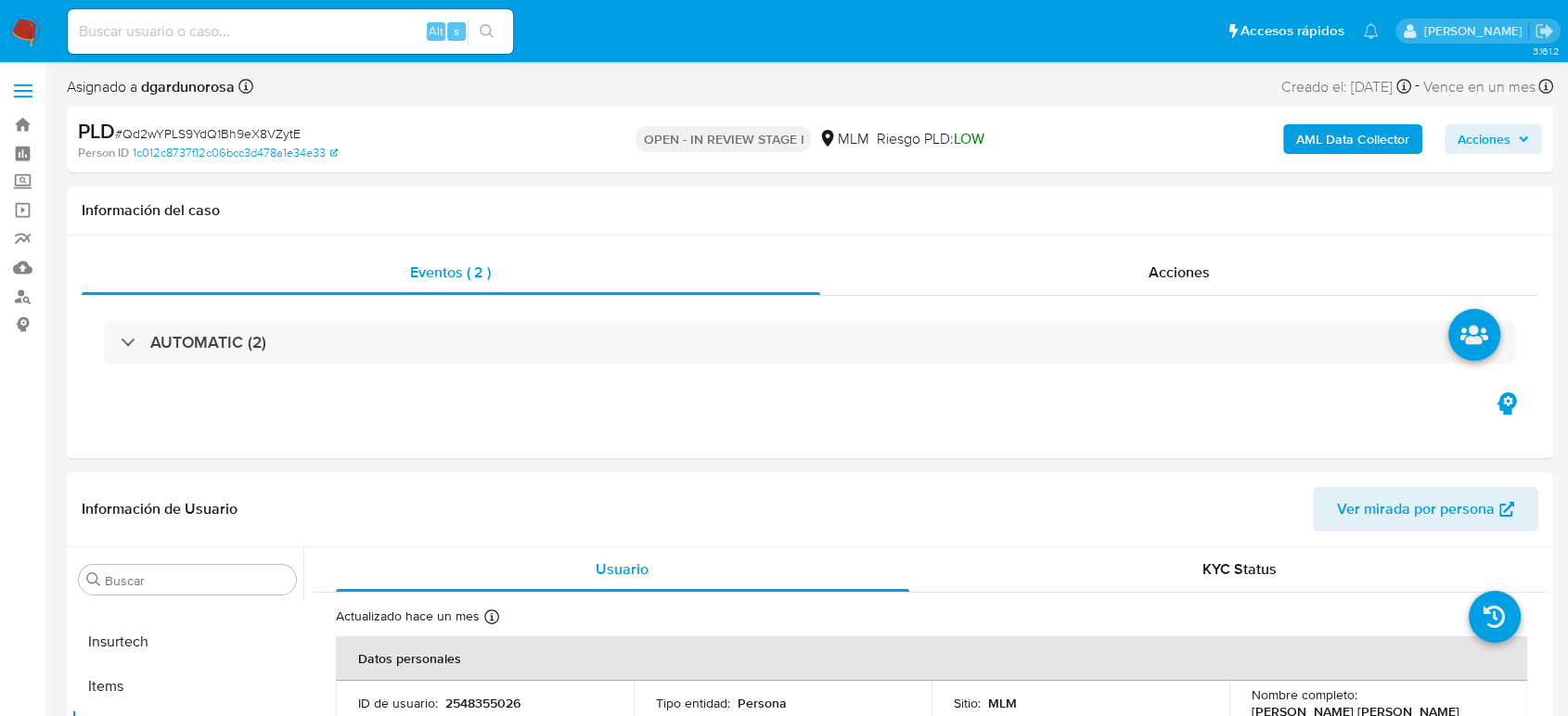
click at [246, 132] on span "# Qd2wYPLS9YdQ1Bh9eX8VZytE" at bounding box center [208, 133] width 185 height 19
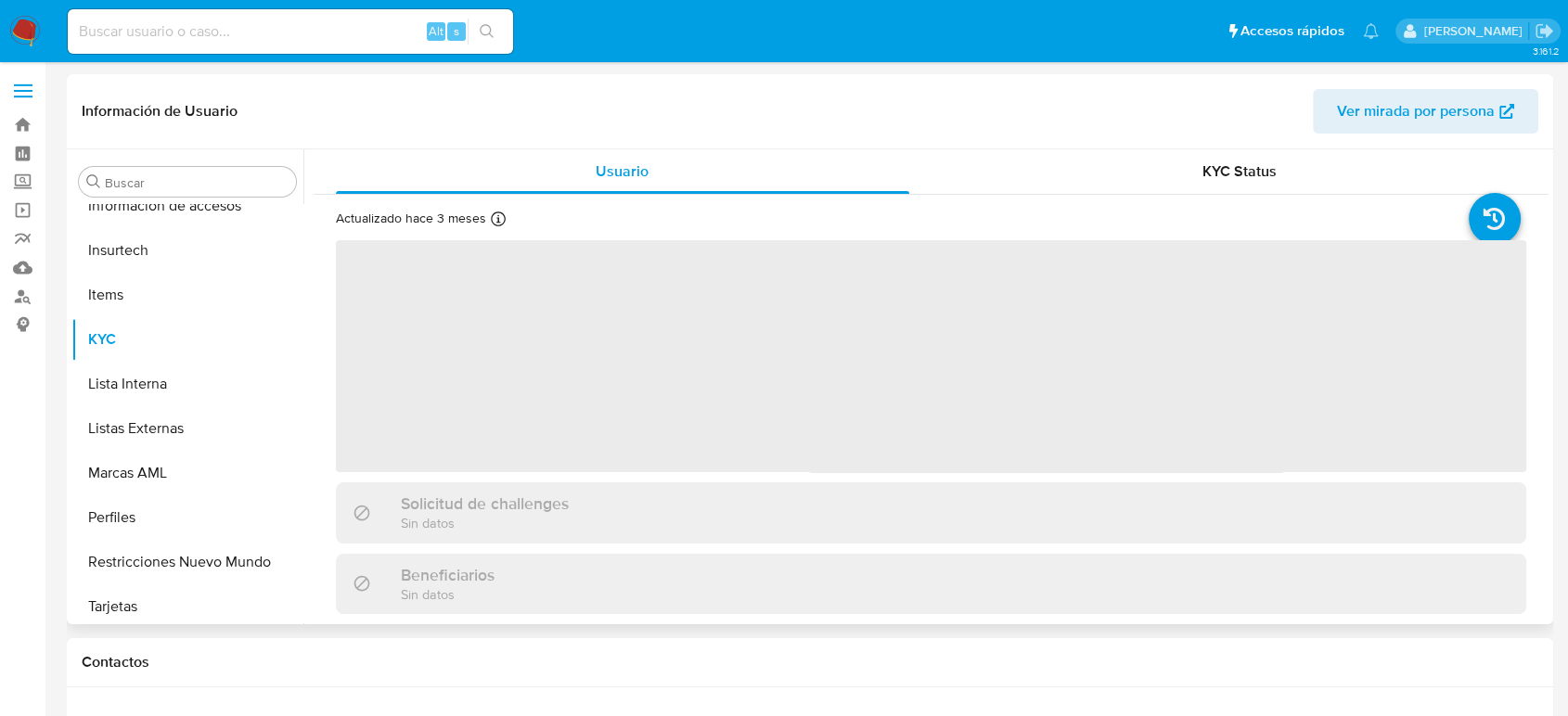
scroll to position [873, 0]
select select "10"
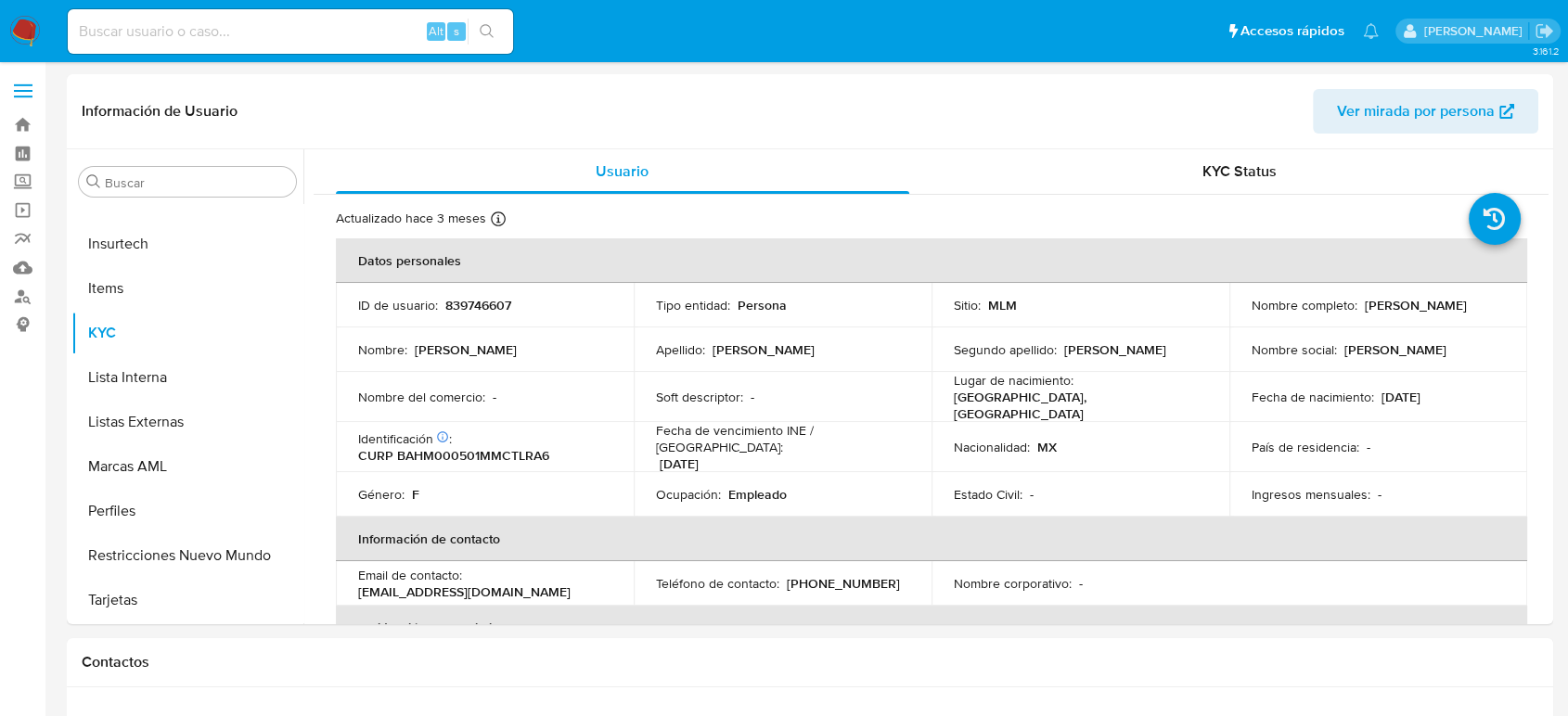
click at [31, 90] on span at bounding box center [22, 91] width 19 height 3
click at [0, 0] on input "checkbox" at bounding box center [0, 0] width 0 height 0
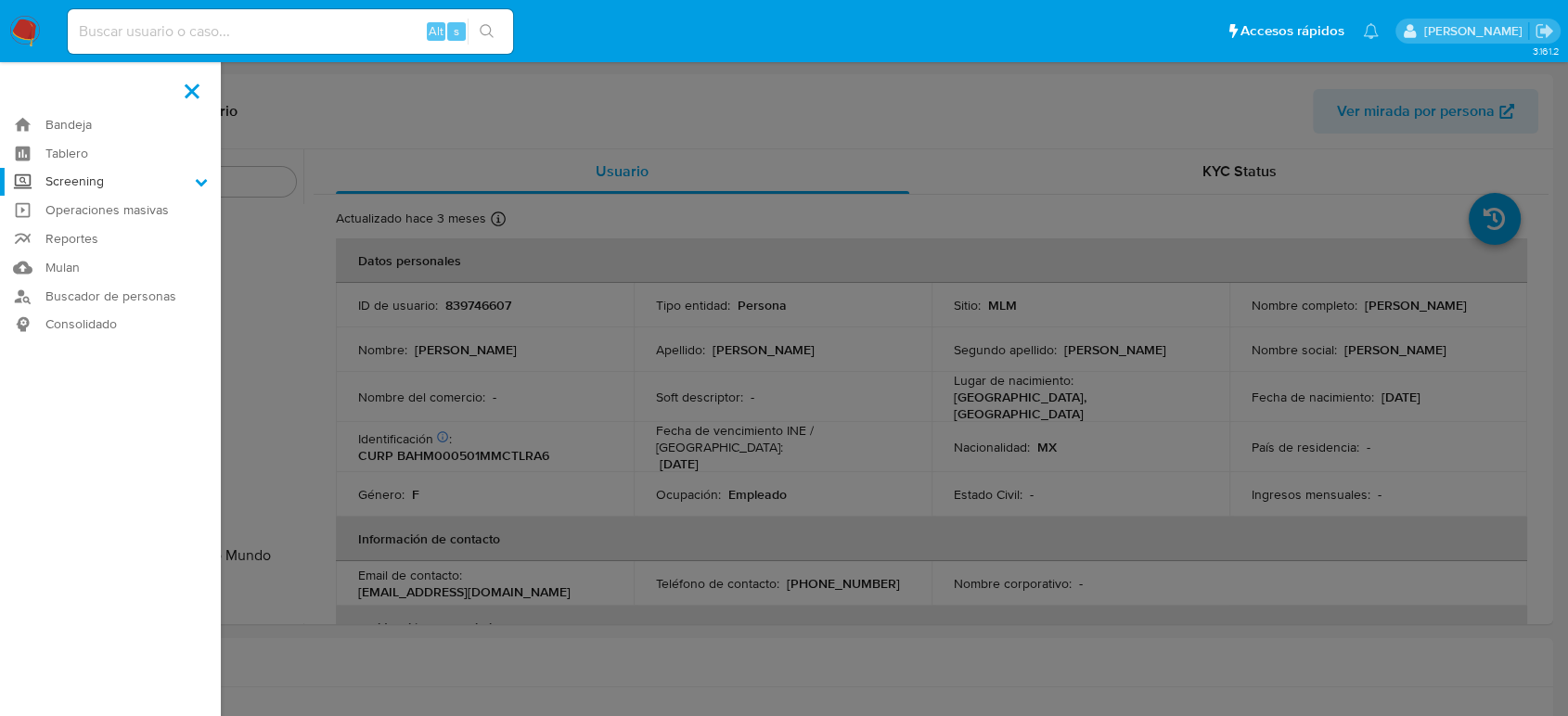
click at [74, 186] on label "Screening" at bounding box center [110, 181] width 221 height 28
click at [0, 0] on input "Screening" at bounding box center [0, 0] width 0 height 0
click at [104, 249] on link "Herramientas" at bounding box center [110, 255] width 221 height 23
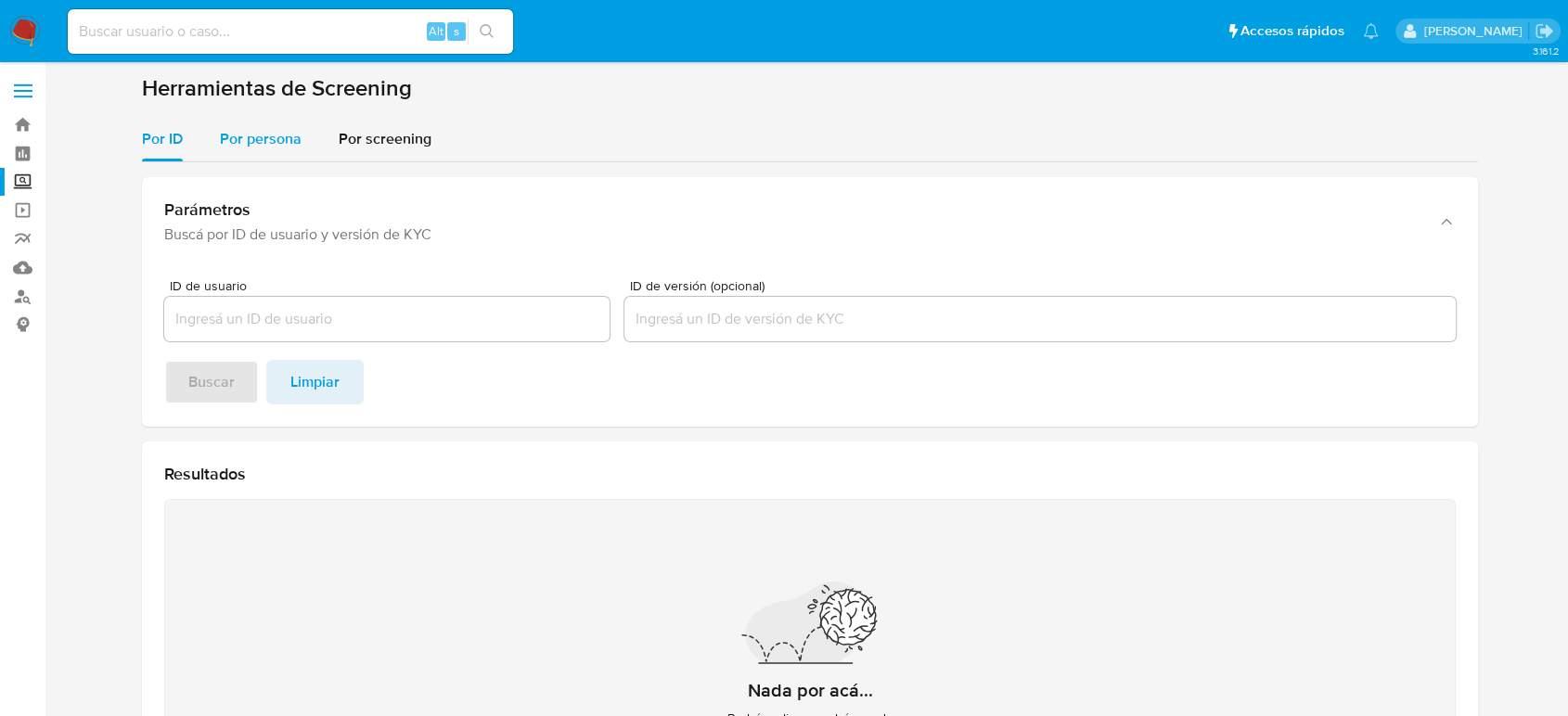
click at [277, 128] on span "Por persona" at bounding box center [261, 139] width 82 height 21
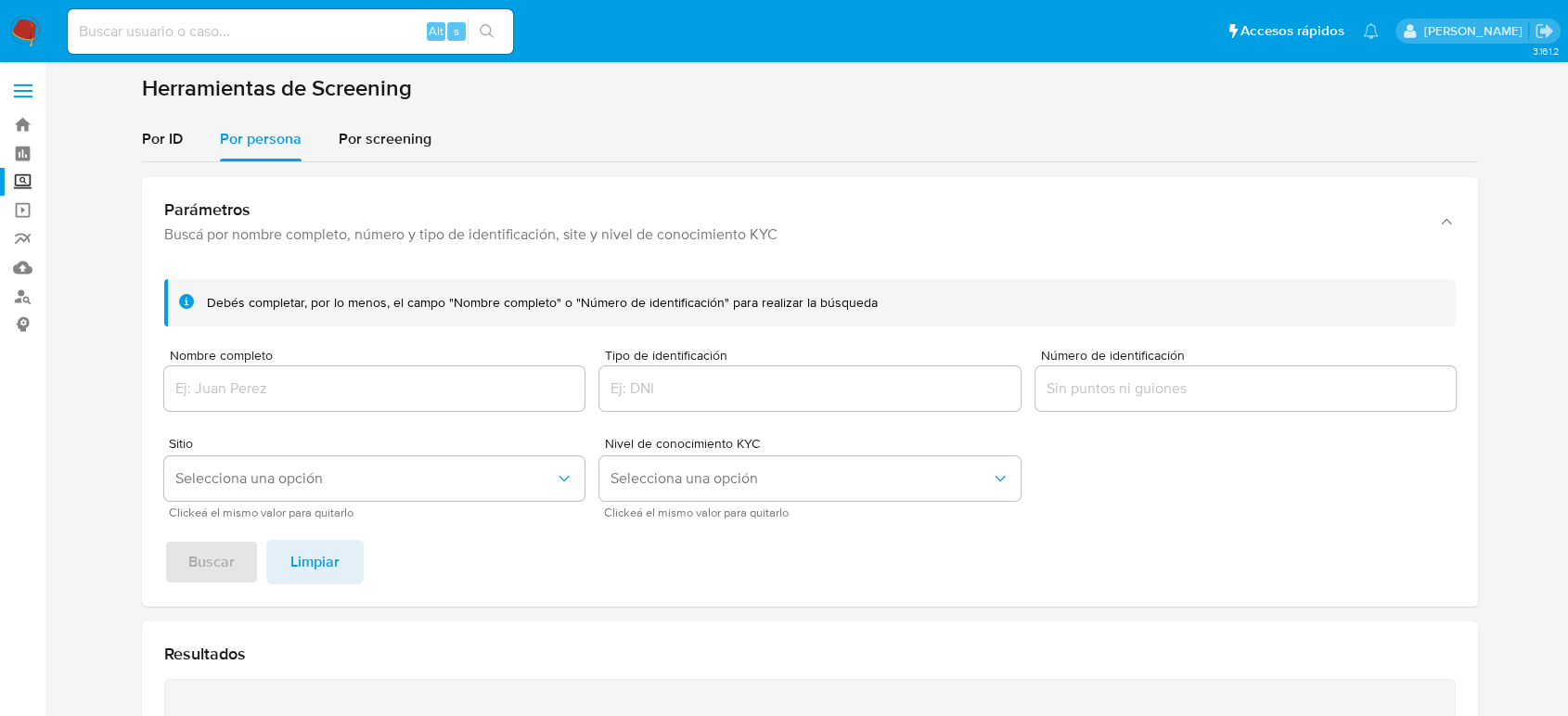
click at [370, 366] on div "Nombre completo" at bounding box center [374, 382] width 421 height 66
click at [375, 376] on div at bounding box center [374, 389] width 421 height 45
click at [422, 398] on input "Nombre completo" at bounding box center [374, 388] width 421 height 24
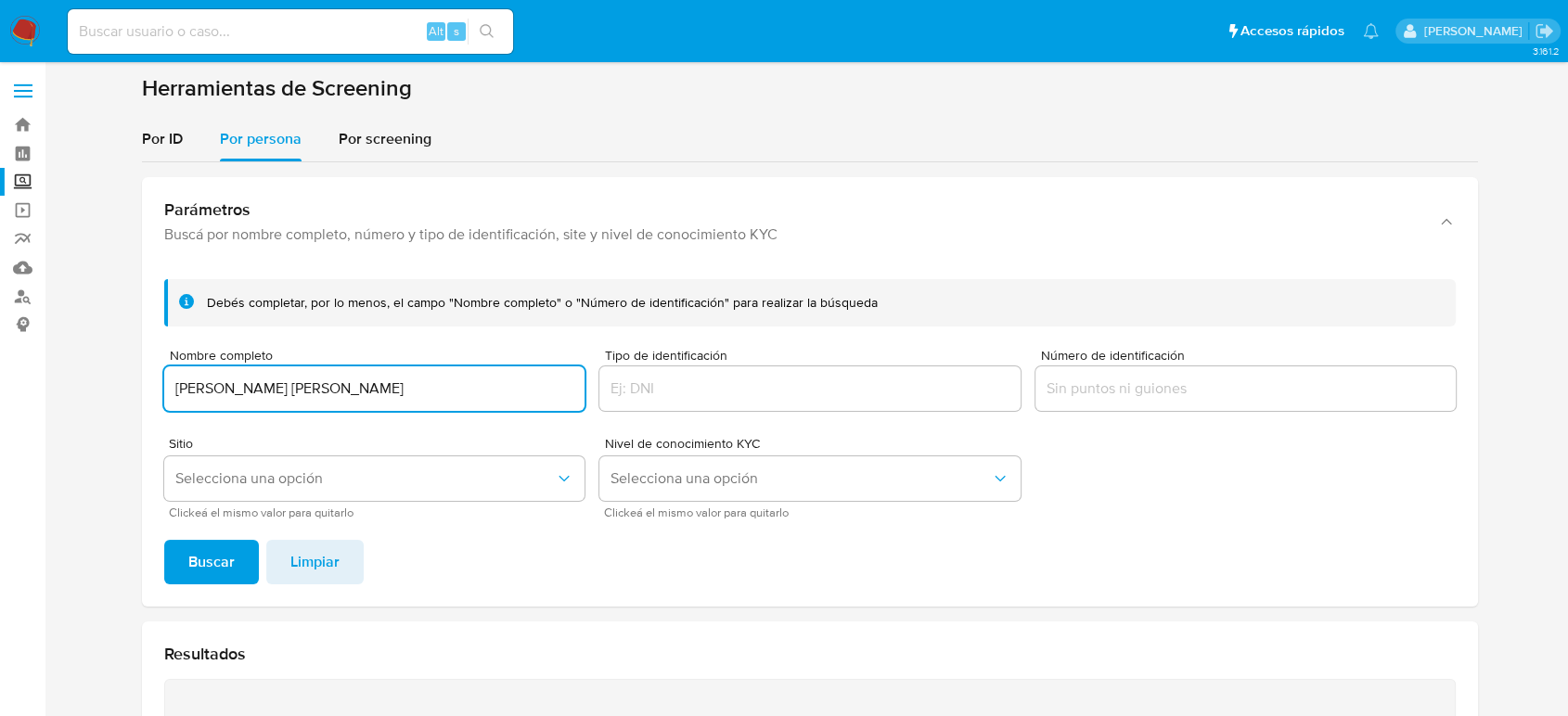
click at [423, 398] on input "[PERSON_NAME] [PERSON_NAME]" at bounding box center [374, 388] width 421 height 24
click at [198, 562] on span "Buscar" at bounding box center [212, 562] width 47 height 41
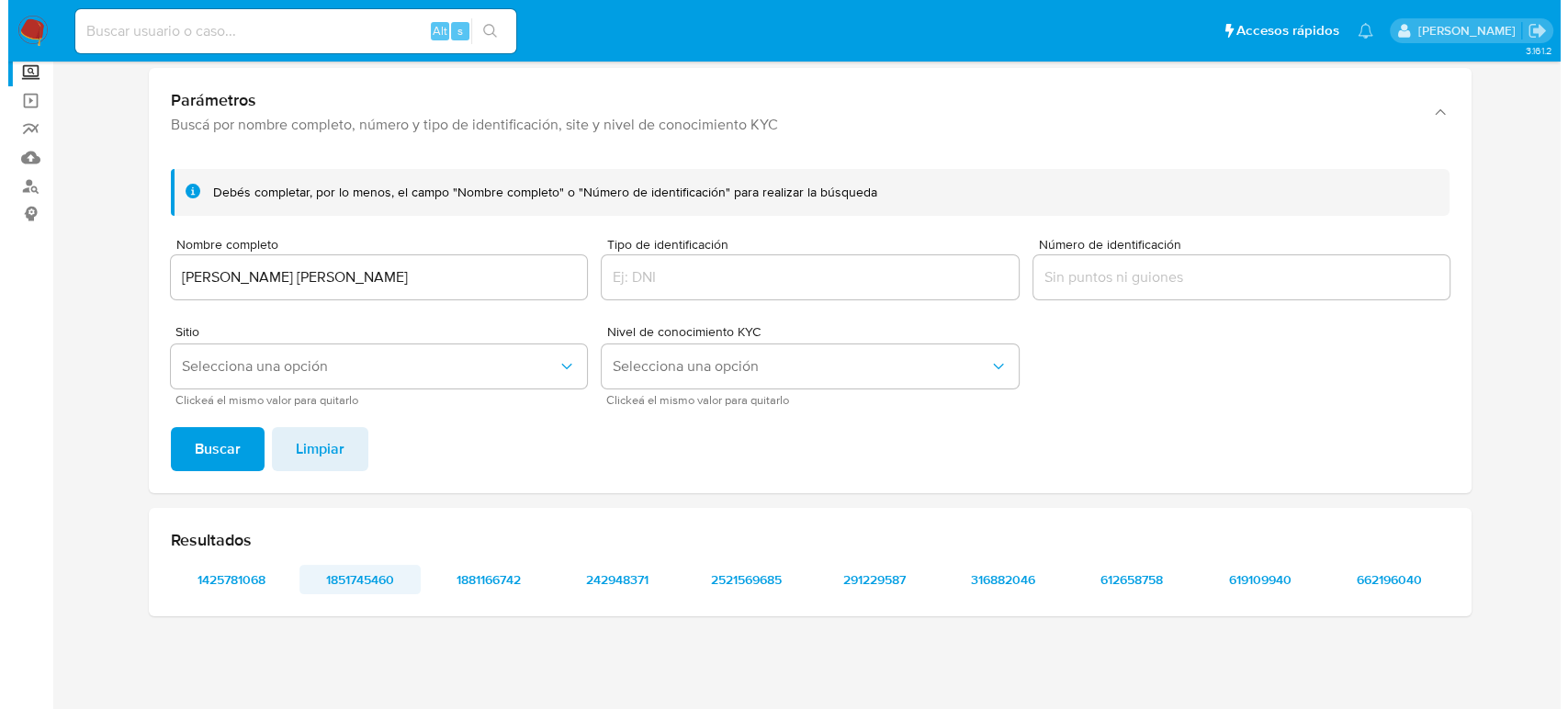
scroll to position [106, 0]
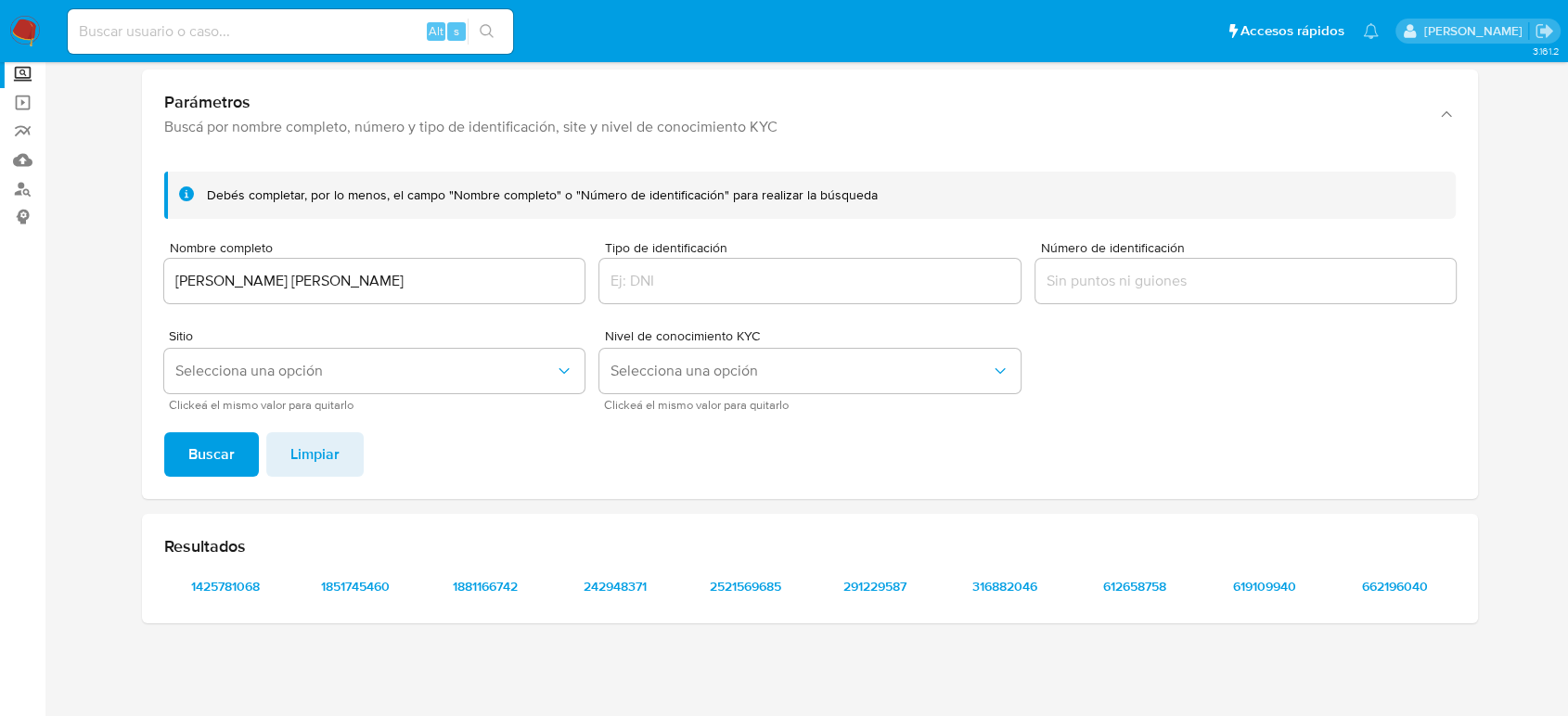
click at [421, 279] on input "MIRIAM MARTINEZ VELAZQUEZ" at bounding box center [374, 281] width 421 height 24
drag, startPoint x: 427, startPoint y: 277, endPoint x: 0, endPoint y: 340, distance: 431.6
click at [0, 340] on section "Bandeja Tablero Screening Búsqueda en Listas Watchlist Herramientas Operaciones…" at bounding box center [784, 304] width 1568 height 824
click at [239, 284] on input "ALVAREZ" at bounding box center [374, 281] width 421 height 24
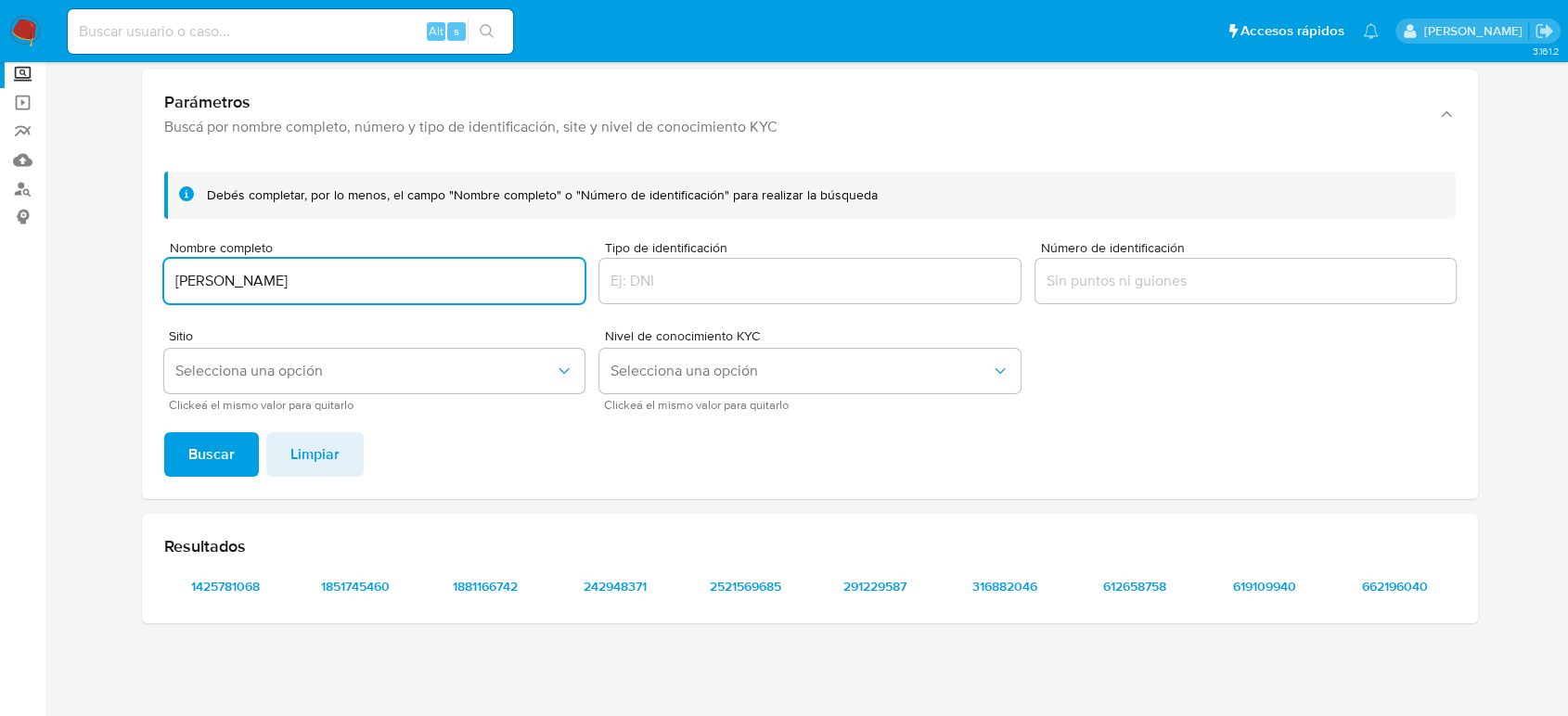
paste input "YULESBI SABRINA CARAPAICA"
click at [164, 432] on button "Buscar" at bounding box center [211, 455] width 95 height 45
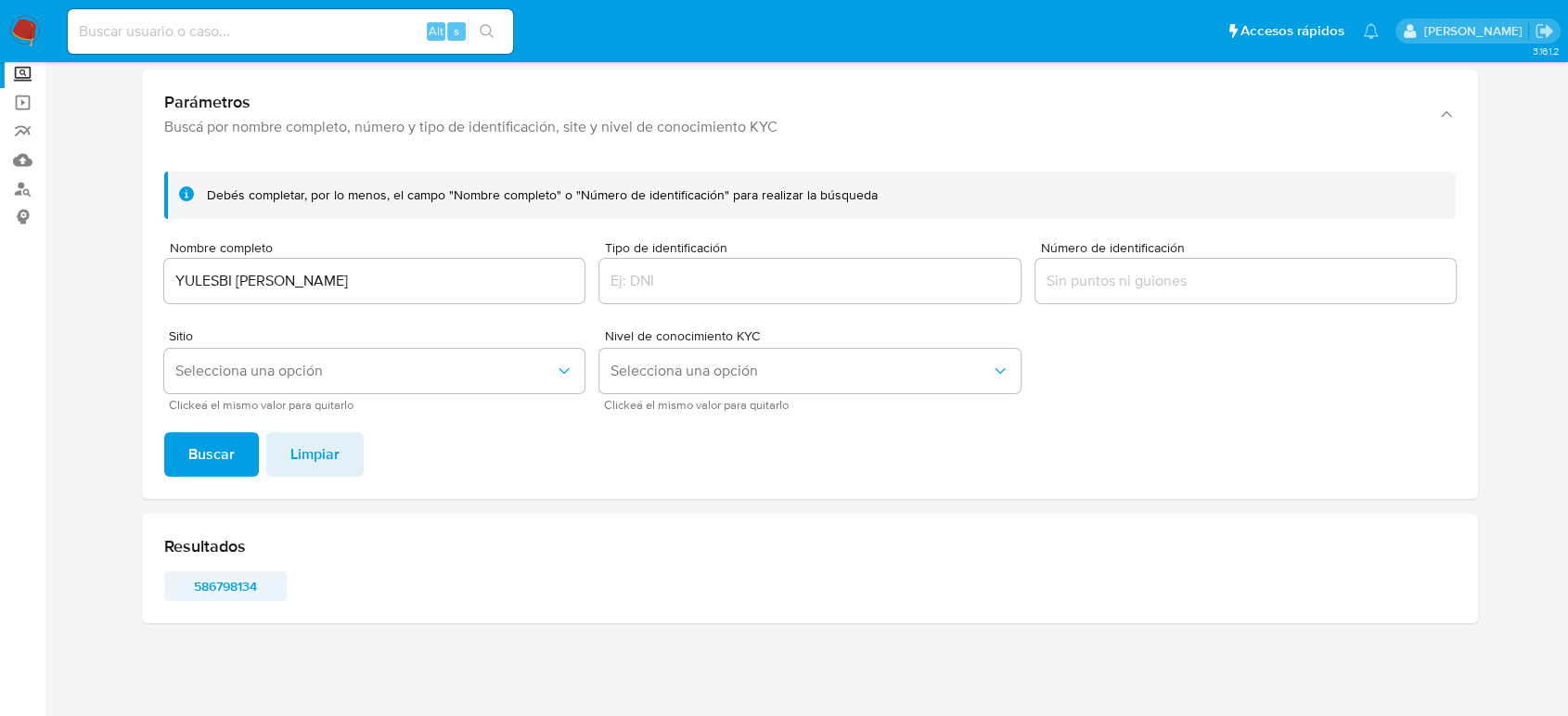
click at [243, 583] on span "586798134" at bounding box center [225, 586] width 97 height 26
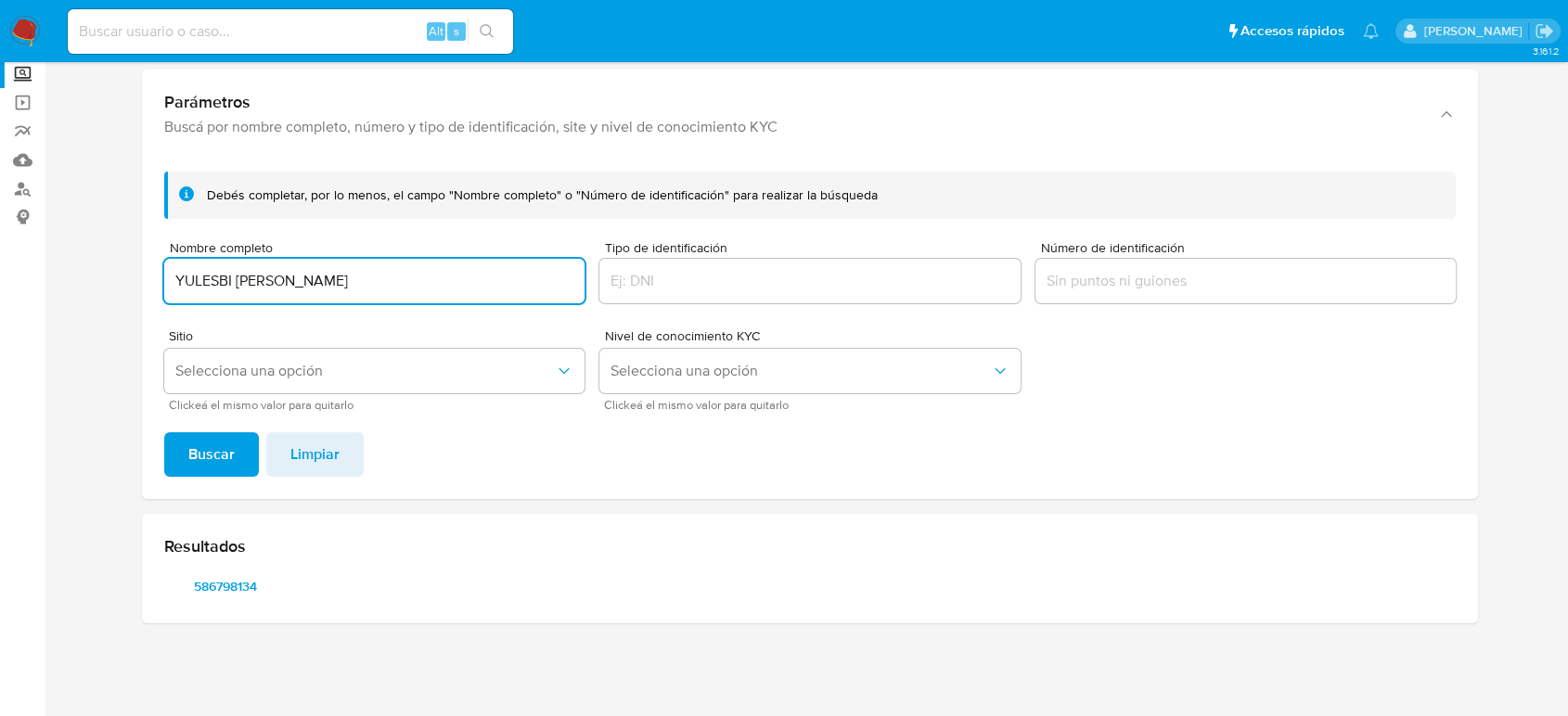
drag, startPoint x: 477, startPoint y: 280, endPoint x: 104, endPoint y: 296, distance: 373.3
click at [104, 296] on section at bounding box center [810, 302] width 1487 height 672
click at [164, 432] on button "Buscar" at bounding box center [211, 455] width 95 height 45
click at [256, 590] on span "173969158" at bounding box center [225, 586] width 97 height 26
drag, startPoint x: 401, startPoint y: 287, endPoint x: 0, endPoint y: 319, distance: 402.3
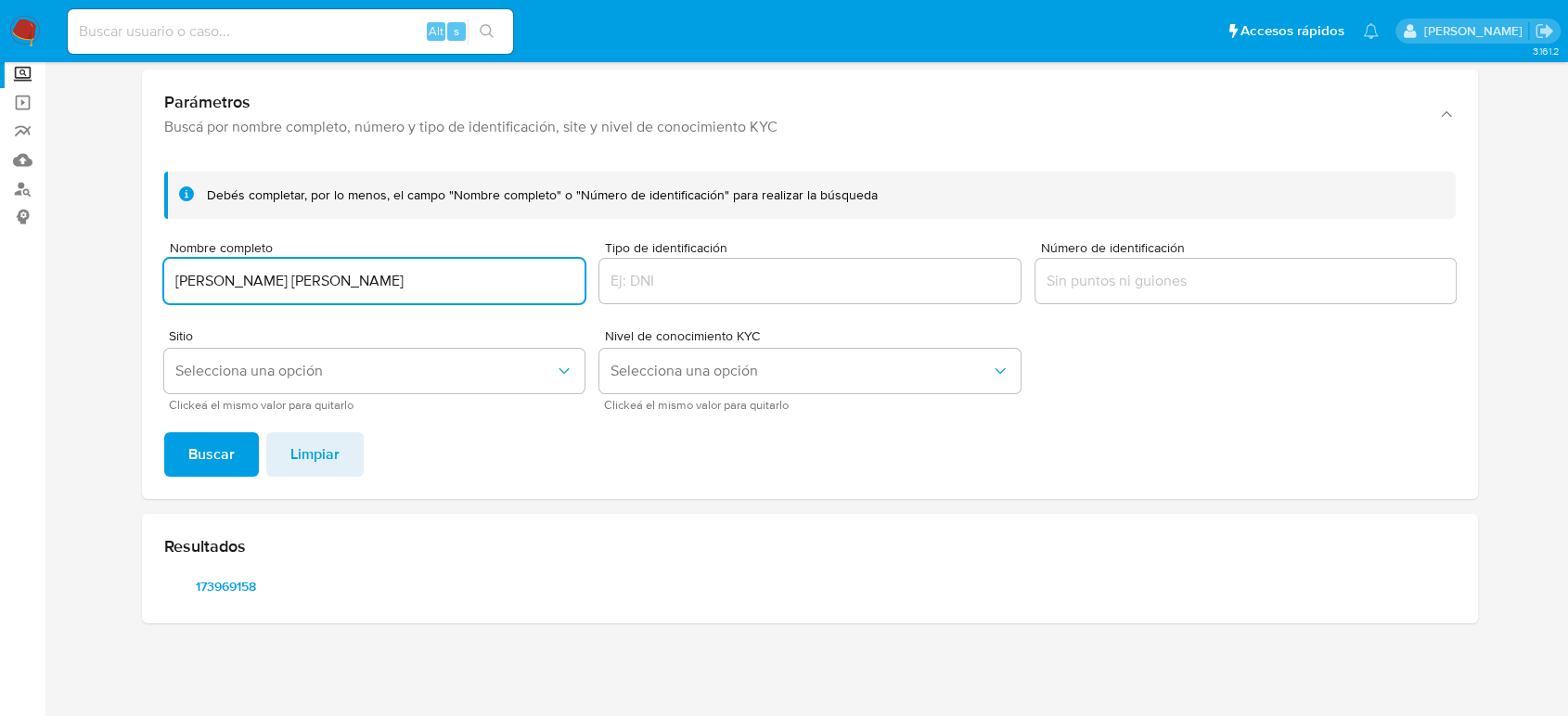
click at [0, 319] on section "Bandeja Tablero Screening Búsqueda en Listas Watchlist Herramientas Operaciones…" at bounding box center [784, 304] width 1568 height 824
click at [164, 432] on button "Buscar" at bounding box center [211, 455] width 95 height 45
click at [230, 577] on span "143449227" at bounding box center [225, 586] width 97 height 26
drag, startPoint x: 522, startPoint y: 282, endPoint x: 0, endPoint y: 295, distance: 522.2
click at [0, 295] on section "Bandeja Tablero Screening Búsqueda en Listas Watchlist Herramientas Operaciones…" at bounding box center [784, 304] width 1568 height 824
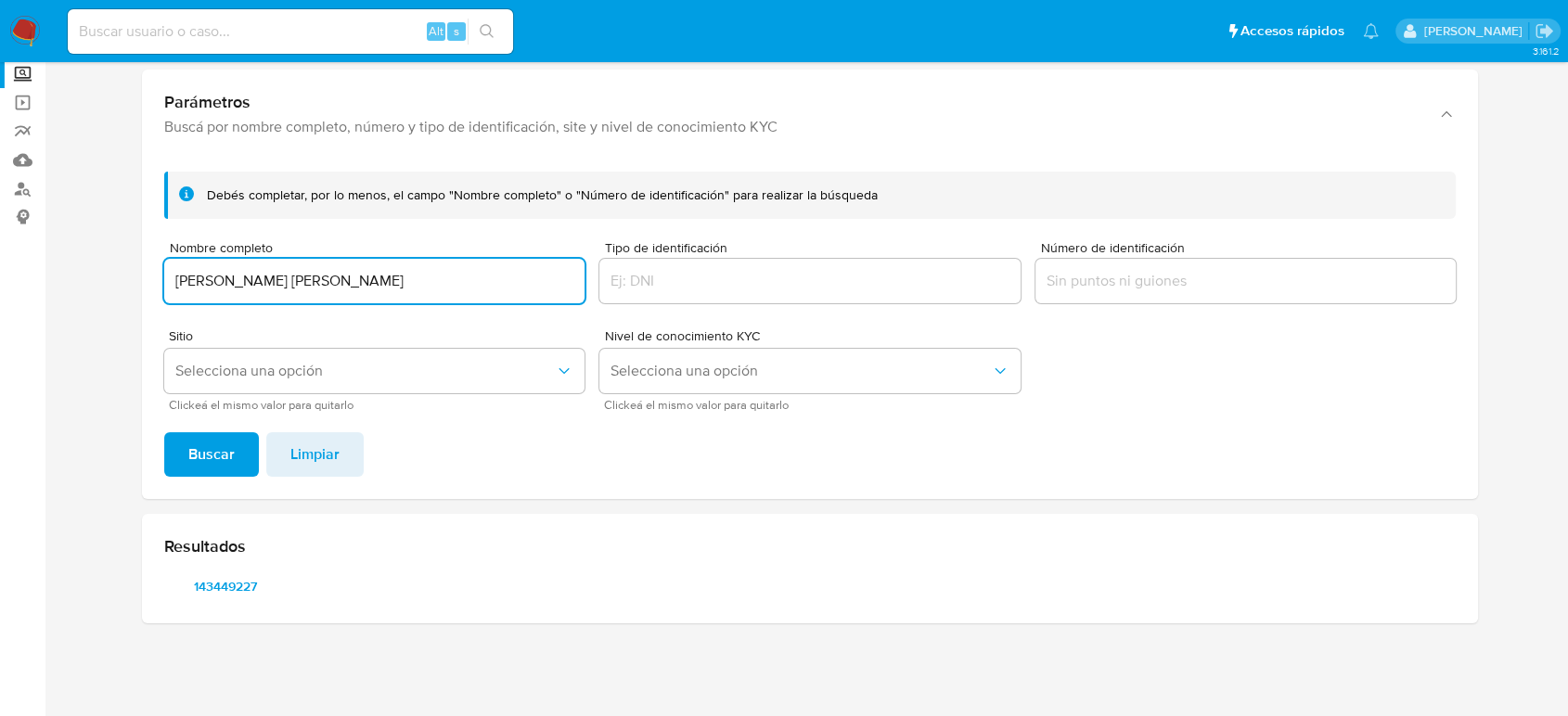
type input "MIRIAM MARTINEZ VELAZQUEZ"
click at [164, 432] on button "Buscar" at bounding box center [211, 455] width 95 height 45
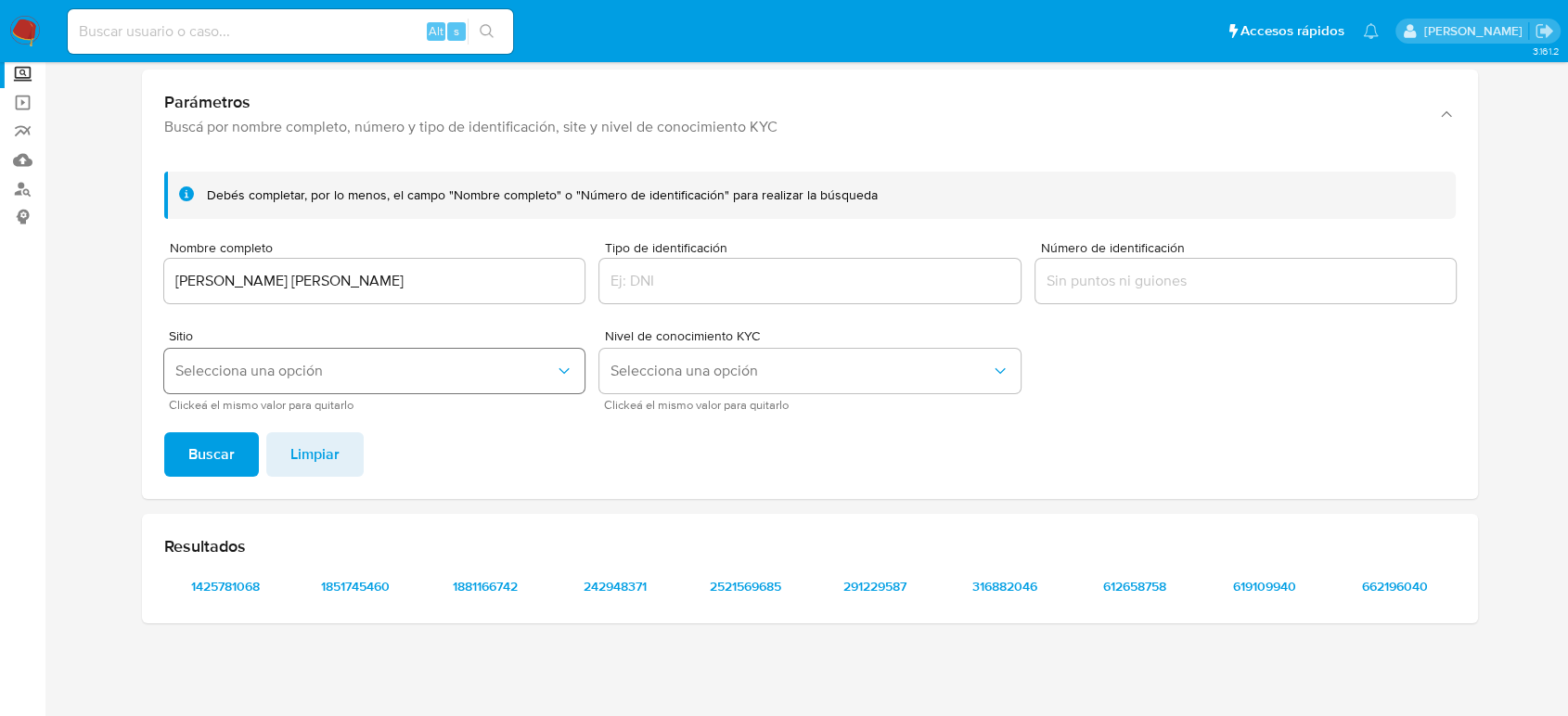
click at [350, 370] on span "Selecciona una opción" at bounding box center [365, 371] width 380 height 19
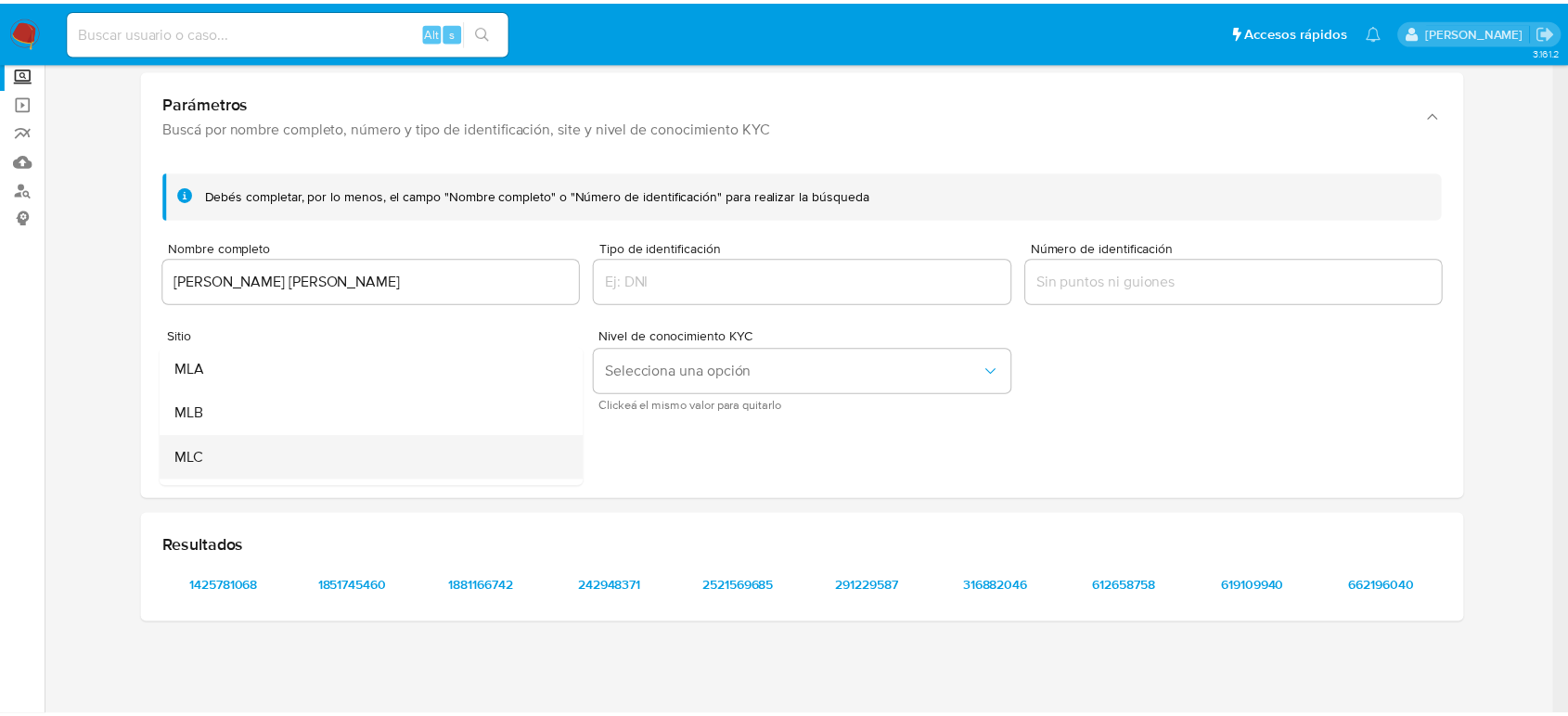
scroll to position [103, 0]
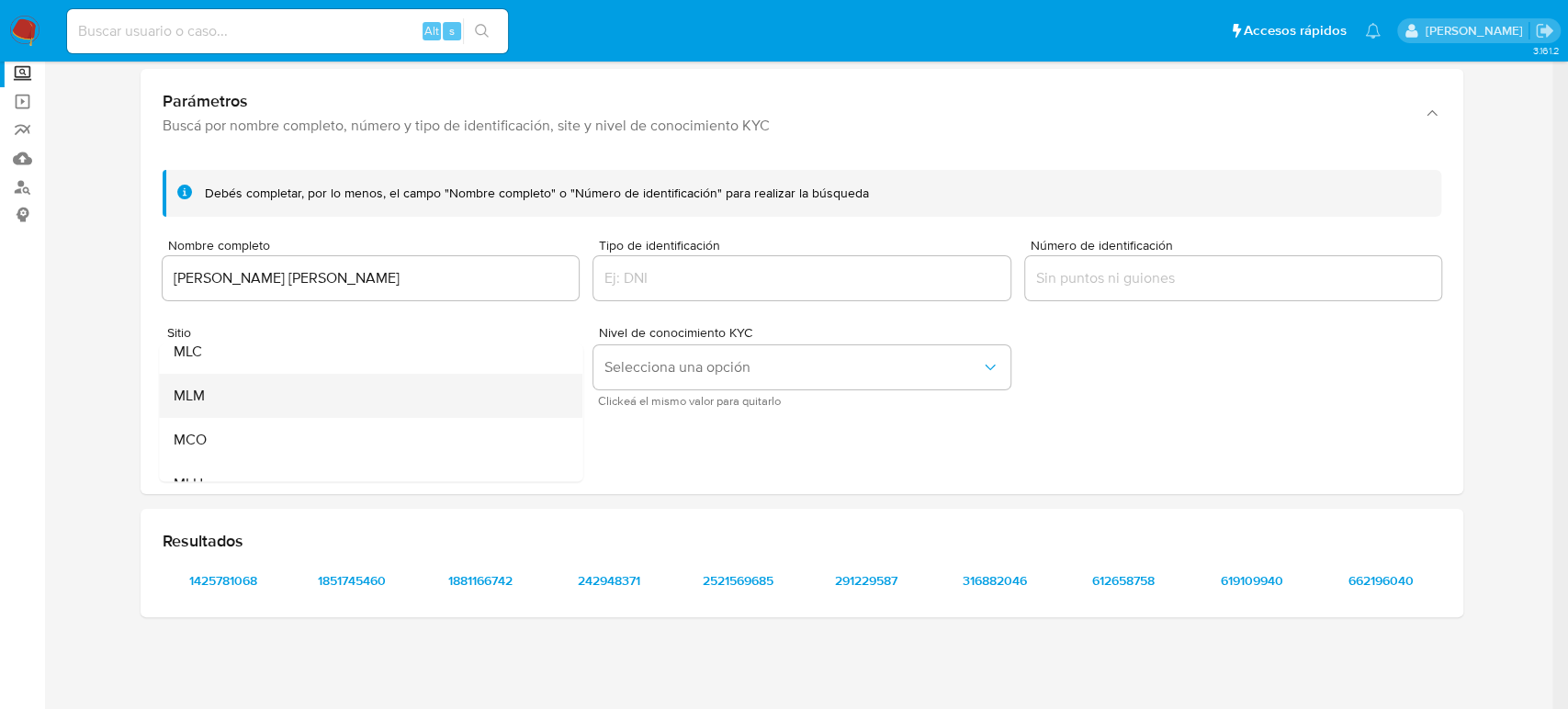
click at [313, 400] on div "MLM" at bounding box center [365, 396] width 384 height 44
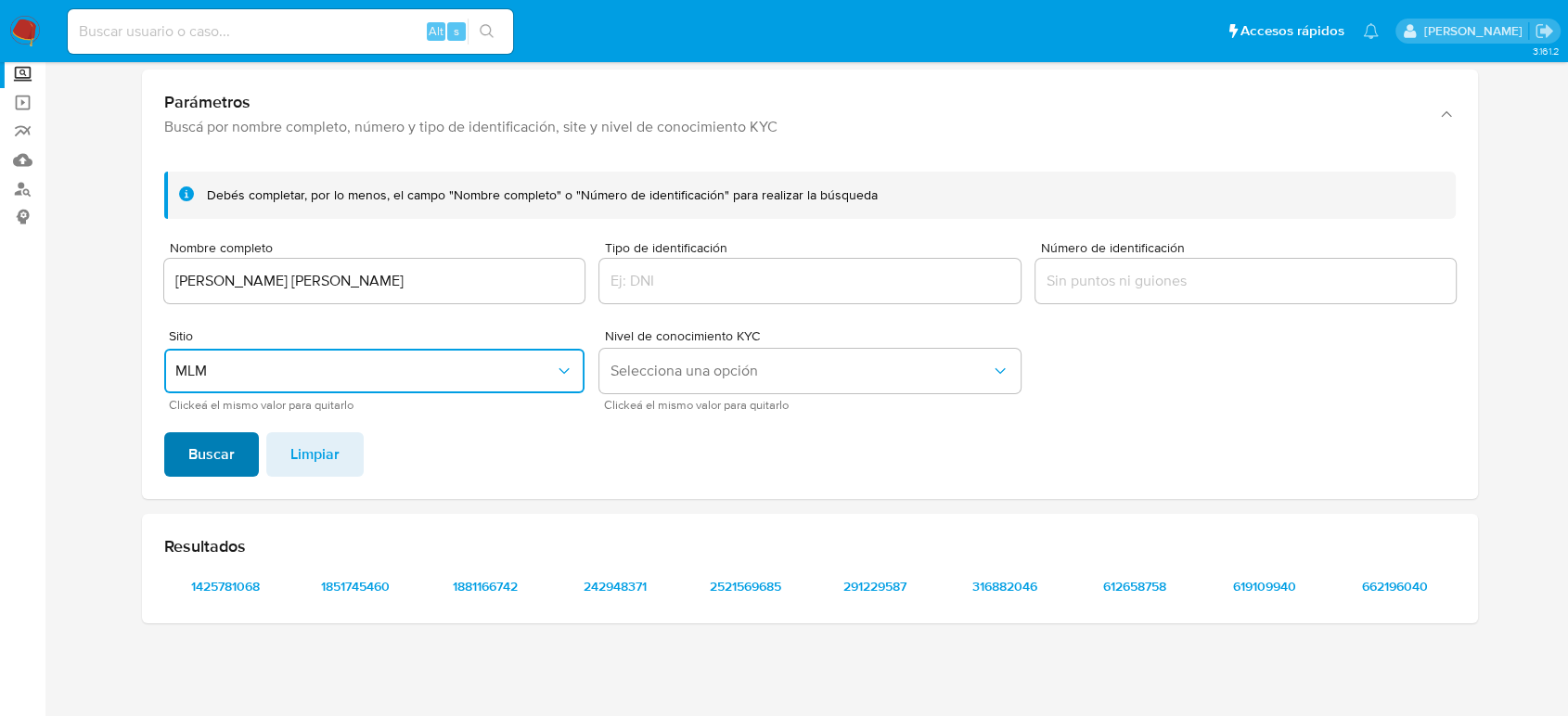
click at [222, 454] on span "Buscar" at bounding box center [212, 455] width 47 height 41
click at [237, 577] on span "1425781068" at bounding box center [225, 586] width 97 height 26
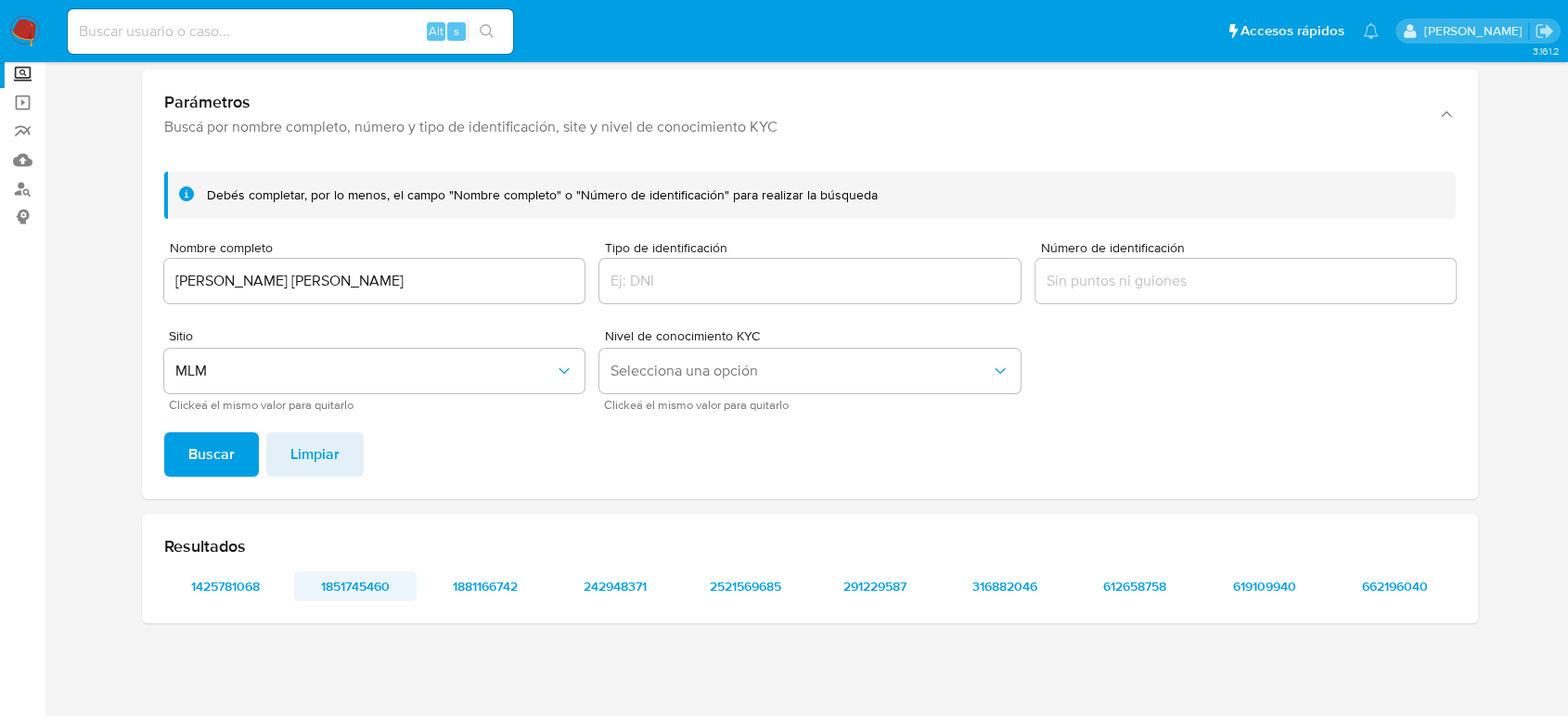
click at [375, 589] on span "1851745460" at bounding box center [355, 586] width 97 height 26
click at [506, 574] on span "1881166742" at bounding box center [485, 586] width 97 height 26
click at [623, 579] on span "242948371" at bounding box center [615, 586] width 97 height 26
click at [724, 586] on span "2521569685" at bounding box center [744, 586] width 97 height 26
click at [883, 581] on span "291229587" at bounding box center [874, 586] width 97 height 26
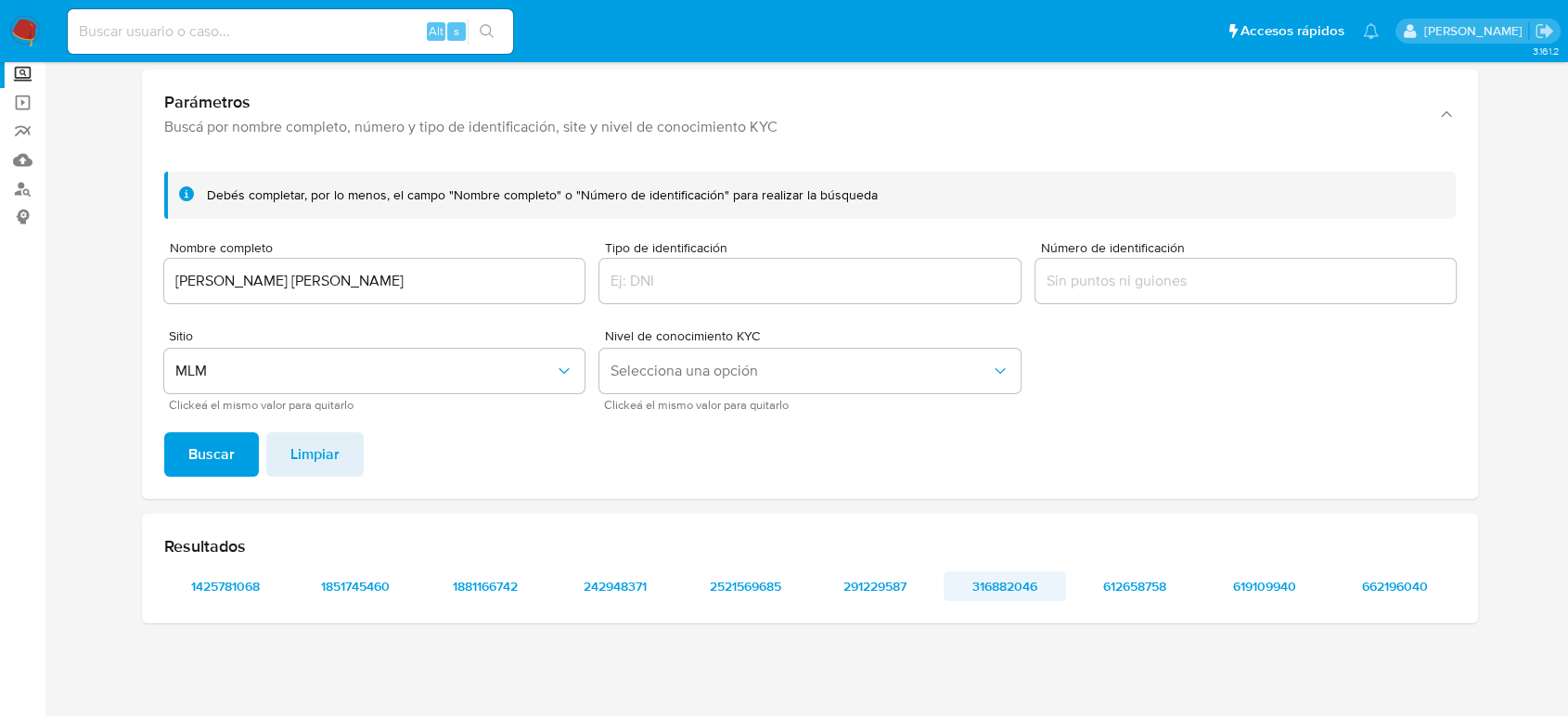
click at [1012, 575] on span "316882046" at bounding box center [1004, 586] width 97 height 26
click at [1161, 593] on span "612658758" at bounding box center [1135, 586] width 97 height 26
click at [1300, 588] on span "619109940" at bounding box center [1265, 586] width 97 height 26
click at [1396, 584] on span "662196040" at bounding box center [1394, 586] width 97 height 26
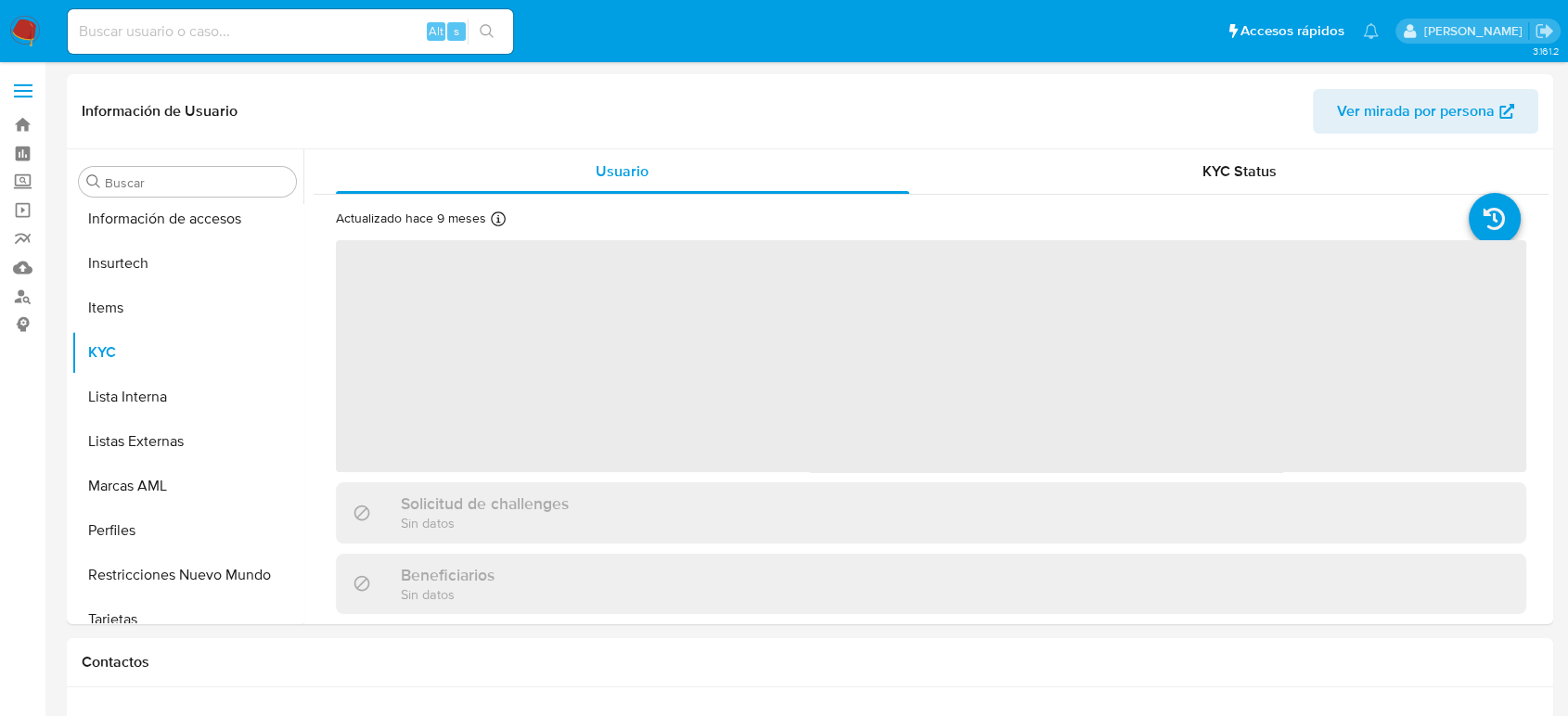
scroll to position [873, 0]
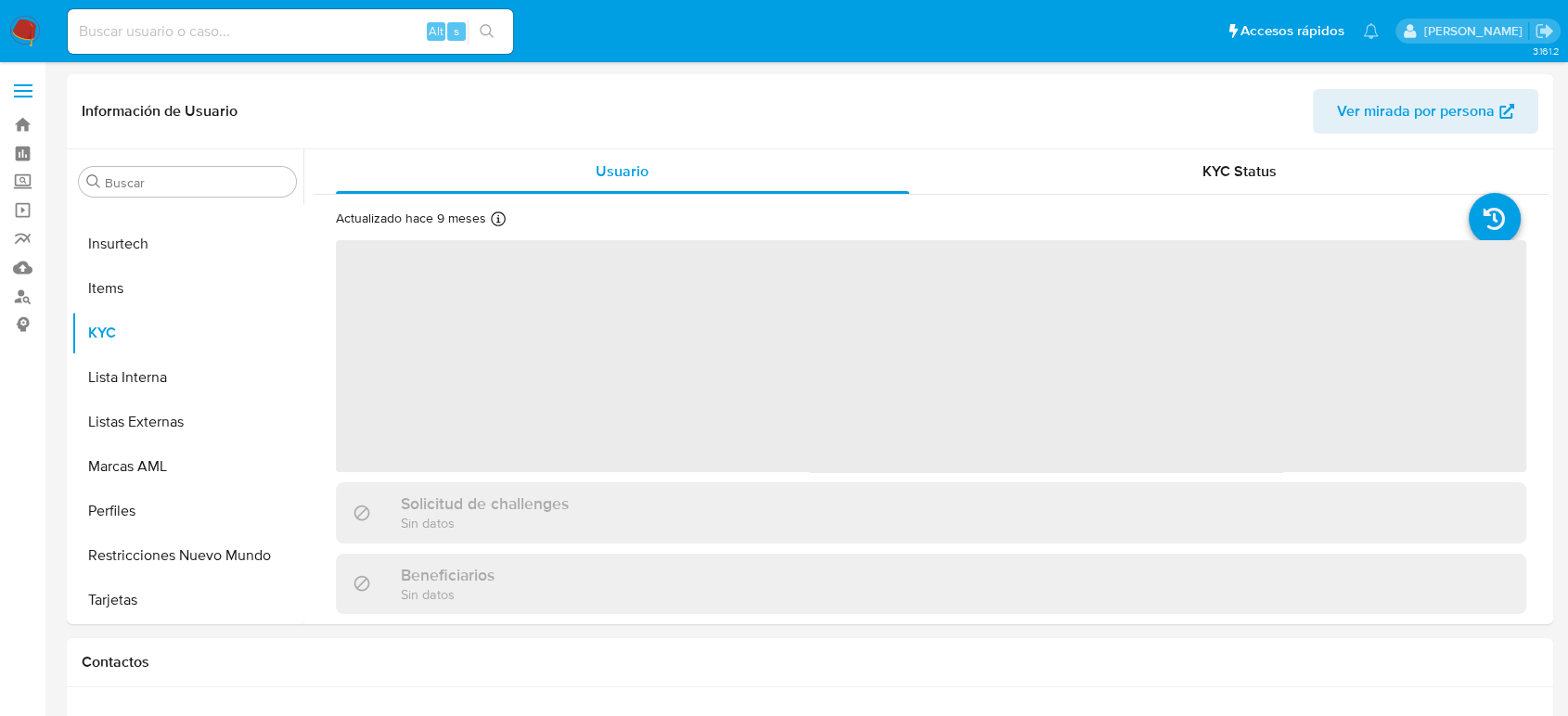
select select "10"
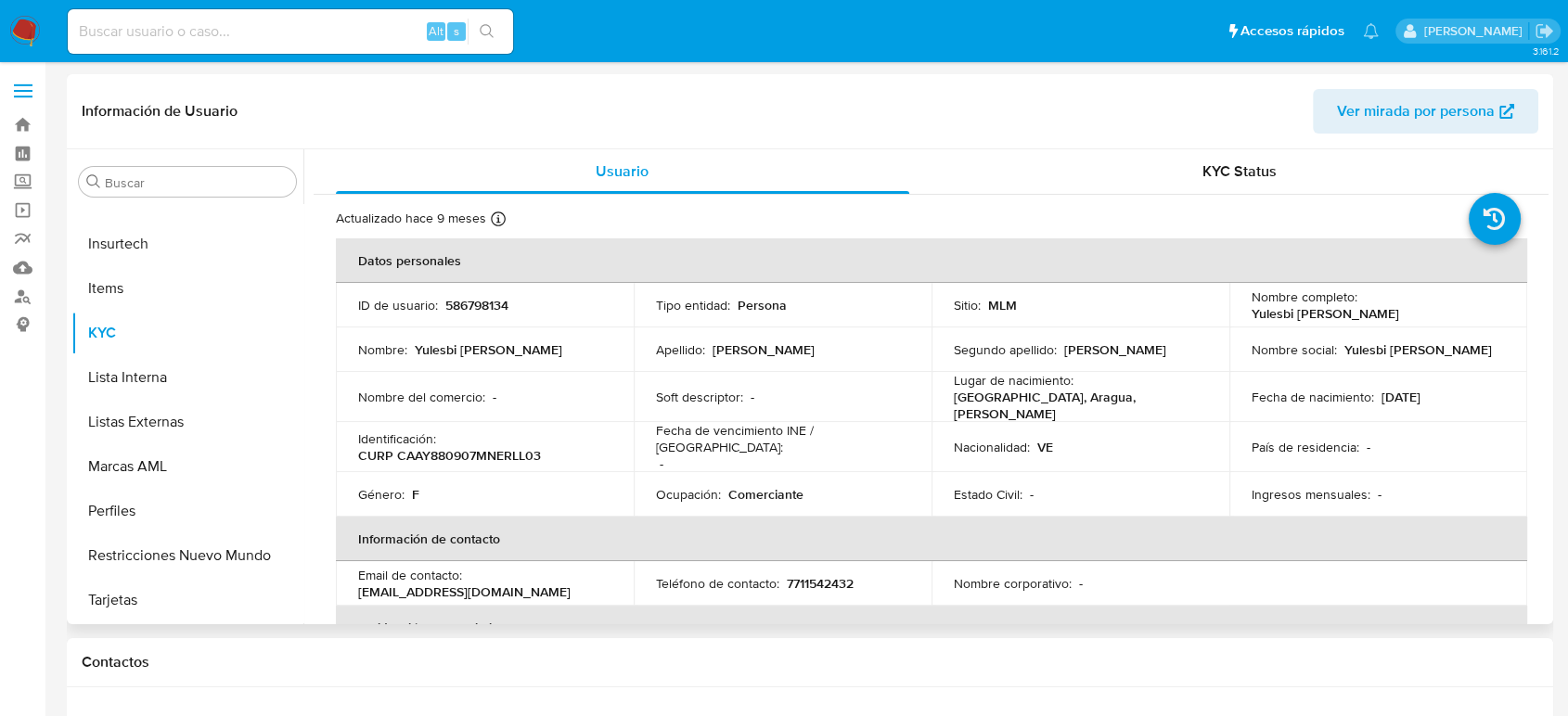
click at [490, 302] on p "586798134" at bounding box center [476, 304] width 63 height 17
copy p "586798134"
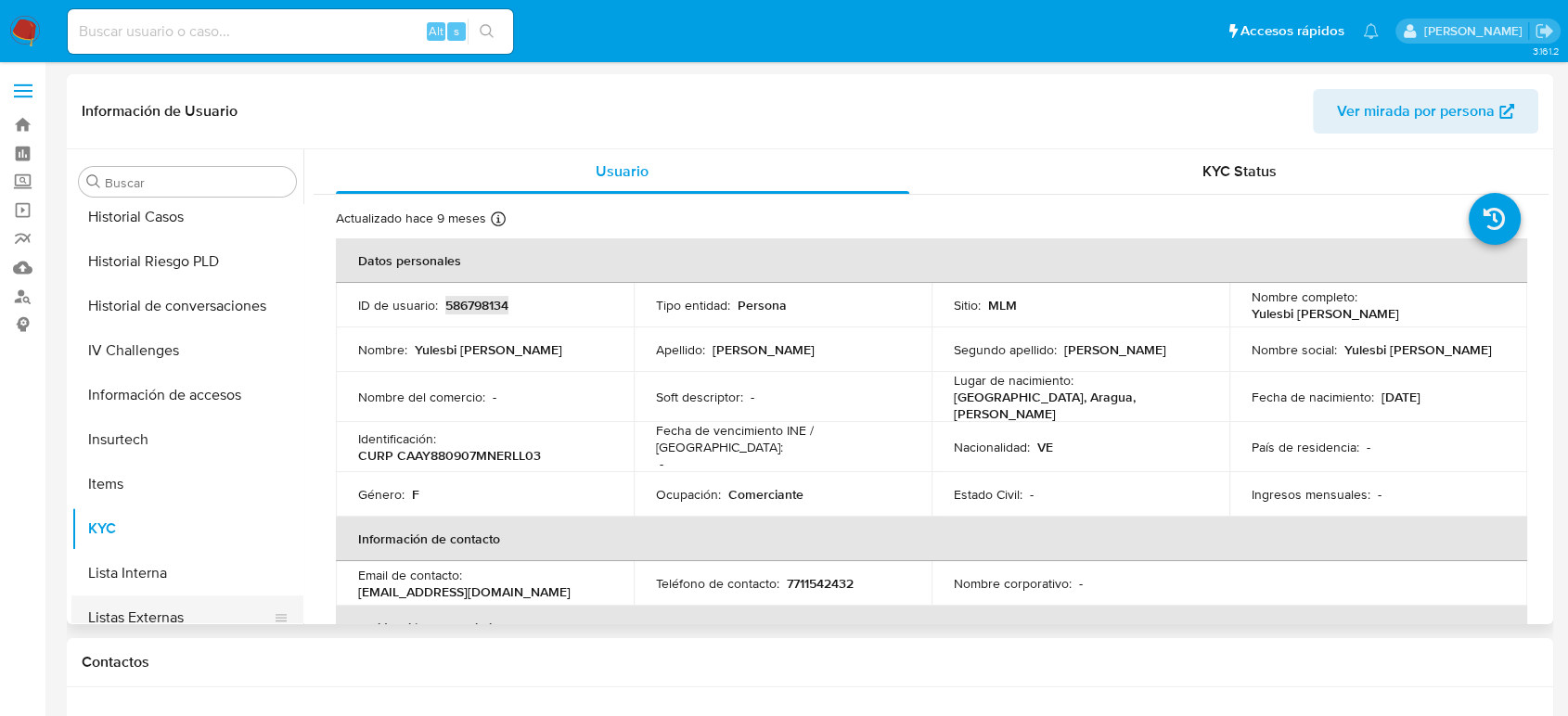
scroll to position [667, 0]
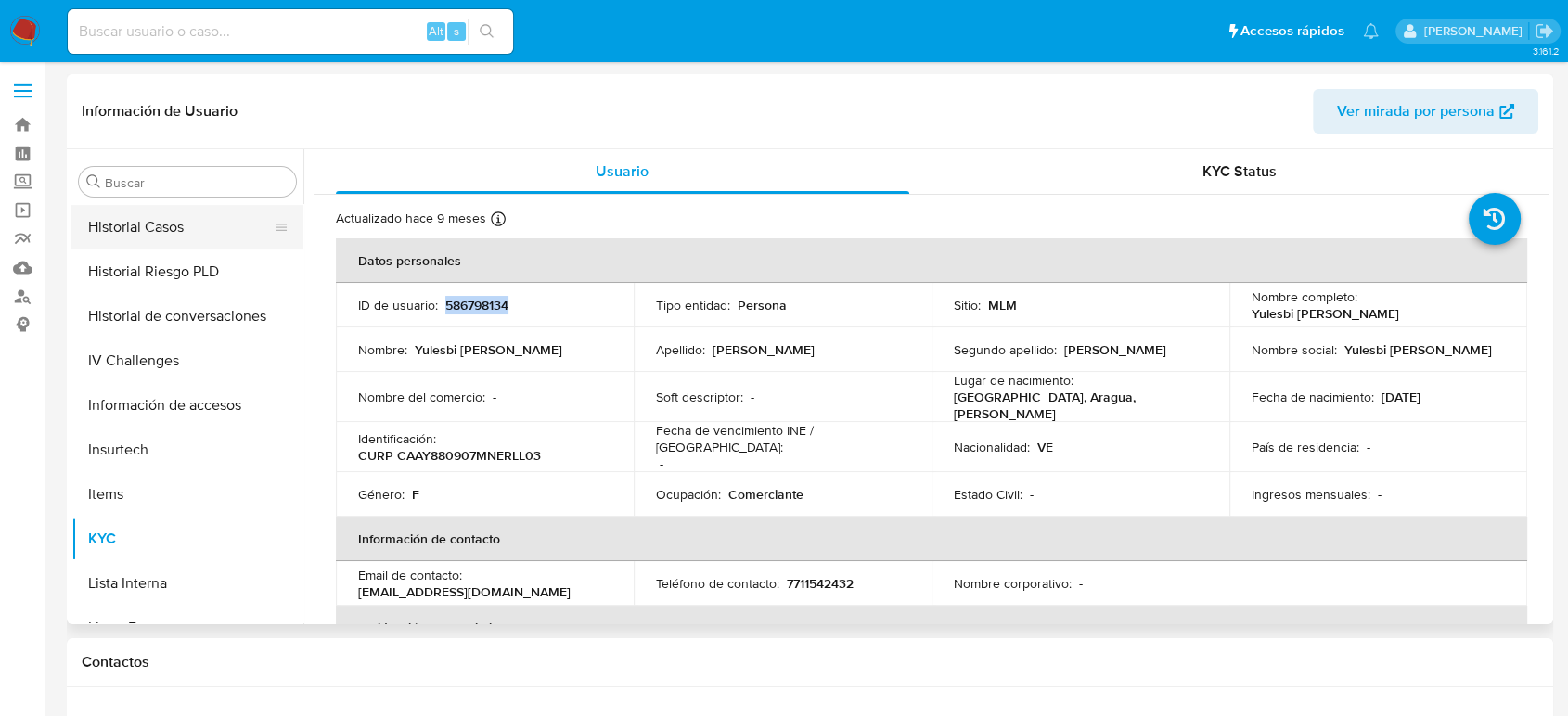
click at [172, 228] on button "Historial Casos" at bounding box center [180, 227] width 218 height 45
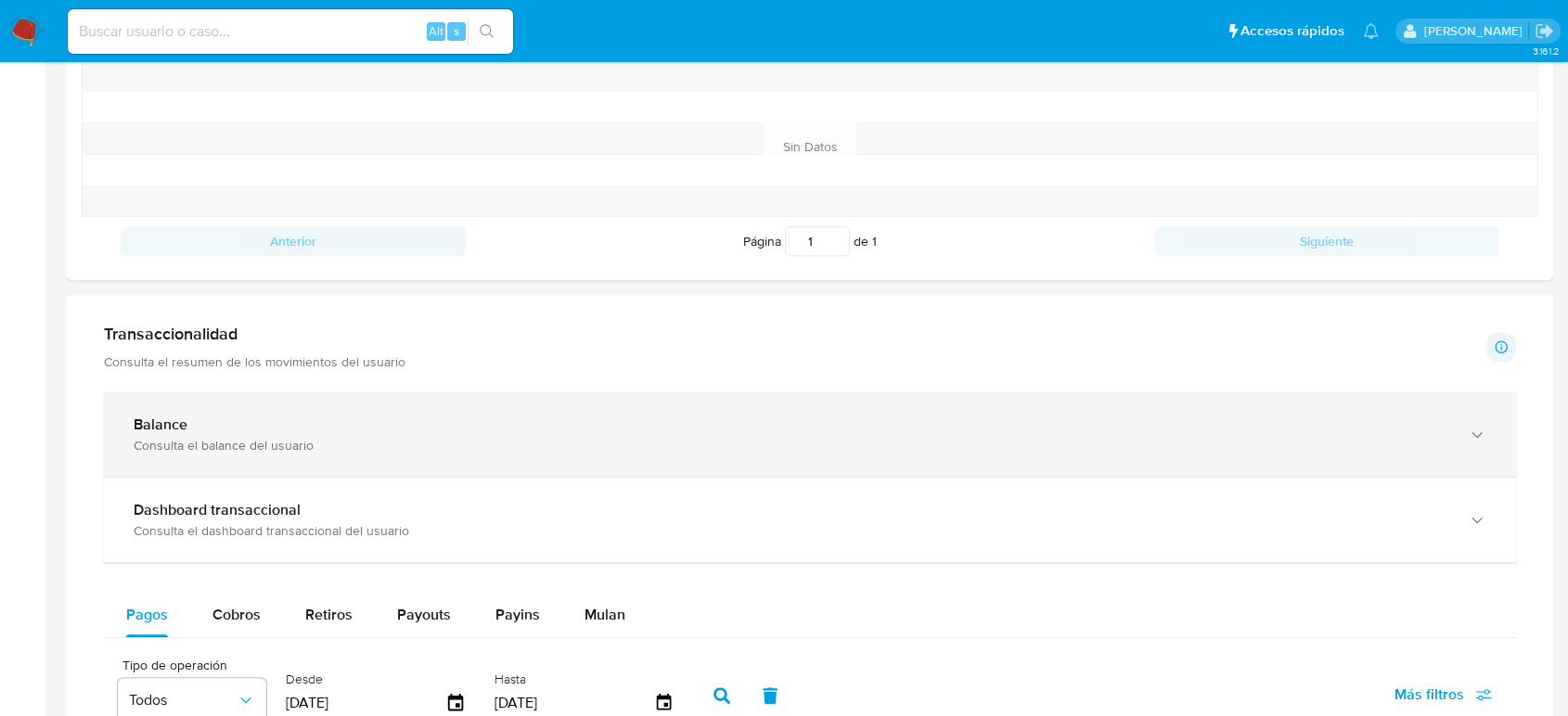
click at [428, 398] on div "Balance Consulta el balance del usuario" at bounding box center [810, 434] width 1412 height 85
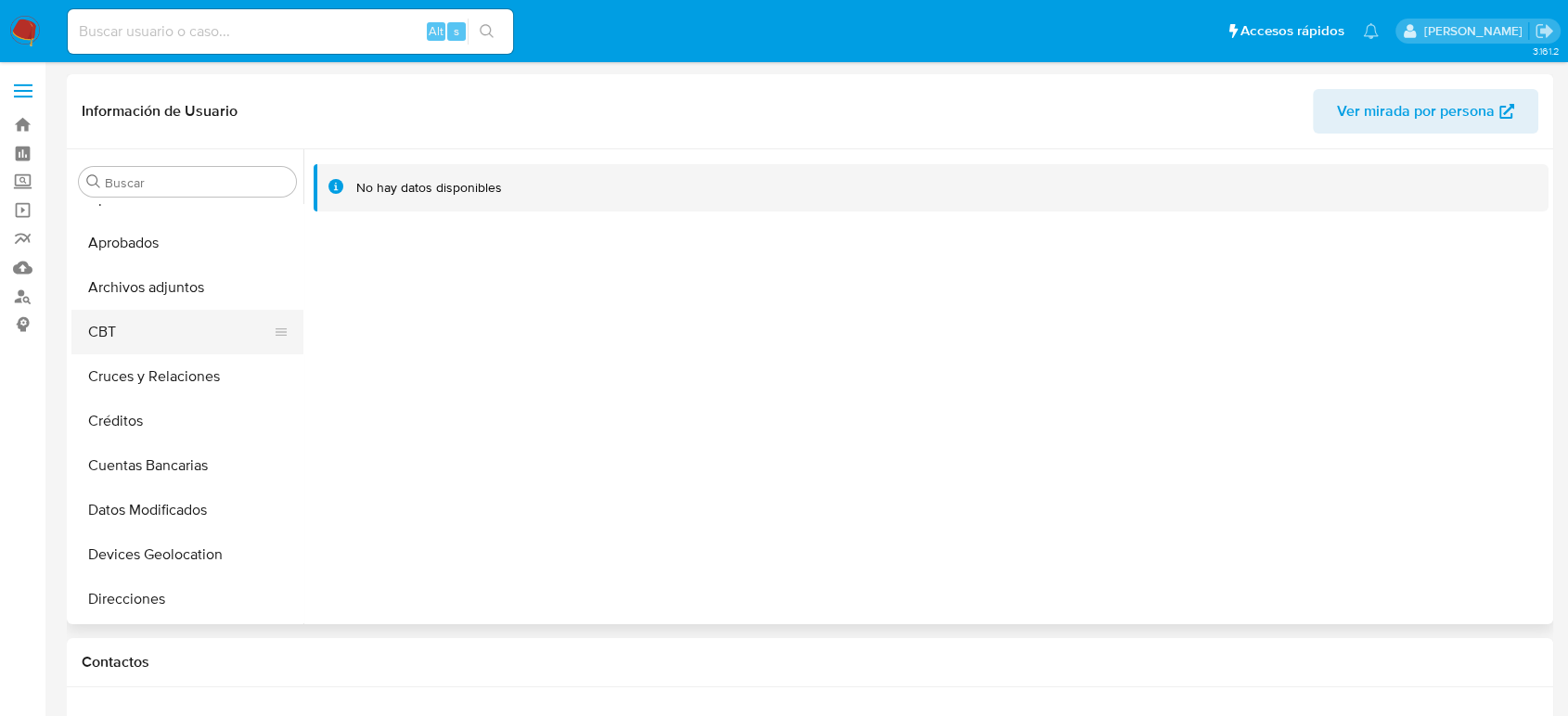
scroll to position [0, 0]
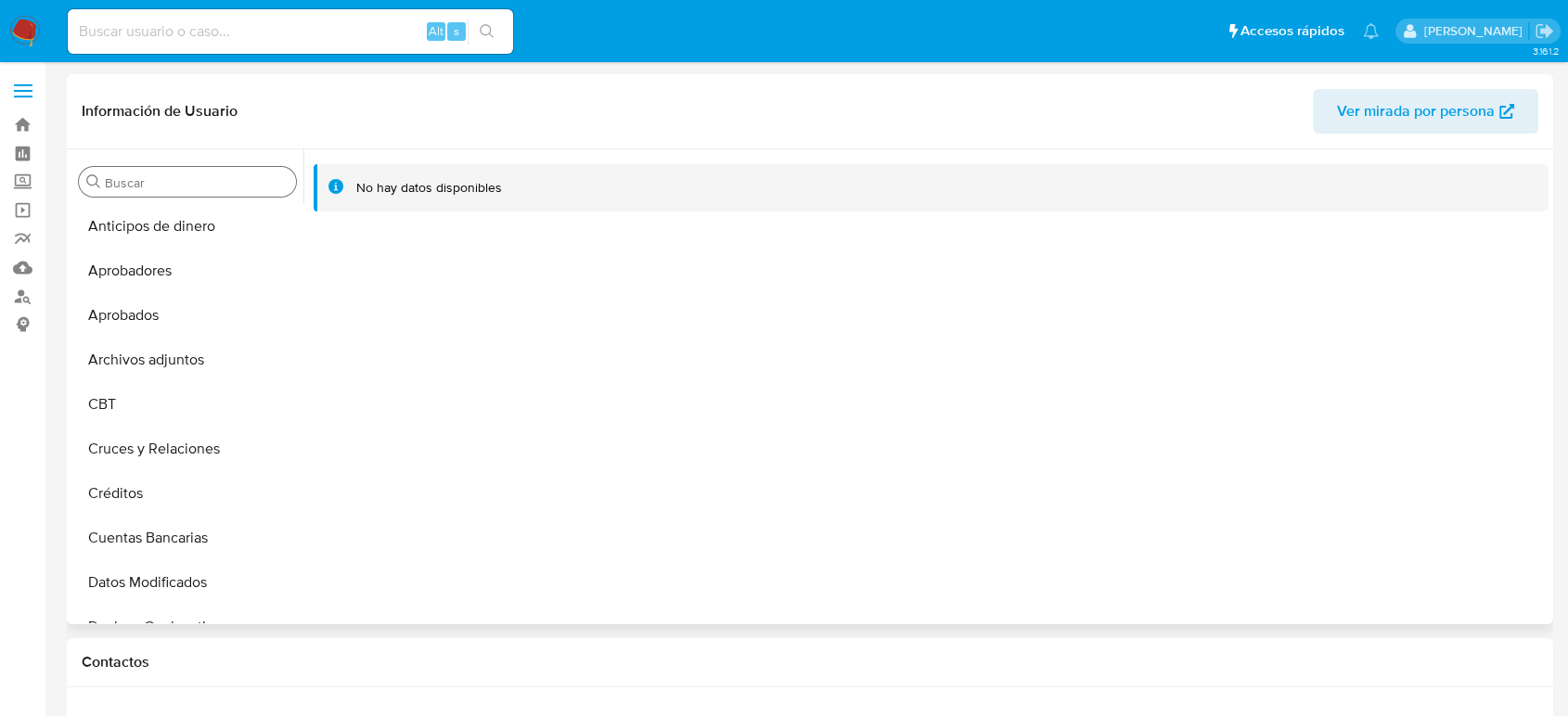
click at [187, 179] on input "Buscar" at bounding box center [196, 182] width 183 height 17
type input "g"
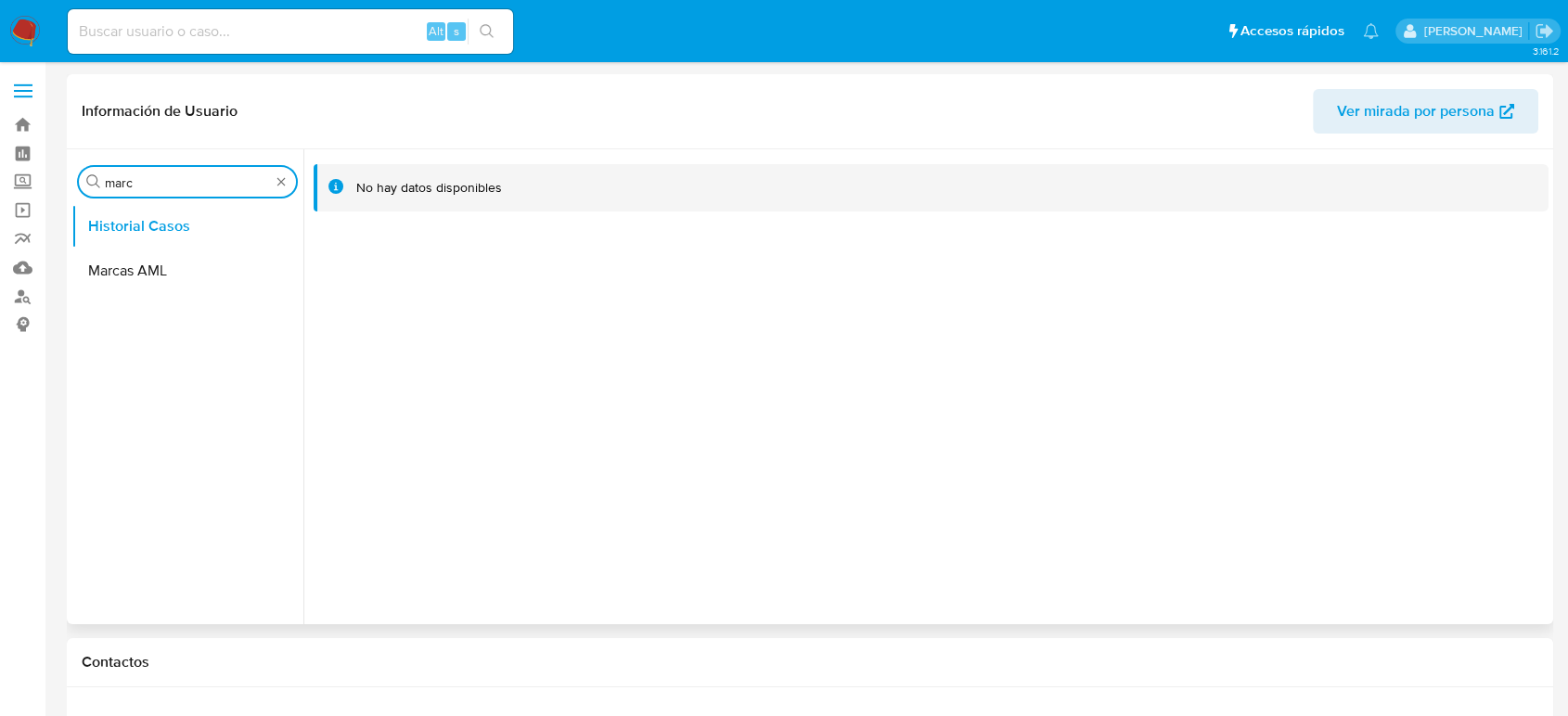
type input "marc"
click at [126, 311] on ul "Historial Casos Marcas AML" at bounding box center [187, 413] width 232 height 418
drag, startPoint x: 130, startPoint y: 286, endPoint x: 147, endPoint y: 300, distance: 22.0
click at [138, 289] on button "Marcas AML" at bounding box center [187, 271] width 232 height 45
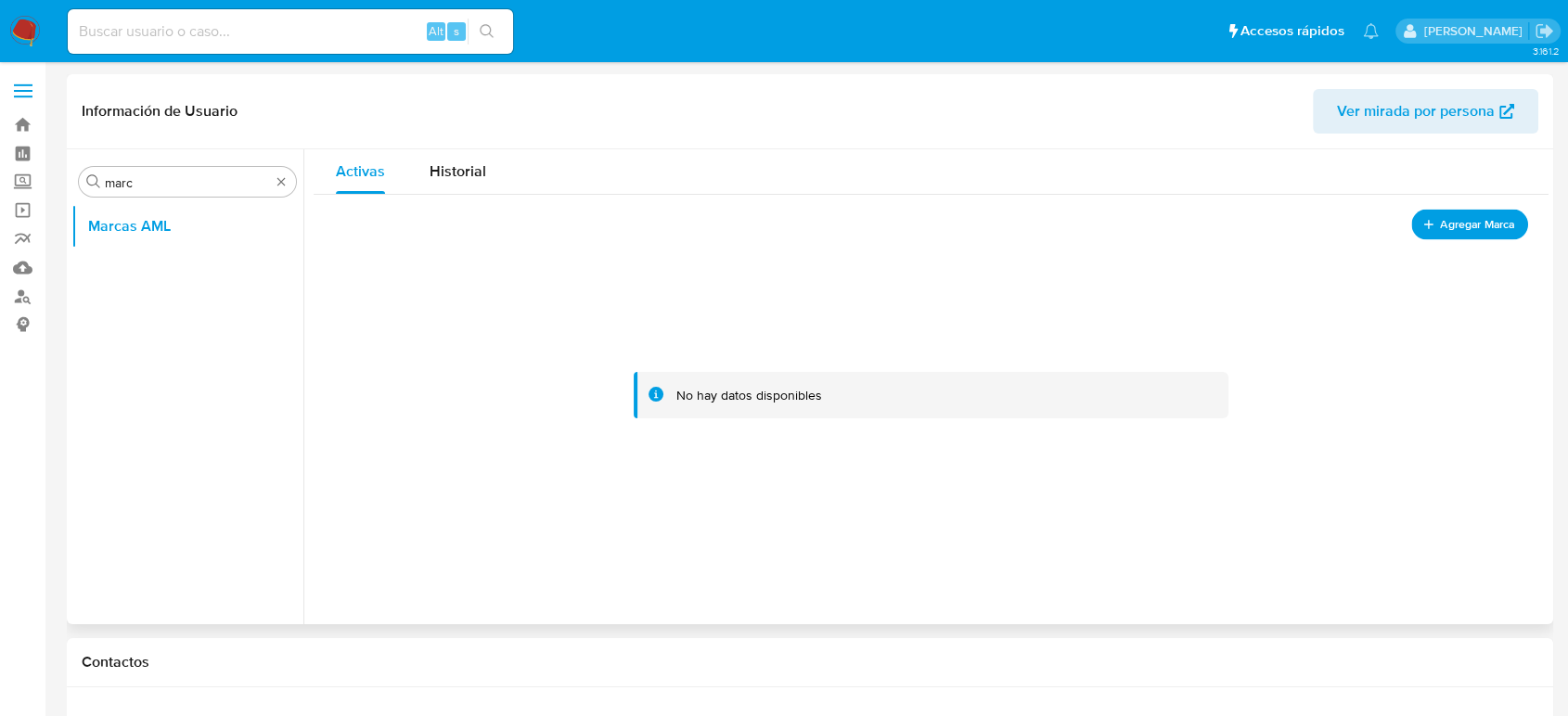
click at [1483, 228] on span "Agregar Marca" at bounding box center [1477, 225] width 74 height 23
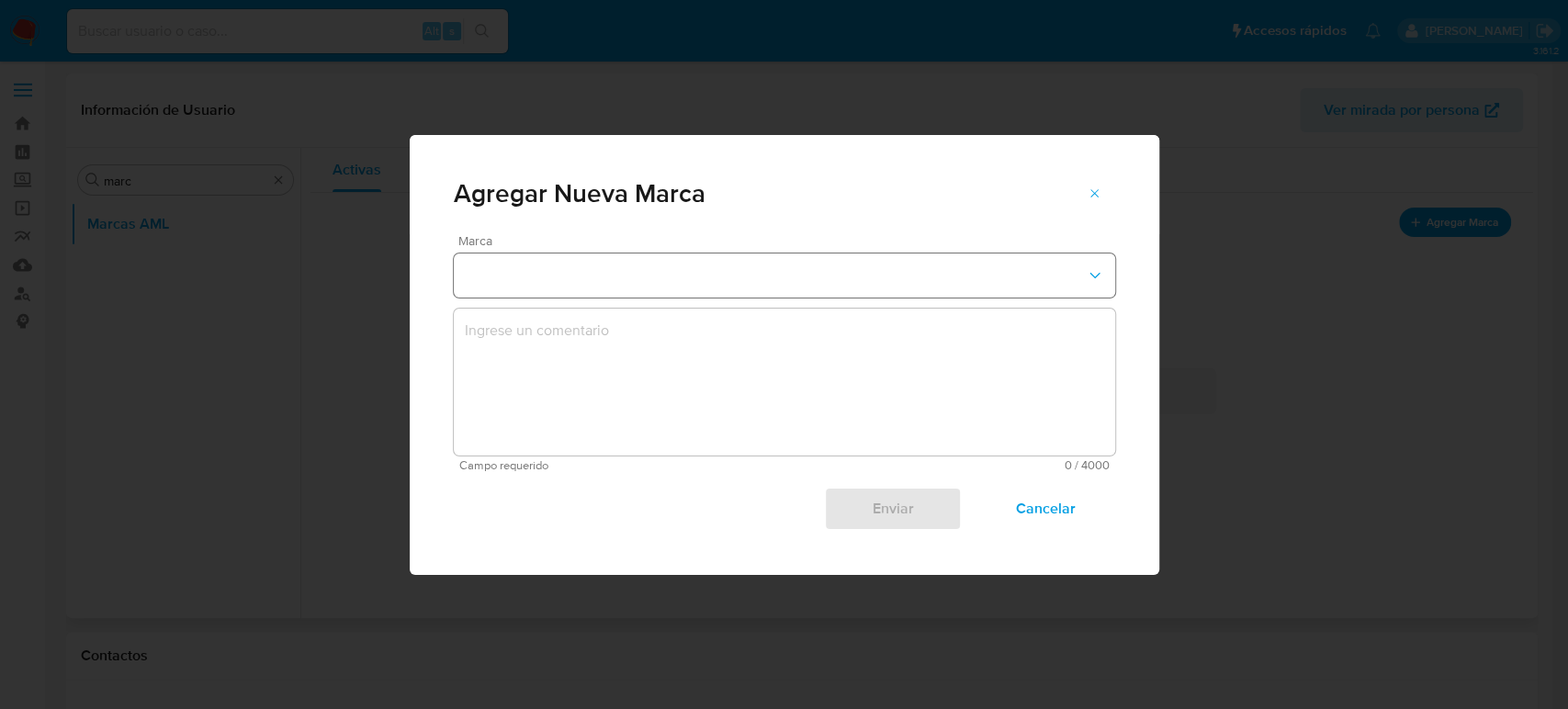
click at [658, 291] on button "marks-modal" at bounding box center [784, 275] width 662 height 44
click at [660, 365] on div "VINCULADO_CELULA" at bounding box center [779, 362] width 628 height 44
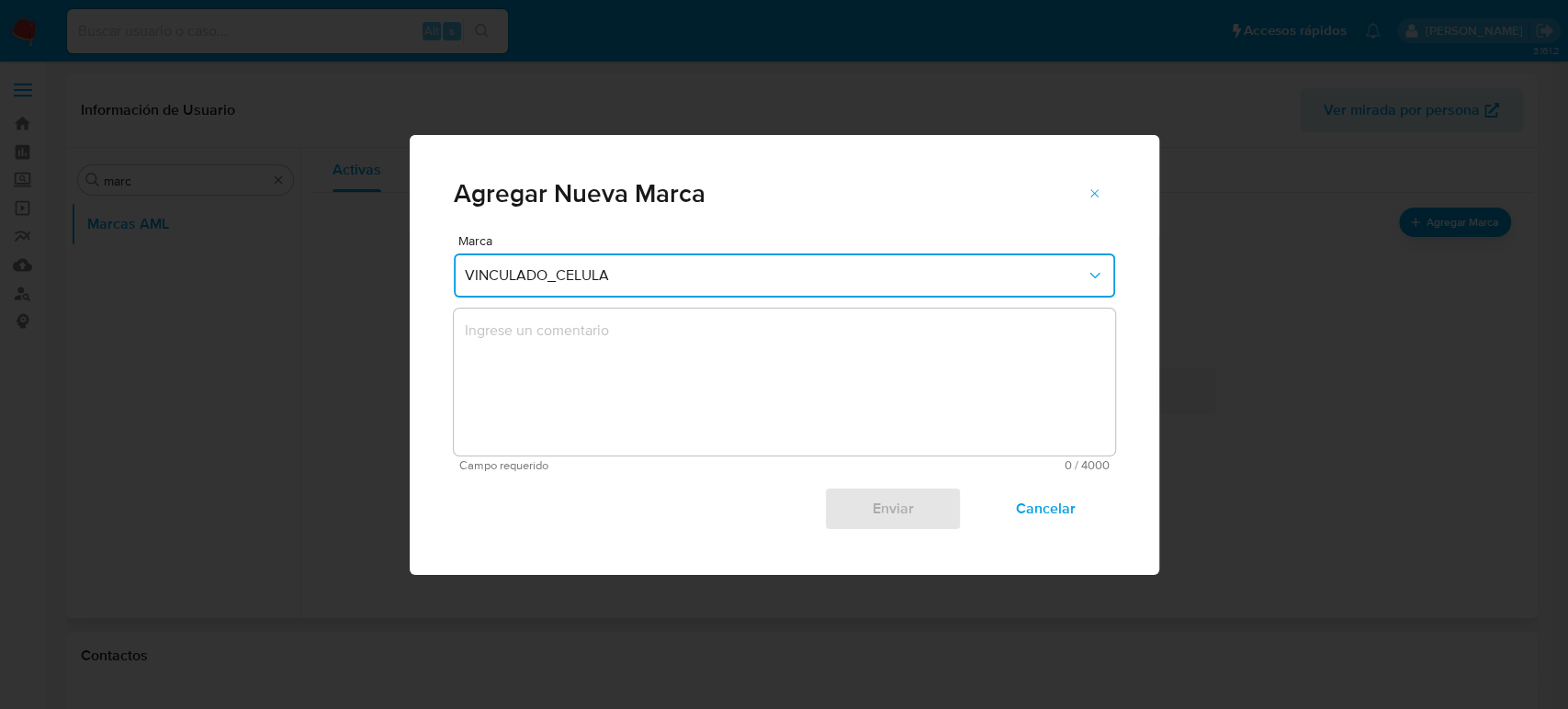
click at [686, 392] on textarea "marks-modal" at bounding box center [784, 383] width 662 height 147
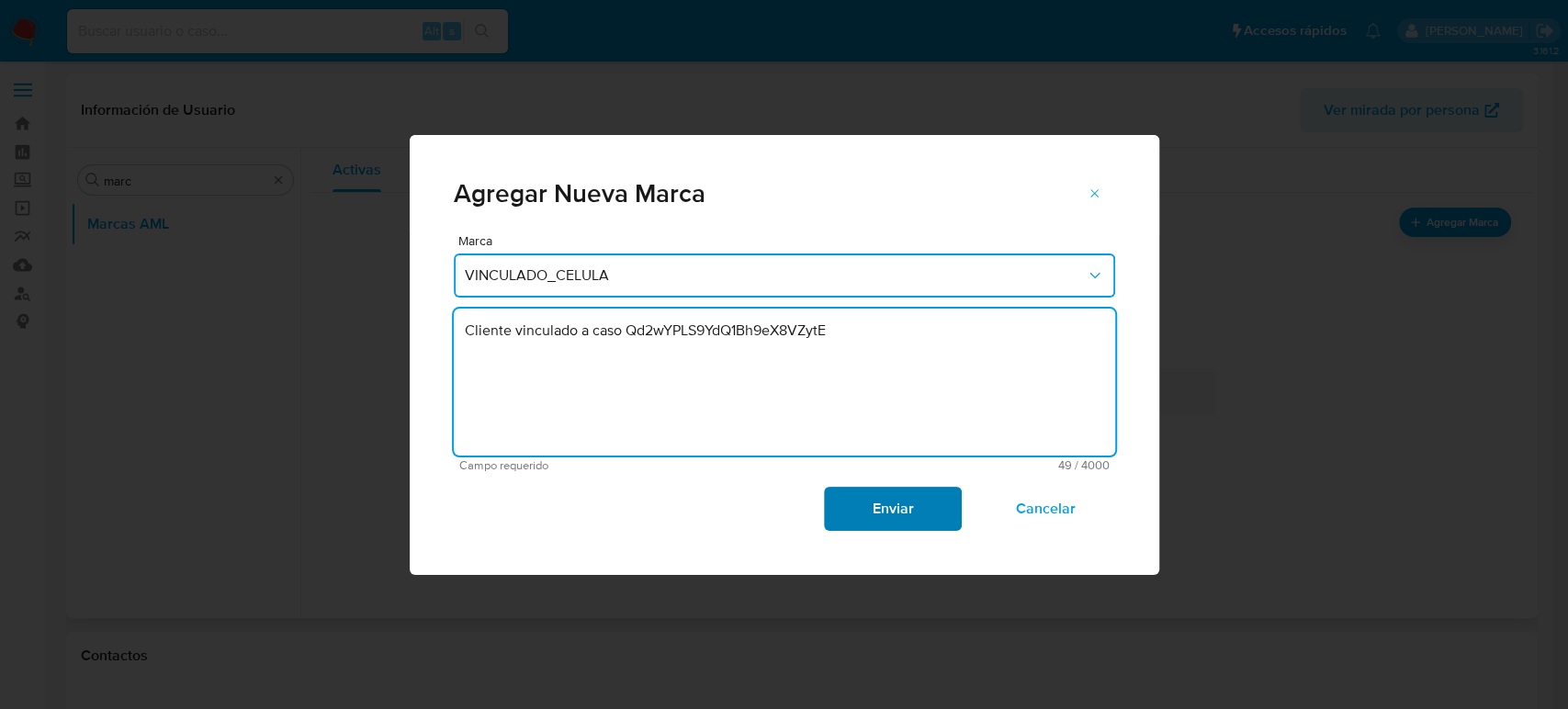
type textarea "Cliente vinculado a caso Qd2wYPLS9YdQ1Bh9eX8VZytE"
click at [875, 506] on span "Enviar" at bounding box center [893, 509] width 90 height 41
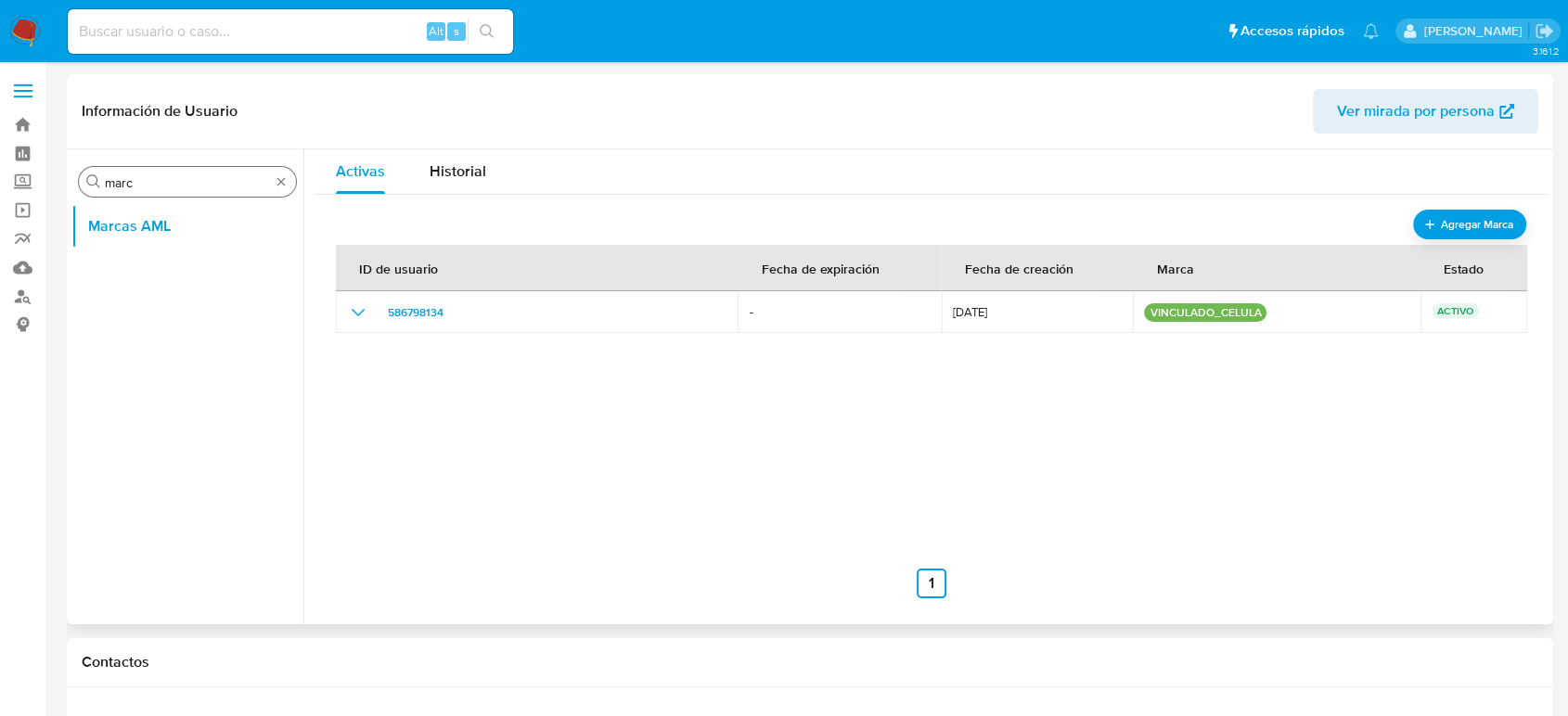
drag, startPoint x: 287, startPoint y: 177, endPoint x: 290, endPoint y: 191, distance: 14.3
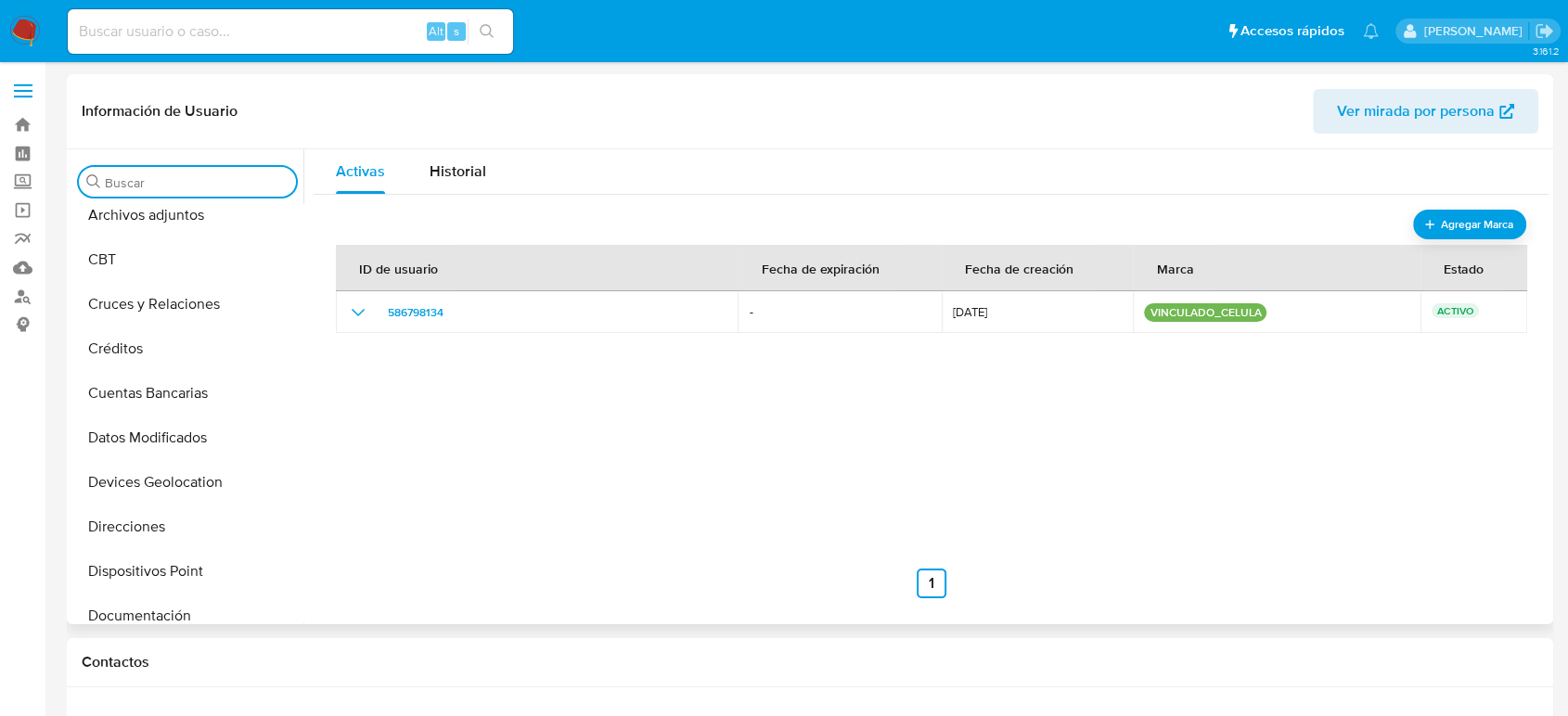
scroll to position [309, 0]
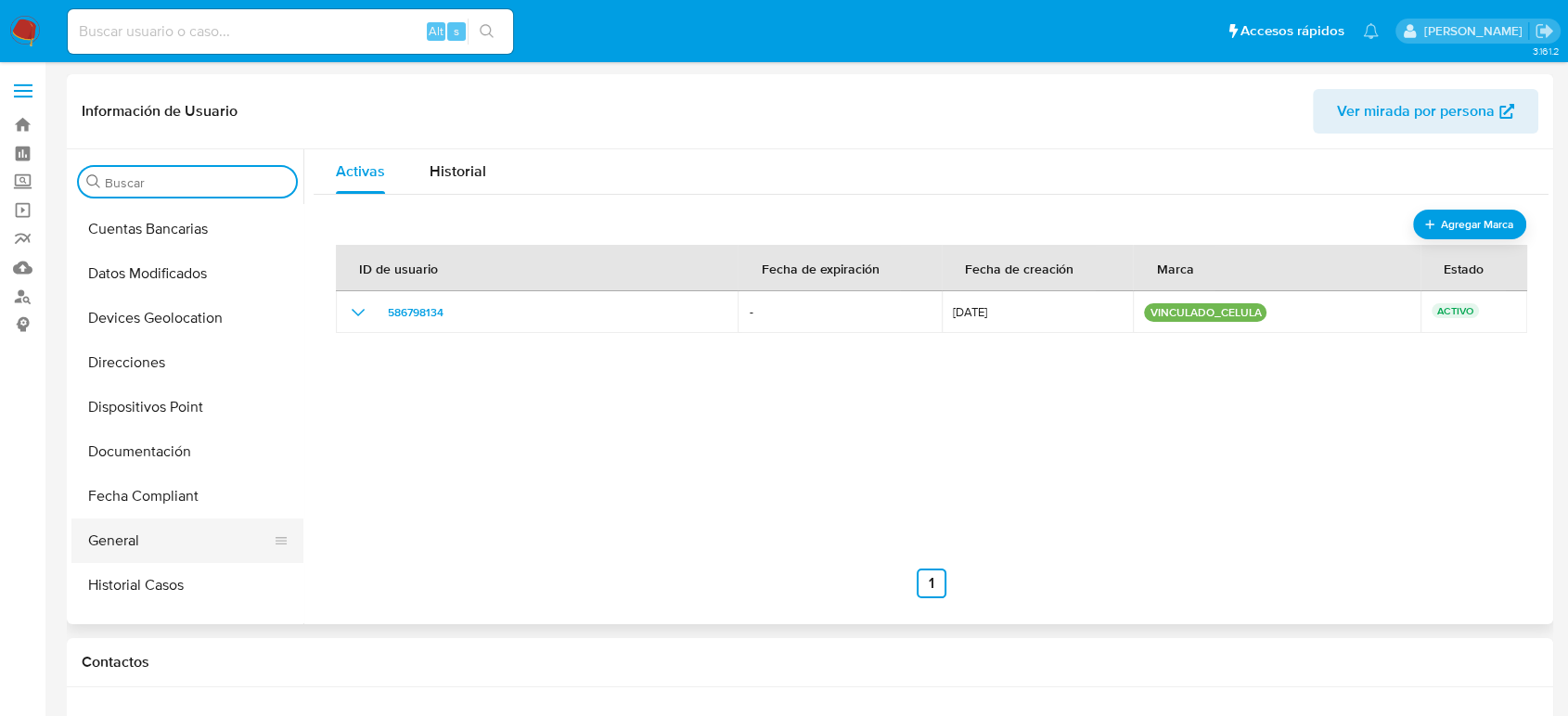
click at [133, 539] on button "General" at bounding box center [180, 541] width 218 height 45
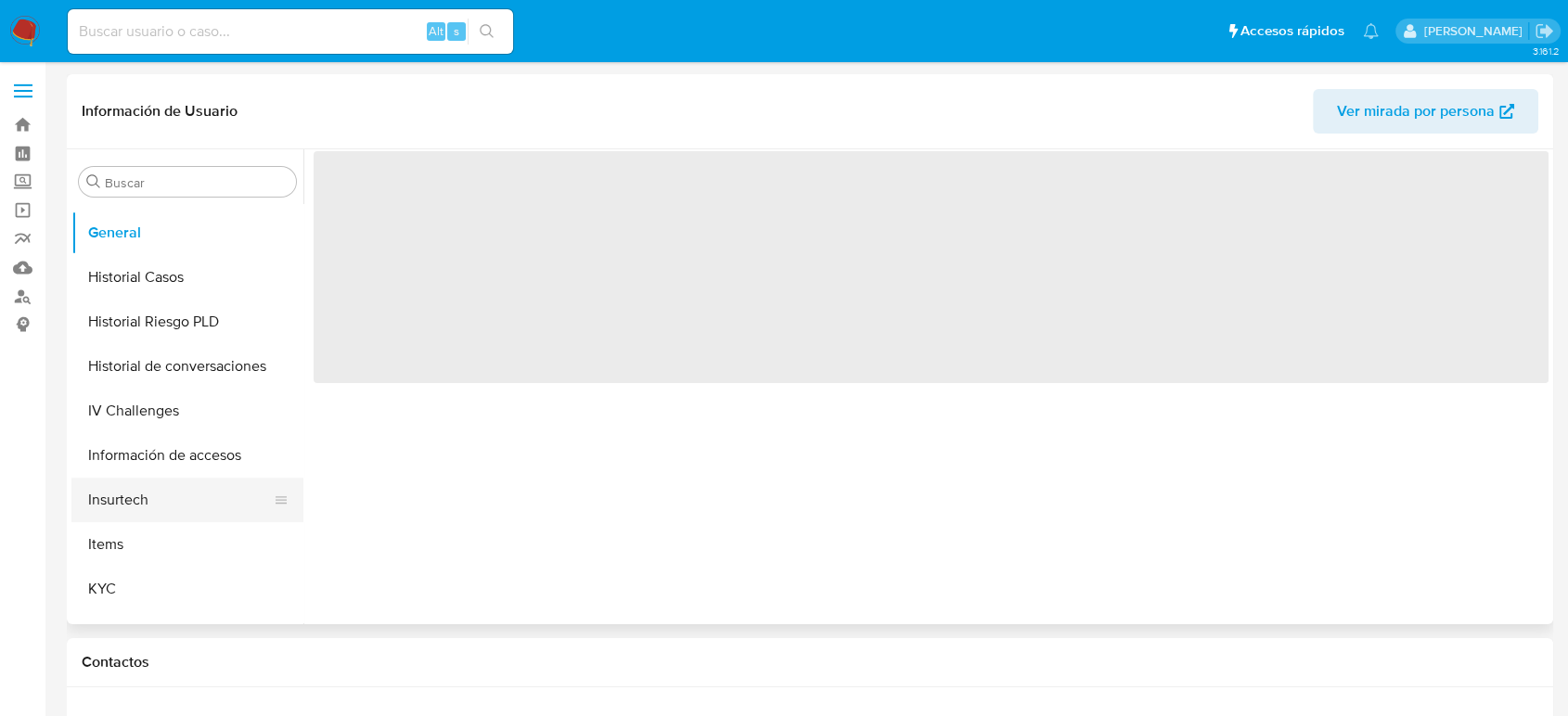
scroll to position [617, 0]
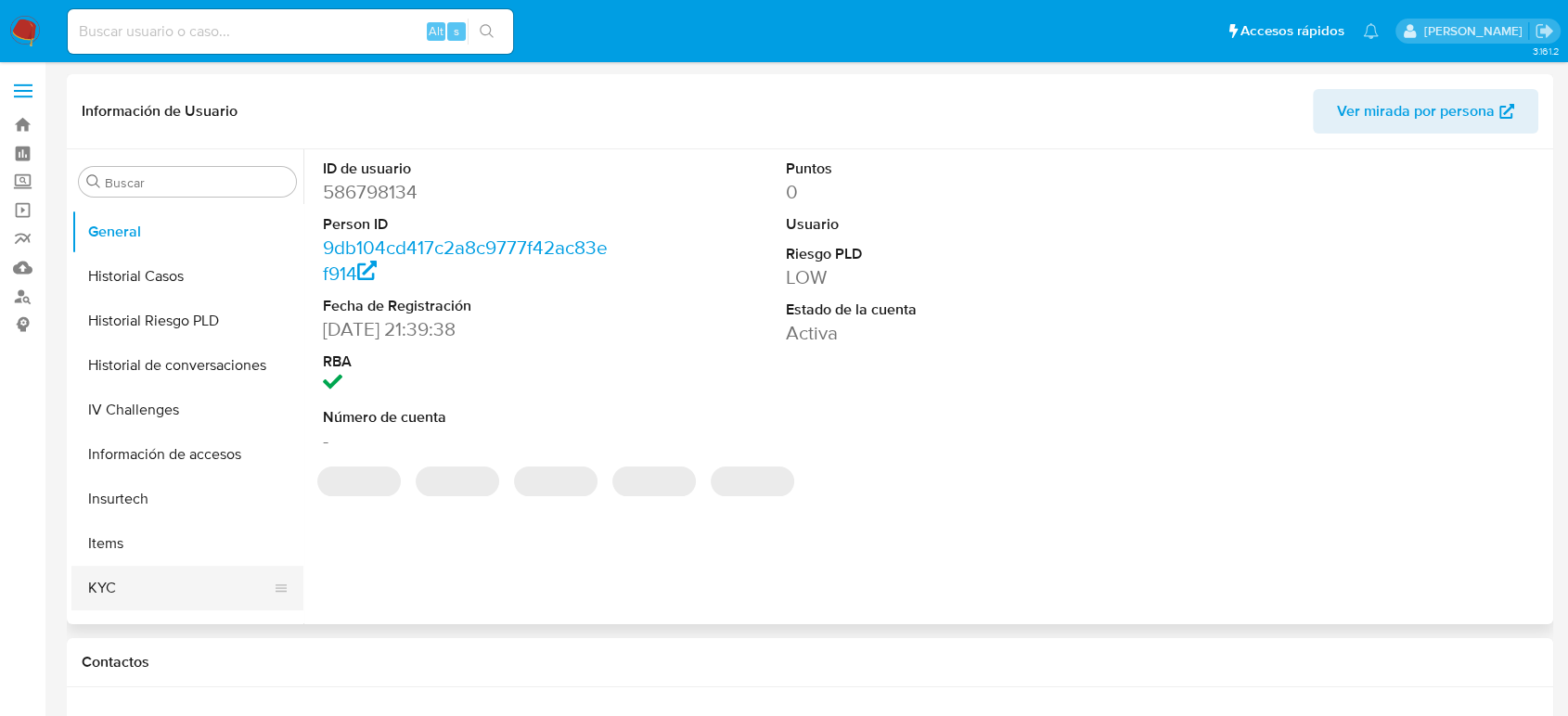
click at [110, 580] on button "KYC" at bounding box center [180, 588] width 218 height 45
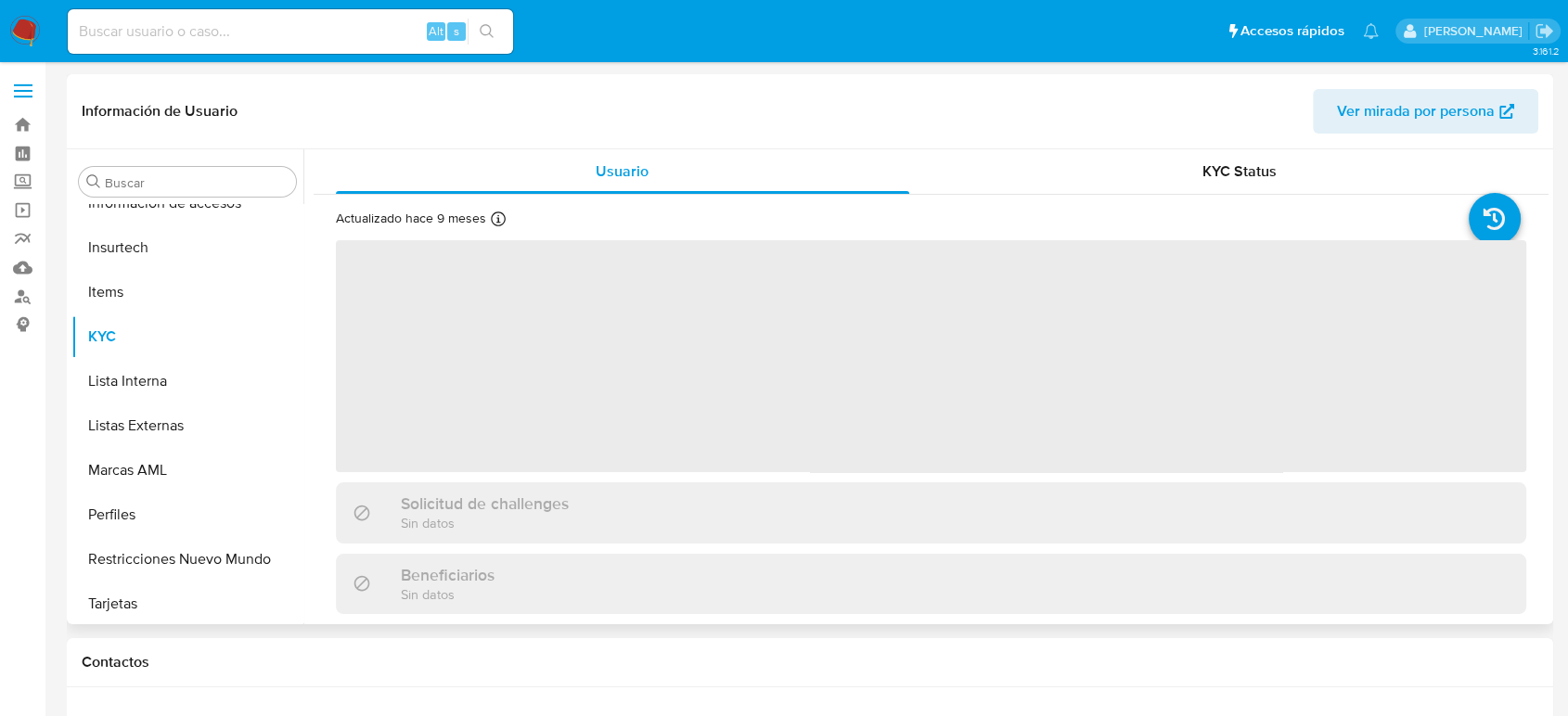
scroll to position [873, 0]
select select "10"
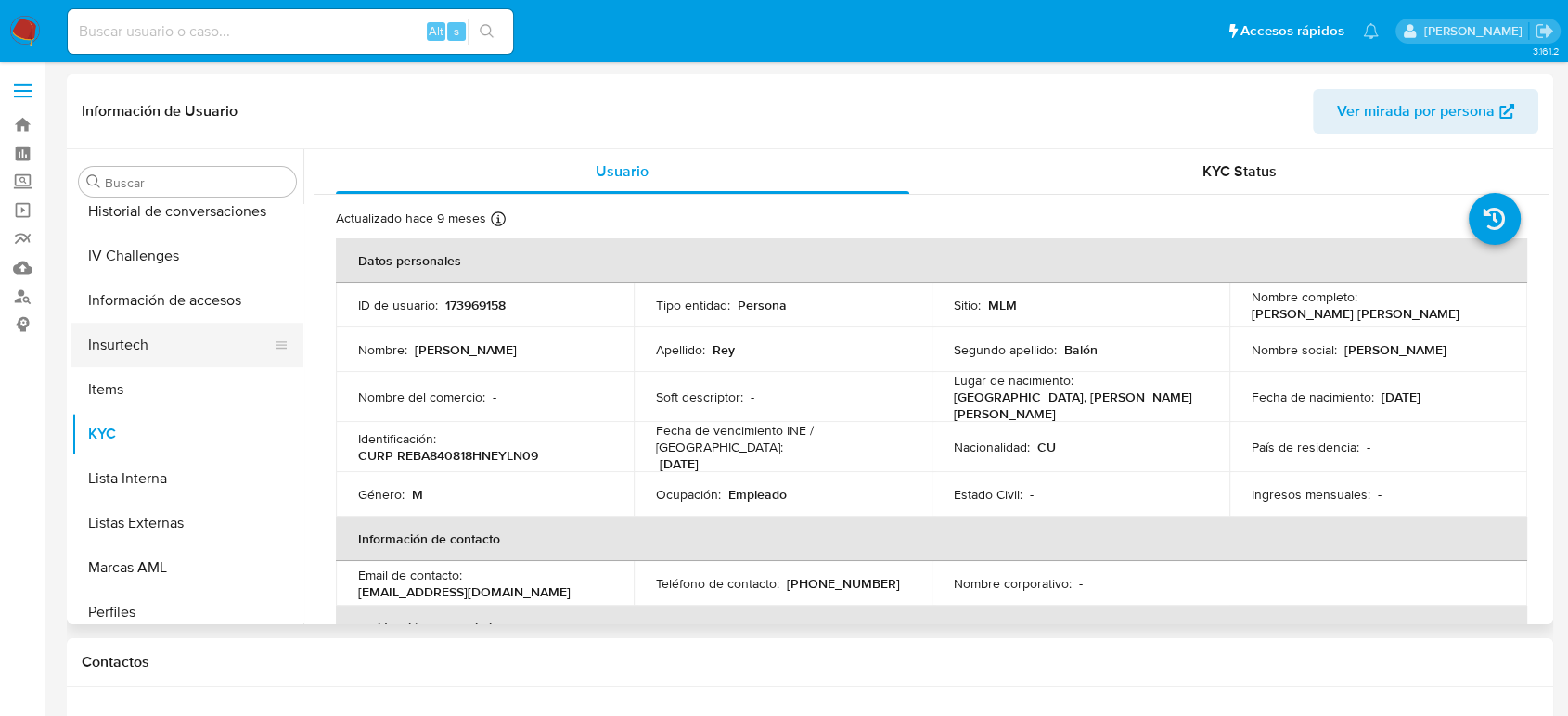
scroll to position [667, 0]
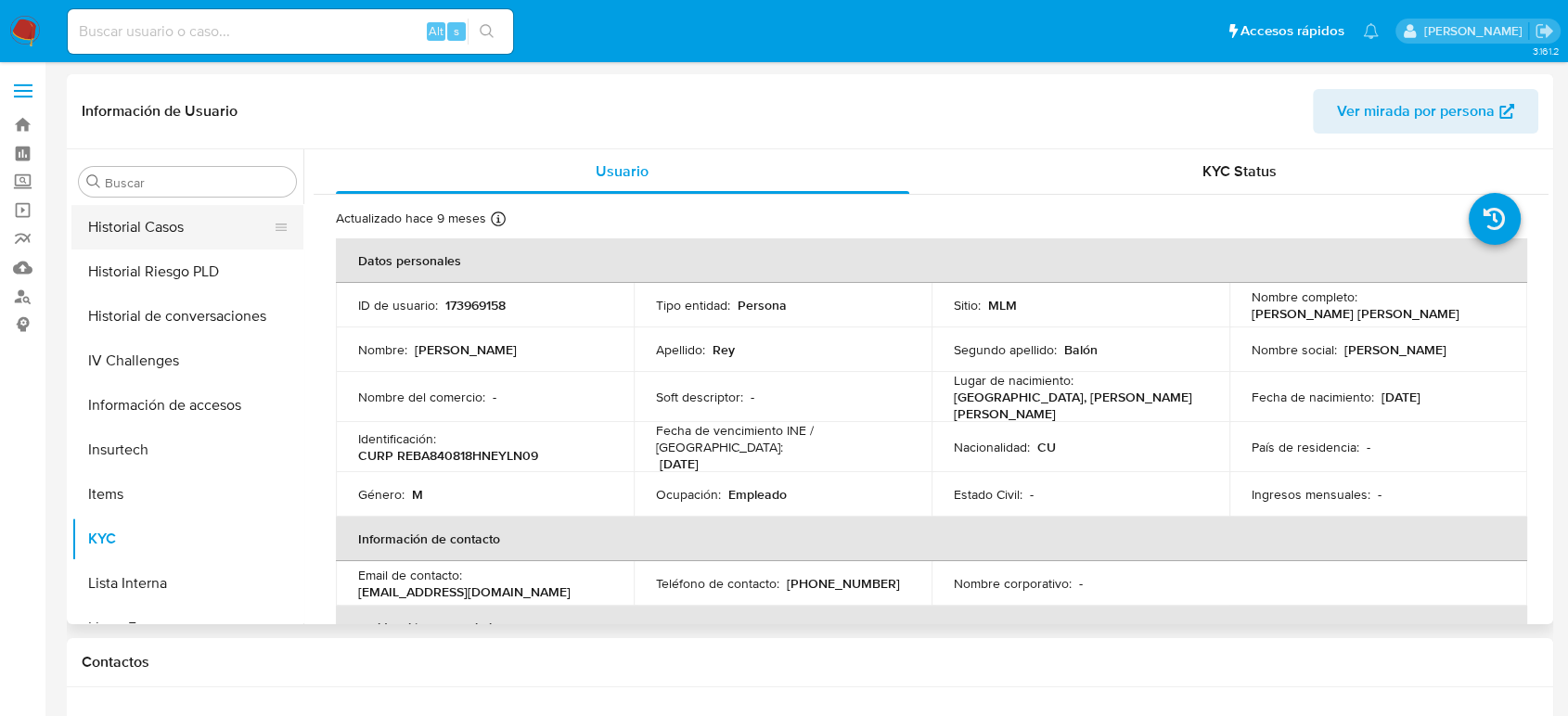
click at [188, 234] on button "Historial Casos" at bounding box center [180, 227] width 218 height 45
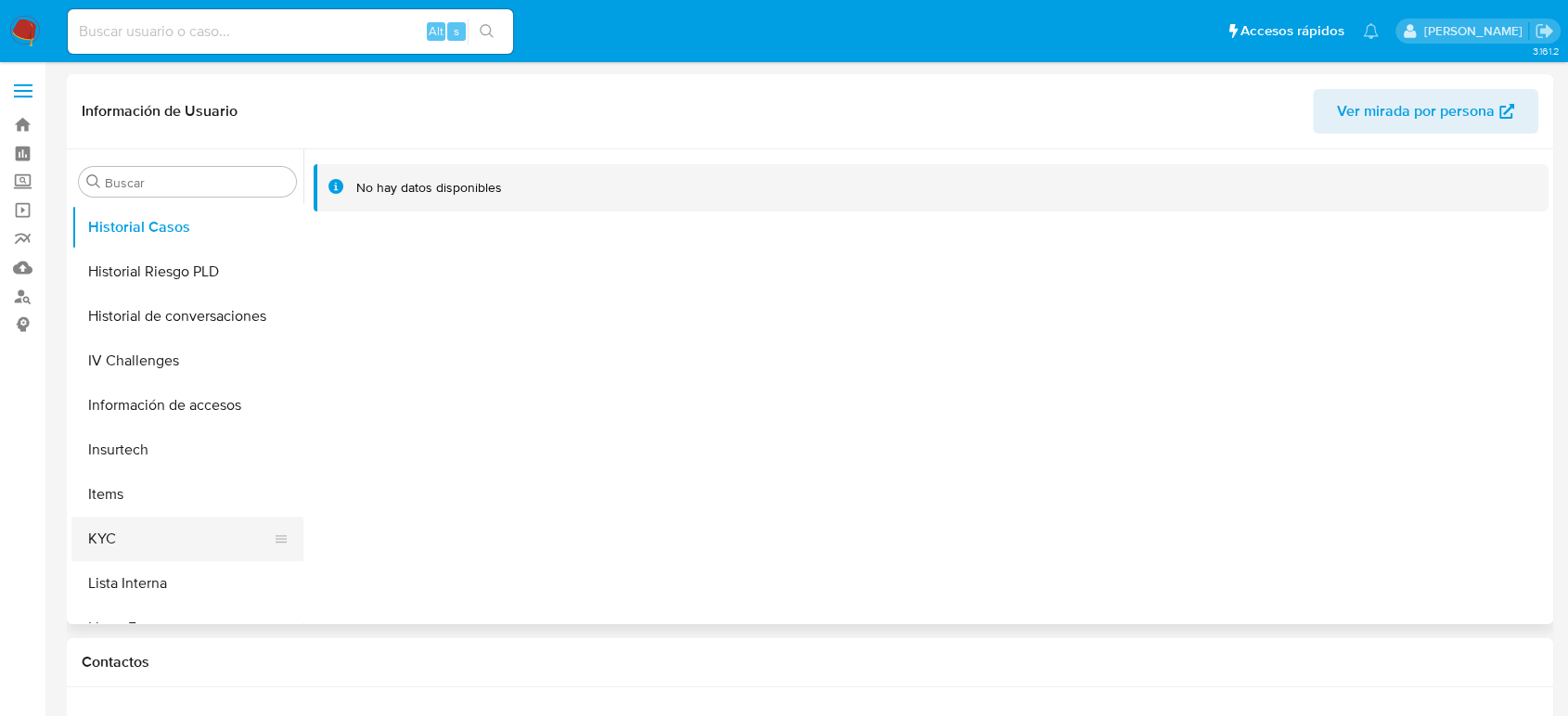
click at [154, 522] on button "KYC" at bounding box center [180, 539] width 218 height 45
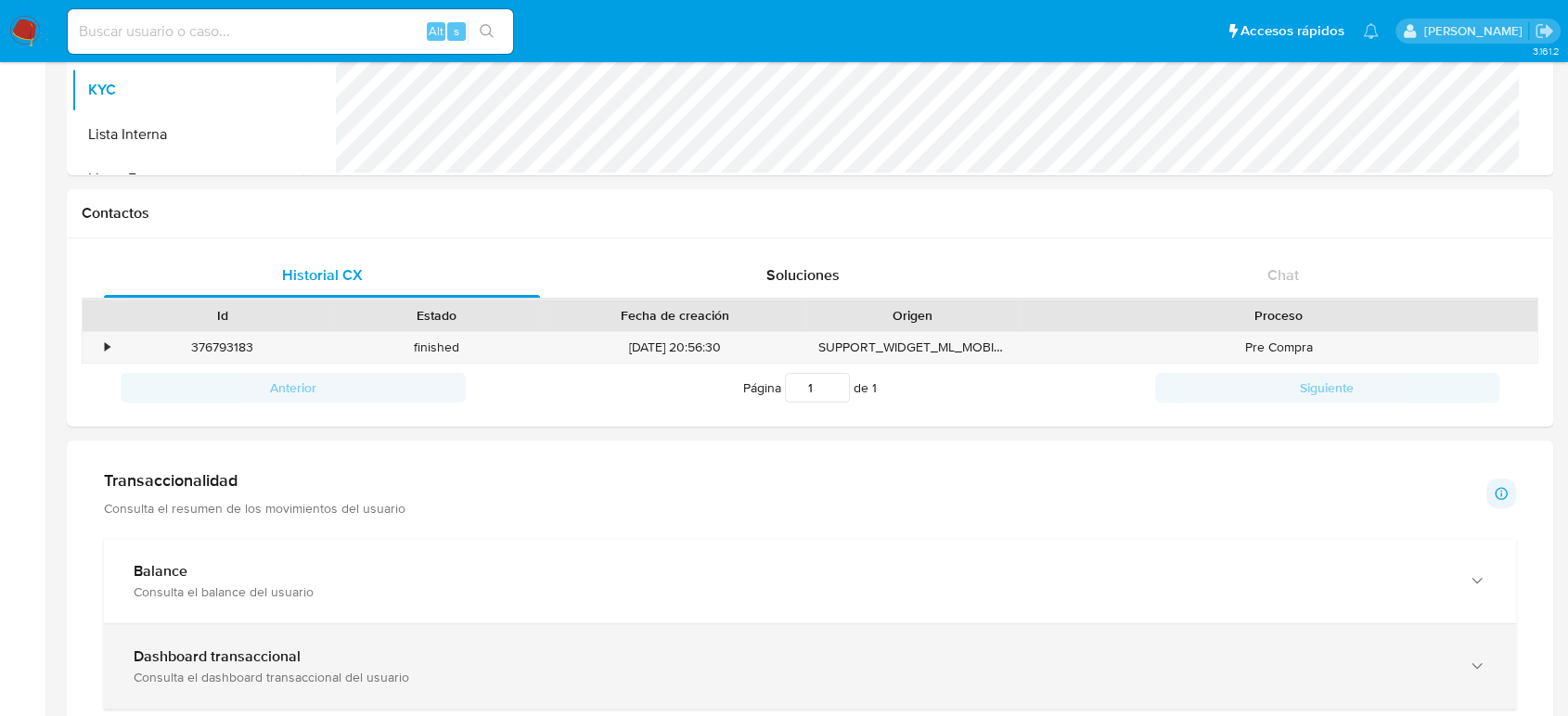
scroll to position [617, 0]
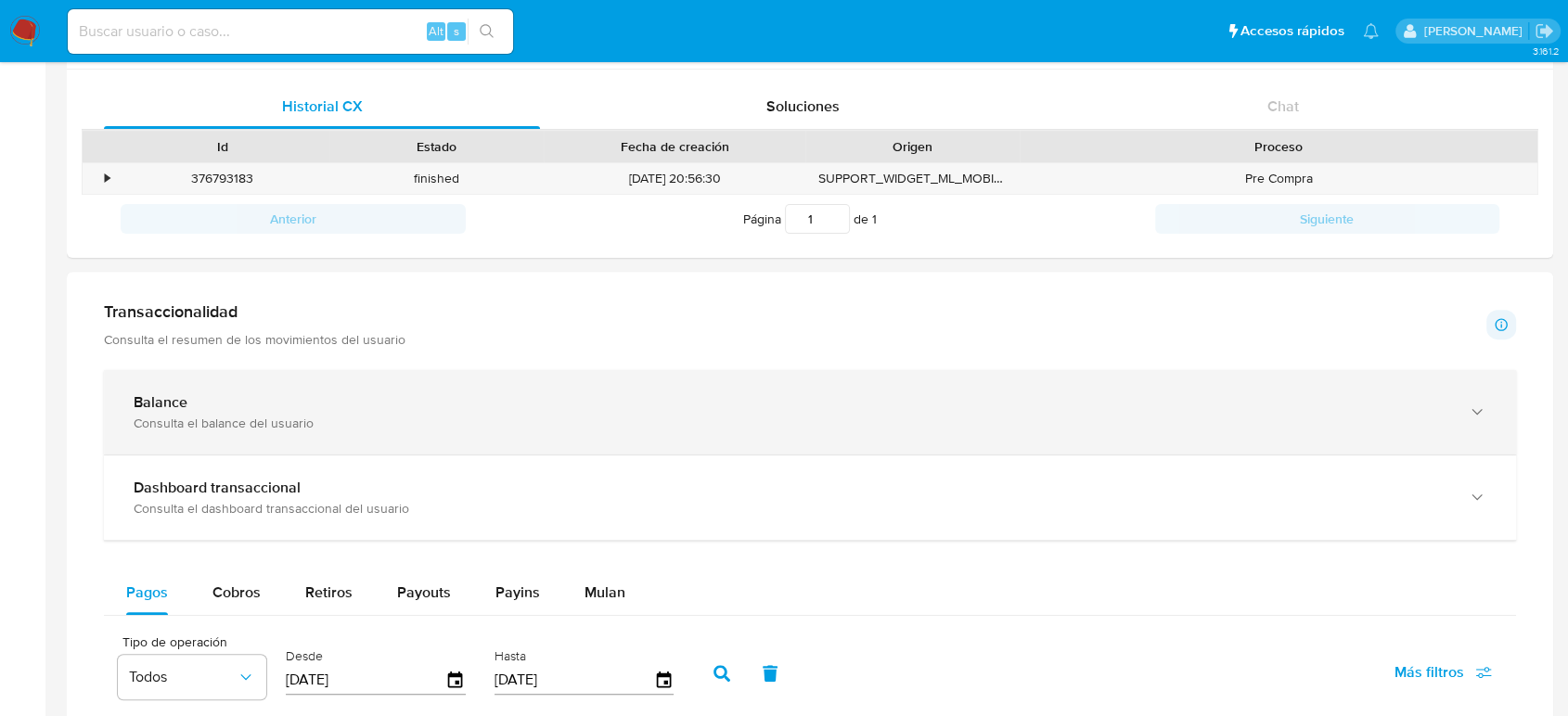
click at [431, 449] on div "Balance Consulta el balance del usuario" at bounding box center [810, 412] width 1412 height 85
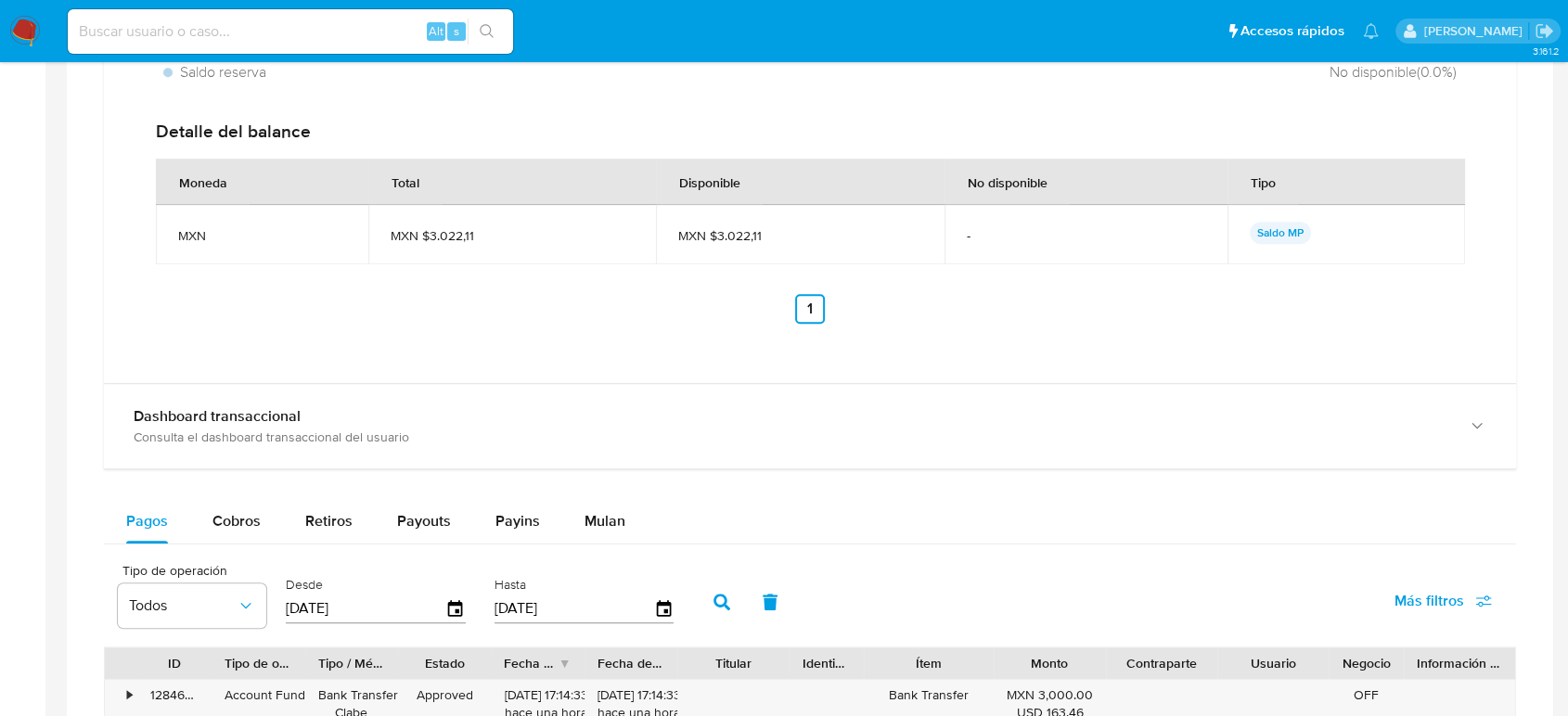
scroll to position [1339, 0]
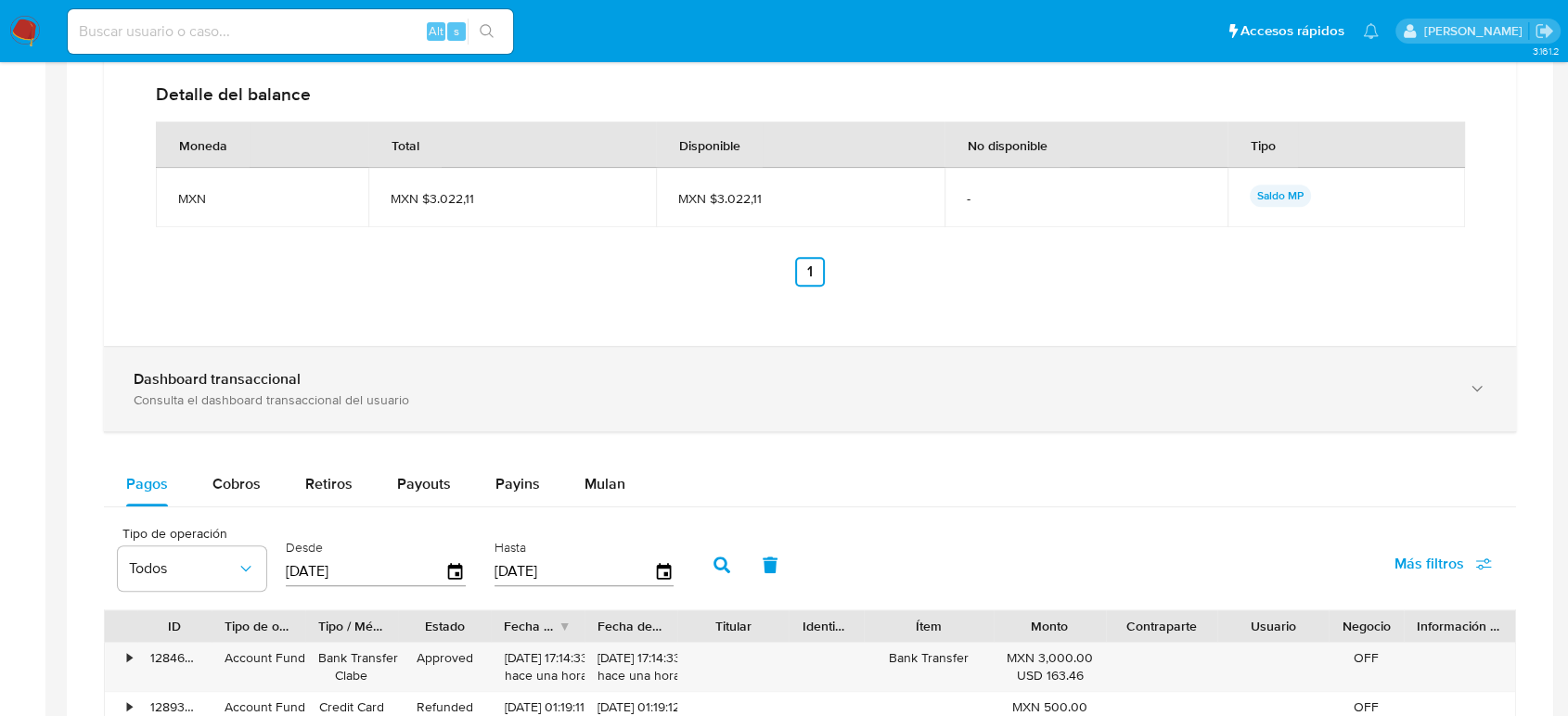
click at [453, 384] on div "Dashboard transaccional" at bounding box center [791, 378] width 1316 height 19
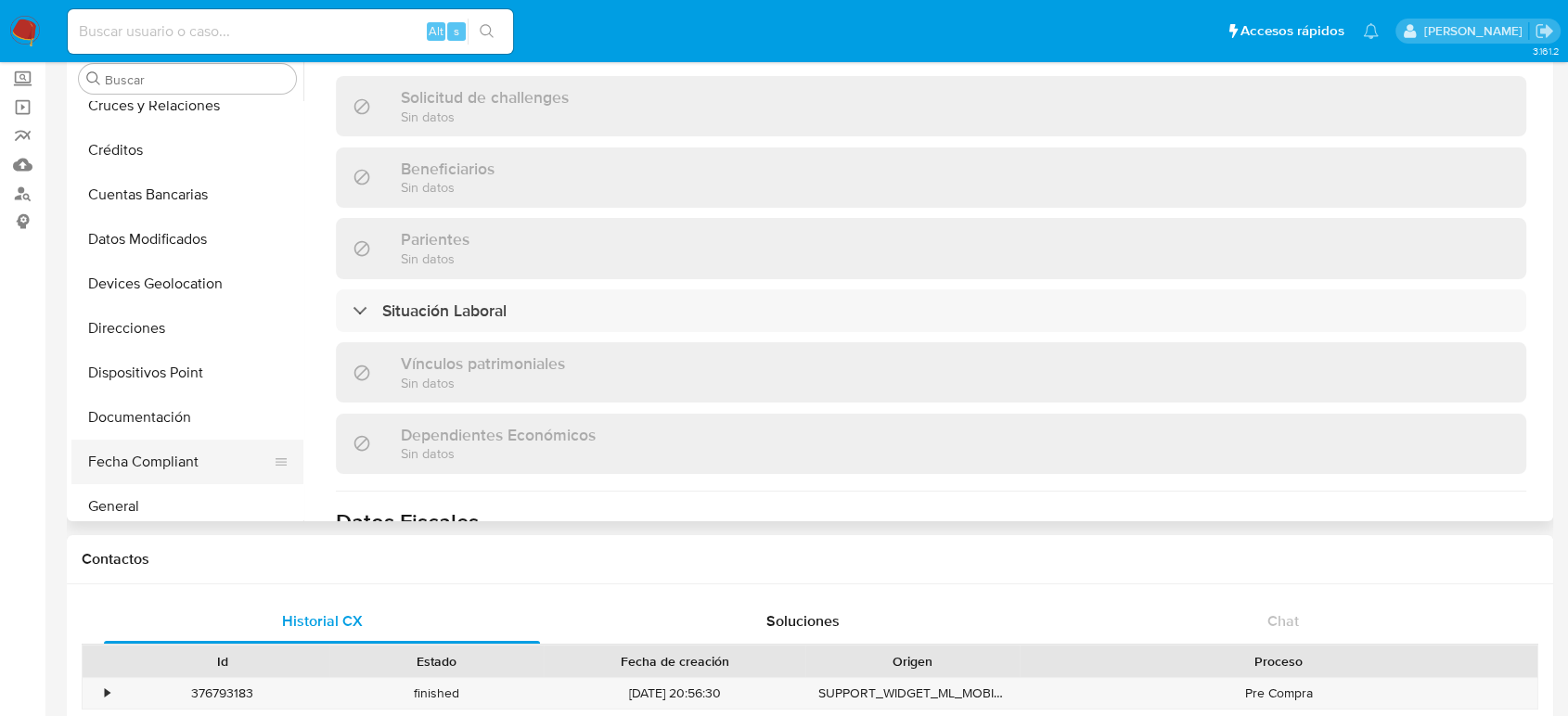
scroll to position [309, 0]
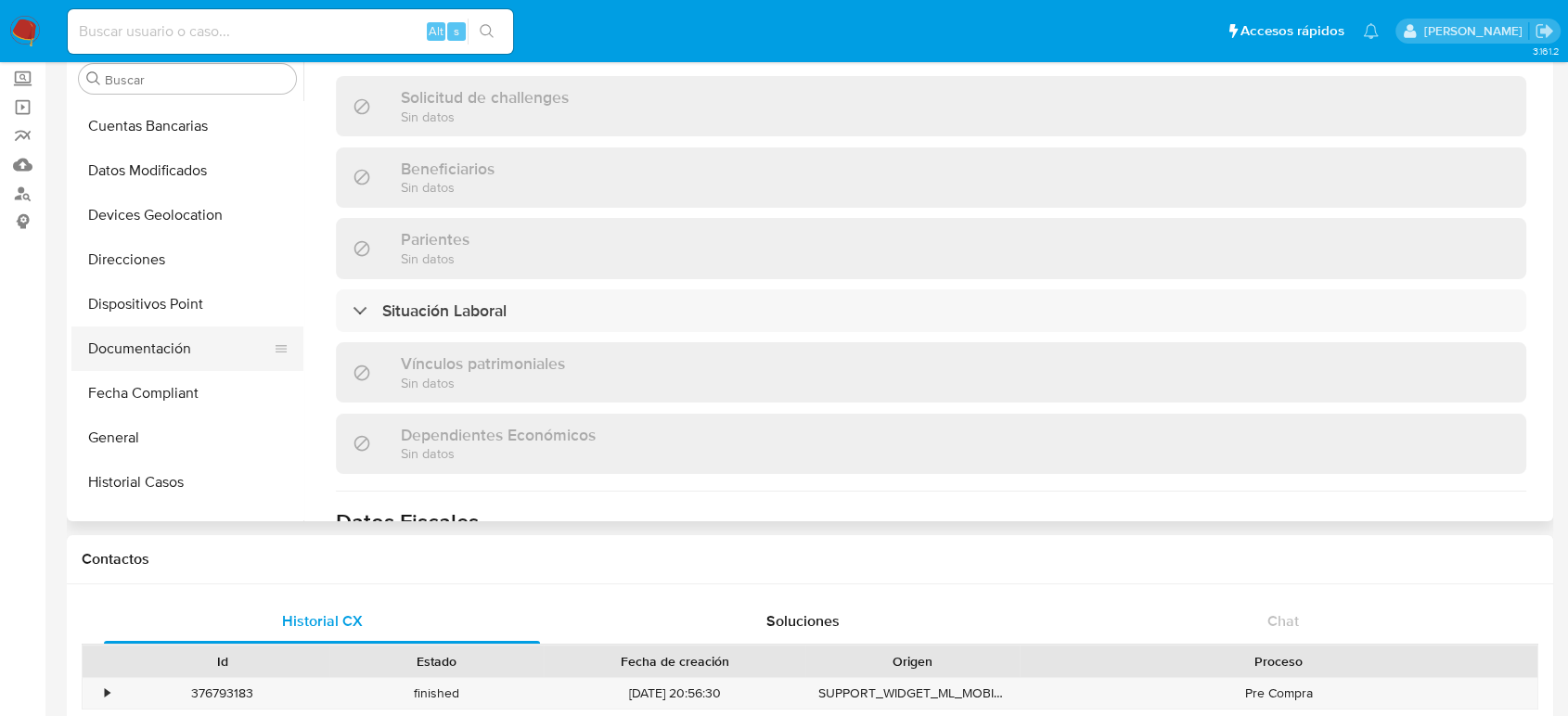
click at [183, 357] on button "Documentación" at bounding box center [180, 349] width 218 height 45
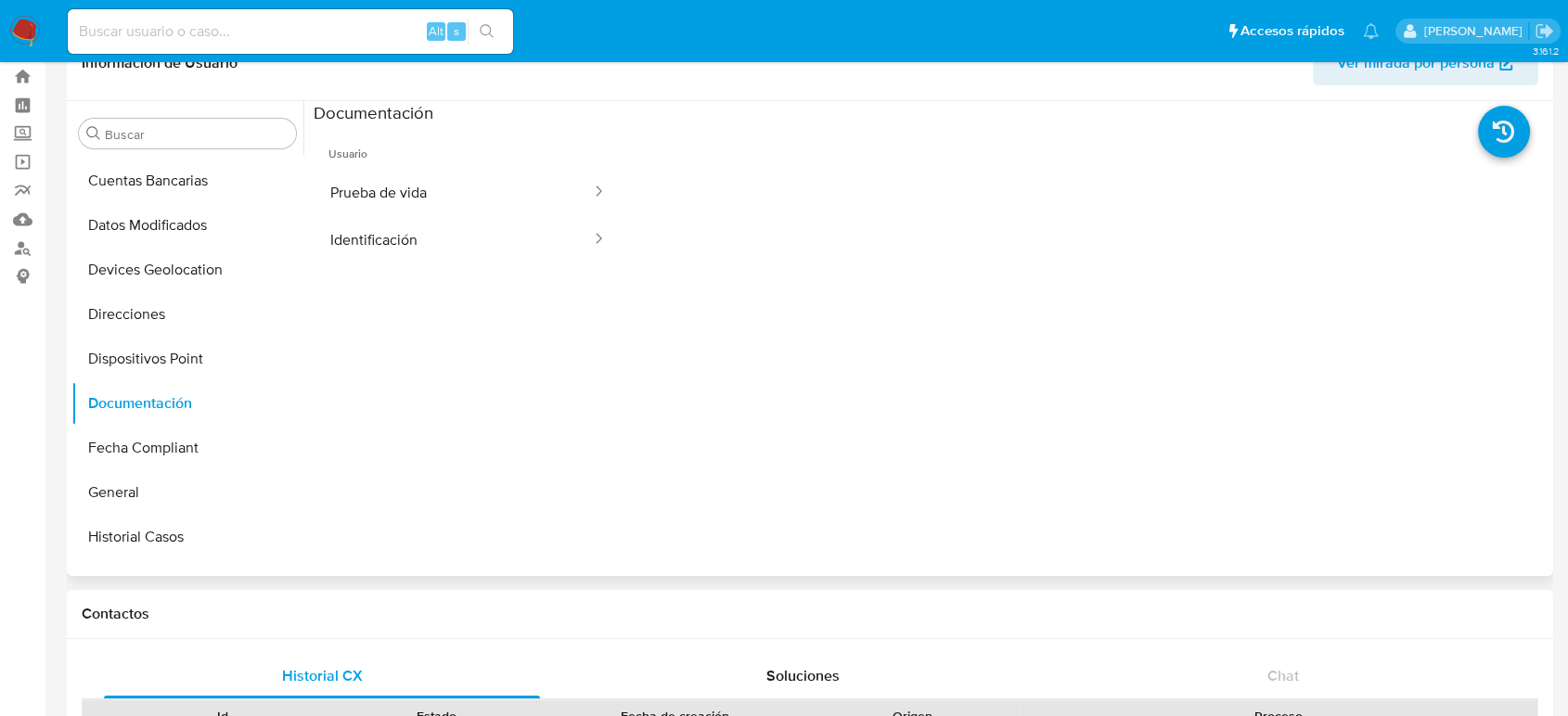
scroll to position [0, 0]
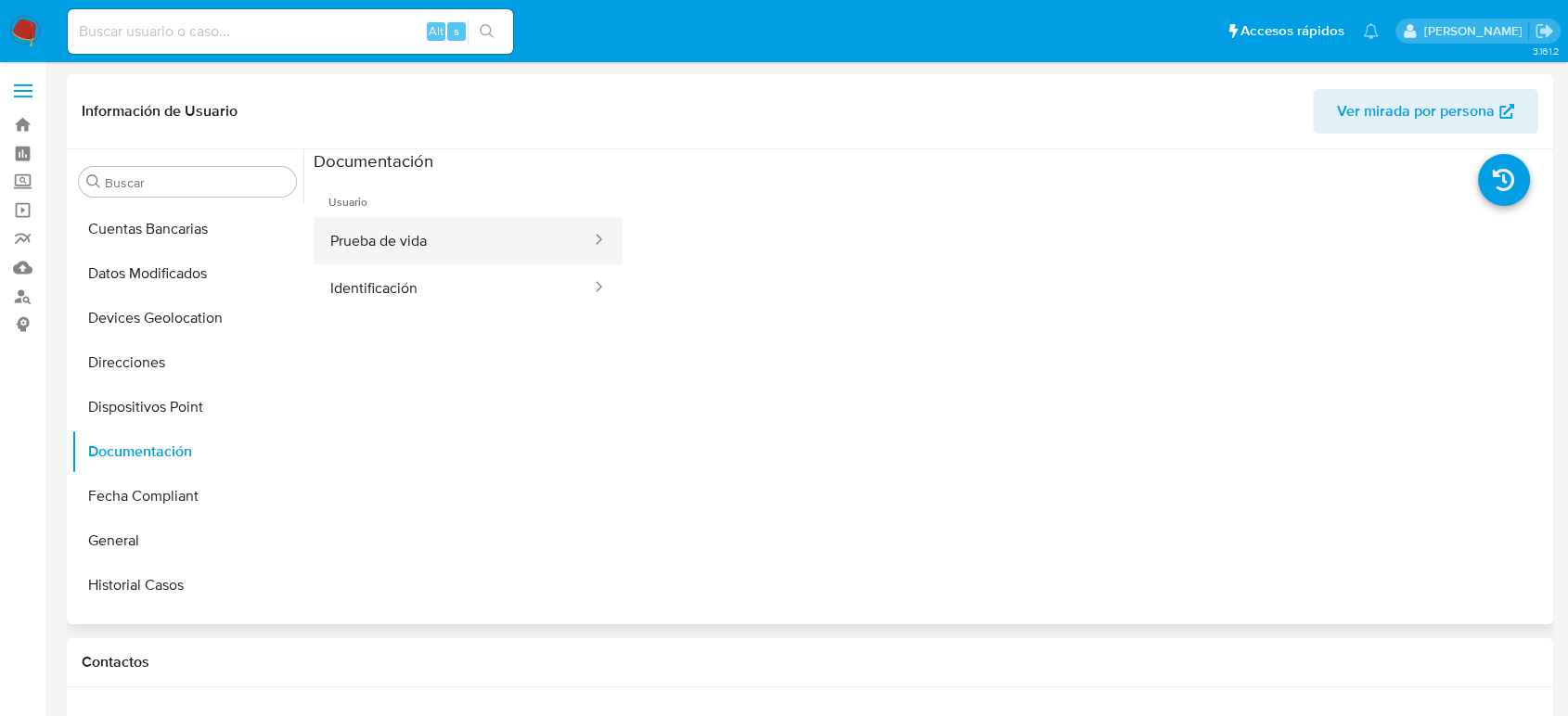
click at [502, 254] on button "Prueba de vida" at bounding box center [453, 241] width 279 height 48
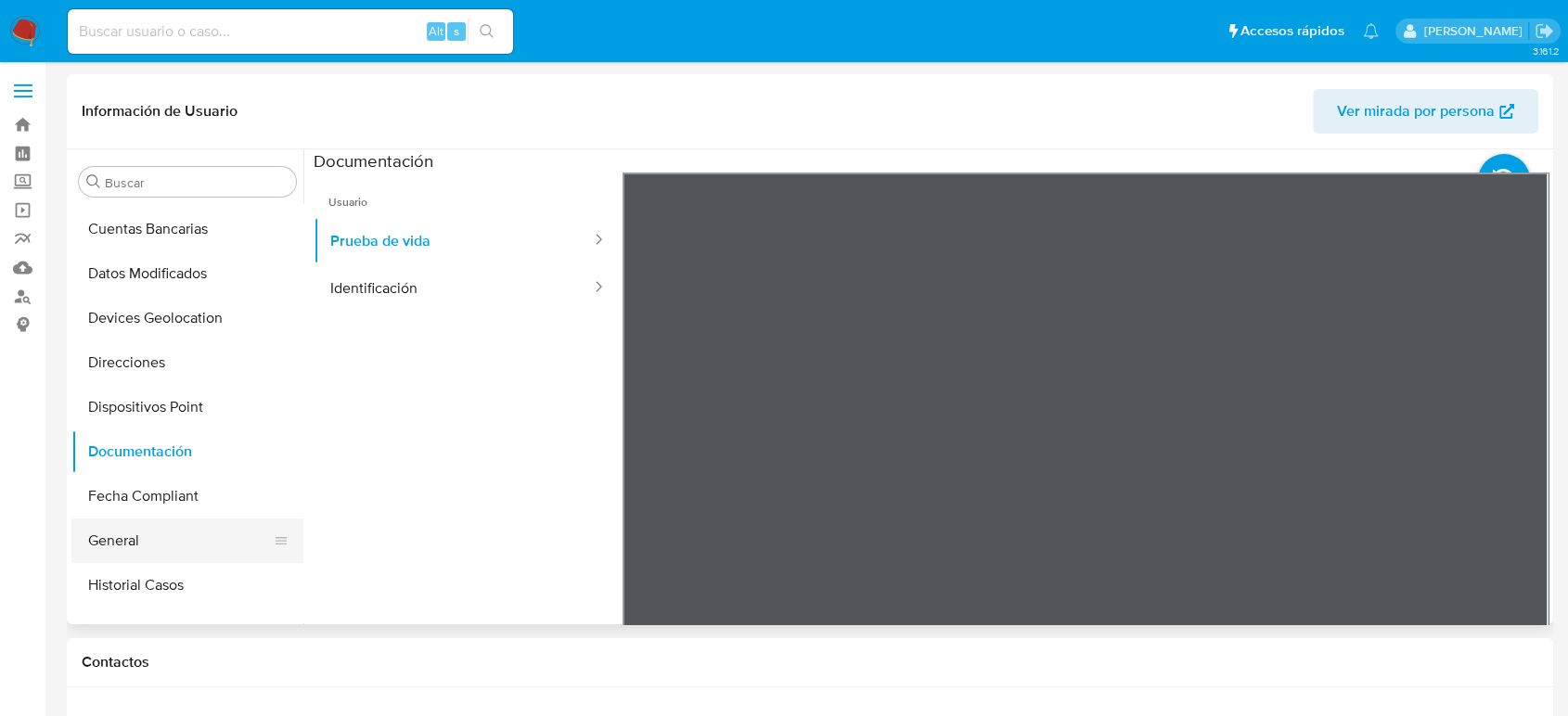
click at [158, 547] on button "General" at bounding box center [180, 541] width 218 height 45
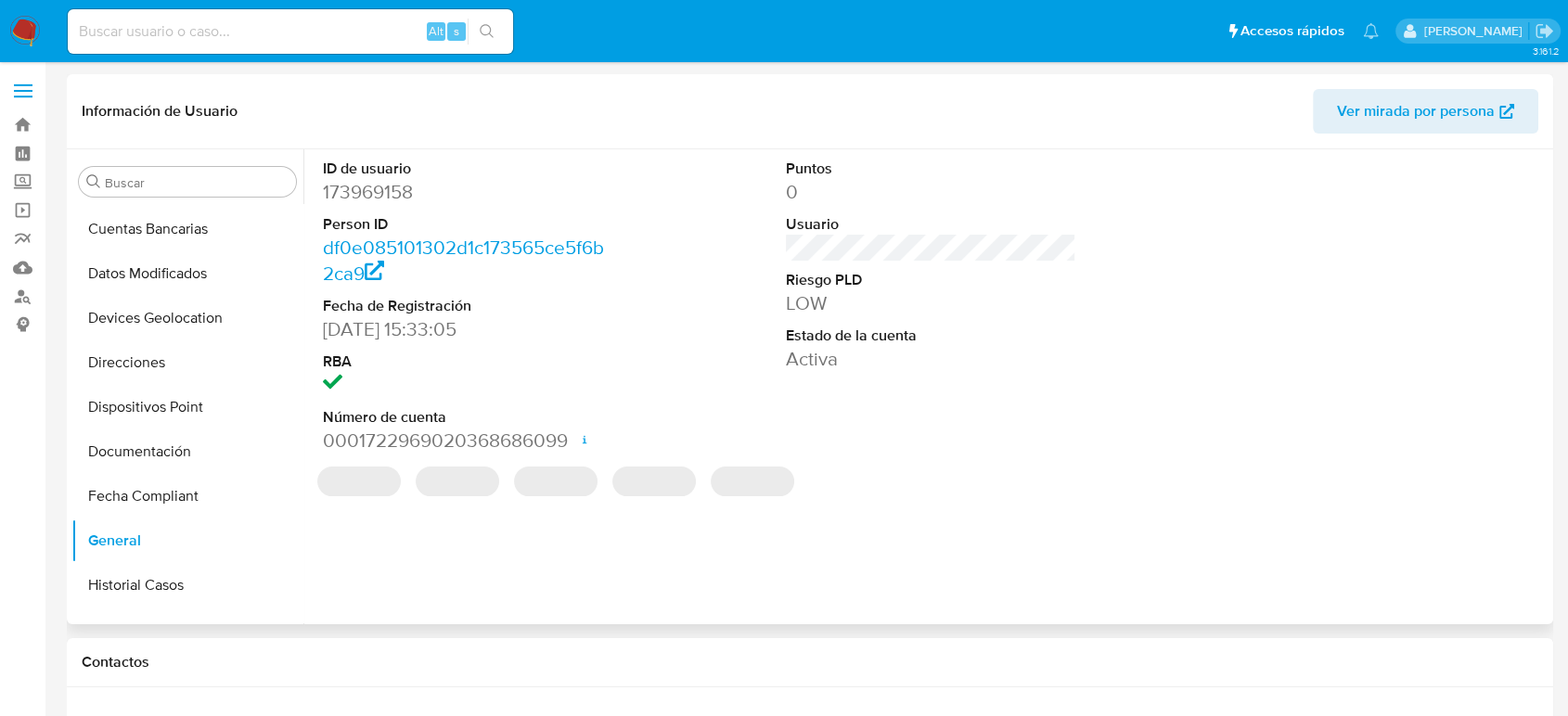
click at [393, 197] on dd "173969158" at bounding box center [468, 192] width 291 height 26
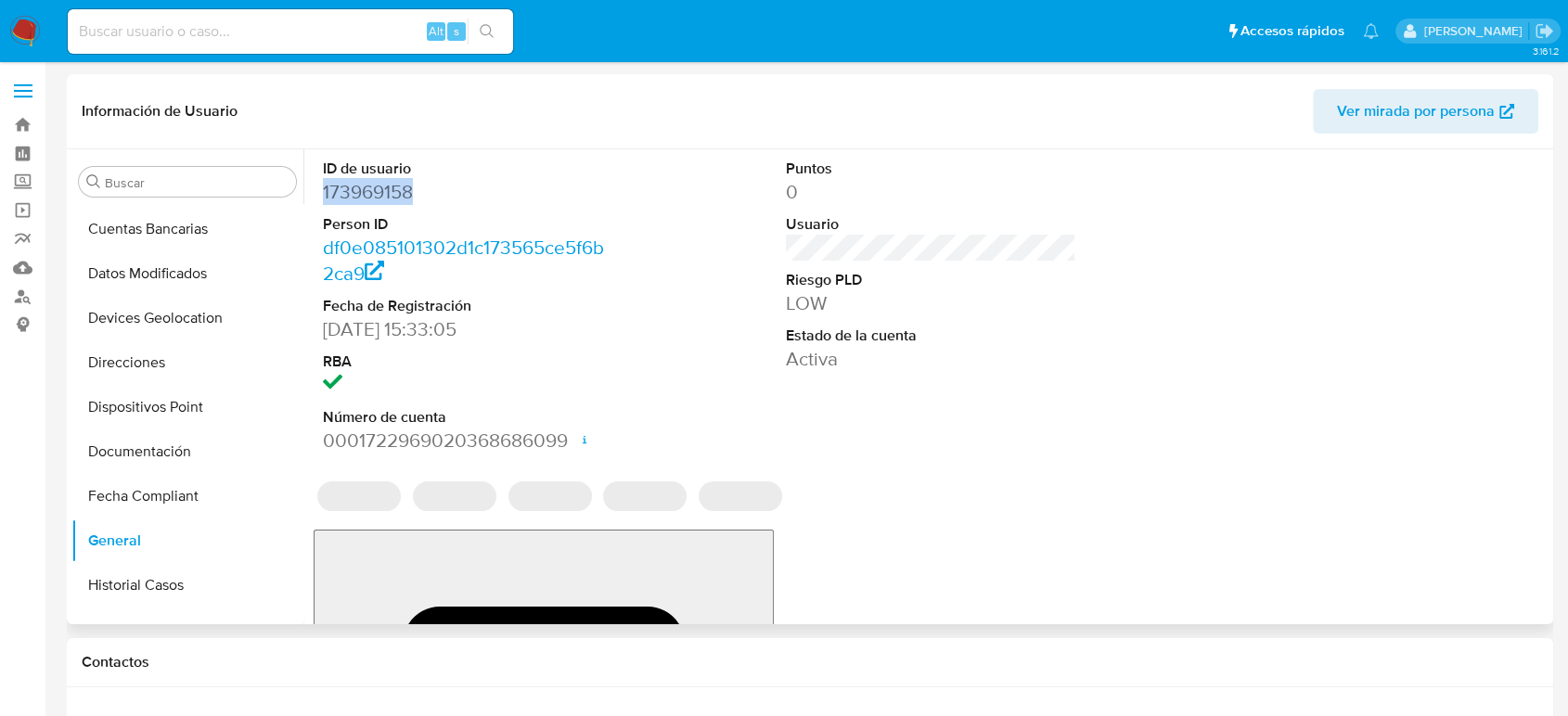
copy dd "173969158"
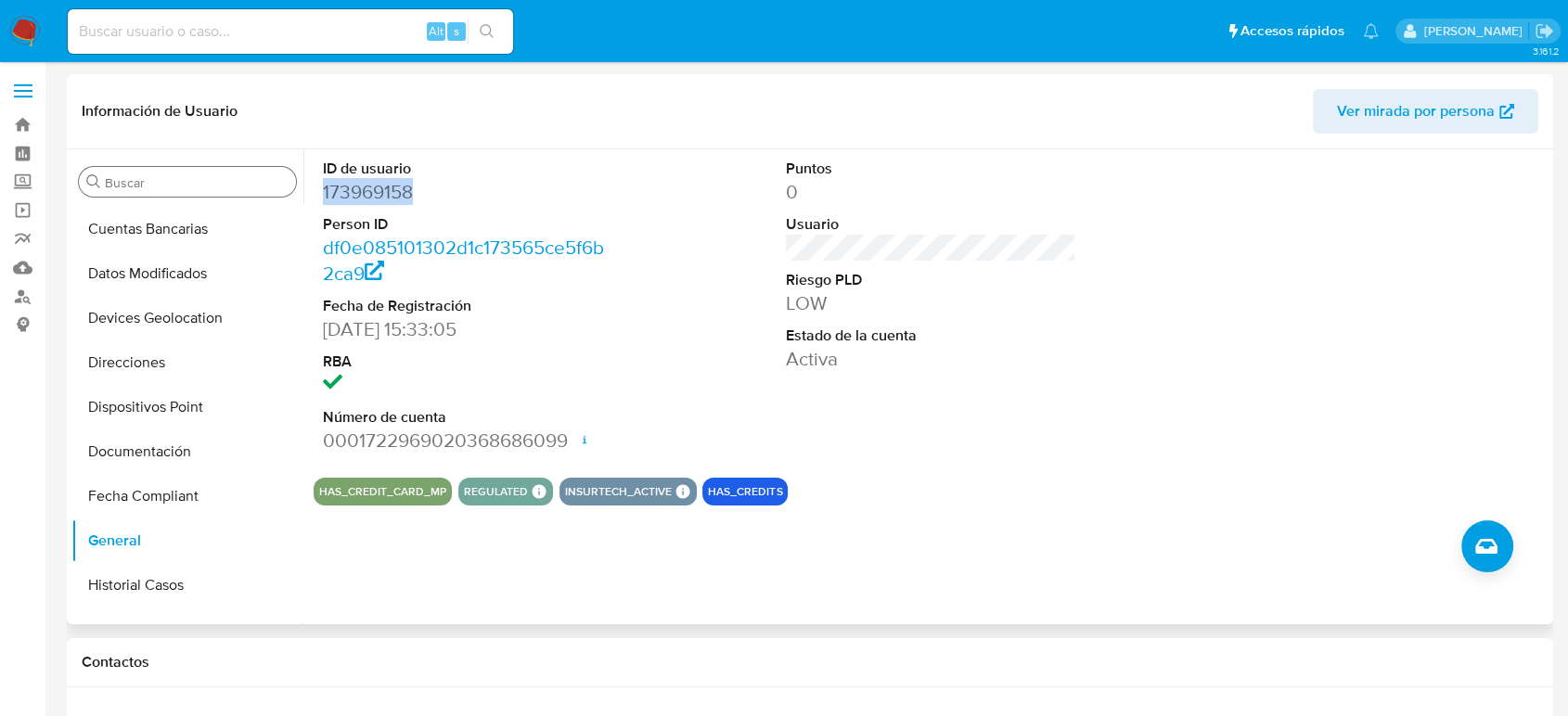
click at [242, 186] on input "Buscar" at bounding box center [196, 182] width 183 height 17
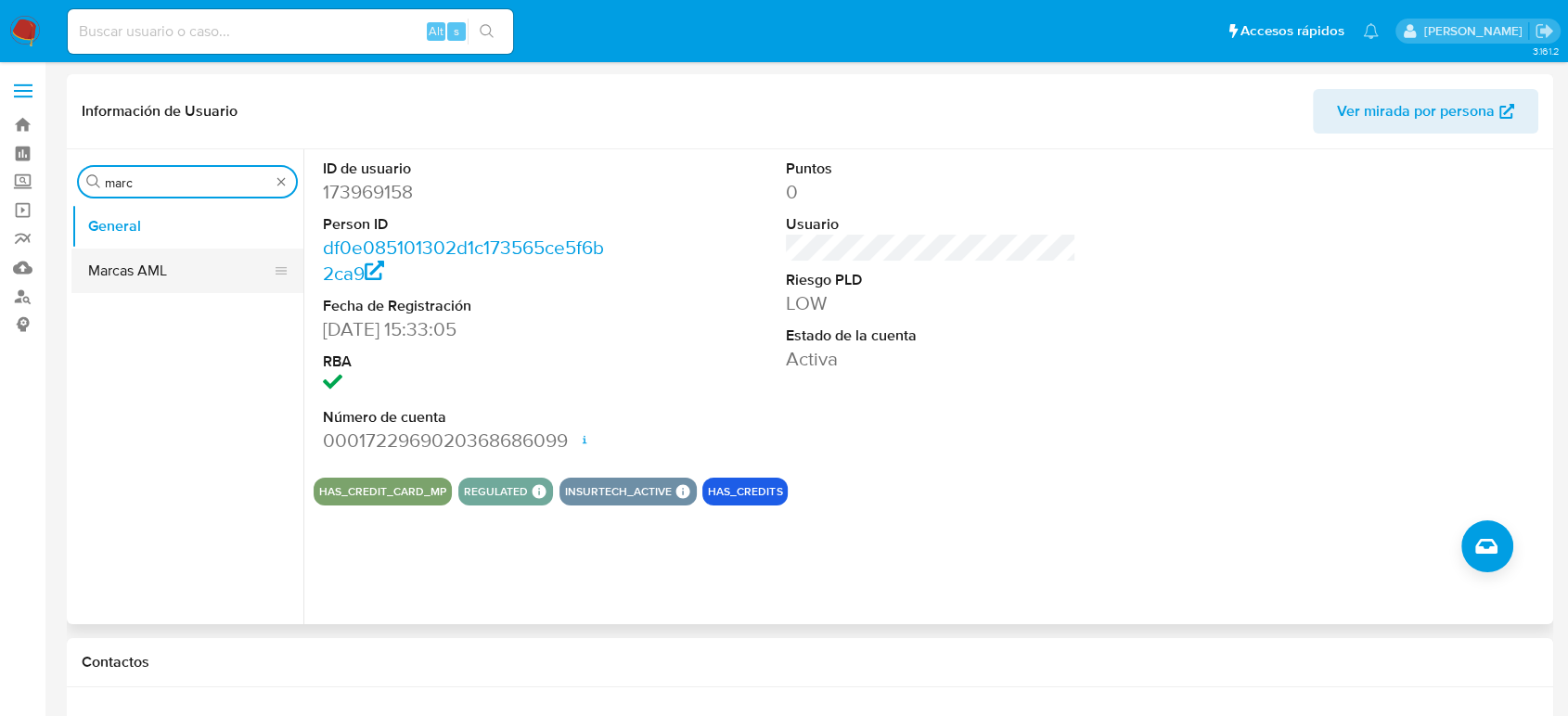
type input "marc"
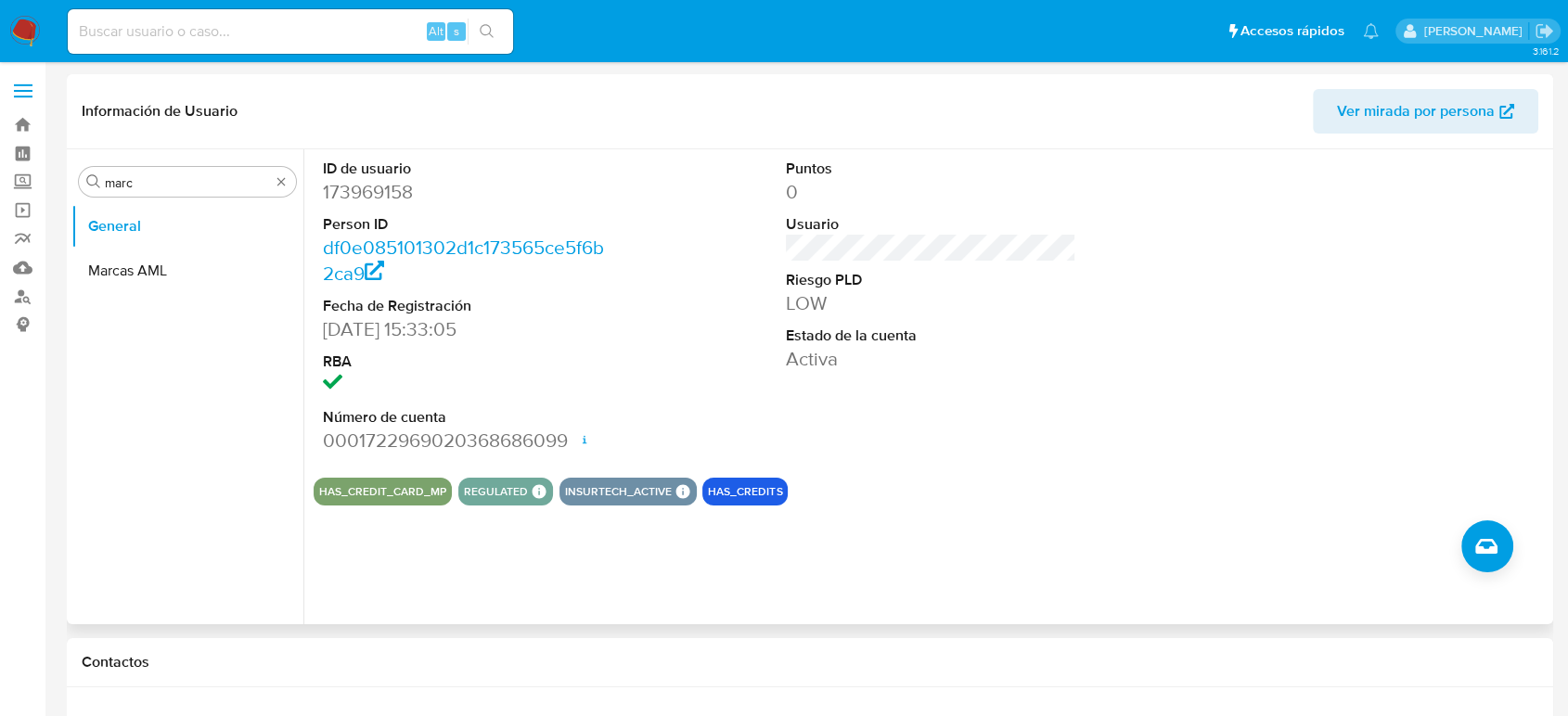
click at [136, 265] on button "Marcas AML" at bounding box center [187, 271] width 232 height 45
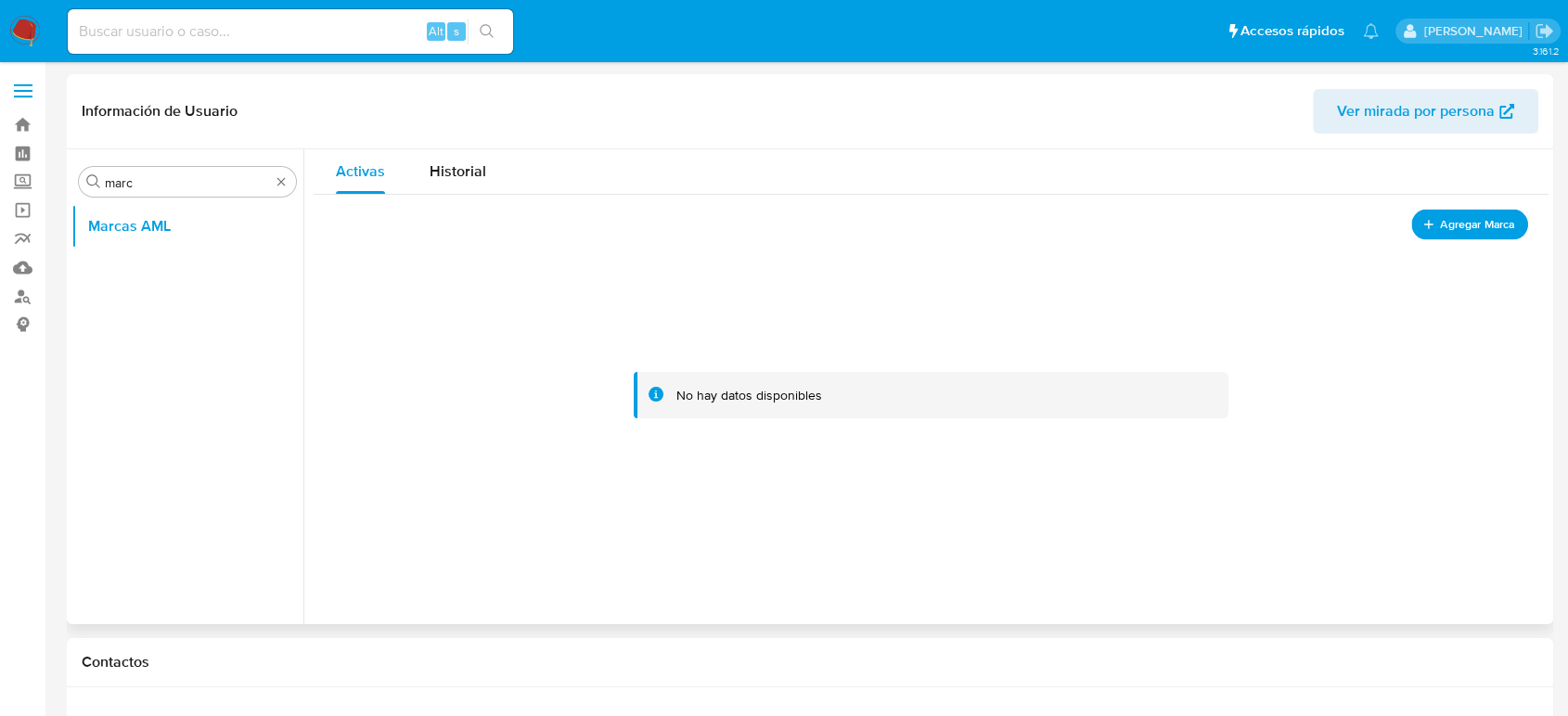
click at [1447, 212] on button "Agregar Marca" at bounding box center [1469, 224] width 117 height 30
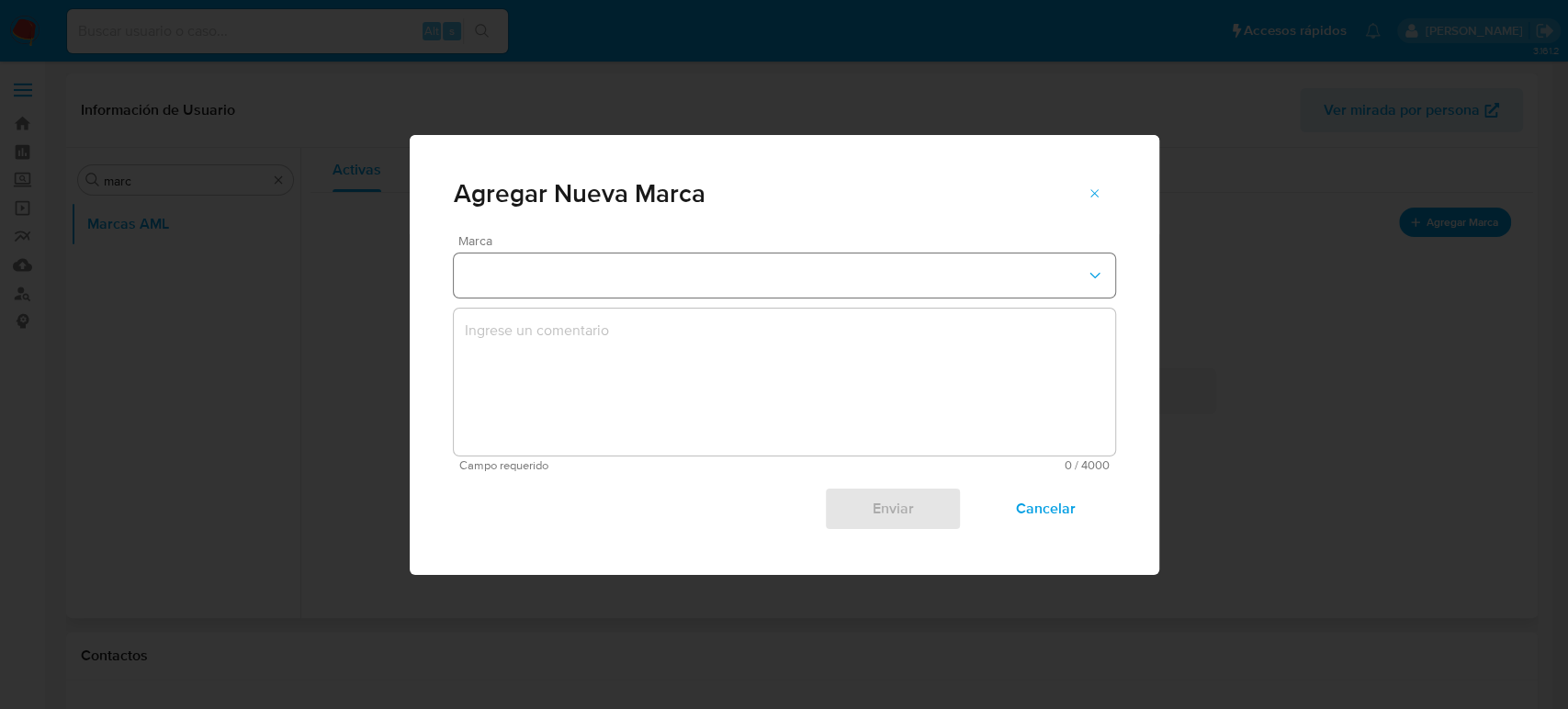
click at [721, 279] on button "marks-modal" at bounding box center [784, 275] width 662 height 44
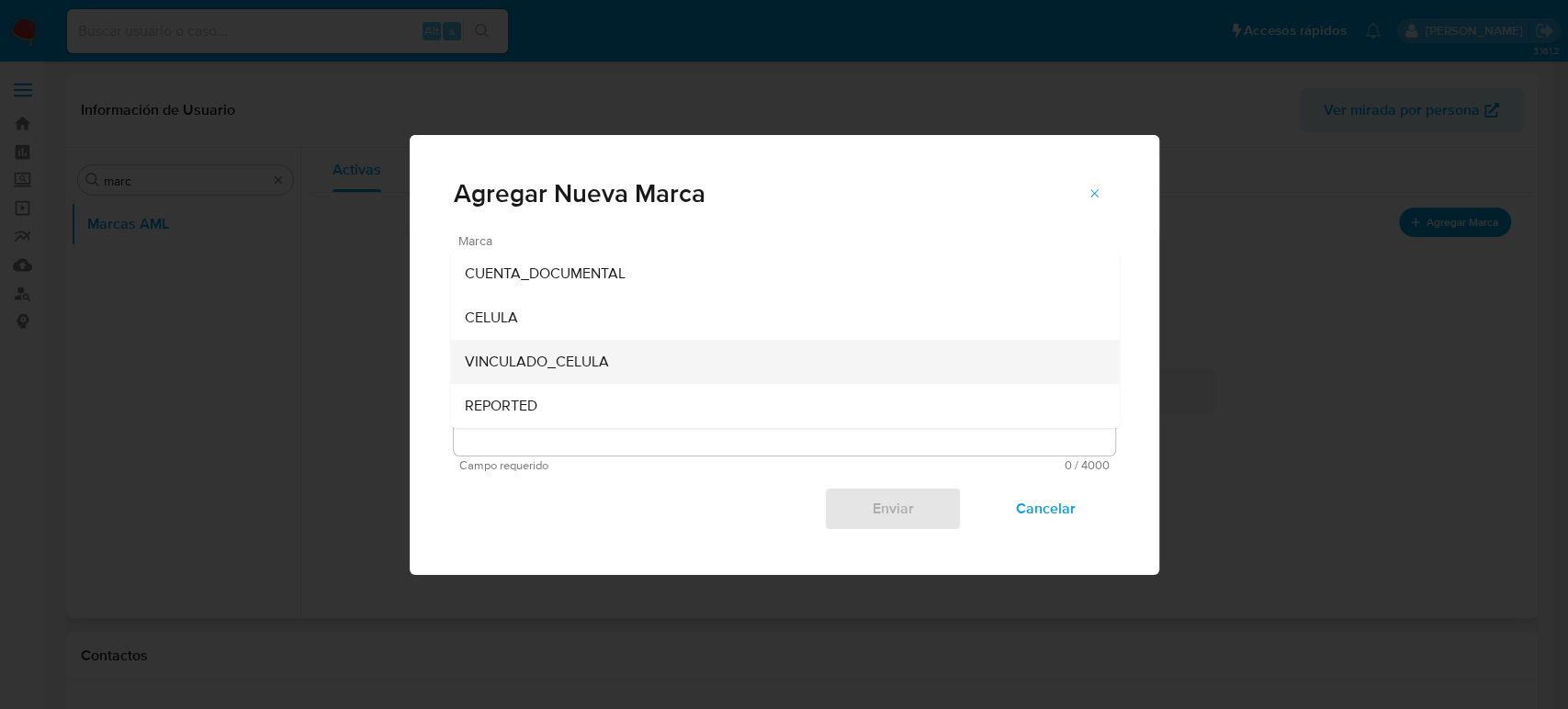
click at [638, 347] on div "VINCULADO_CELULA" at bounding box center [779, 362] width 628 height 44
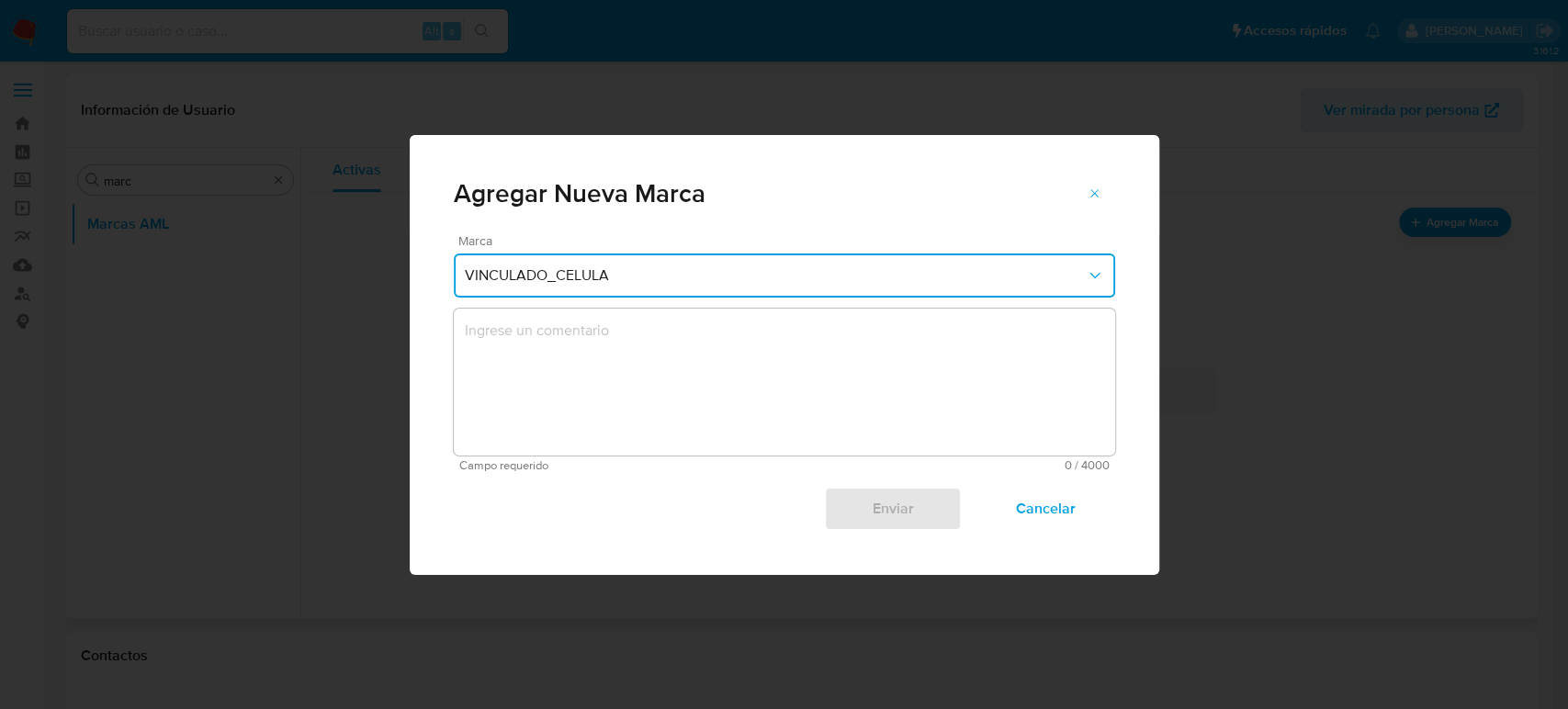
click at [644, 375] on textarea "marks-modal" at bounding box center [784, 383] width 662 height 147
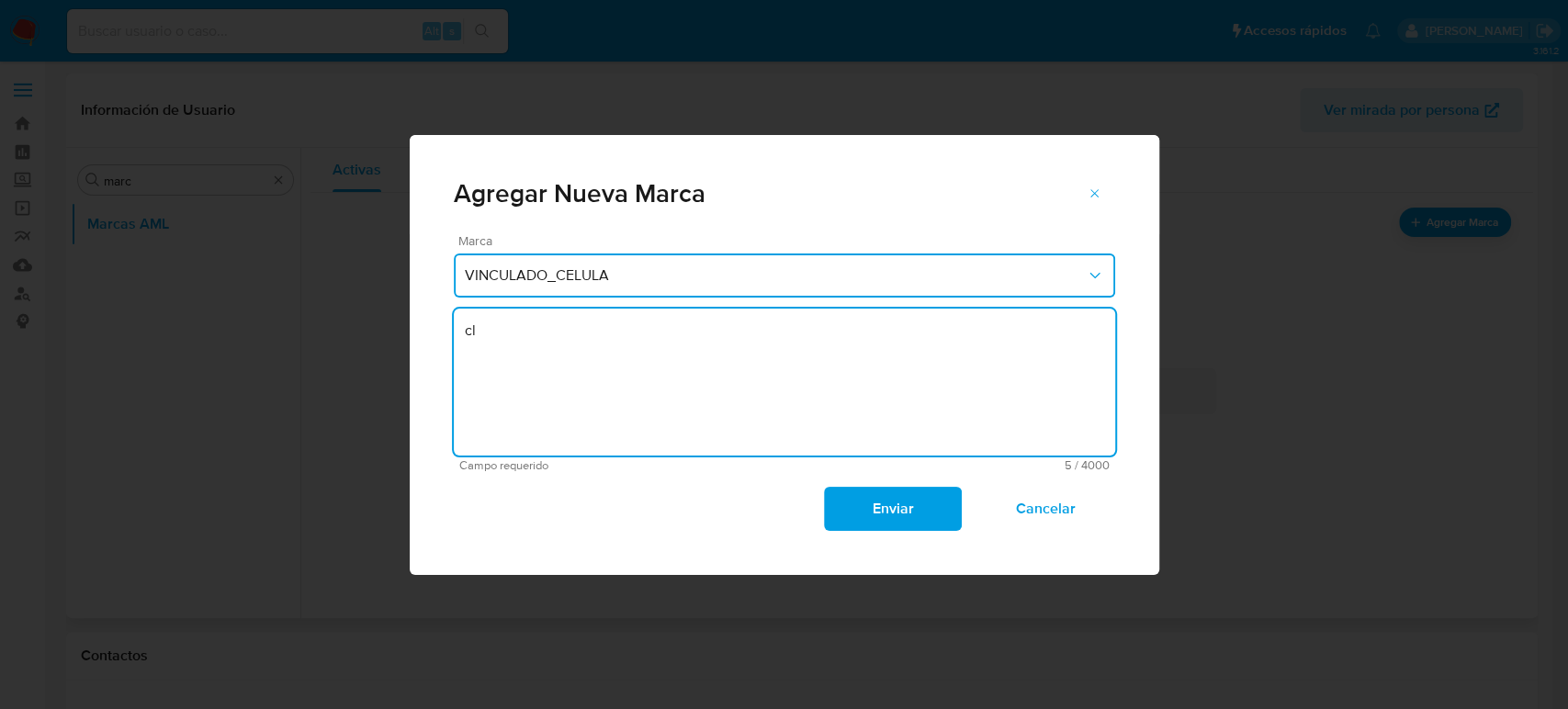
type textarea "c"
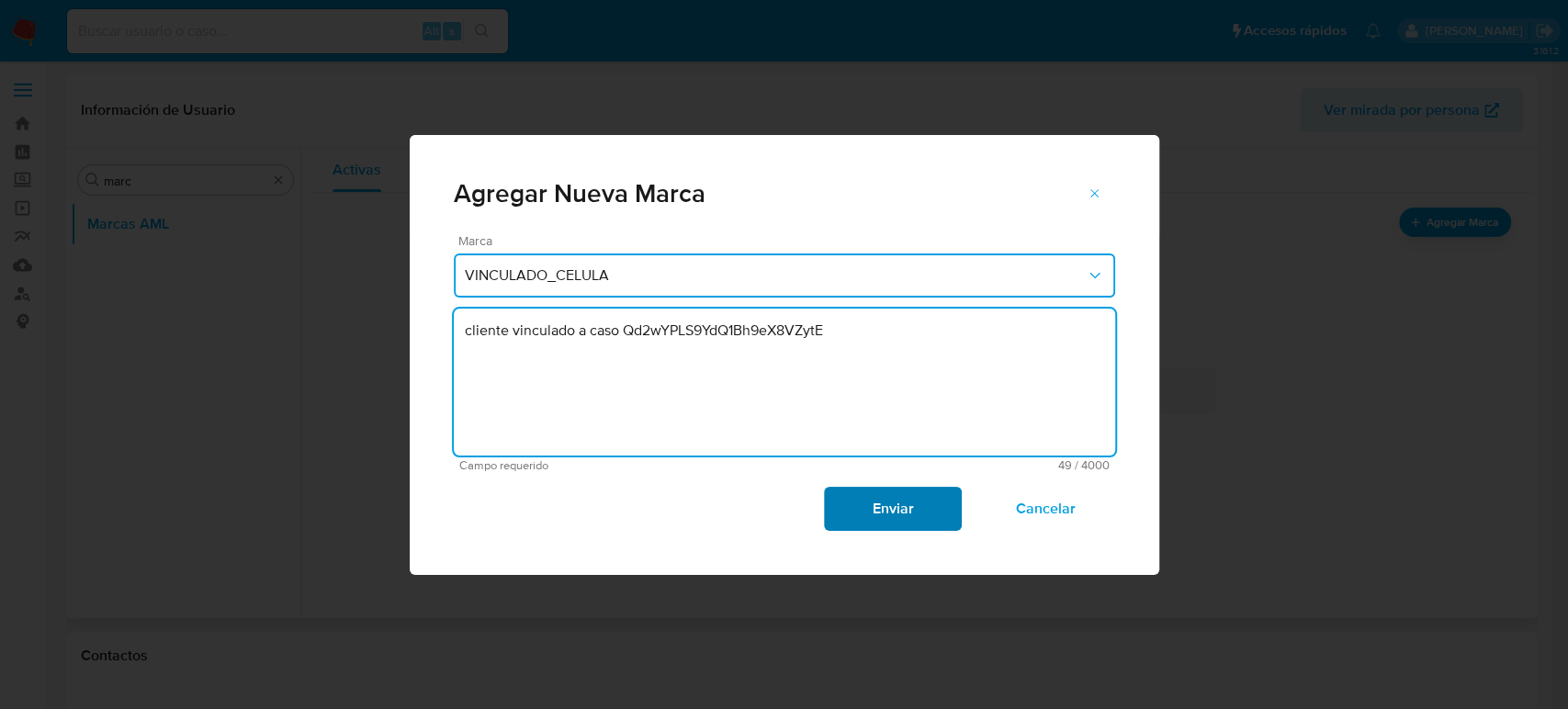
type textarea "cliente vinculado a caso Qd2wYPLS9YdQ1Bh9eX8VZytE"
click at [893, 507] on span "Enviar" at bounding box center [893, 509] width 90 height 41
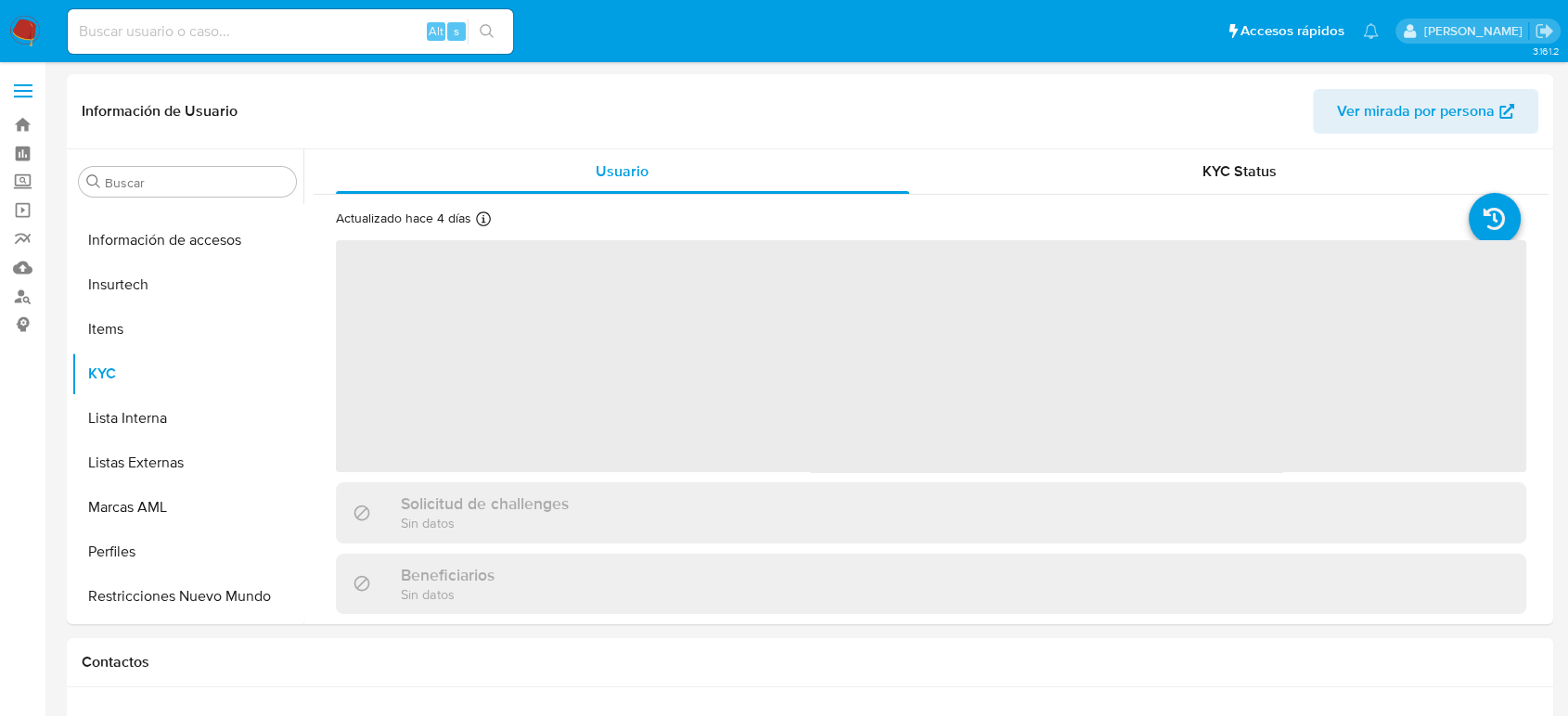
scroll to position [873, 0]
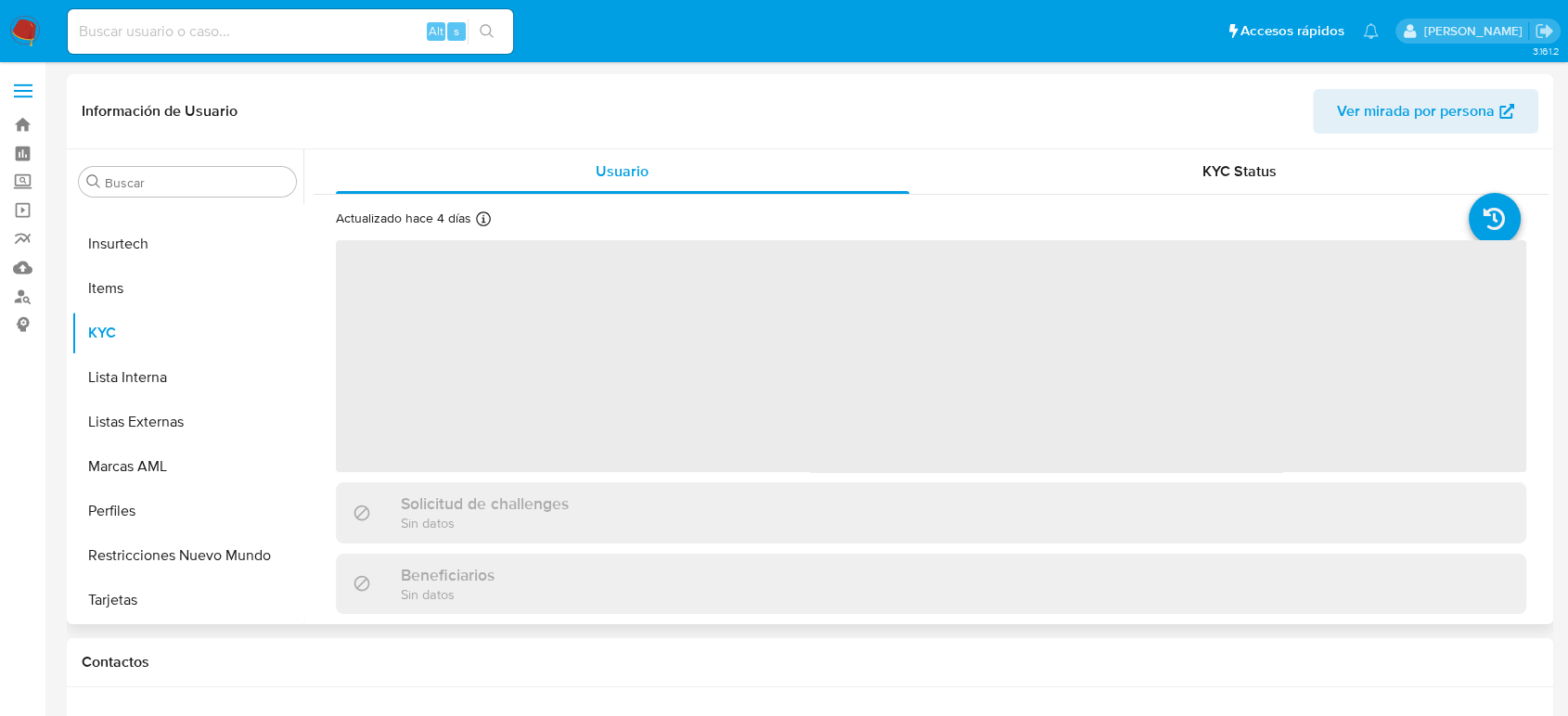
select select "10"
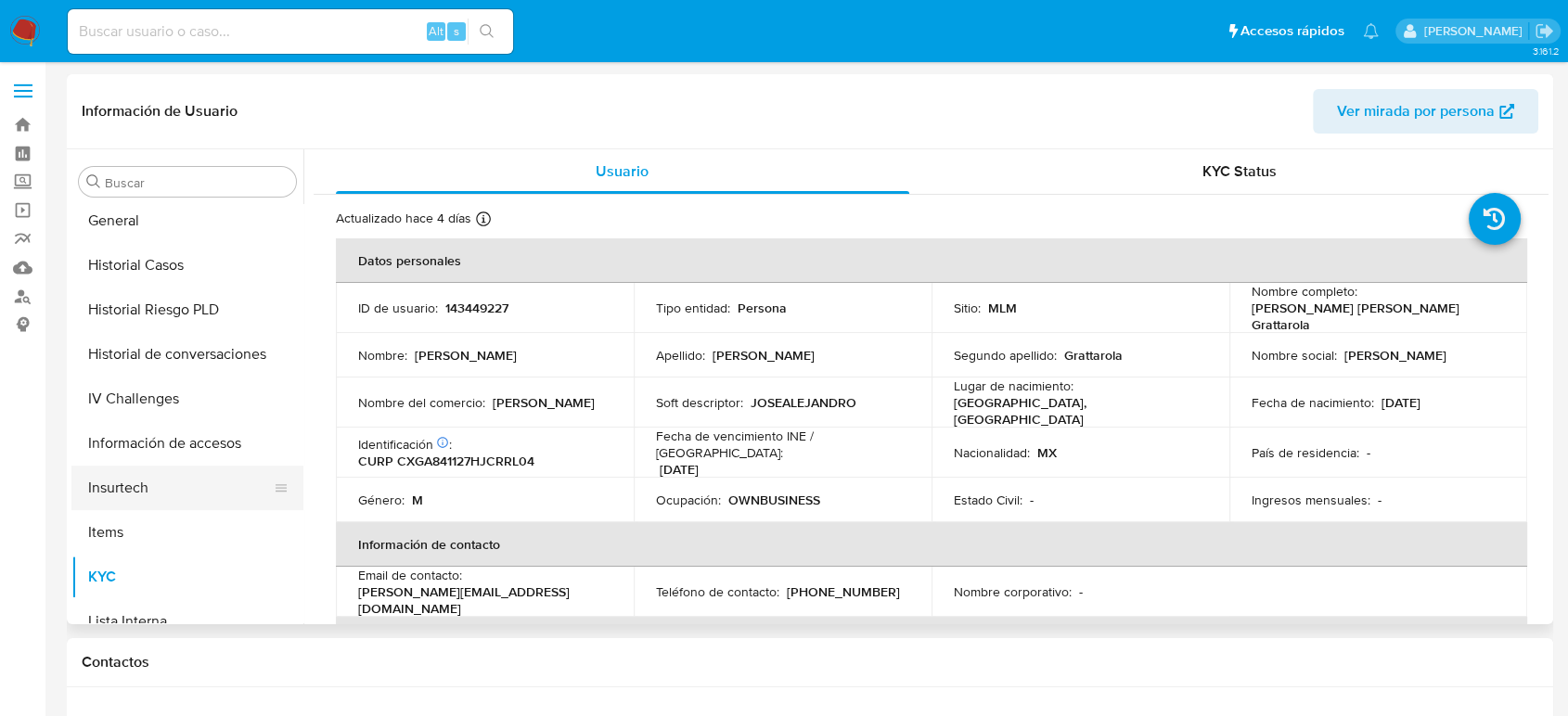
scroll to position [564, 0]
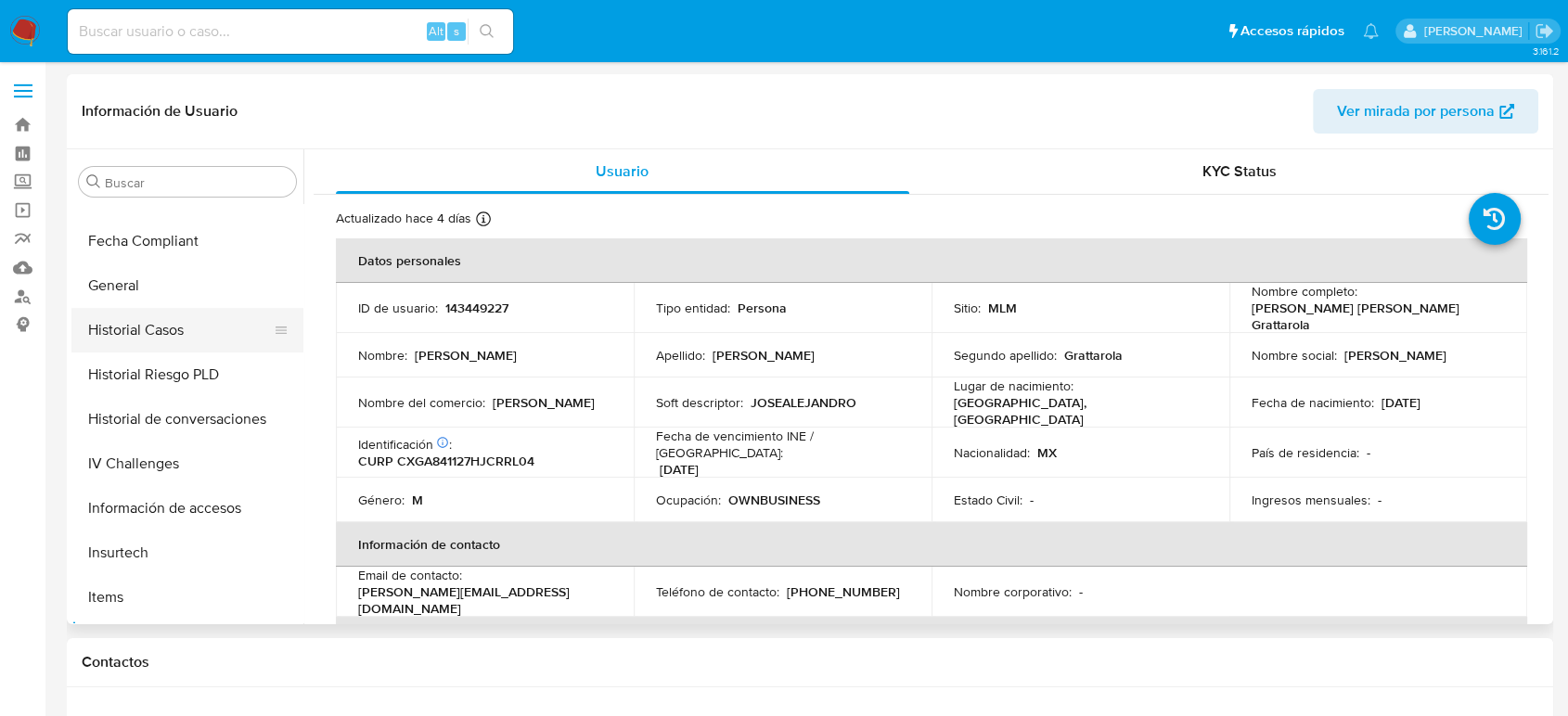
click at [140, 336] on button "Historial Casos" at bounding box center [180, 331] width 218 height 45
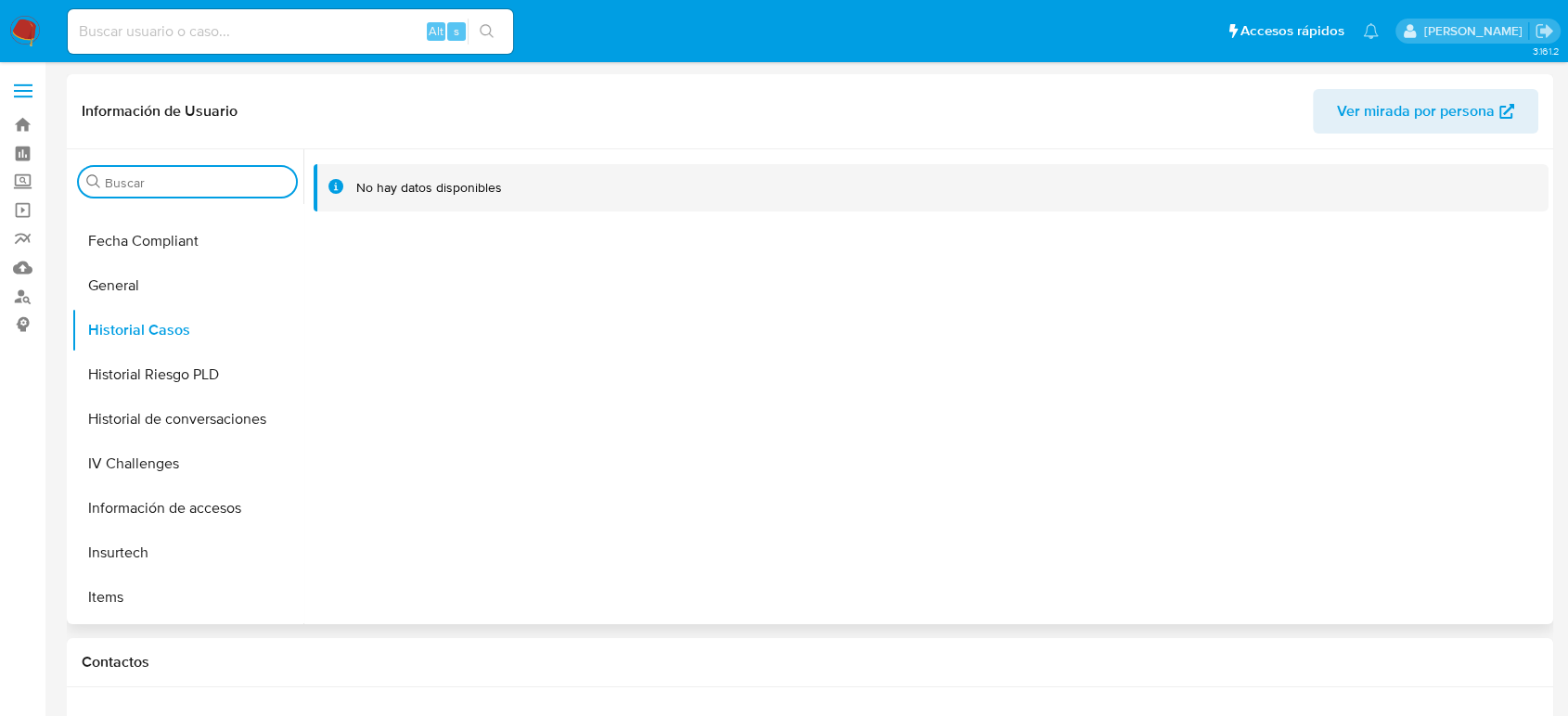
click at [170, 186] on input "Buscar" at bounding box center [196, 182] width 183 height 17
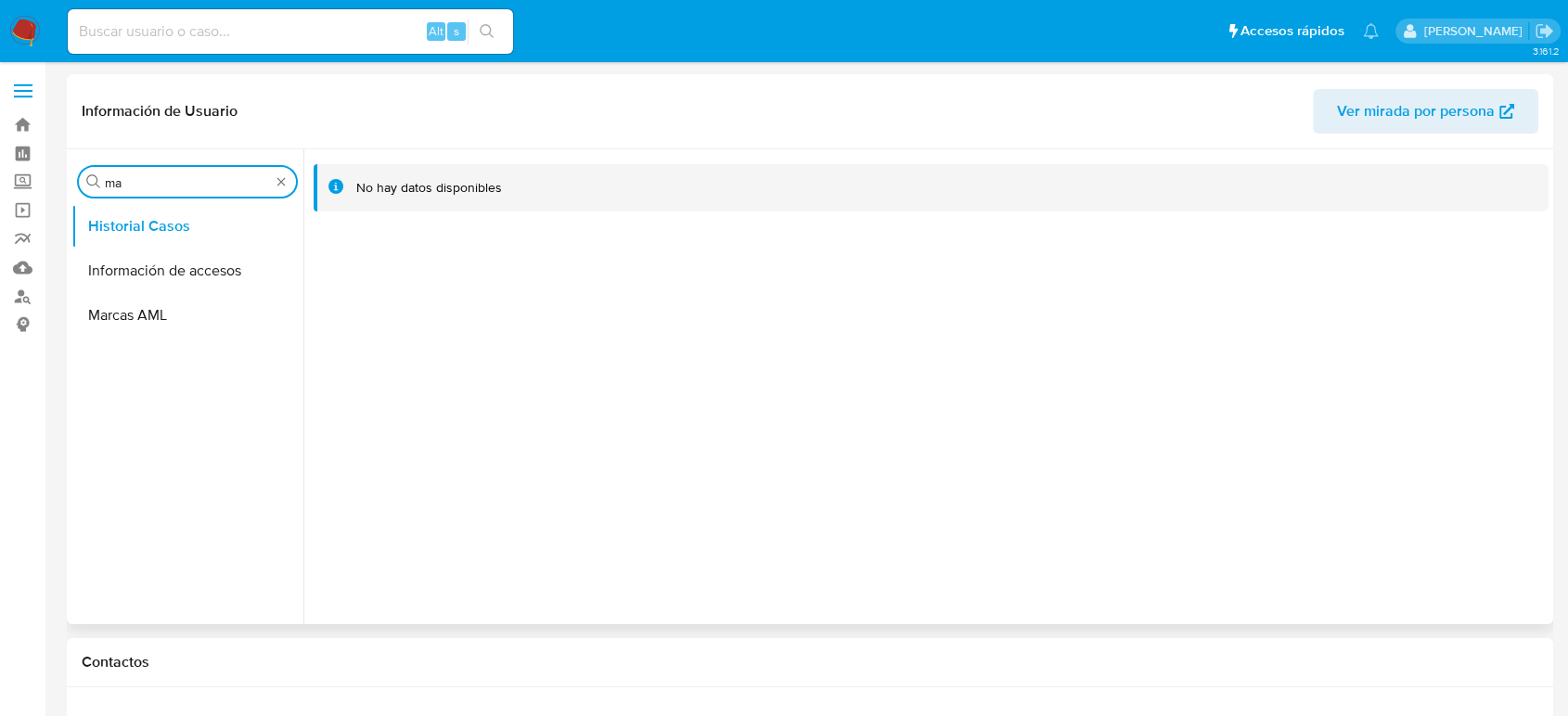
scroll to position [0, 0]
type input "marcas aml"
click at [153, 269] on button "Marcas AML" at bounding box center [180, 271] width 218 height 45
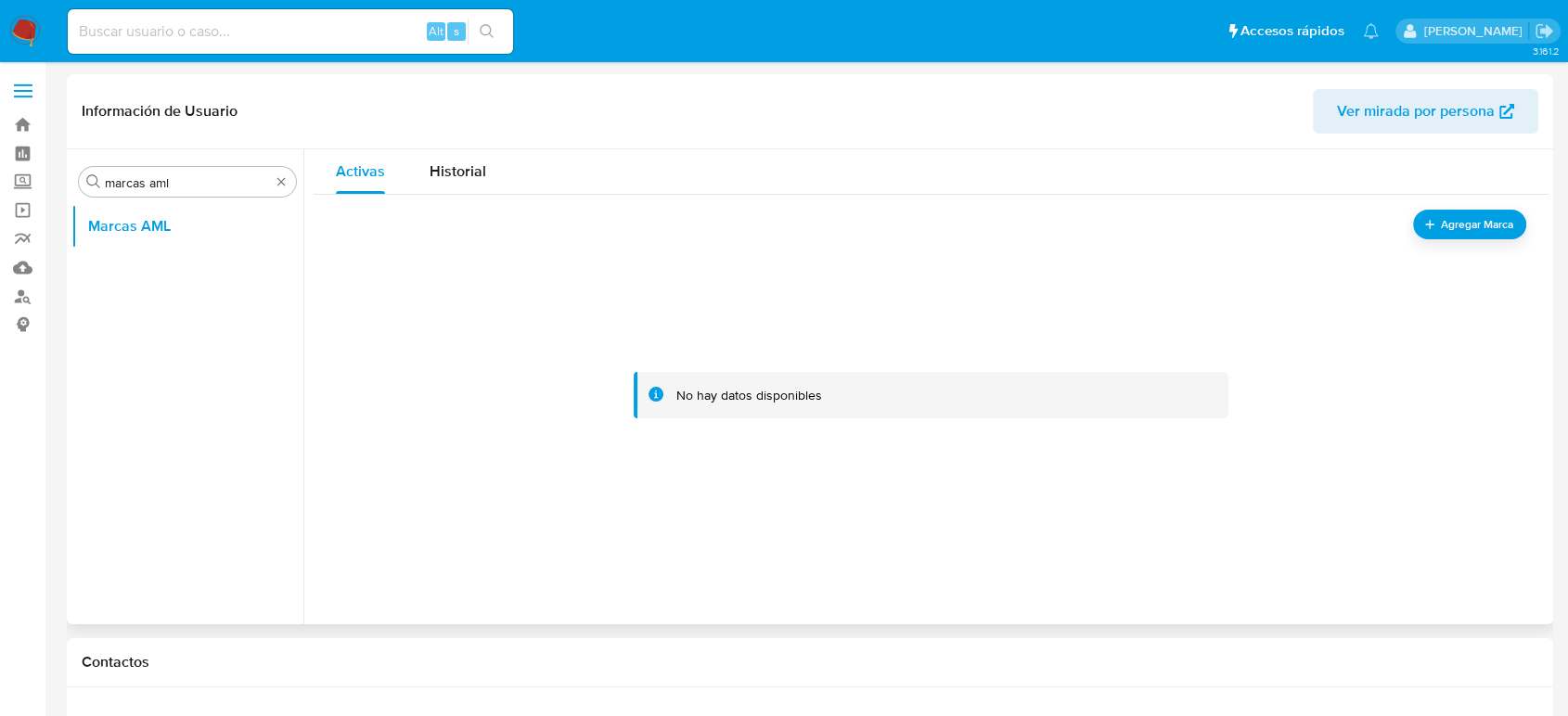
click at [1433, 239] on div at bounding box center [931, 395] width 1190 height 371
click at [1440, 229] on span "Agregar Marca" at bounding box center [1477, 225] width 74 height 23
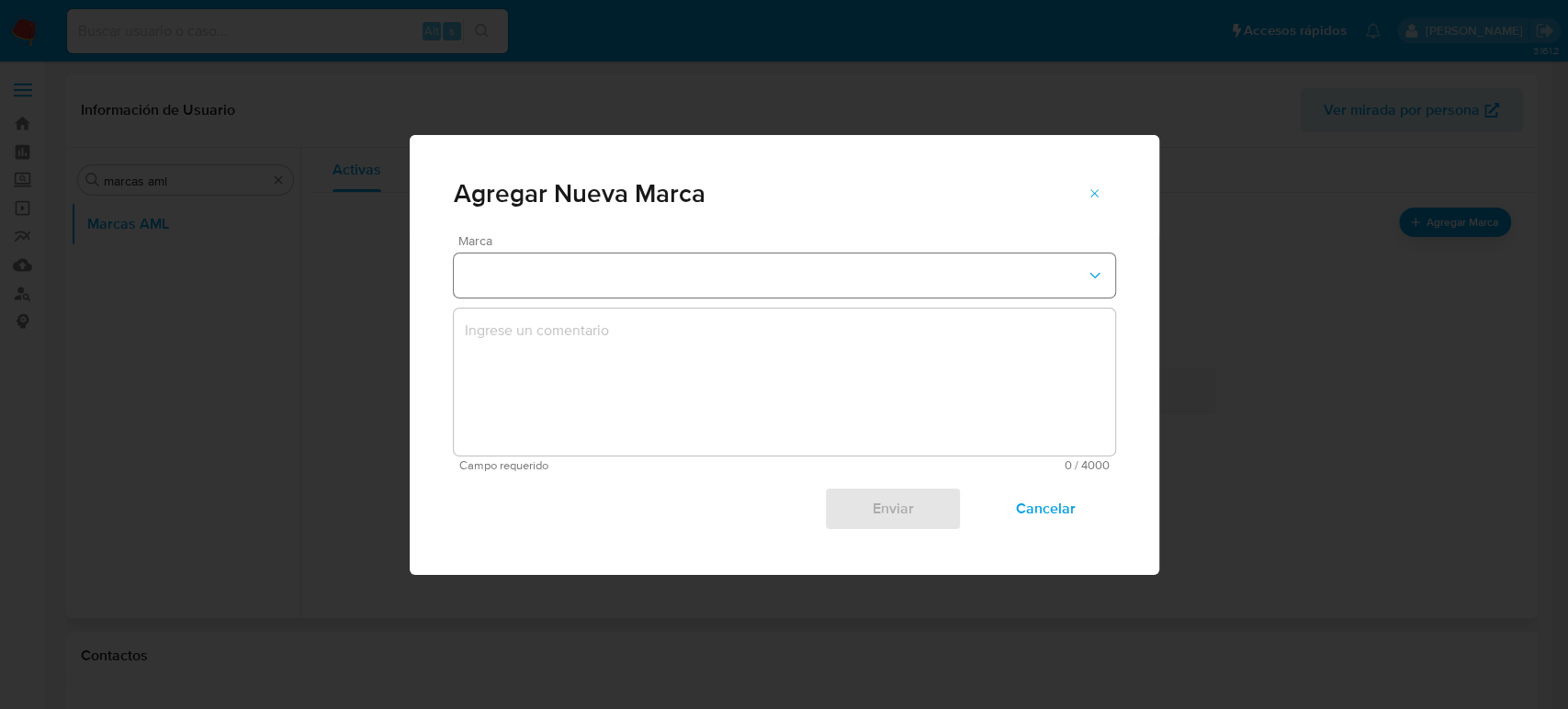
click at [729, 273] on button "marks-modal" at bounding box center [784, 275] width 662 height 44
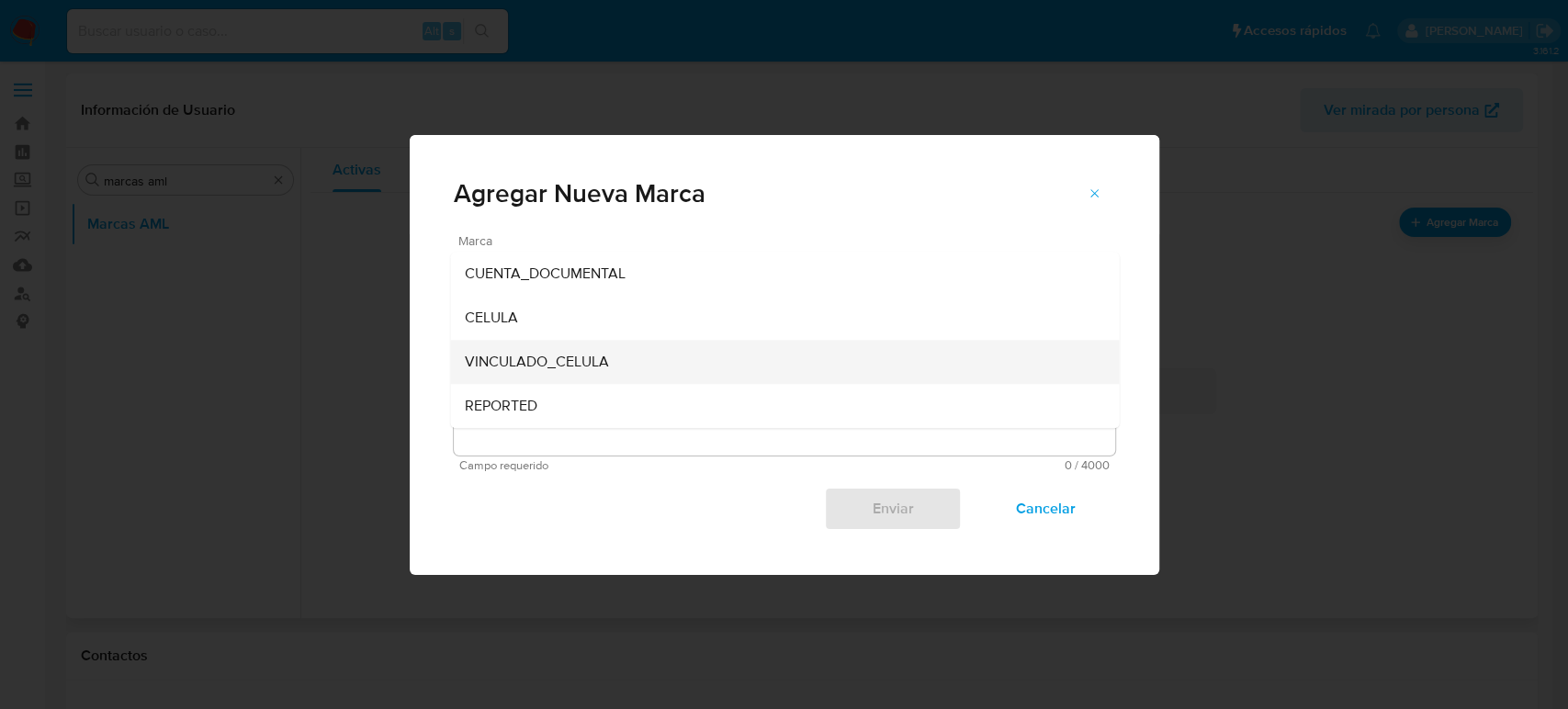
click at [646, 365] on div "VINCULADO_CELULA" at bounding box center [779, 362] width 628 height 44
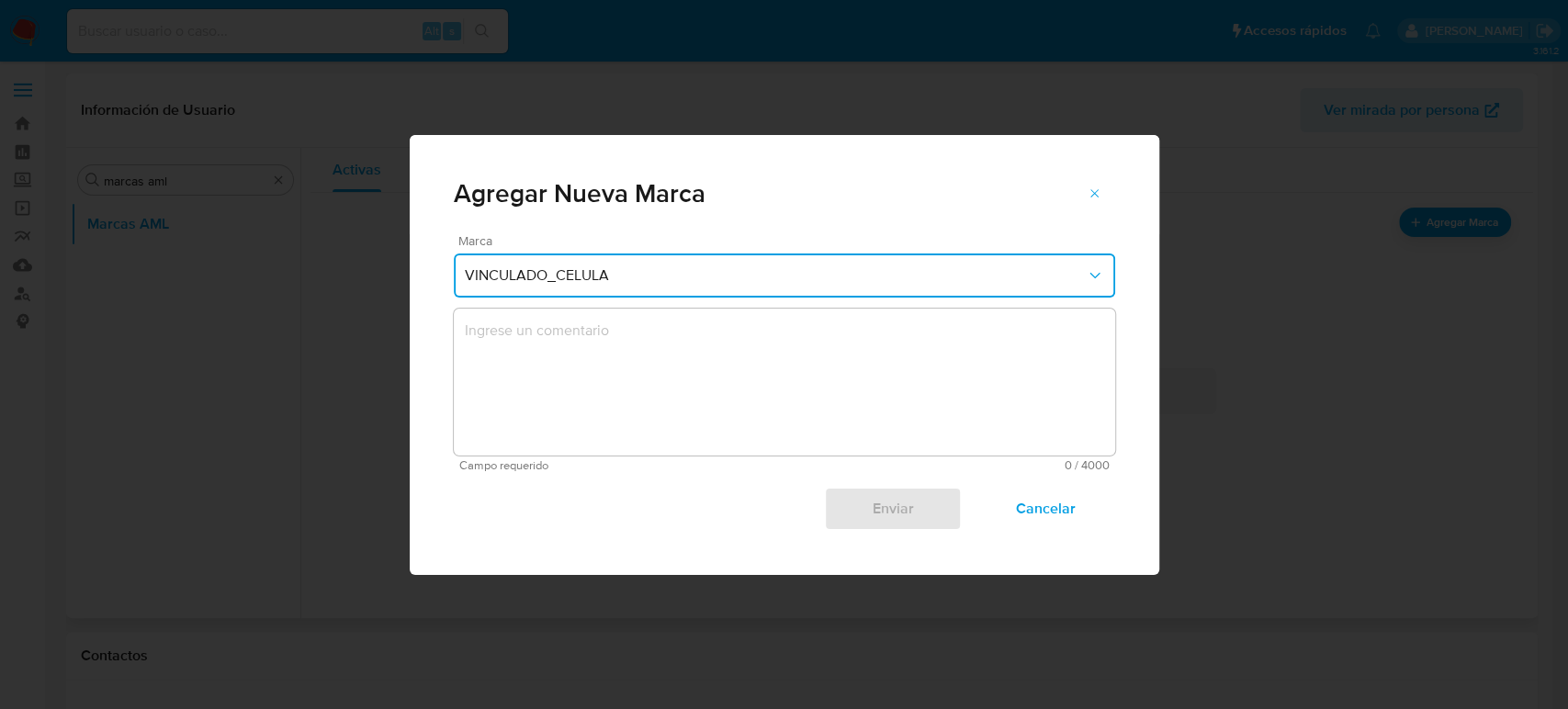
click at [682, 396] on textarea "marks-modal" at bounding box center [784, 383] width 662 height 147
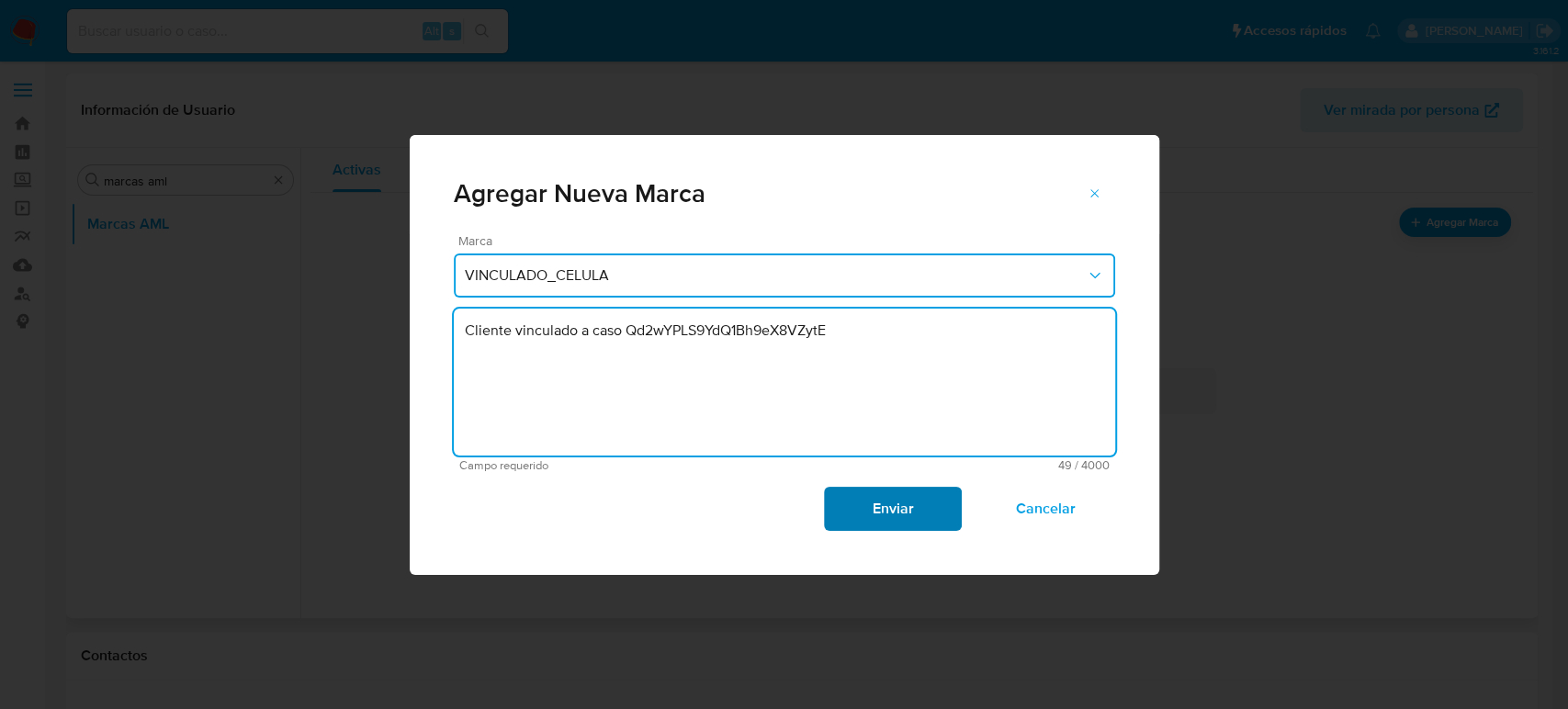
type textarea "Cliente vinculado a caso Qd2wYPLS9YdQ1Bh9eX8VZytE"
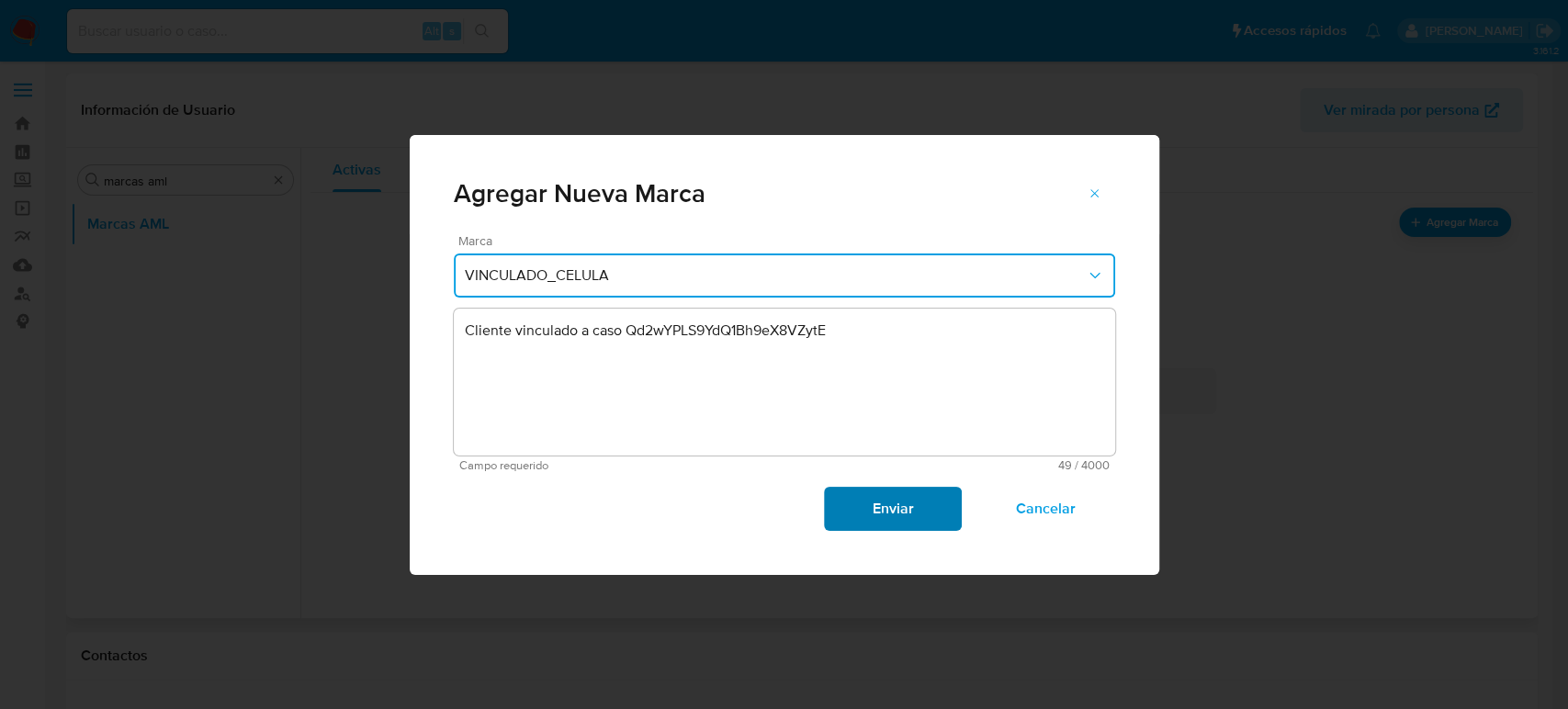
click at [882, 505] on span "Enviar" at bounding box center [893, 509] width 90 height 41
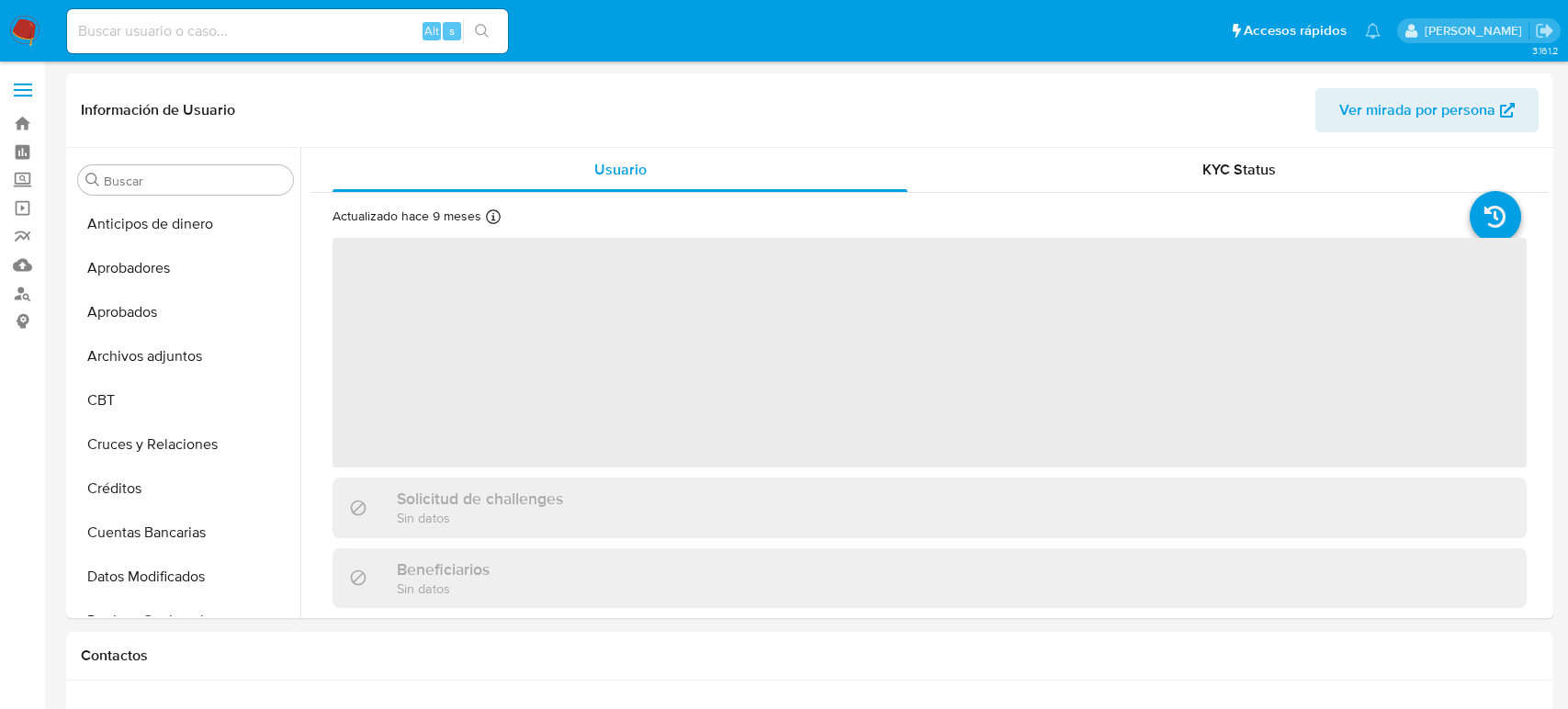
select select "10"
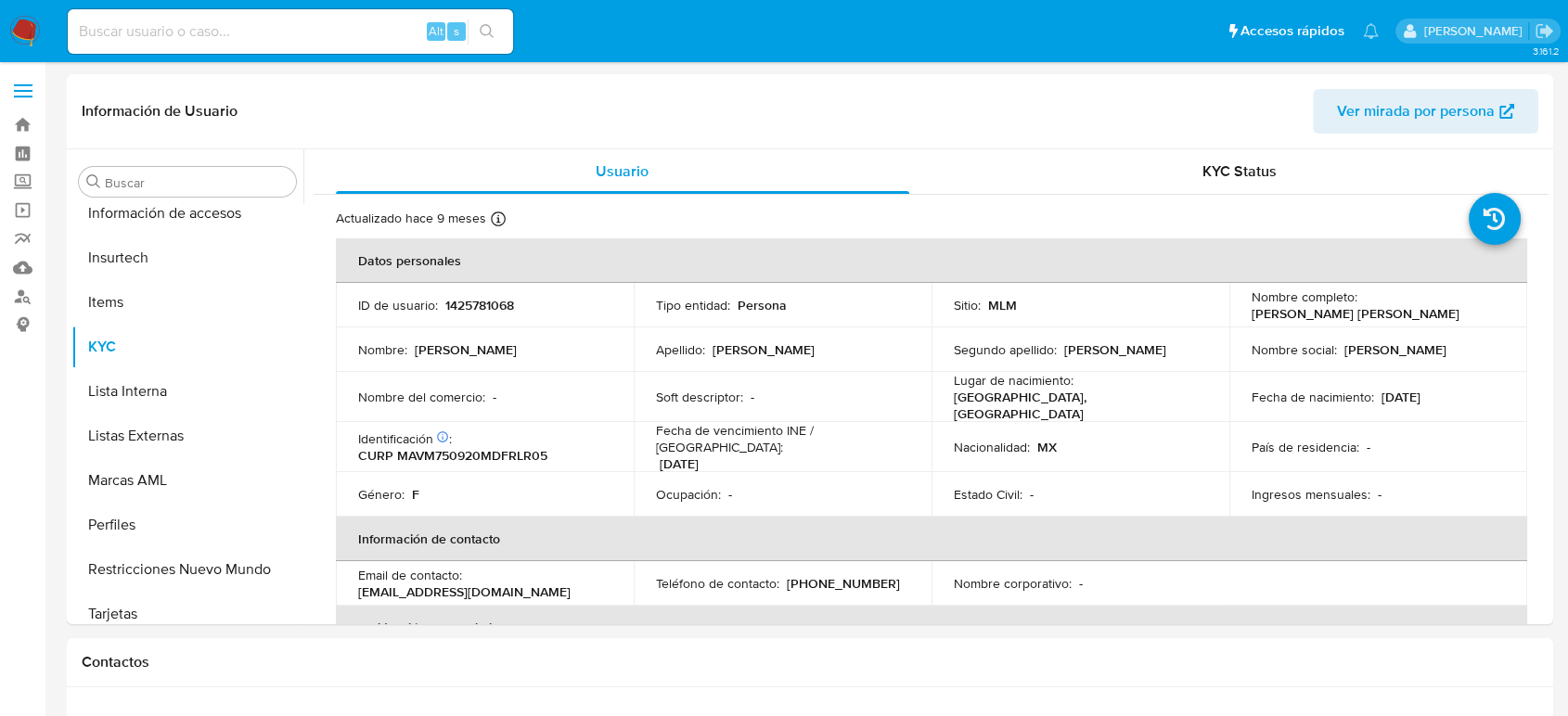
scroll to position [873, 0]
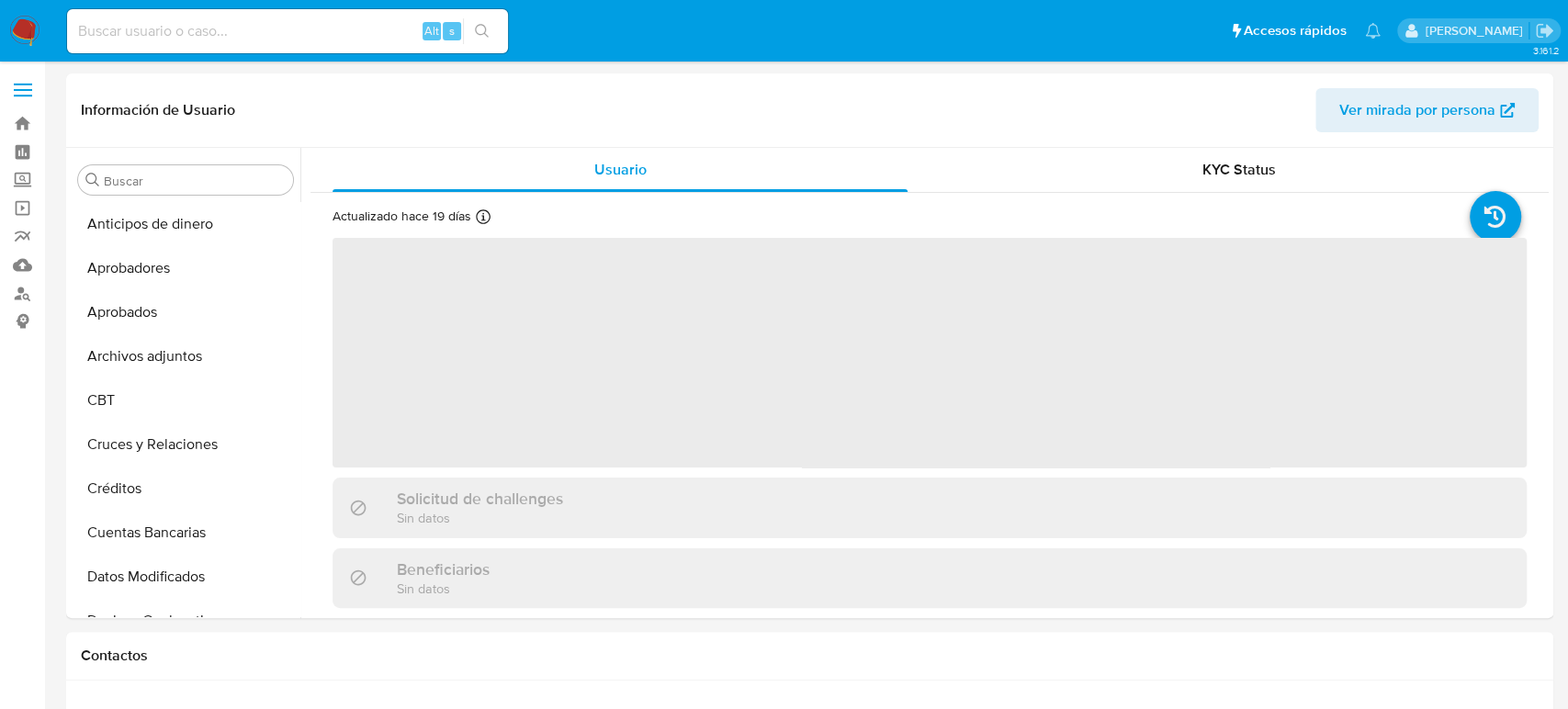
select select "10"
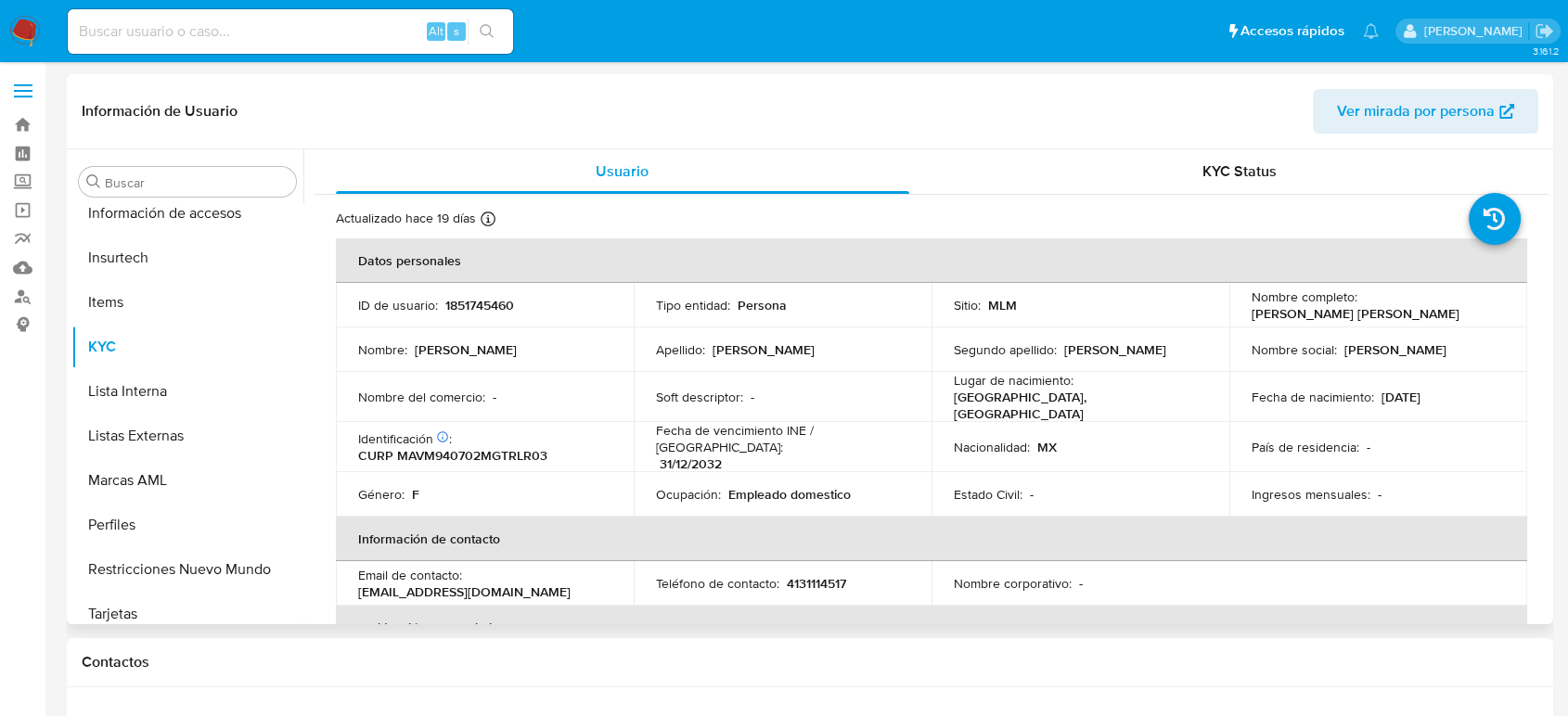
scroll to position [873, 0]
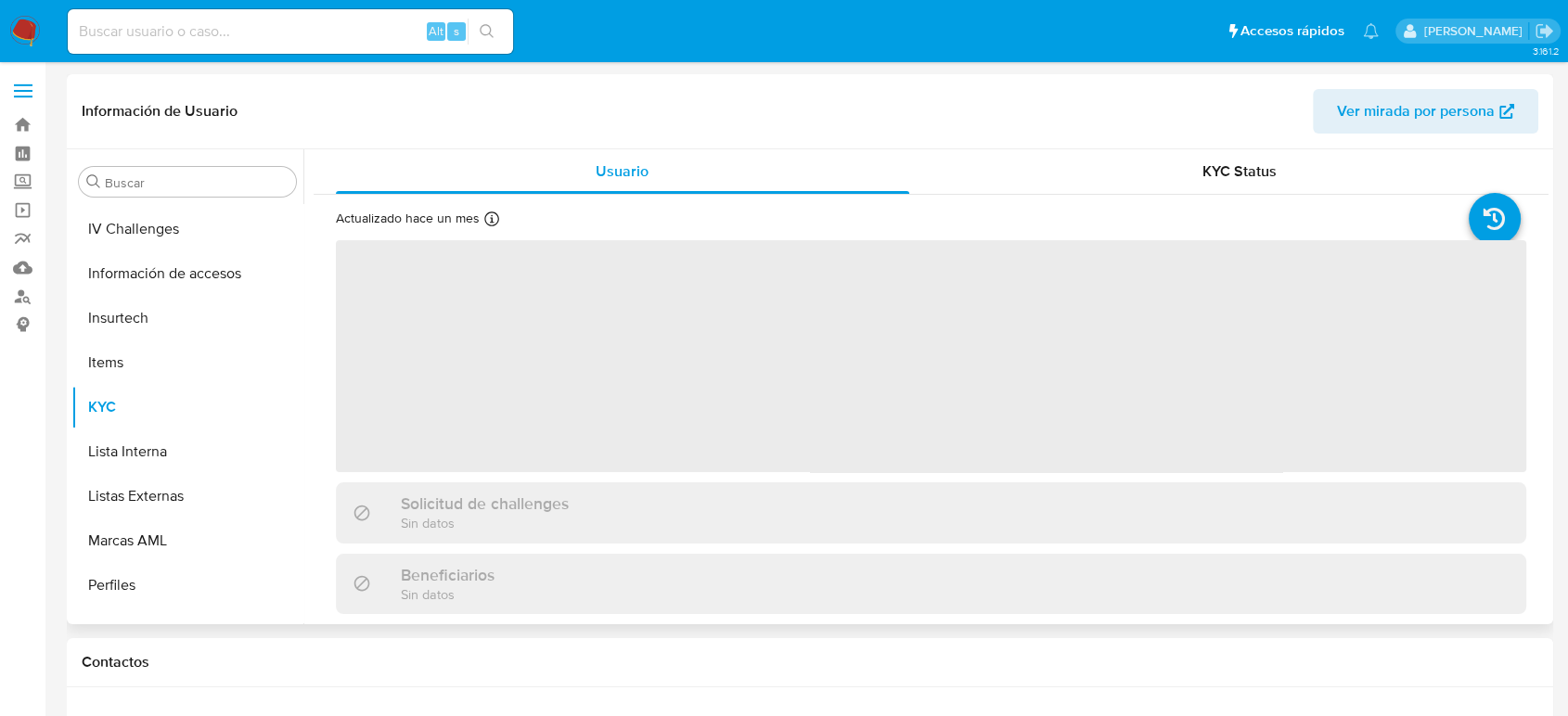
select select "10"
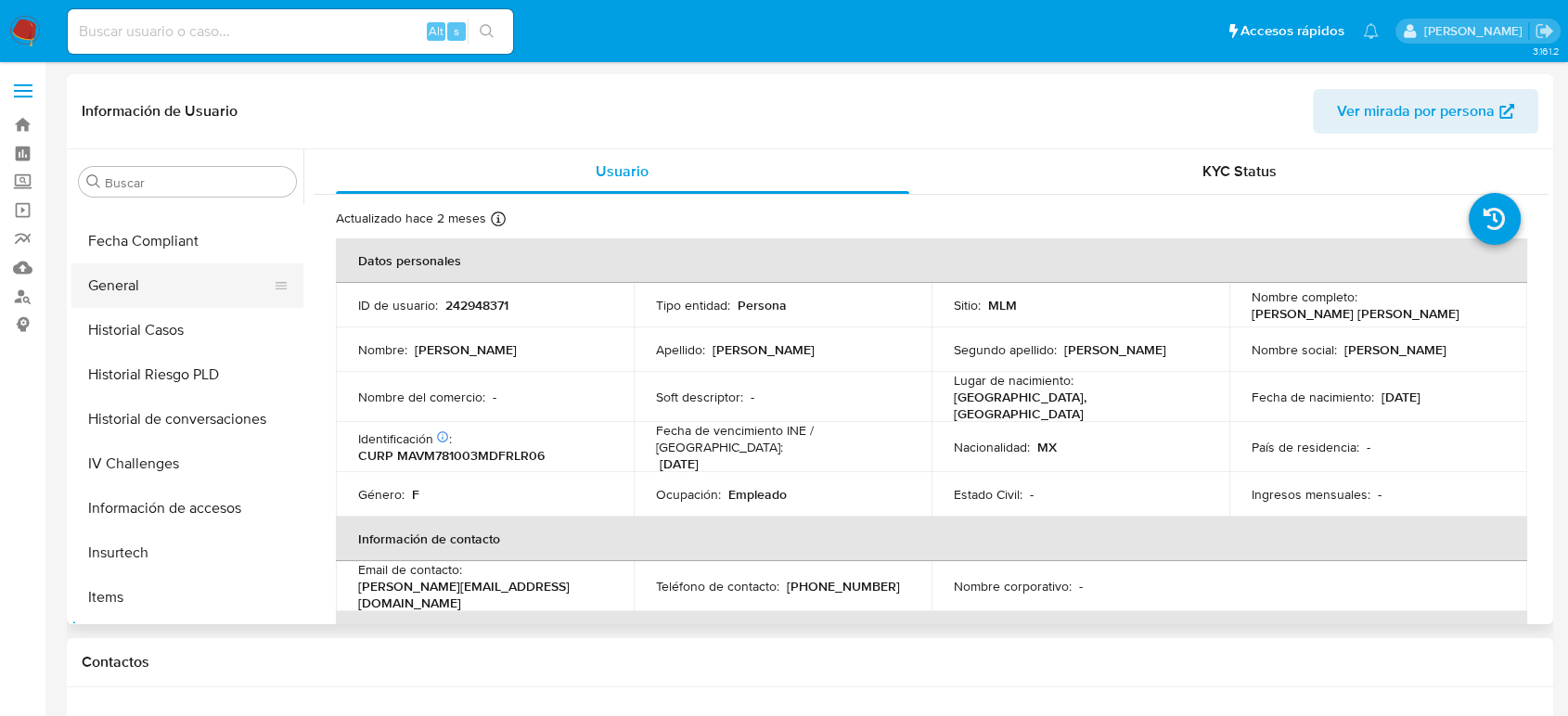
scroll to position [460, 0]
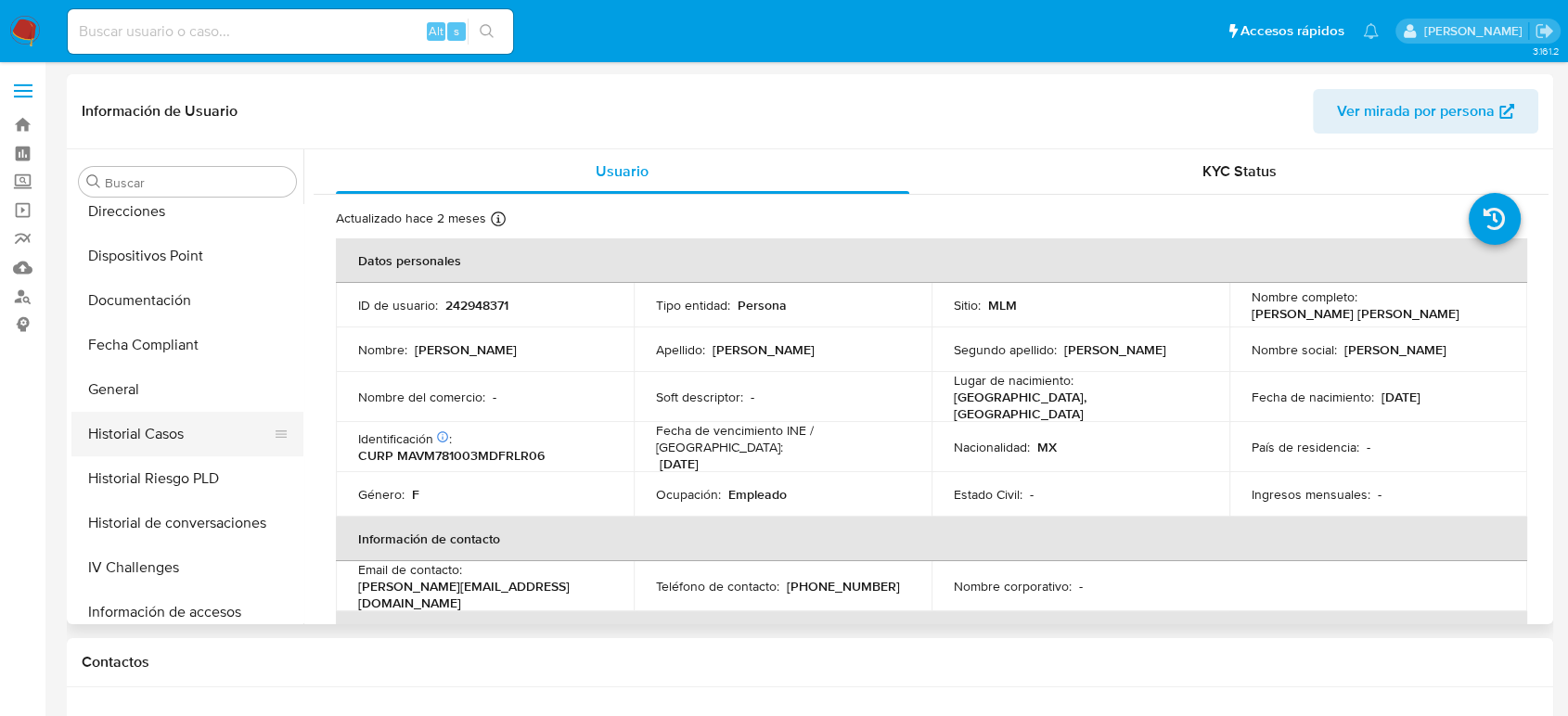
click at [178, 422] on button "Historial Casos" at bounding box center [180, 434] width 218 height 45
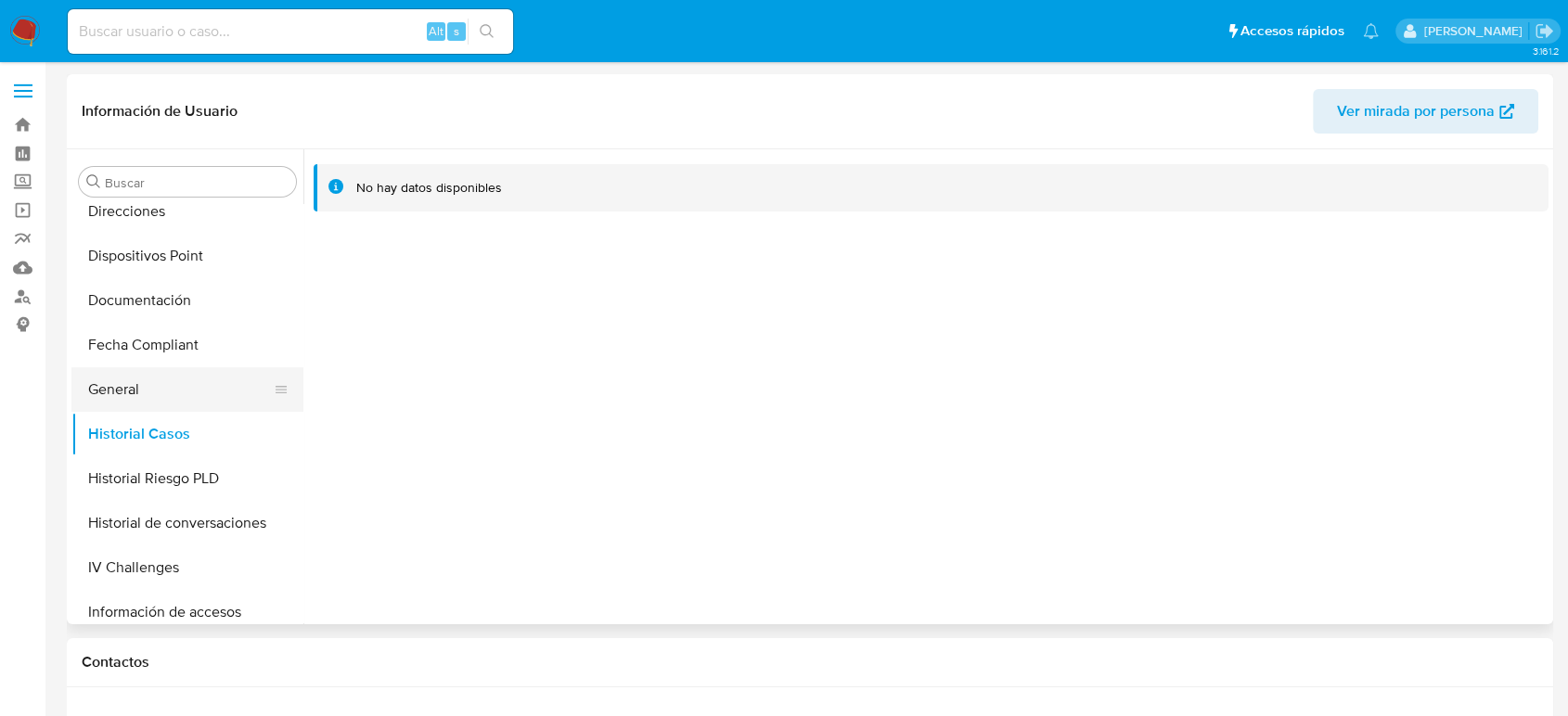
click at [135, 394] on button "General" at bounding box center [180, 390] width 218 height 45
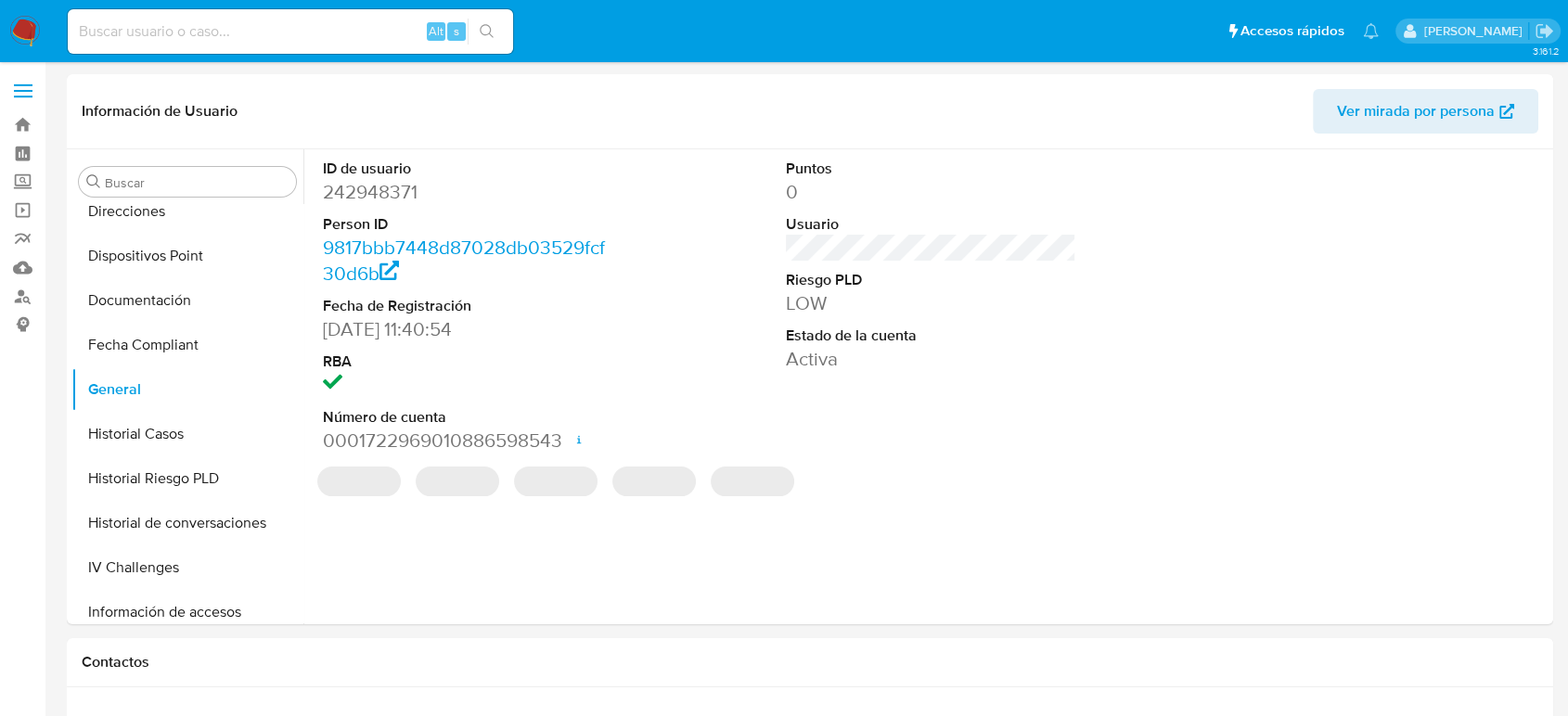
click at [386, 200] on dd "242948371" at bounding box center [468, 192] width 291 height 26
copy dd "242948371"
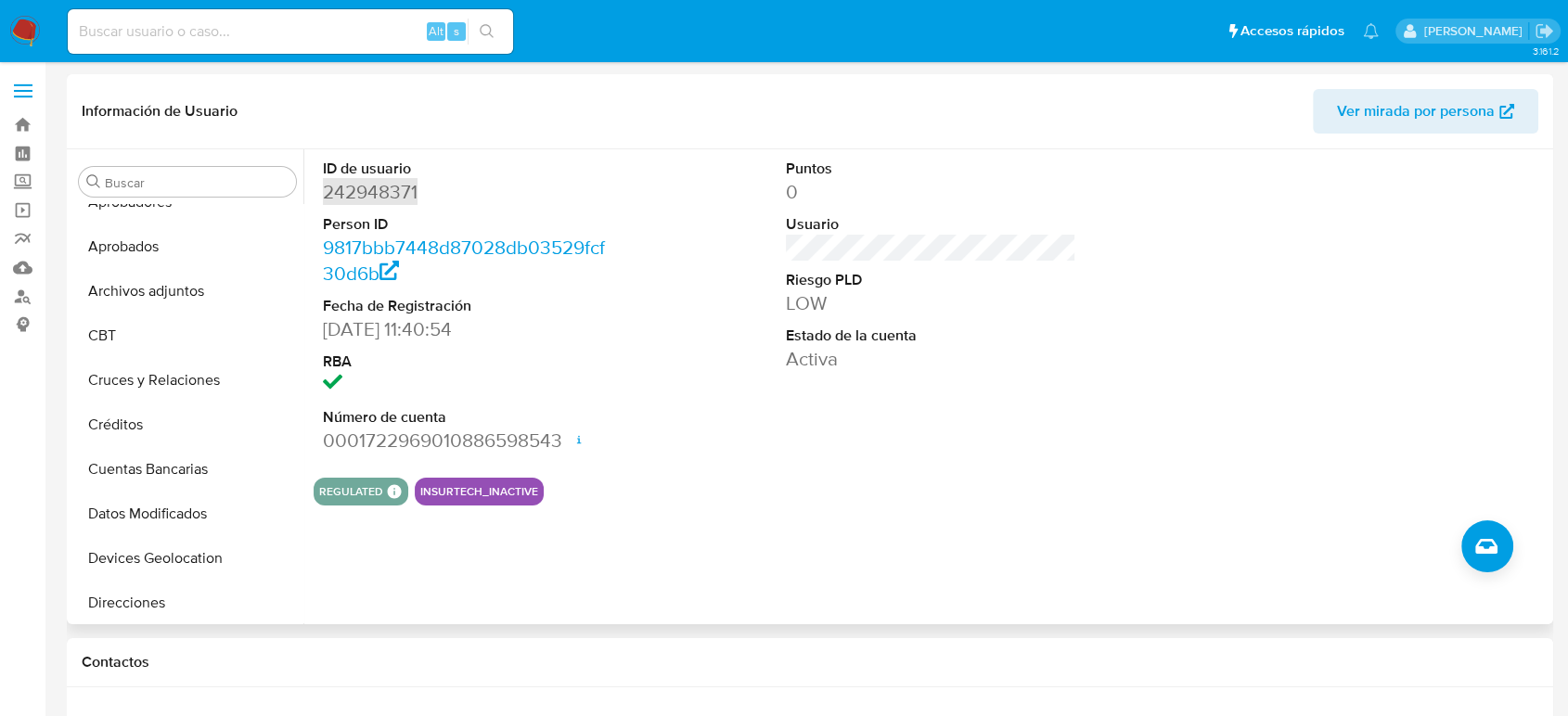
scroll to position [48, 0]
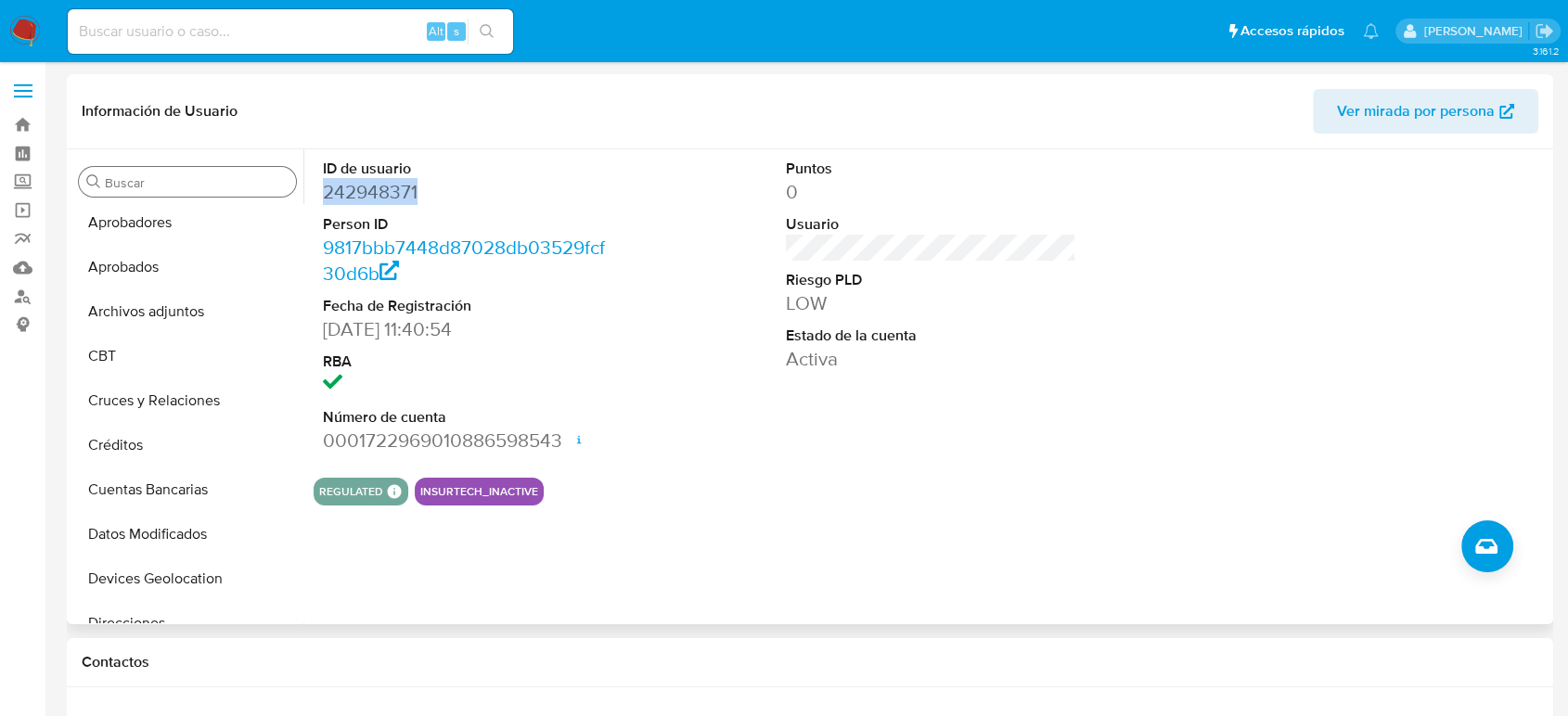
click at [179, 177] on input "Buscar" at bounding box center [196, 182] width 183 height 17
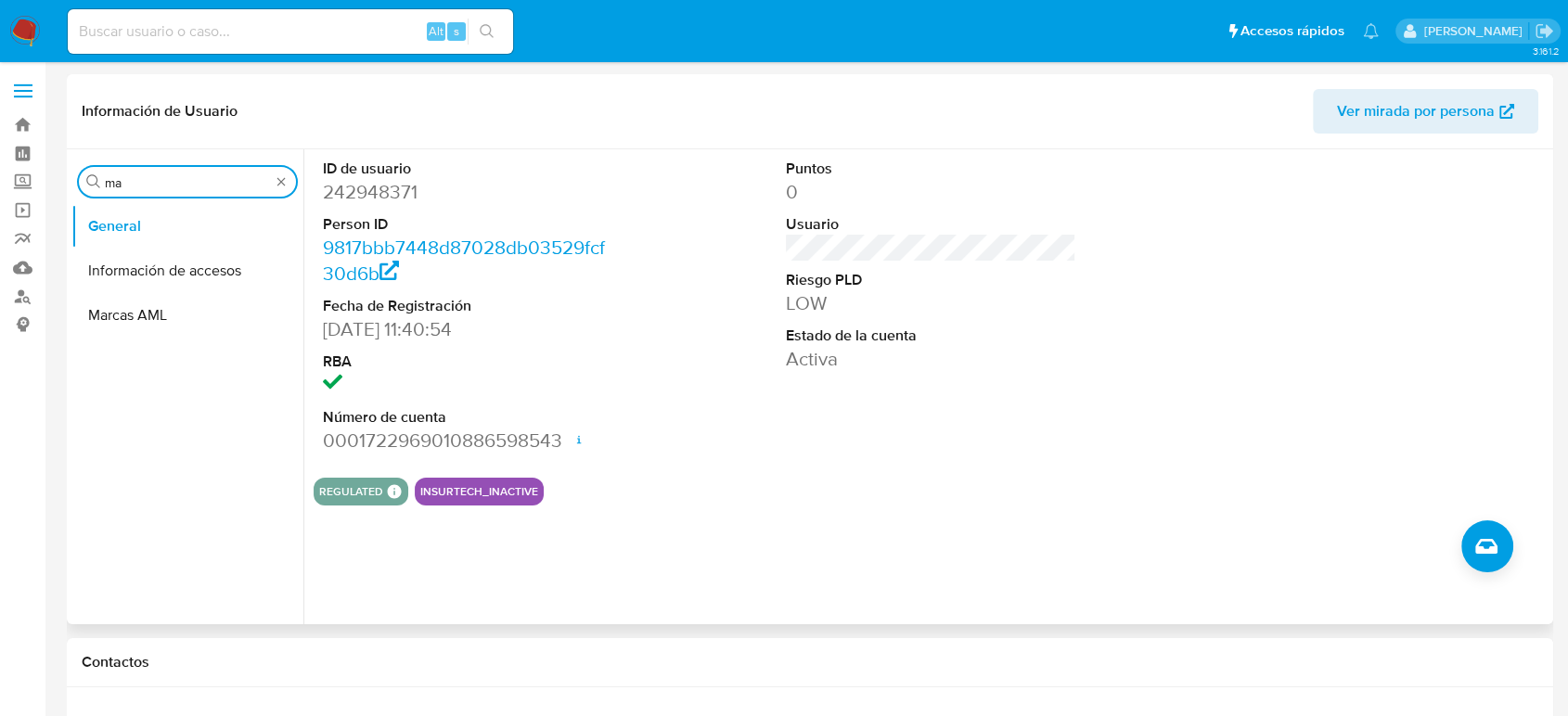
scroll to position [0, 0]
type input "marc"
click at [164, 281] on button "Marcas AML" at bounding box center [187, 271] width 232 height 45
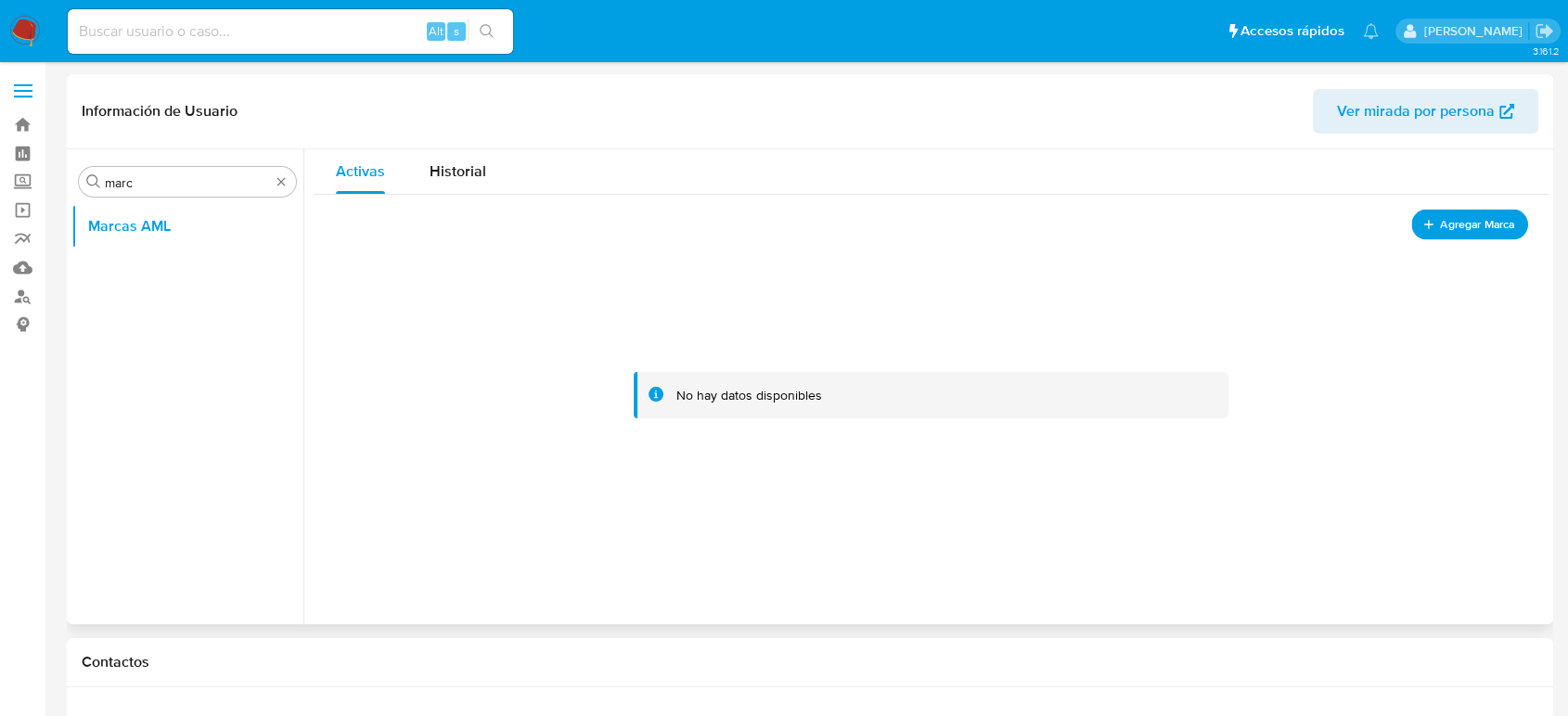
click at [1437, 237] on button "Agregar Marca" at bounding box center [1469, 224] width 117 height 30
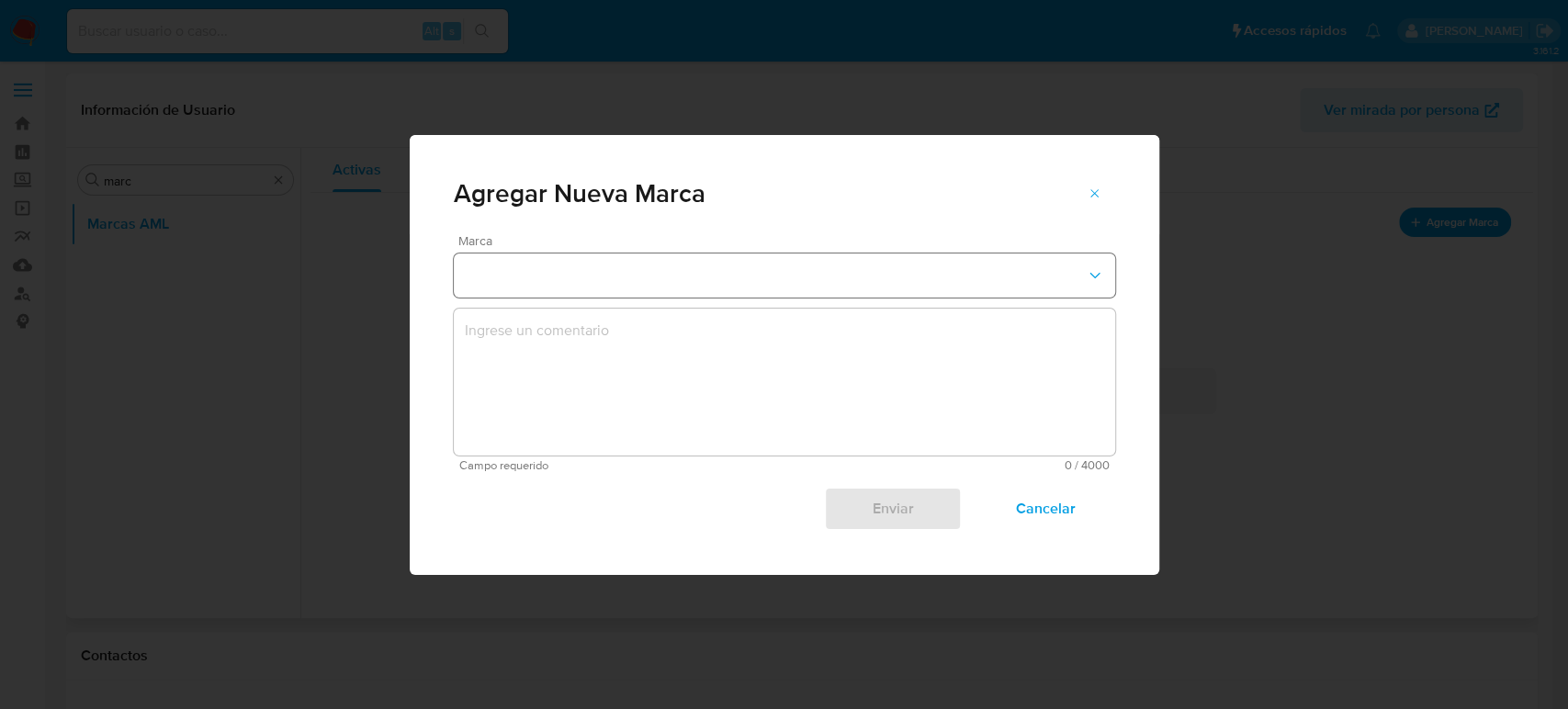
click at [725, 276] on button "marks-modal" at bounding box center [784, 275] width 662 height 44
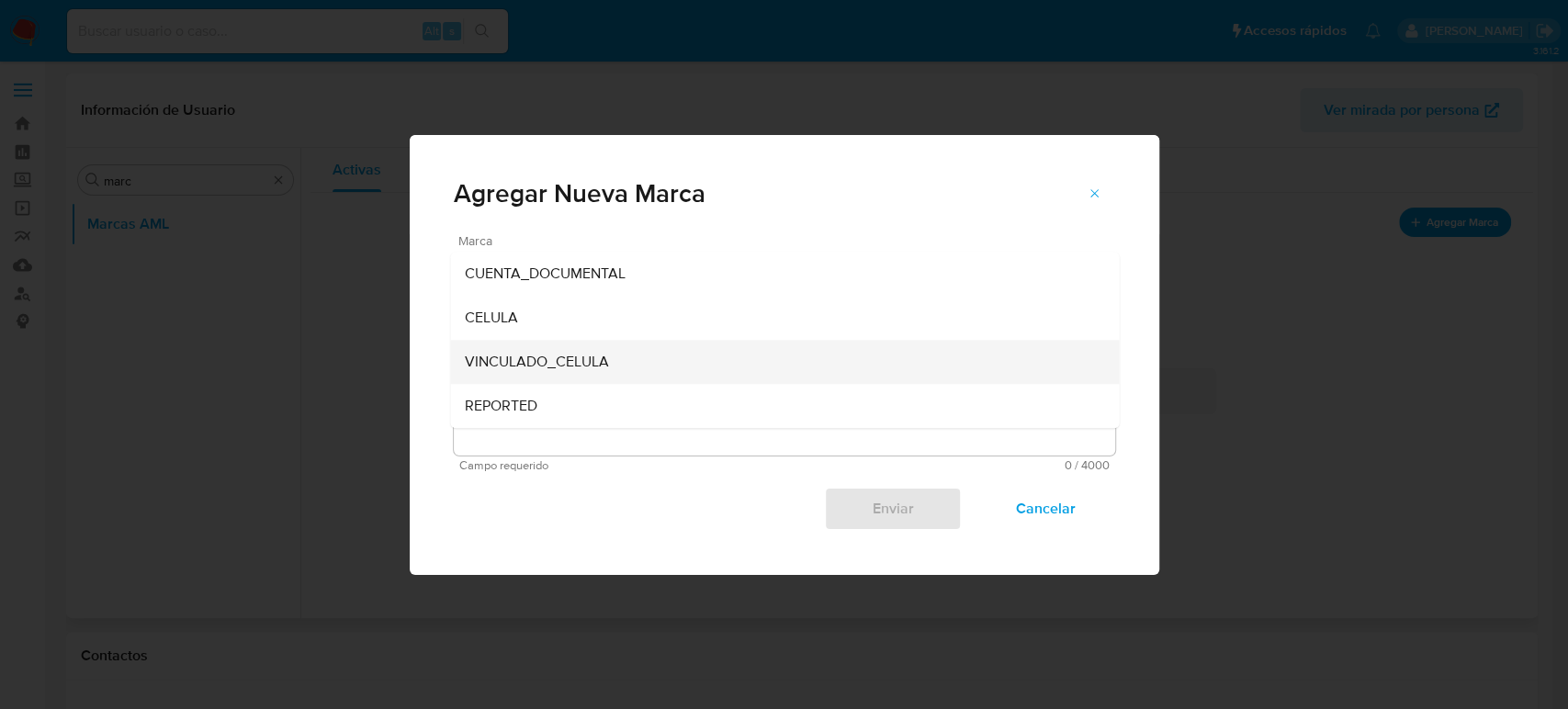
click at [668, 359] on div "VINCULADO_CELULA" at bounding box center [779, 362] width 628 height 44
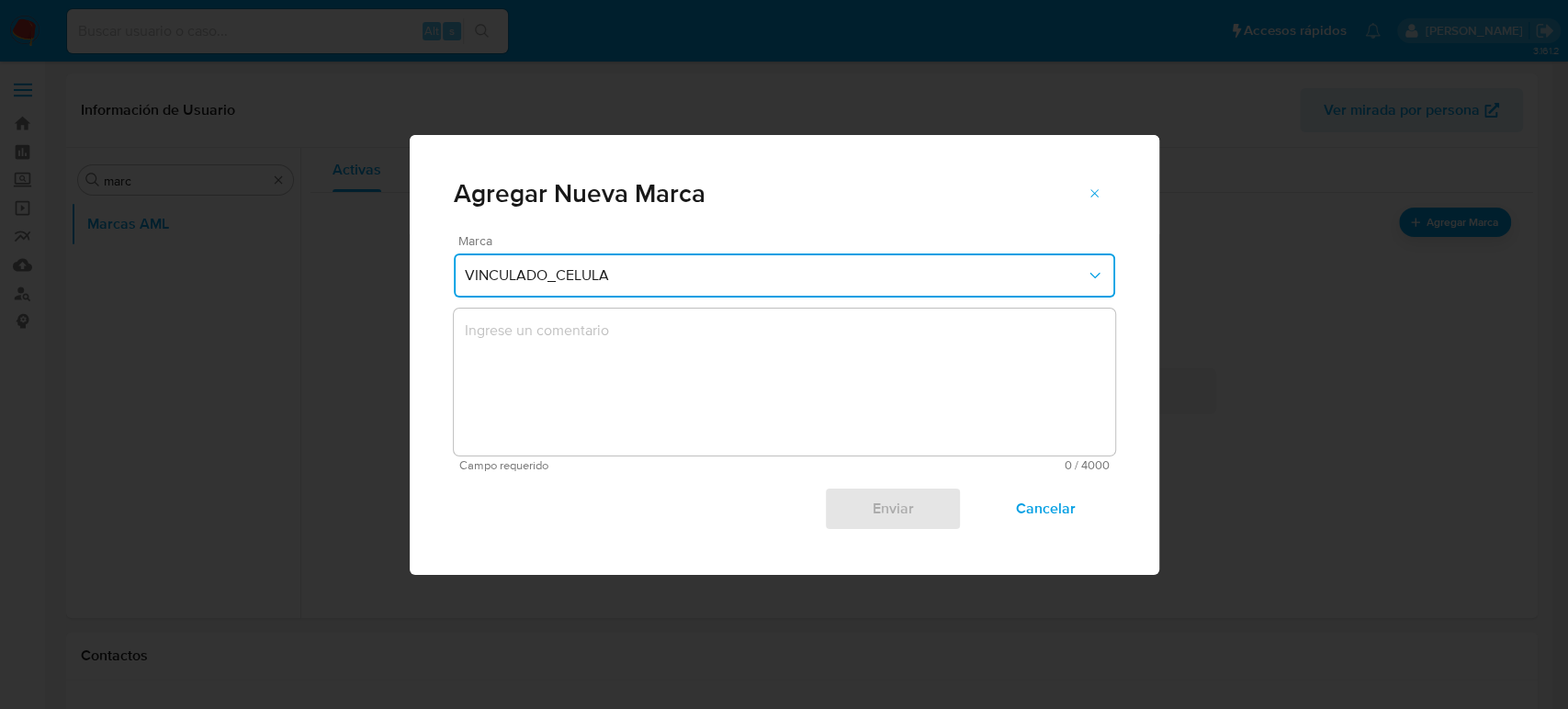
click at [582, 351] on textarea "marks-modal" at bounding box center [784, 383] width 662 height 147
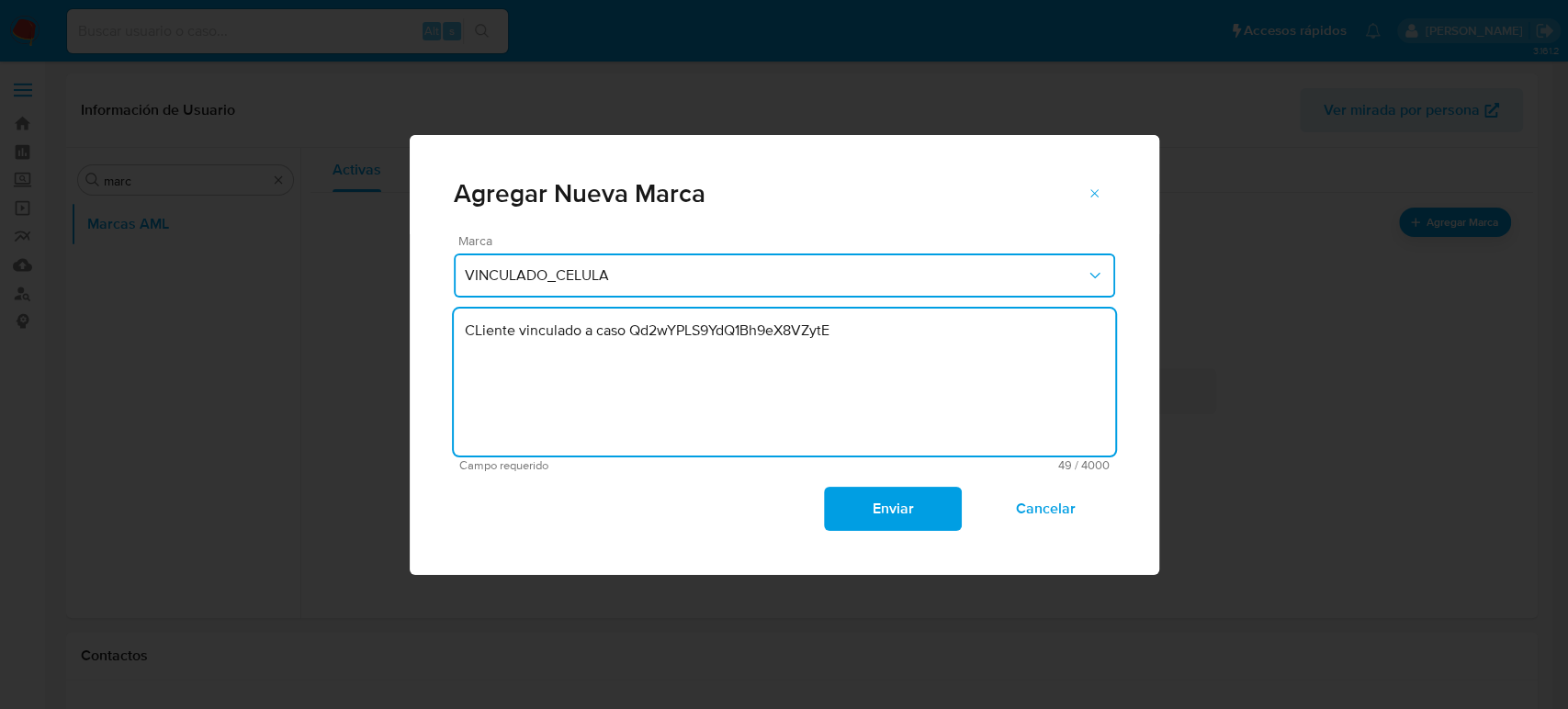
click at [476, 337] on textarea "CLiente vinculado a caso Qd2wYPLS9YdQ1Bh9eX8VZytE" at bounding box center [784, 383] width 662 height 147
type textarea "Cliente vinculado a caso Qd2wYPLS9YdQ1Bh9eX8VZytE"
click at [886, 527] on span "Enviar" at bounding box center [893, 509] width 90 height 41
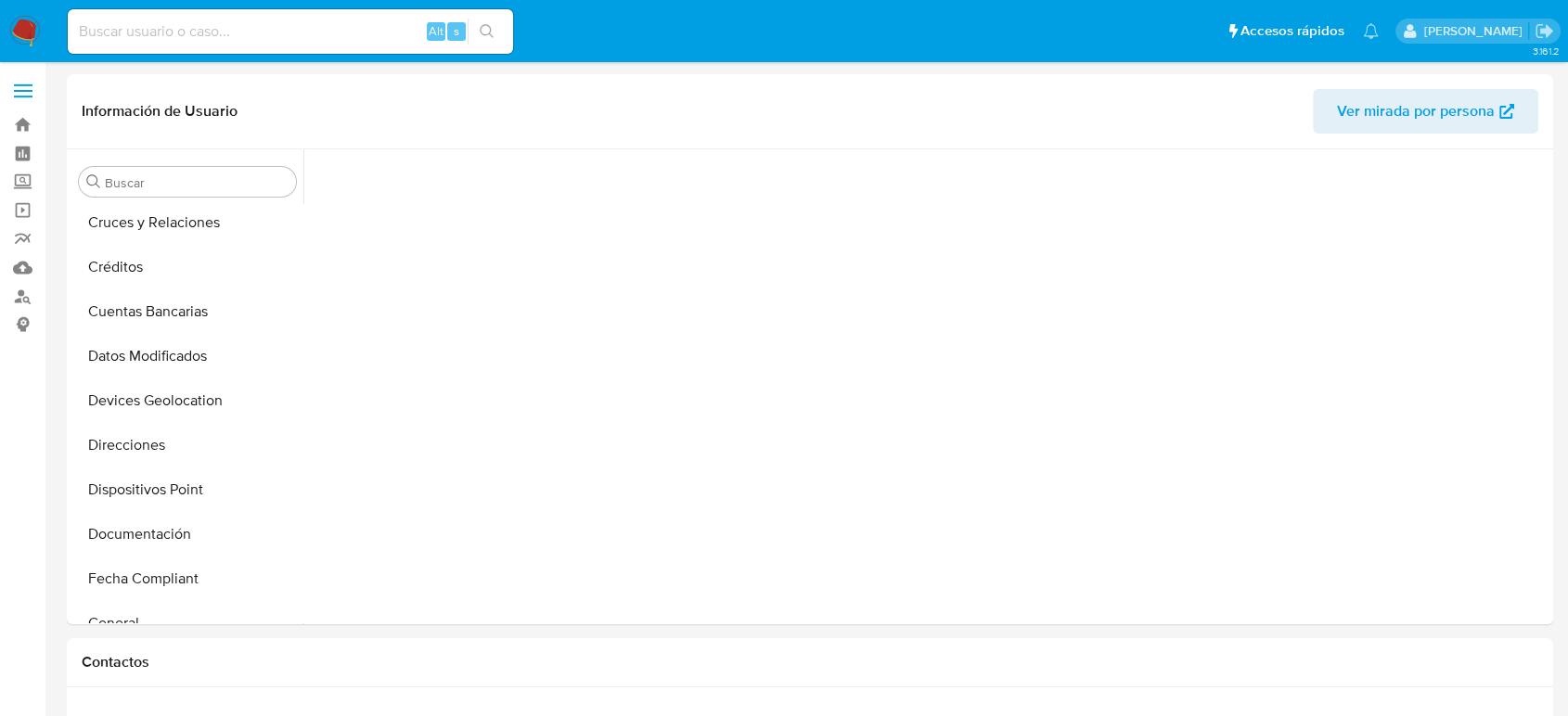
scroll to position [518, 0]
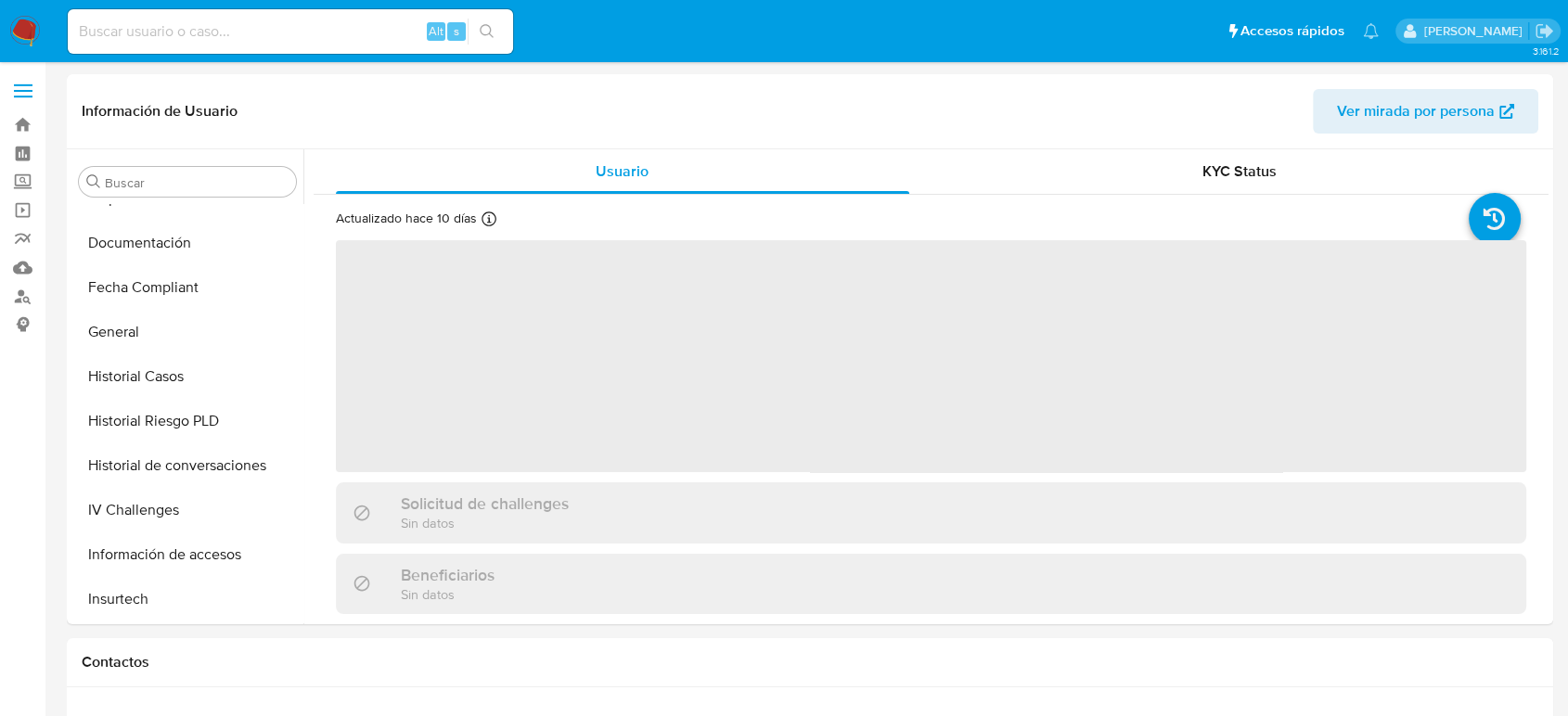
select select "10"
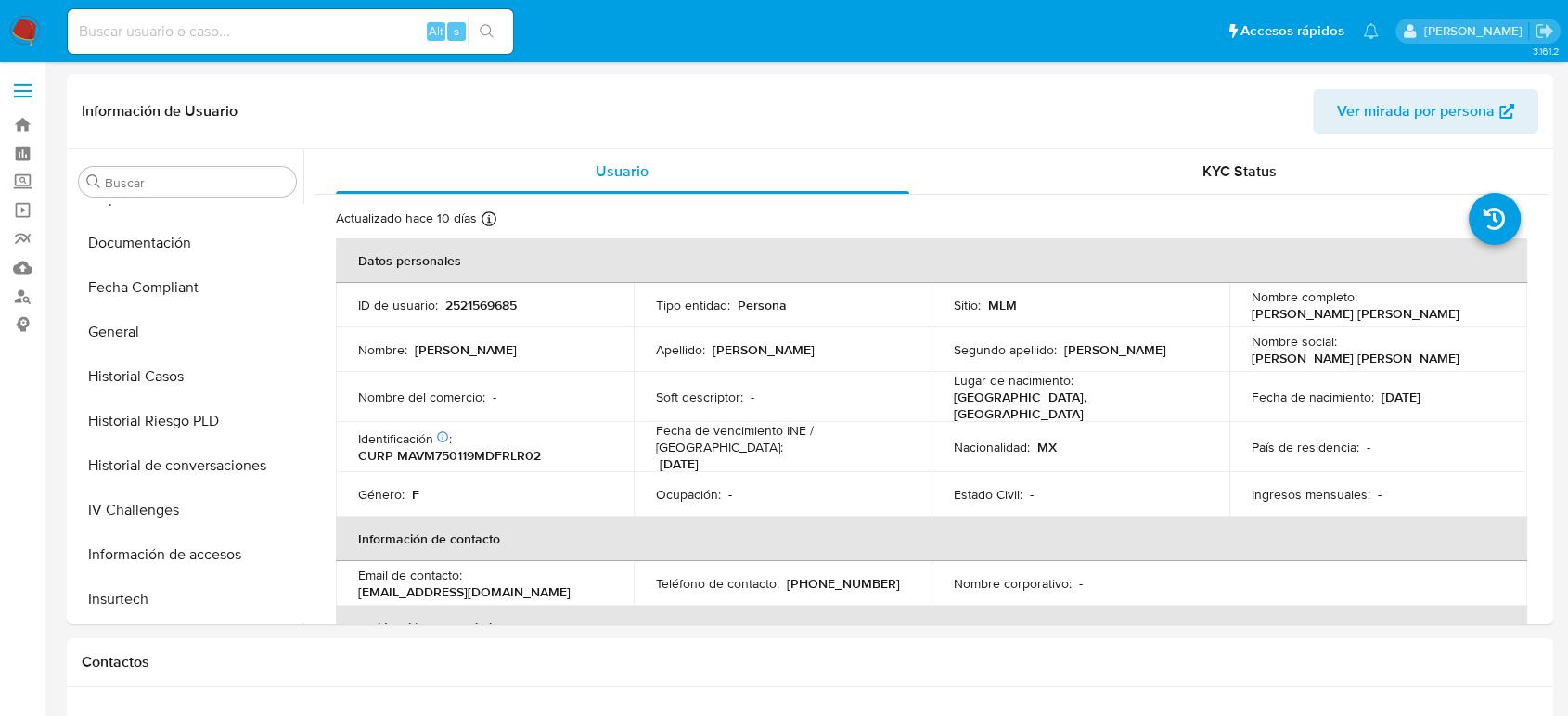
scroll to position [873, 0]
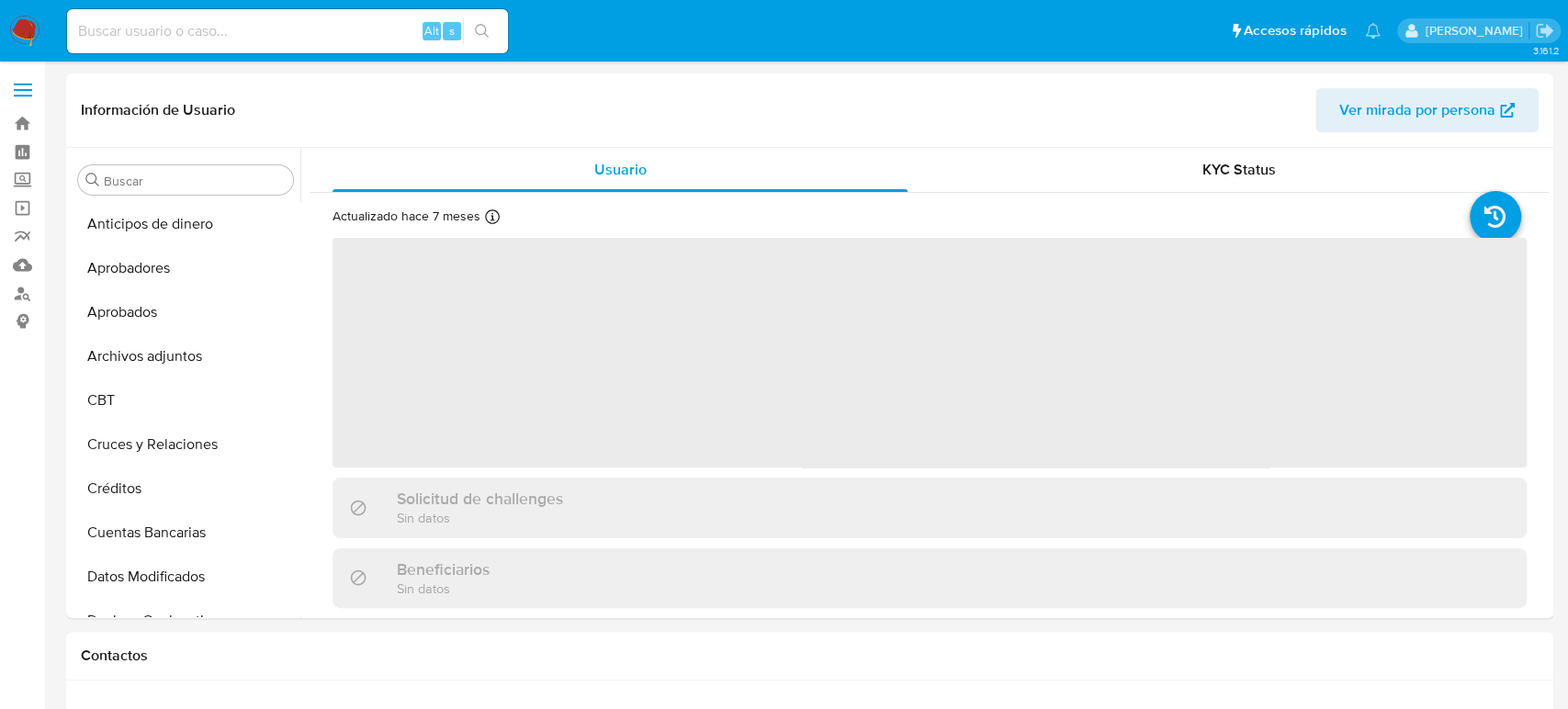
select select "10"
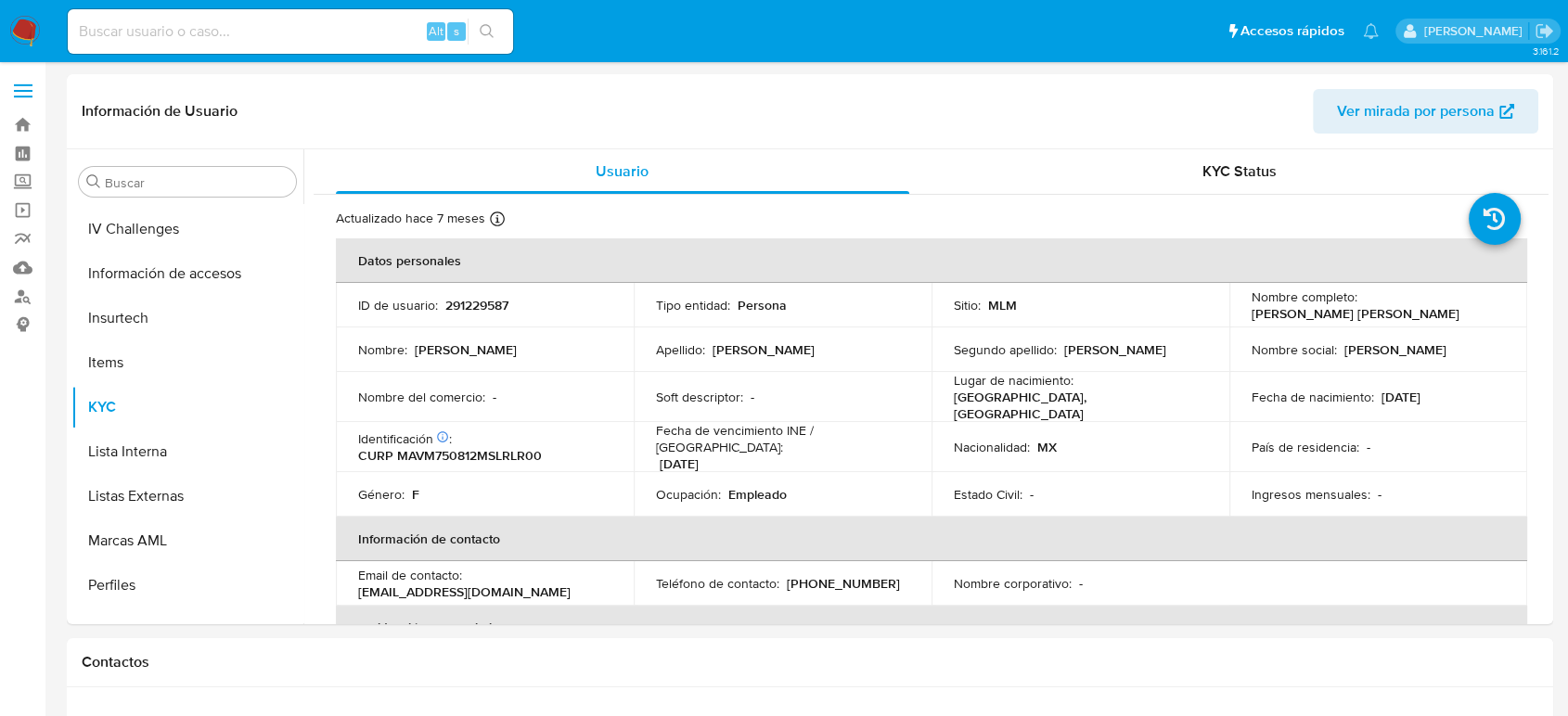
scroll to position [873, 0]
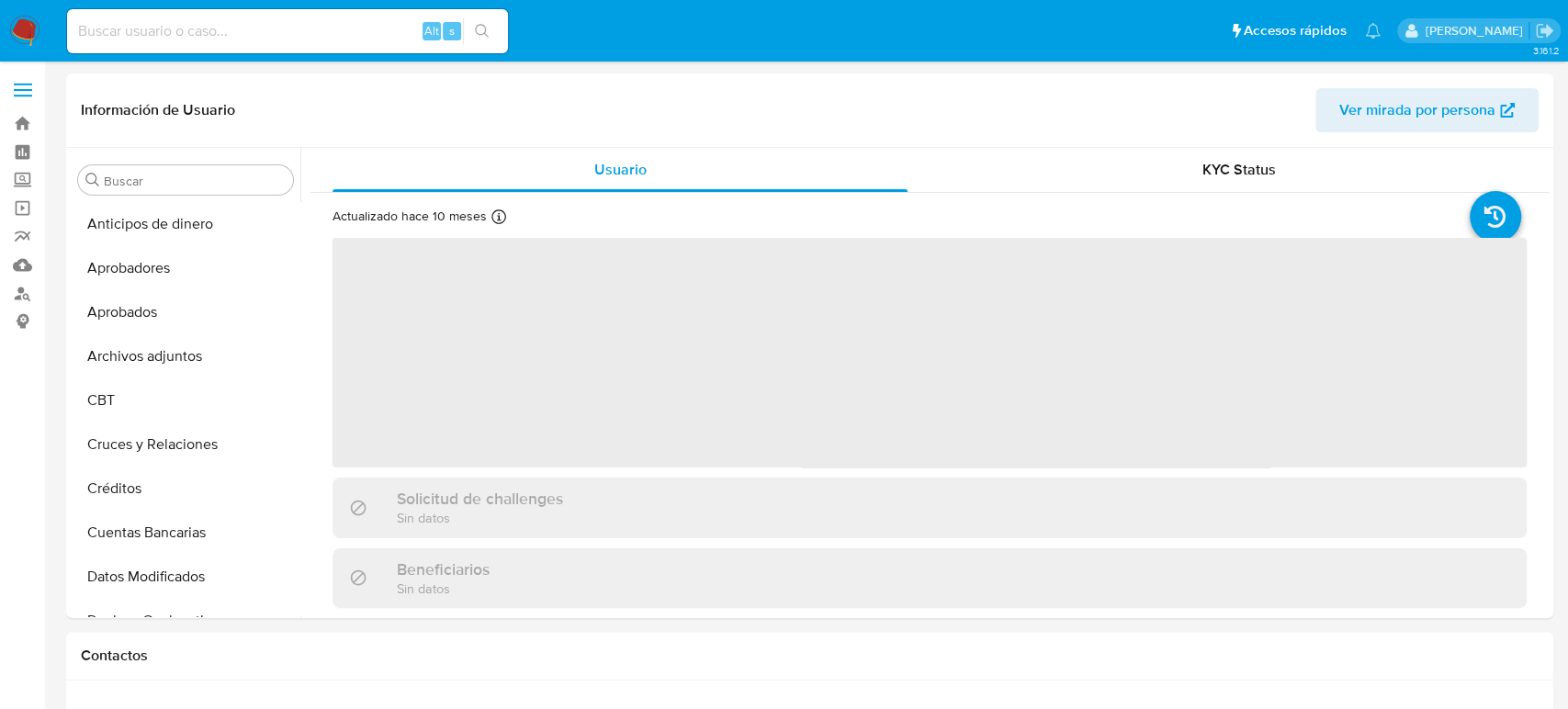
select select "10"
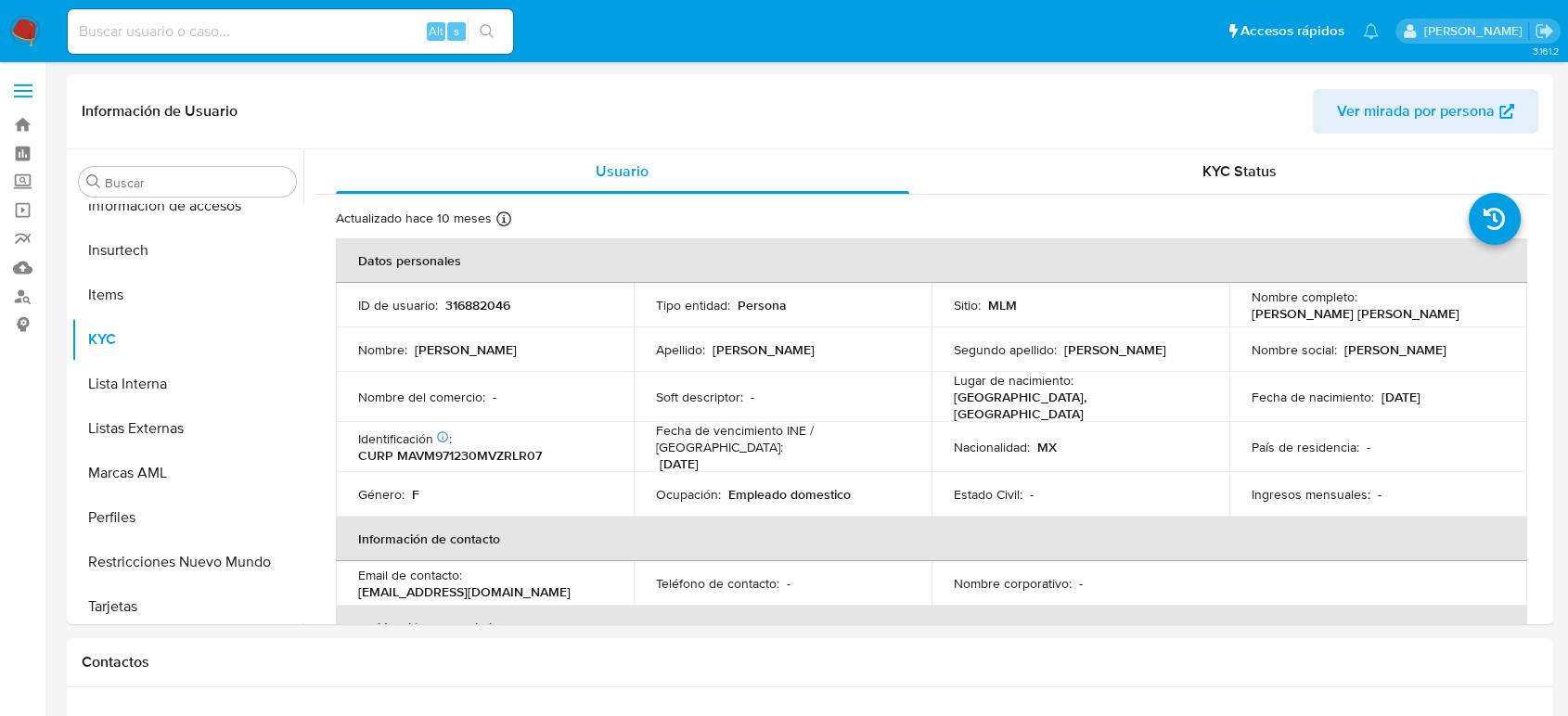
scroll to position [873, 0]
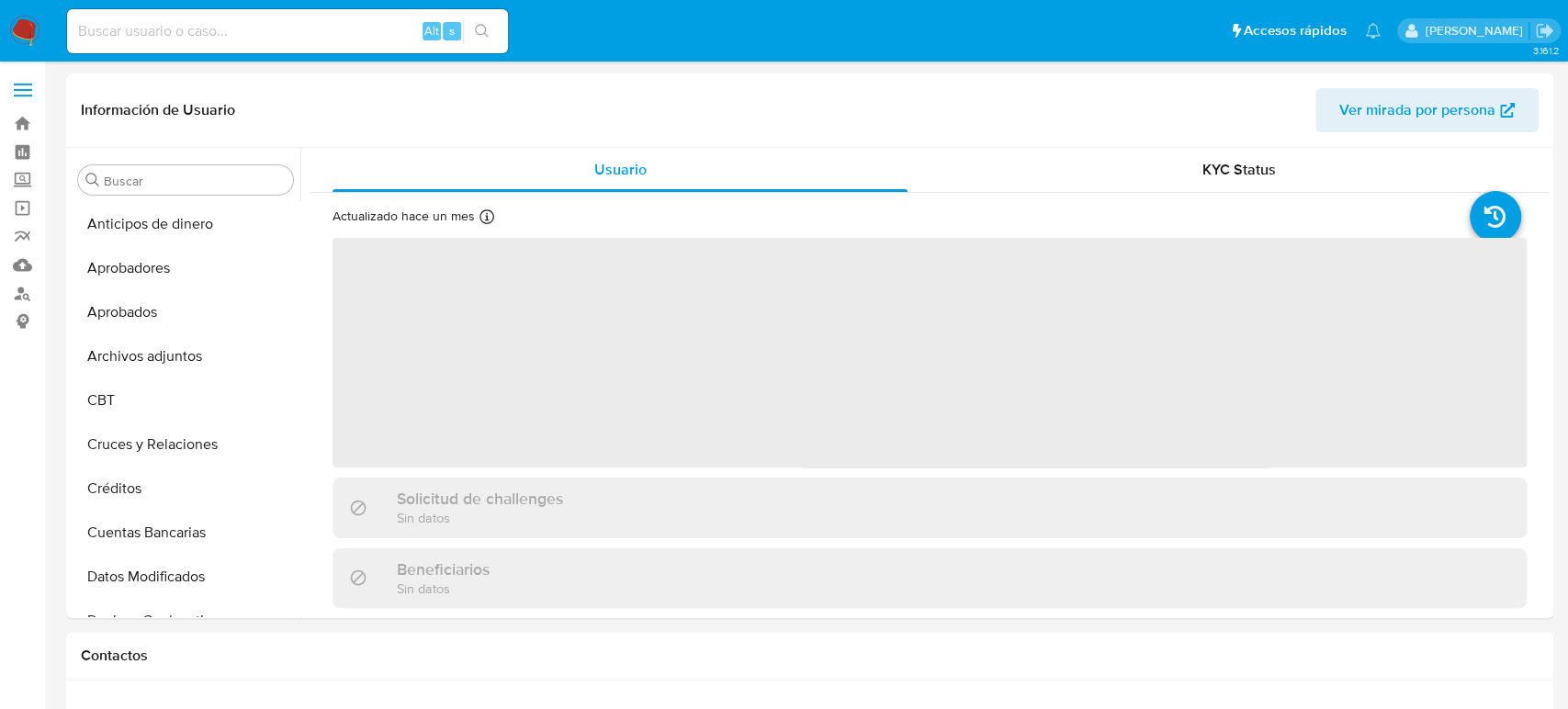
select select "10"
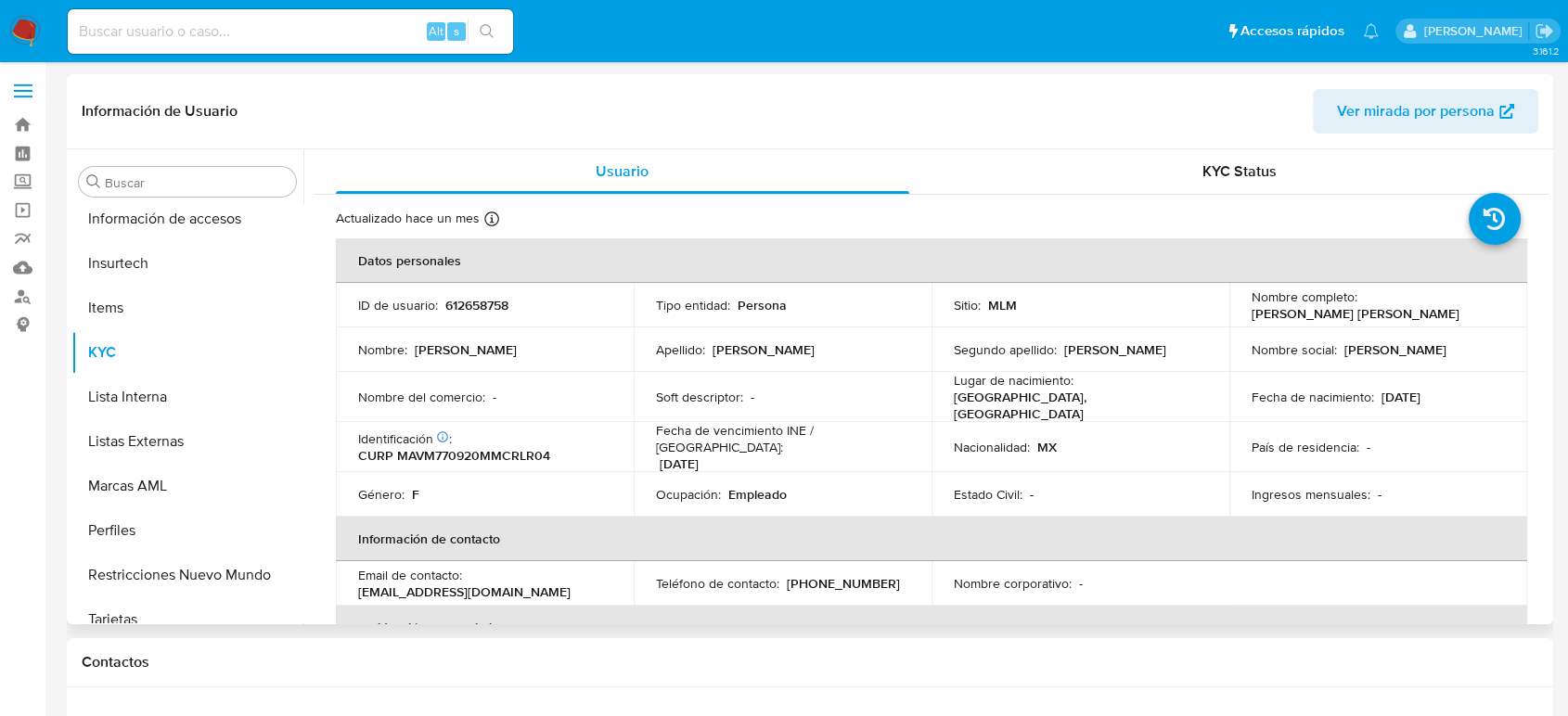
scroll to position [873, 0]
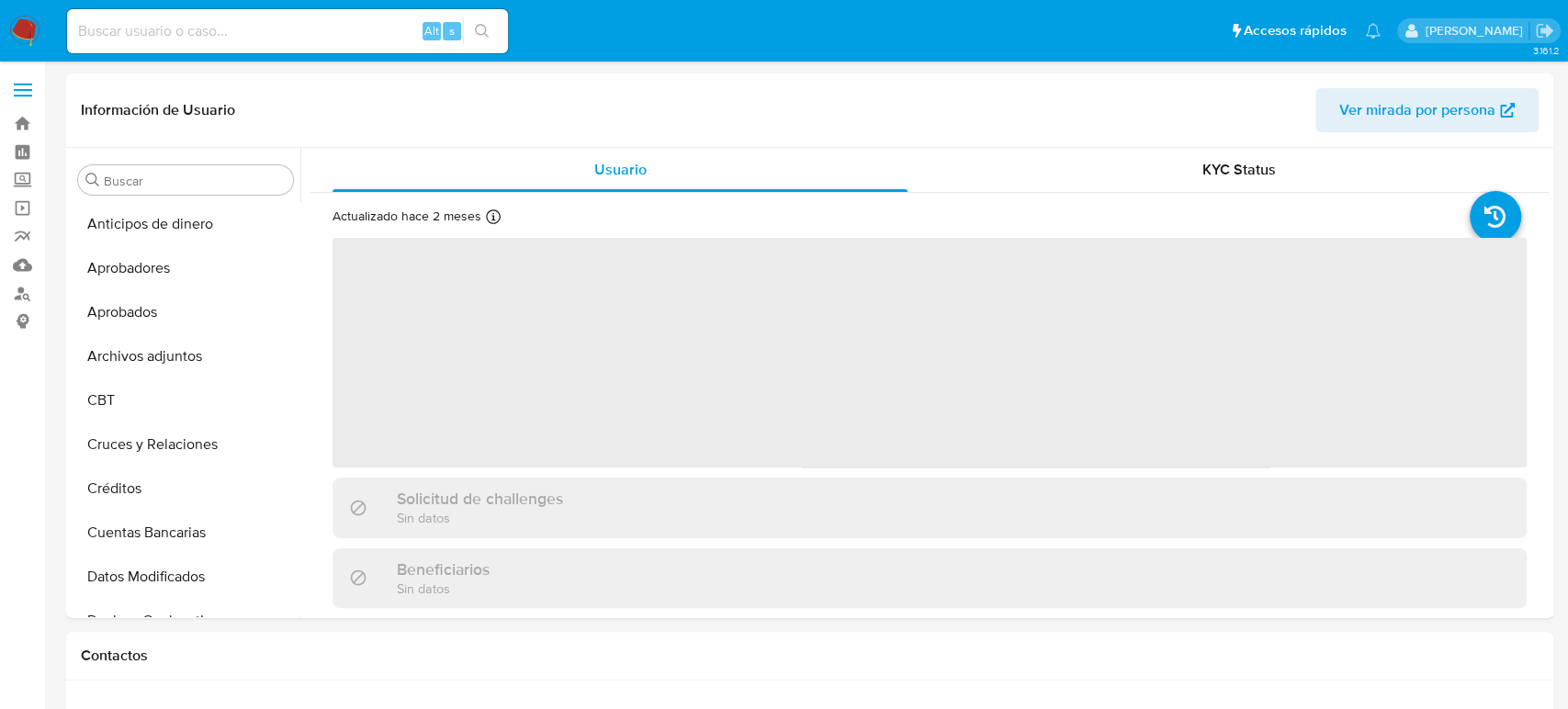
select select "10"
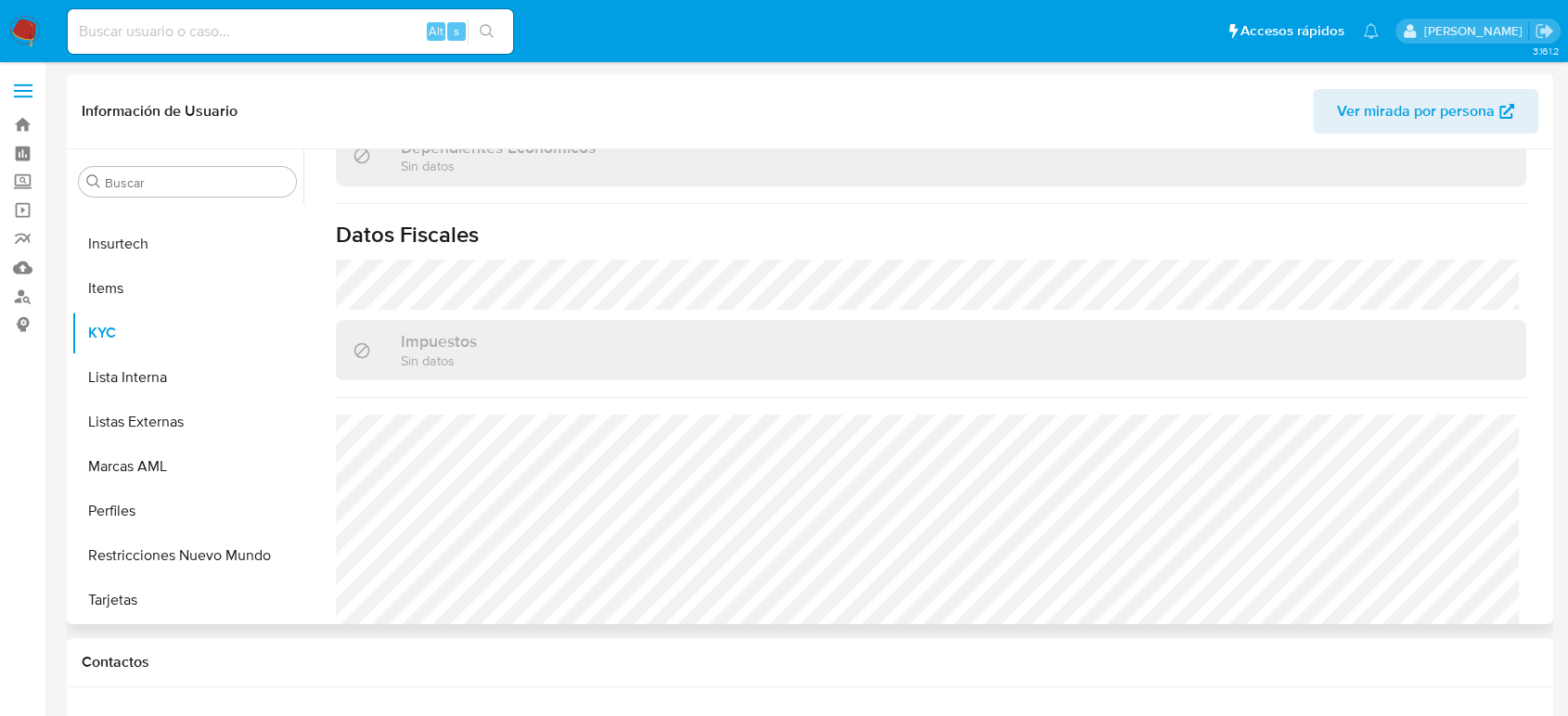
scroll to position [1146, 0]
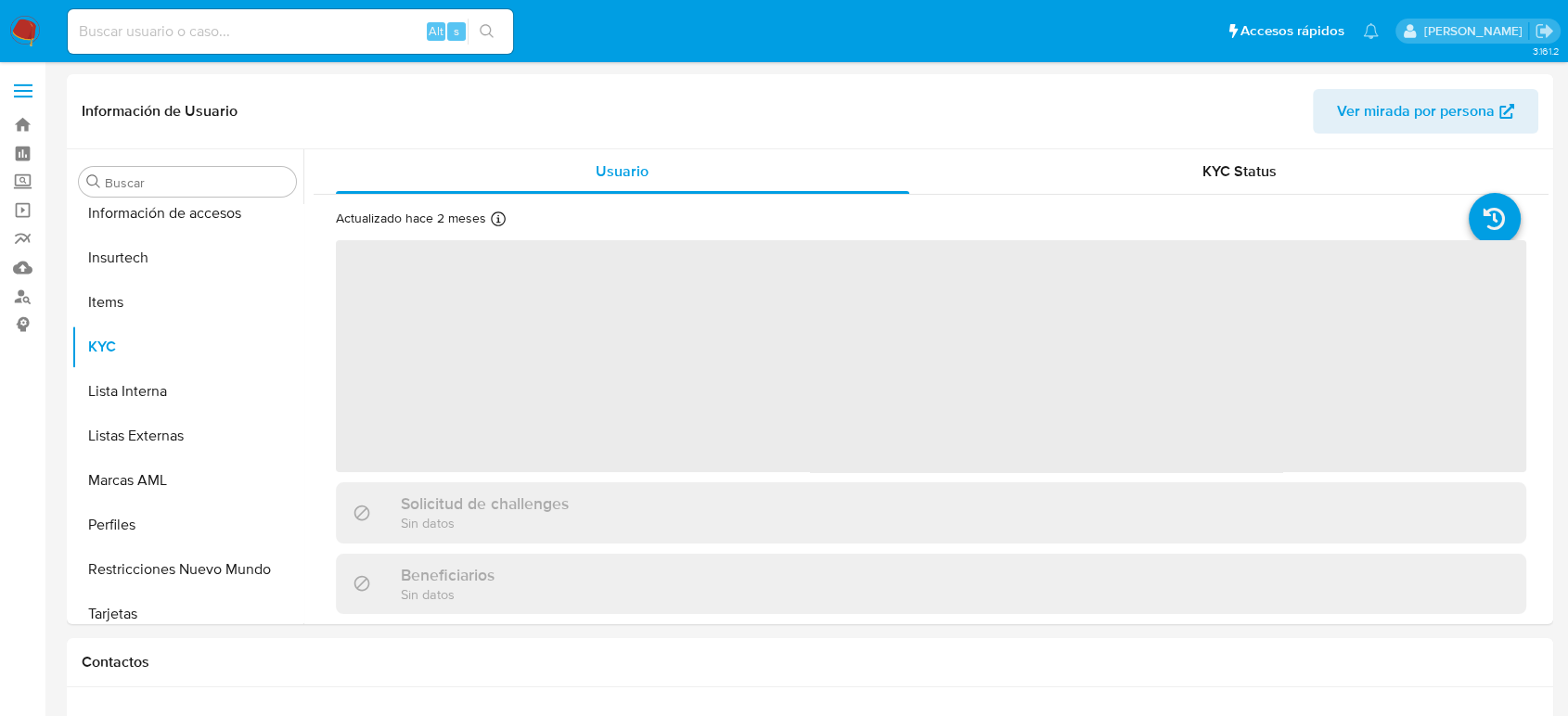
scroll to position [873, 0]
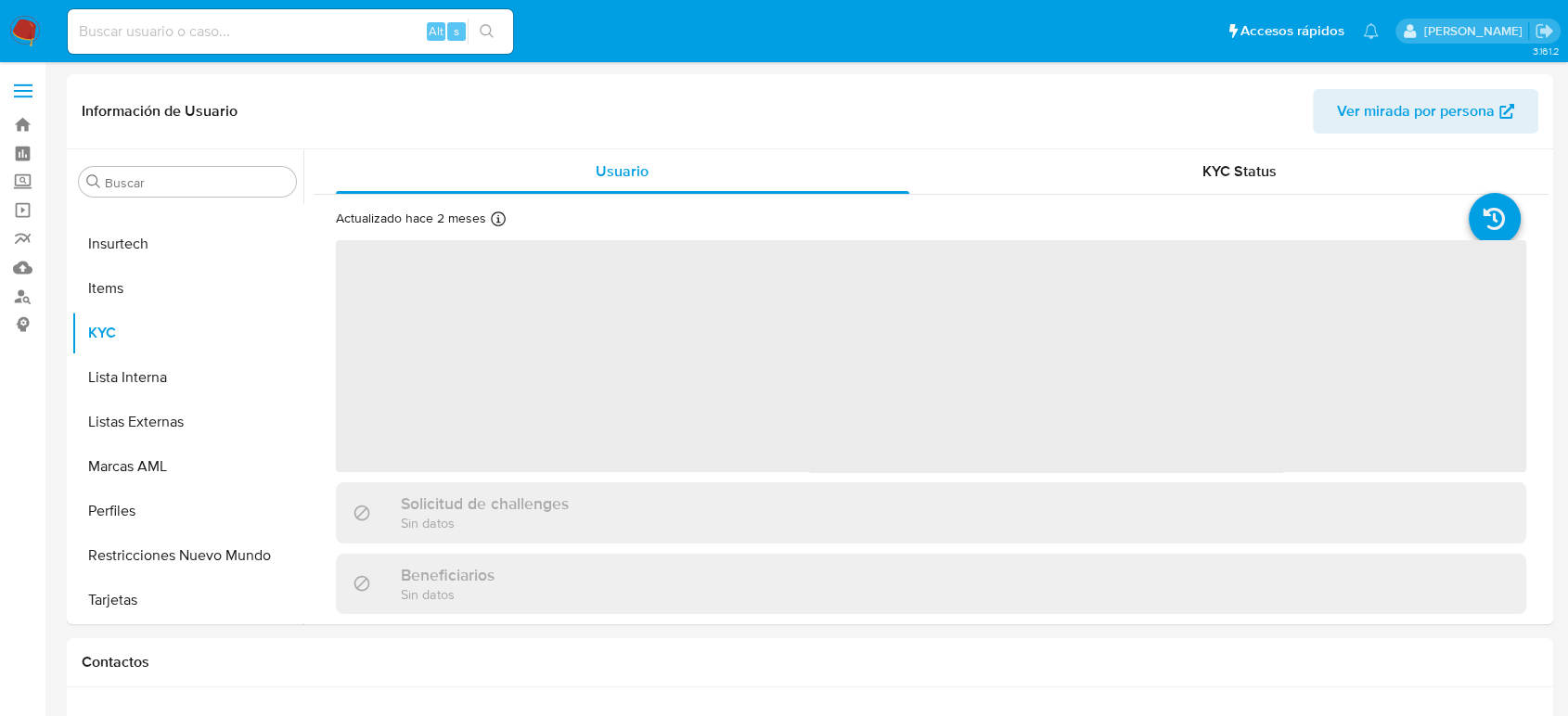
select select "10"
